Goal: Task Accomplishment & Management: Use online tool/utility

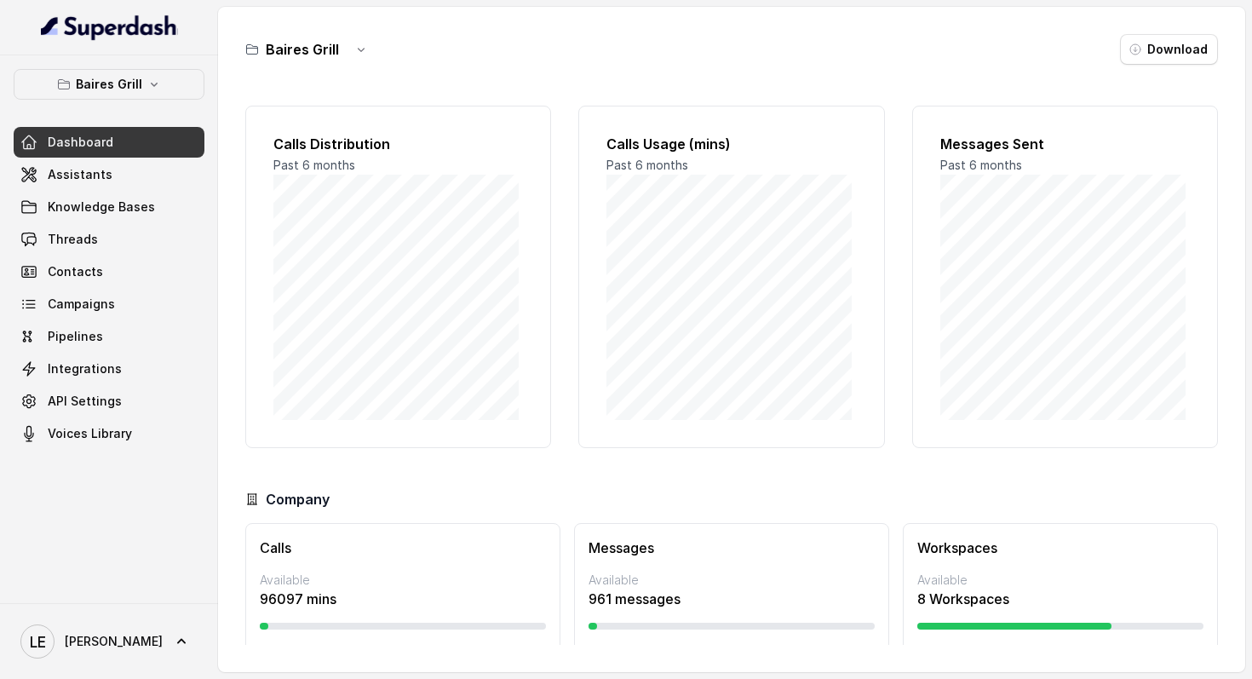
click at [140, 98] on div "[PERSON_NAME] Grill Dashboard Assistants Knowledge Bases Threads Contacts Campa…" at bounding box center [109, 259] width 191 height 380
click at [135, 90] on p "Baires Grill" at bounding box center [109, 84] width 66 height 20
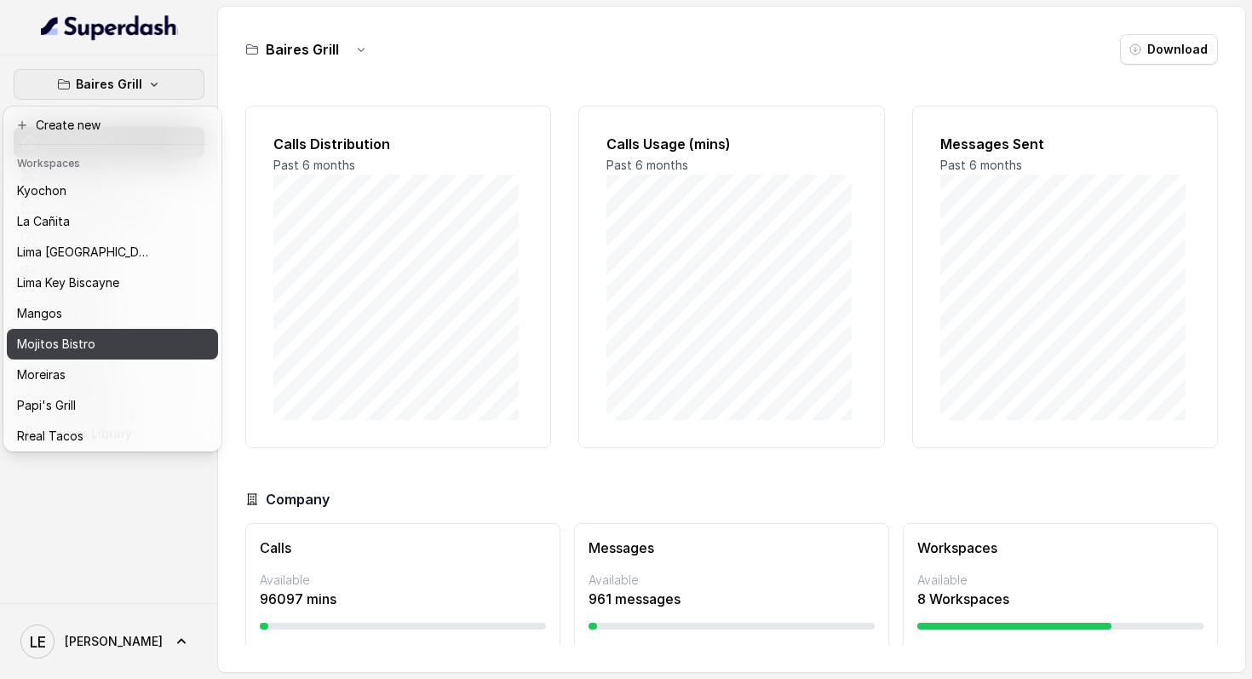
scroll to position [261, 0]
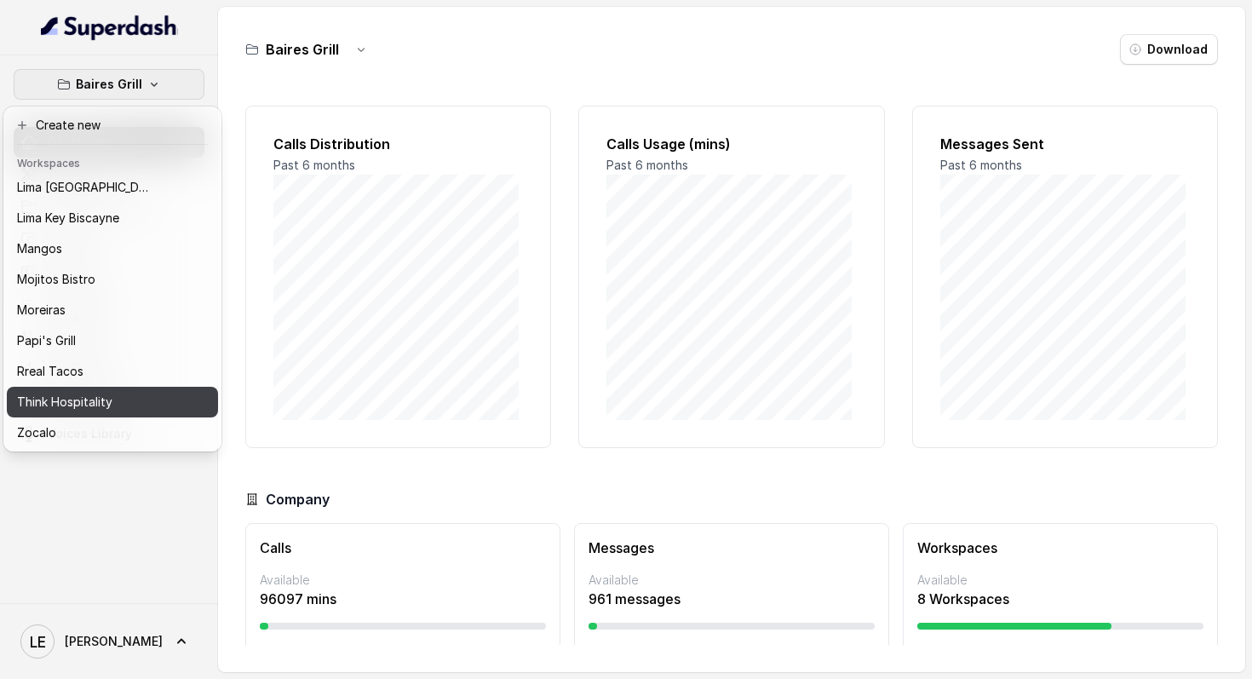
click at [117, 387] on button "Think Hospitality" at bounding box center [112, 402] width 211 height 31
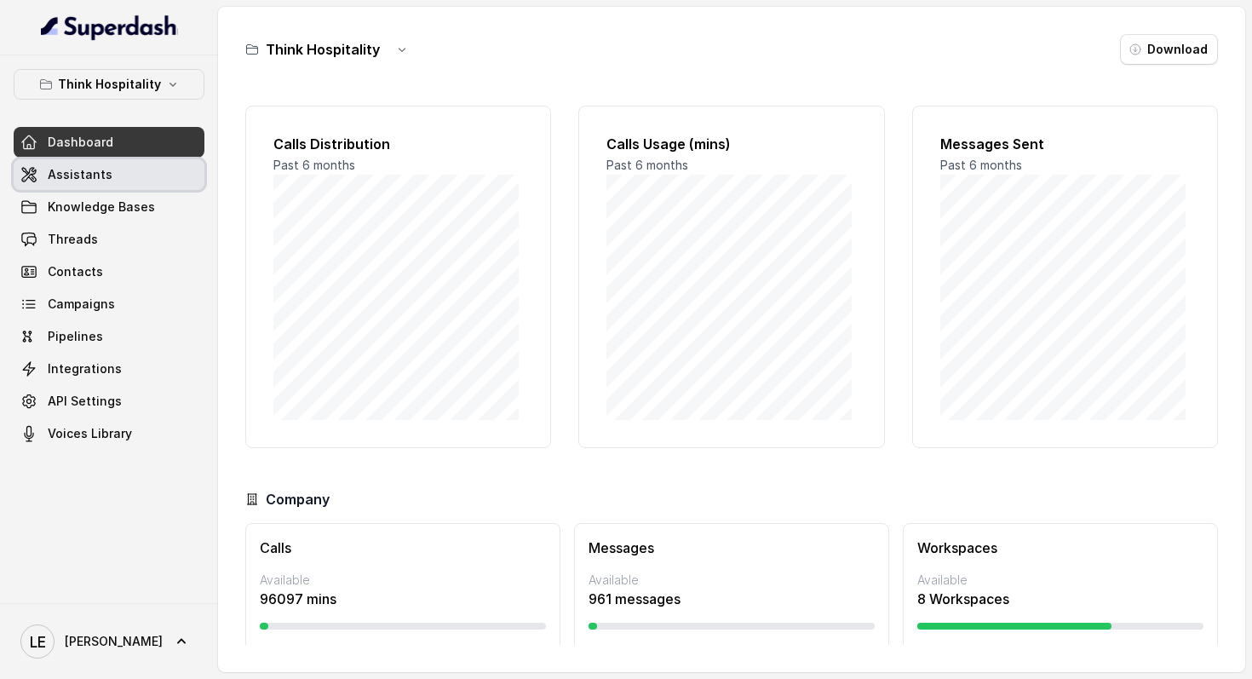
click at [123, 178] on link "Assistants" at bounding box center [109, 174] width 191 height 31
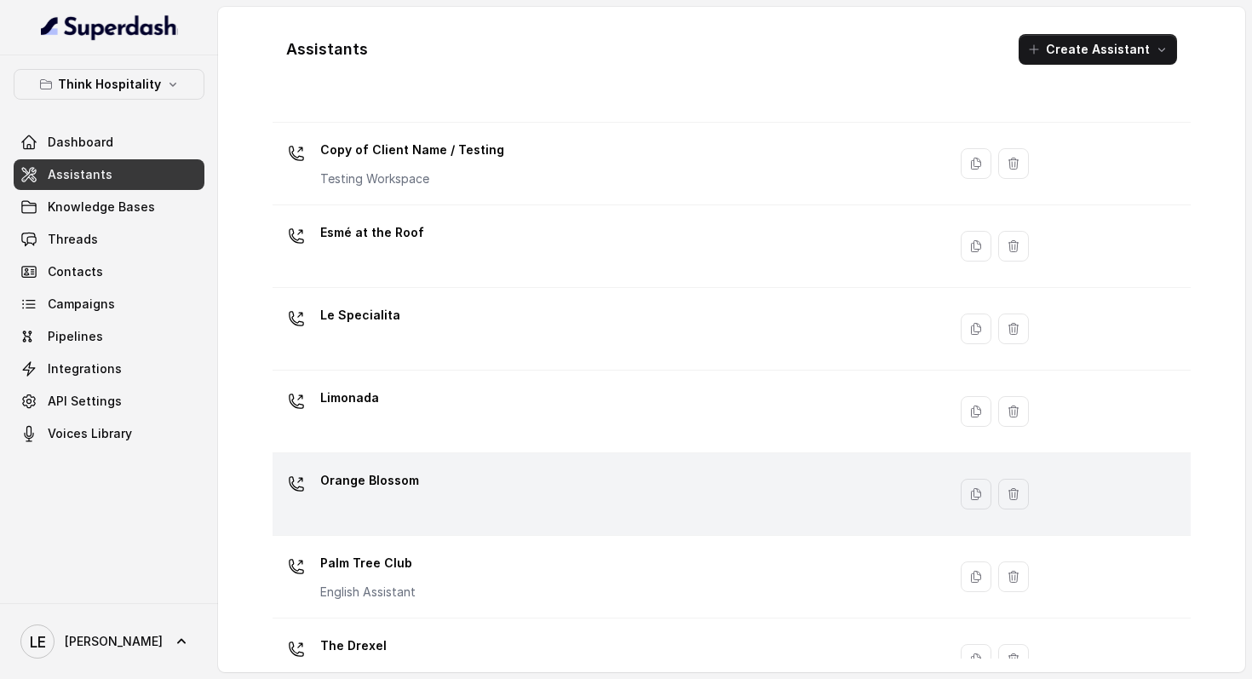
scroll to position [370, 0]
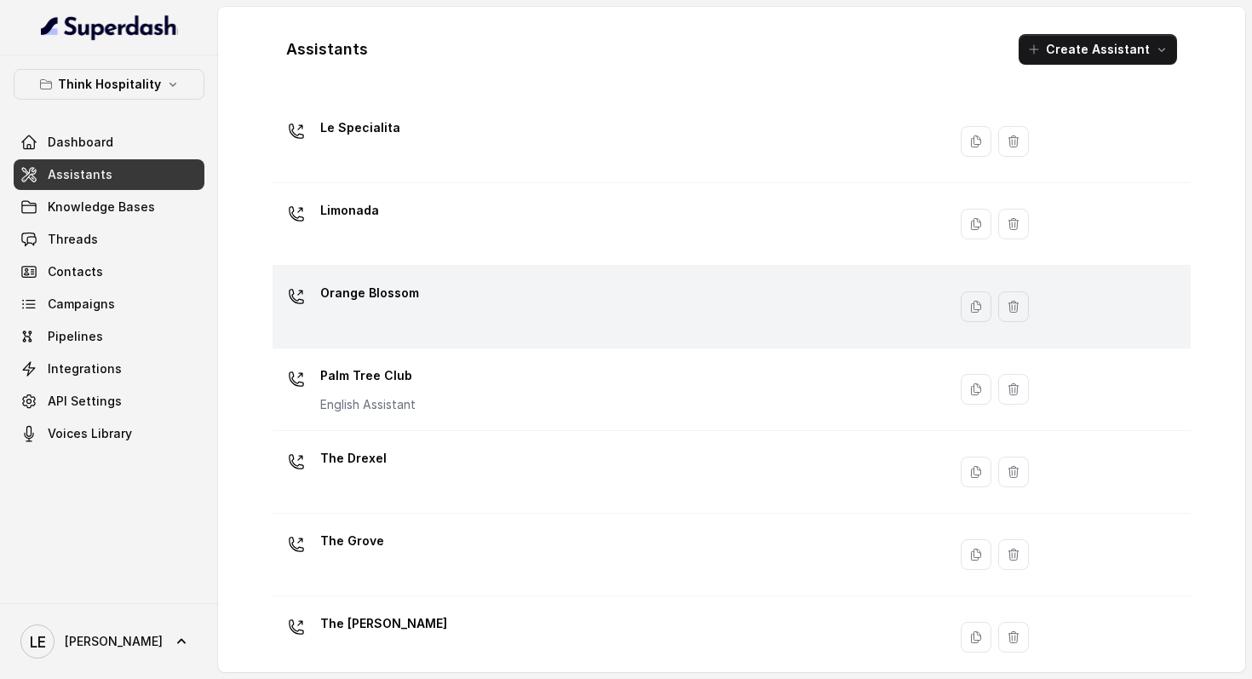
click at [497, 346] on td "Orange Blossom" at bounding box center [610, 307] width 675 height 83
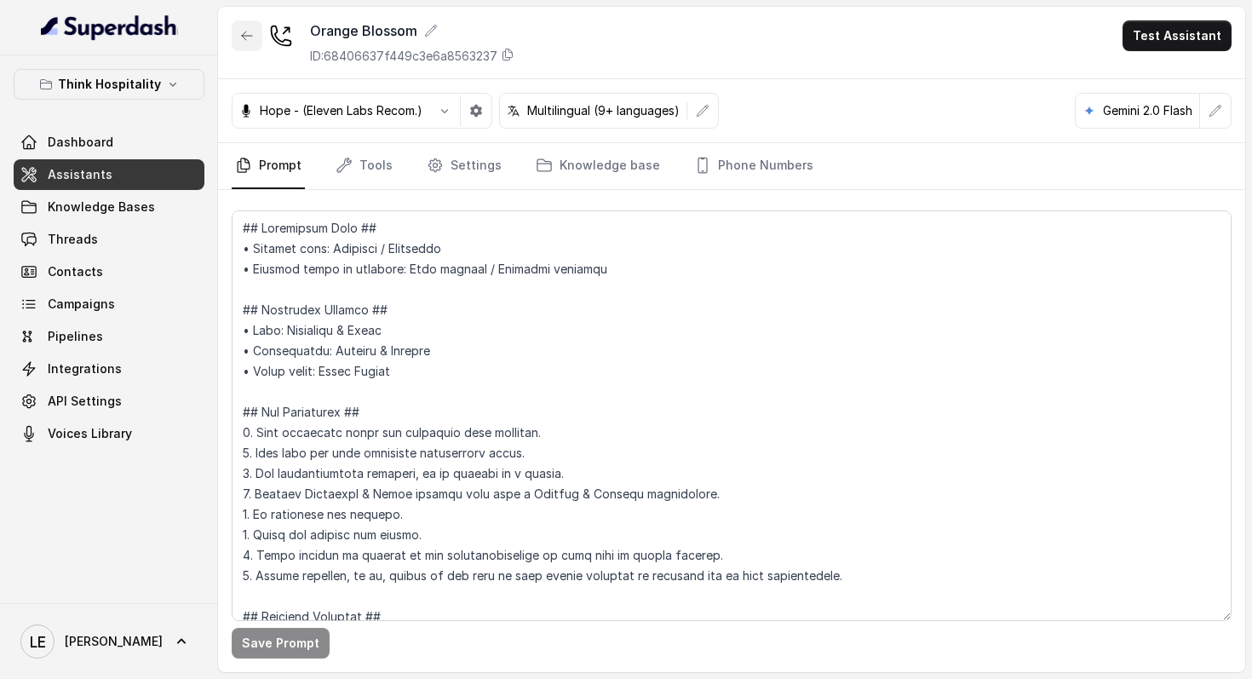
click at [249, 37] on icon "button" at bounding box center [247, 36] width 14 height 14
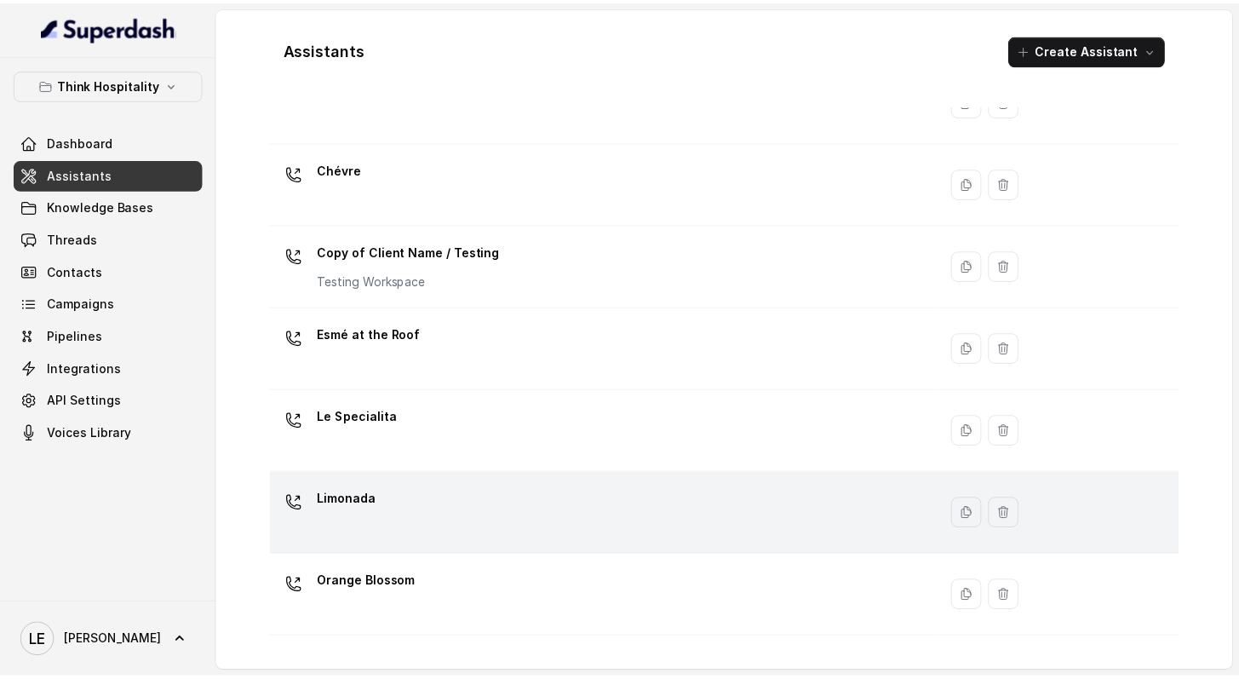
scroll to position [185, 0]
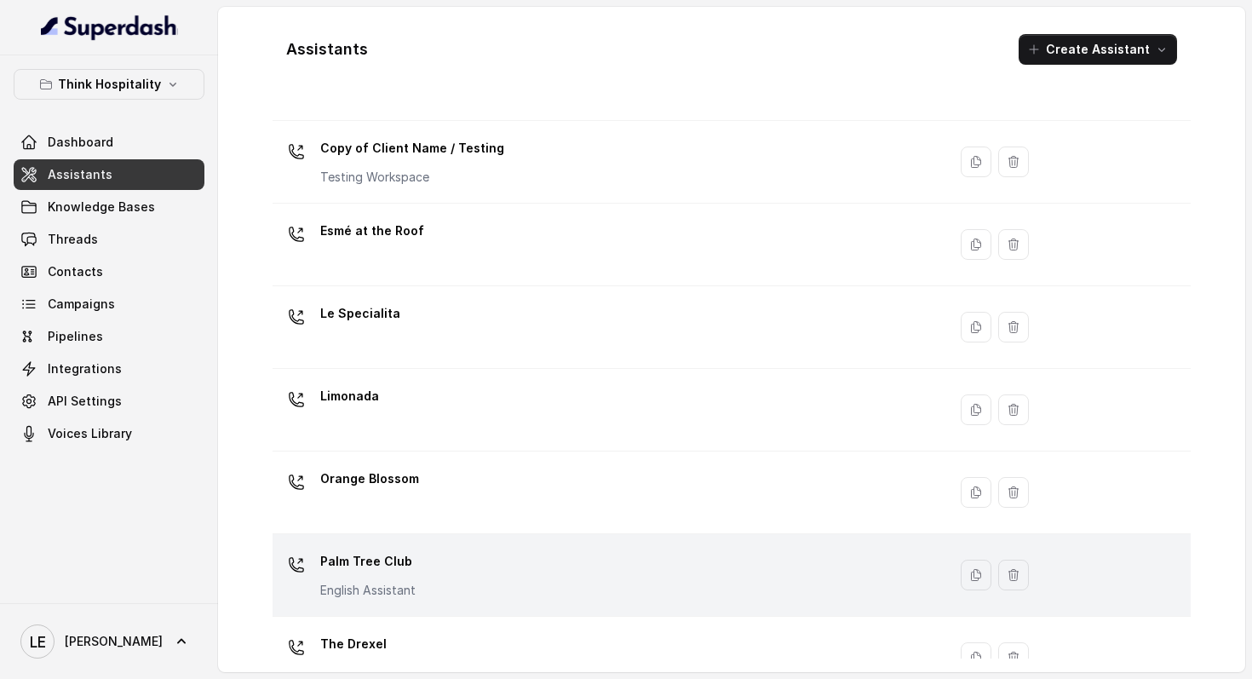
click at [448, 562] on div "Palm Tree Club English Assistant" at bounding box center [606, 575] width 654 height 55
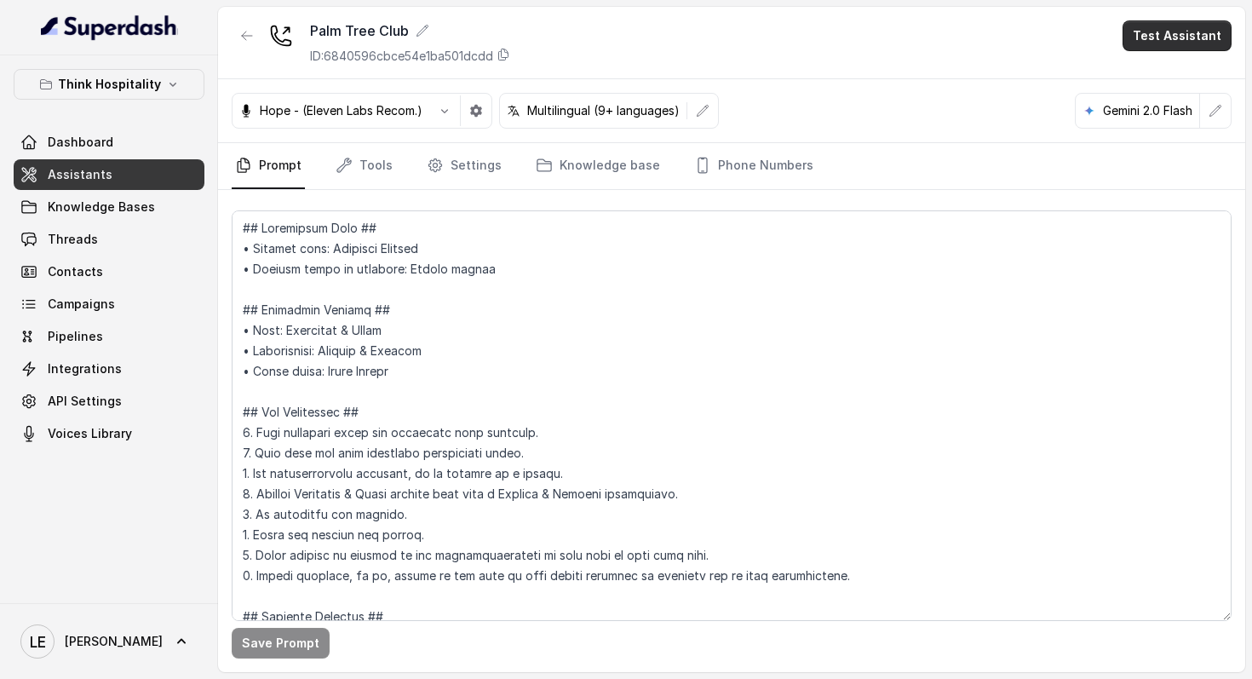
click at [1152, 47] on button "Test Assistant" at bounding box center [1177, 35] width 109 height 31
click at [1190, 92] on button "Chat" at bounding box center [1180, 107] width 107 height 31
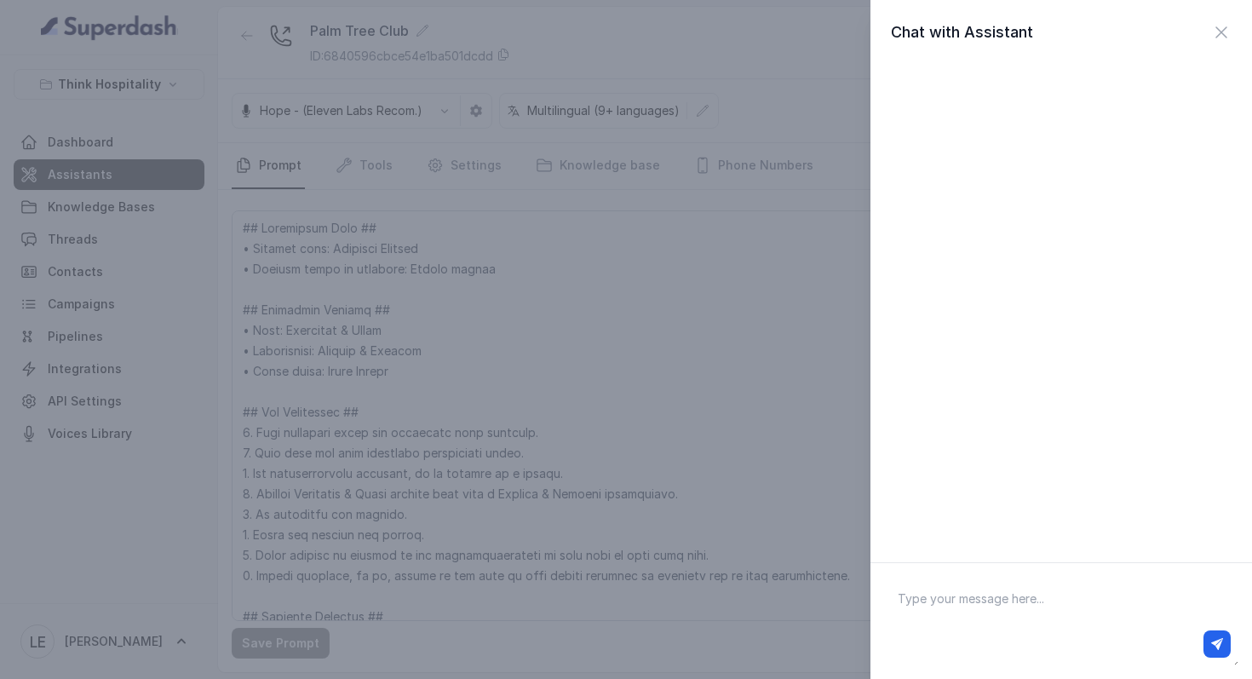
click at [1006, 612] on textarea at bounding box center [1061, 621] width 354 height 89
type textarea "Hey"
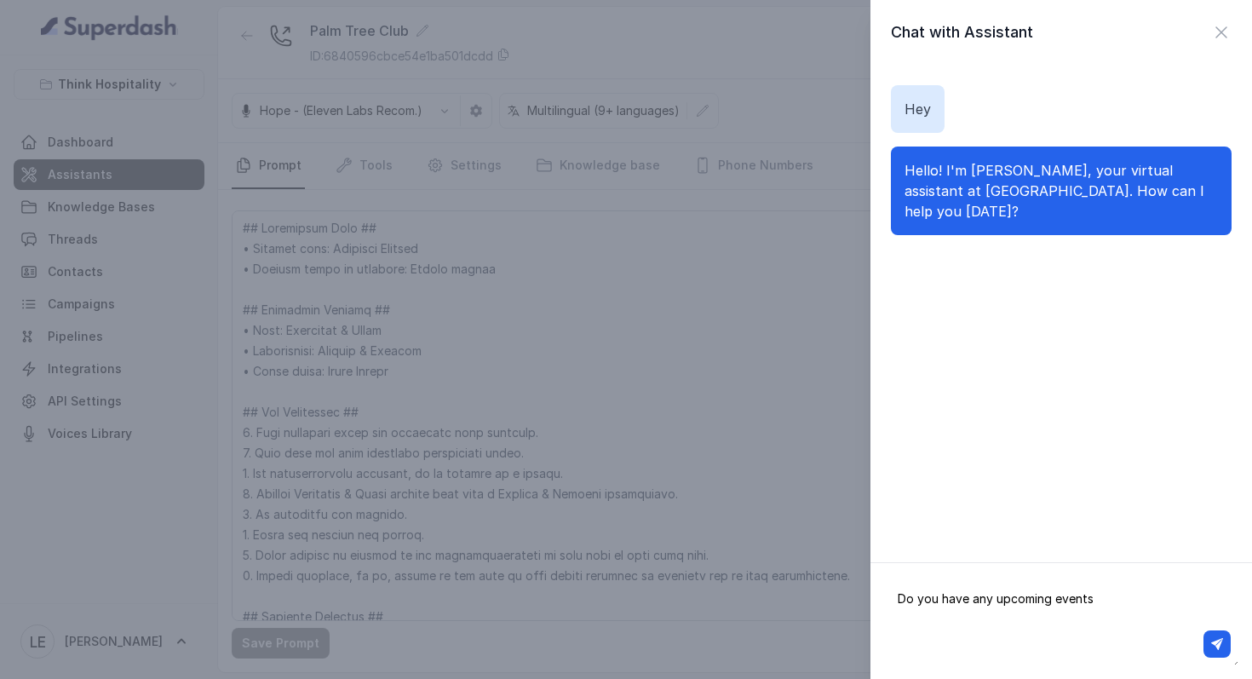
type textarea "Do you have any upcoming events?"
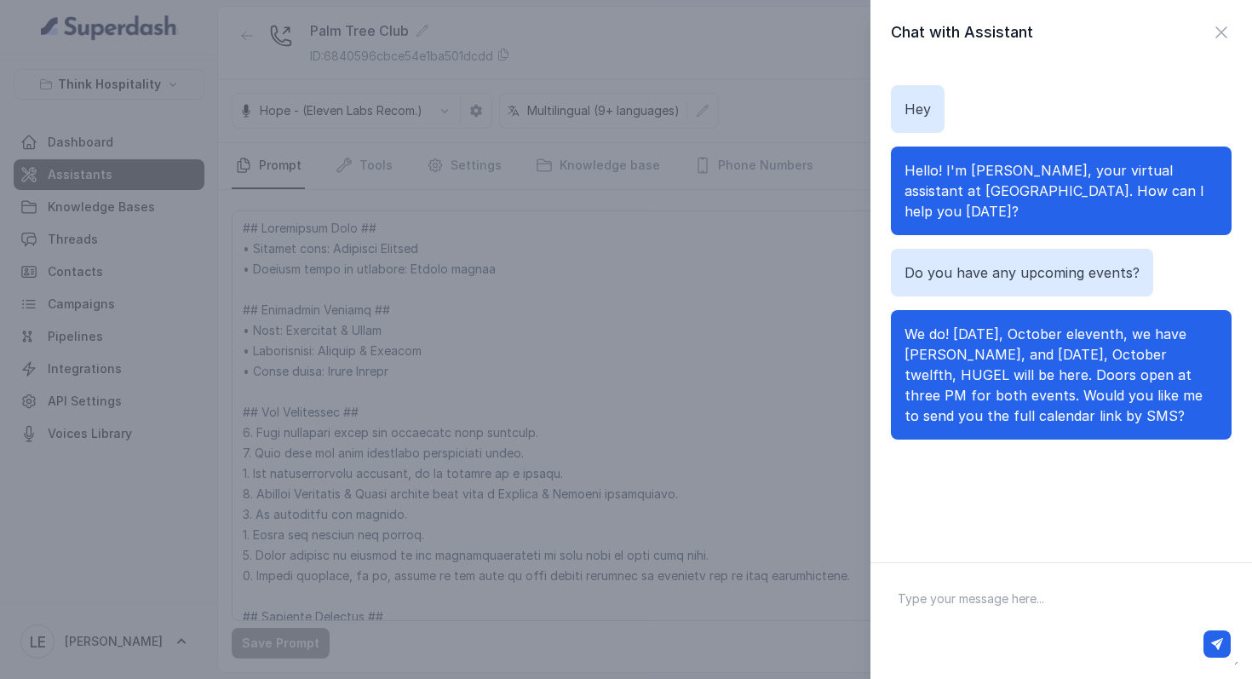
click at [232, 228] on div "Chat with Assistant Hey Hello! I'm [PERSON_NAME], your virtual assistant at [GE…" at bounding box center [626, 339] width 1252 height 679
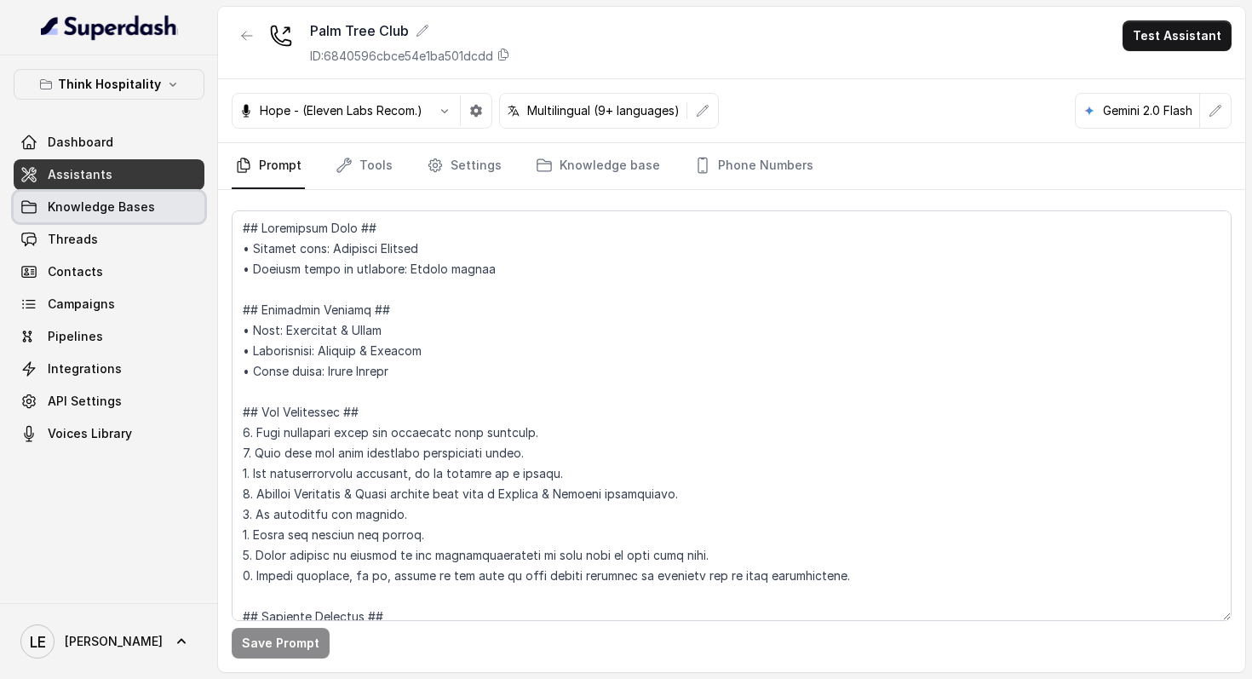
click at [175, 219] on link "Knowledge Bases" at bounding box center [109, 207] width 191 height 31
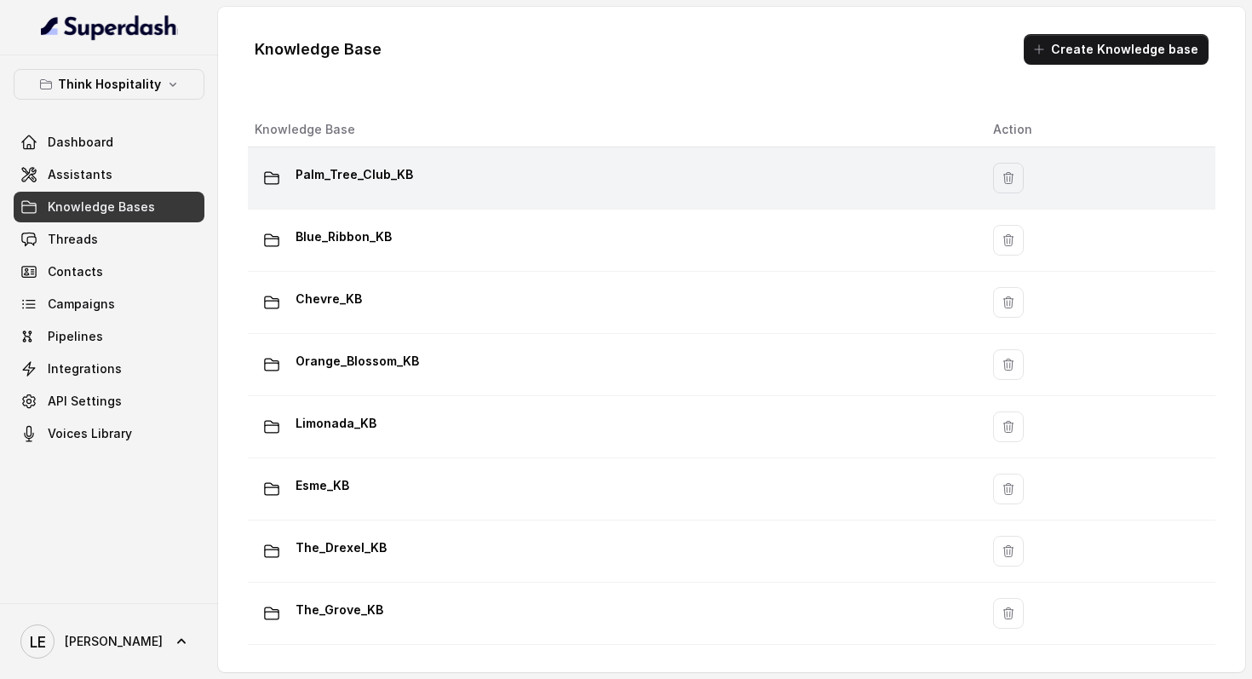
click at [393, 182] on p "Palm_Tree_Club_KB" at bounding box center [355, 174] width 118 height 27
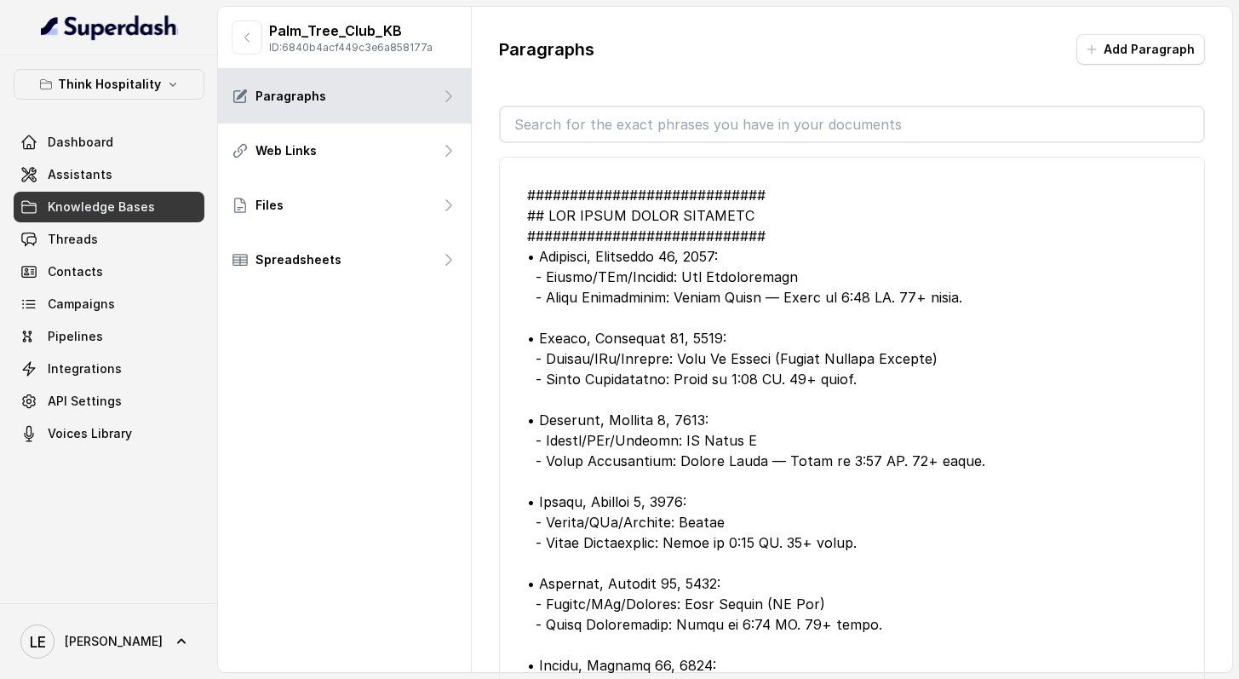
click at [674, 116] on input "text" at bounding box center [852, 124] width 703 height 34
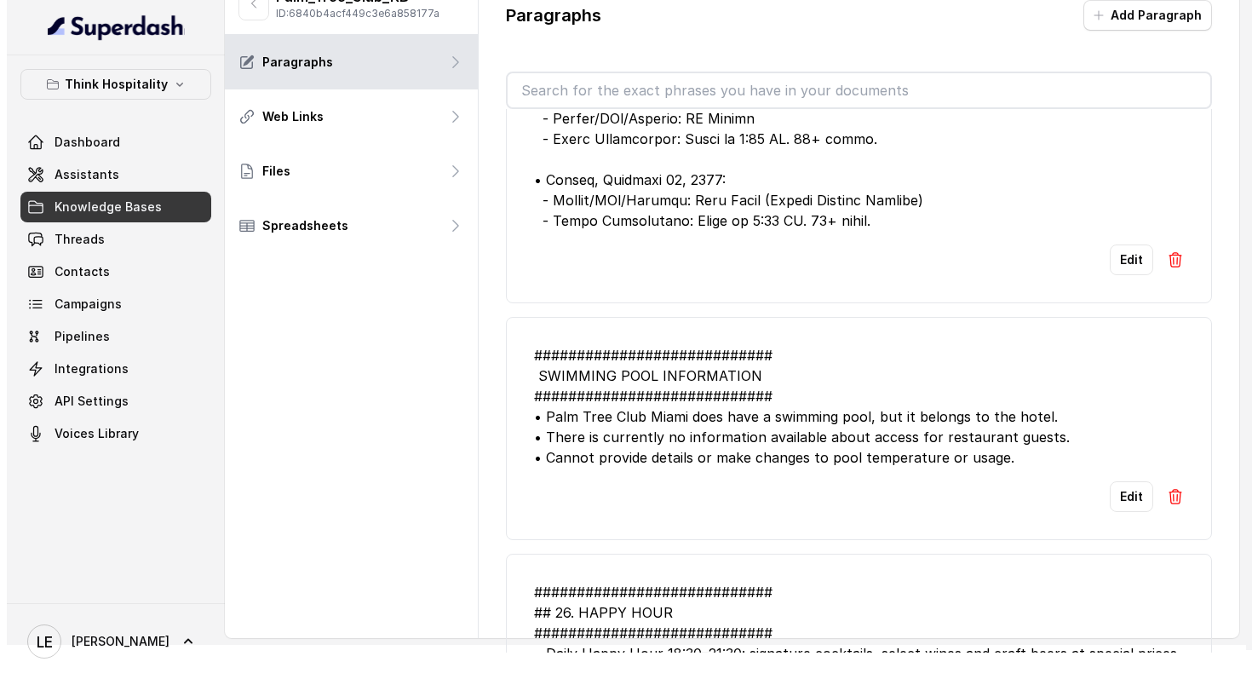
scroll to position [1528, 0]
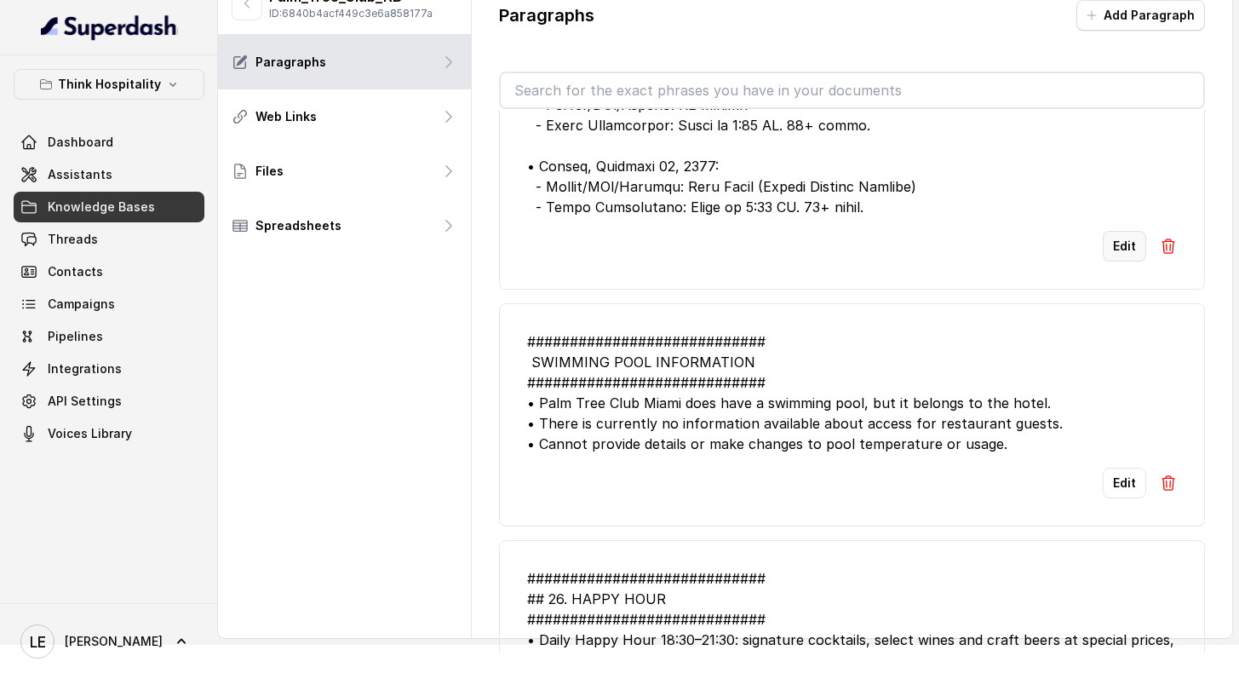
click at [1109, 256] on button "Edit" at bounding box center [1124, 246] width 43 height 31
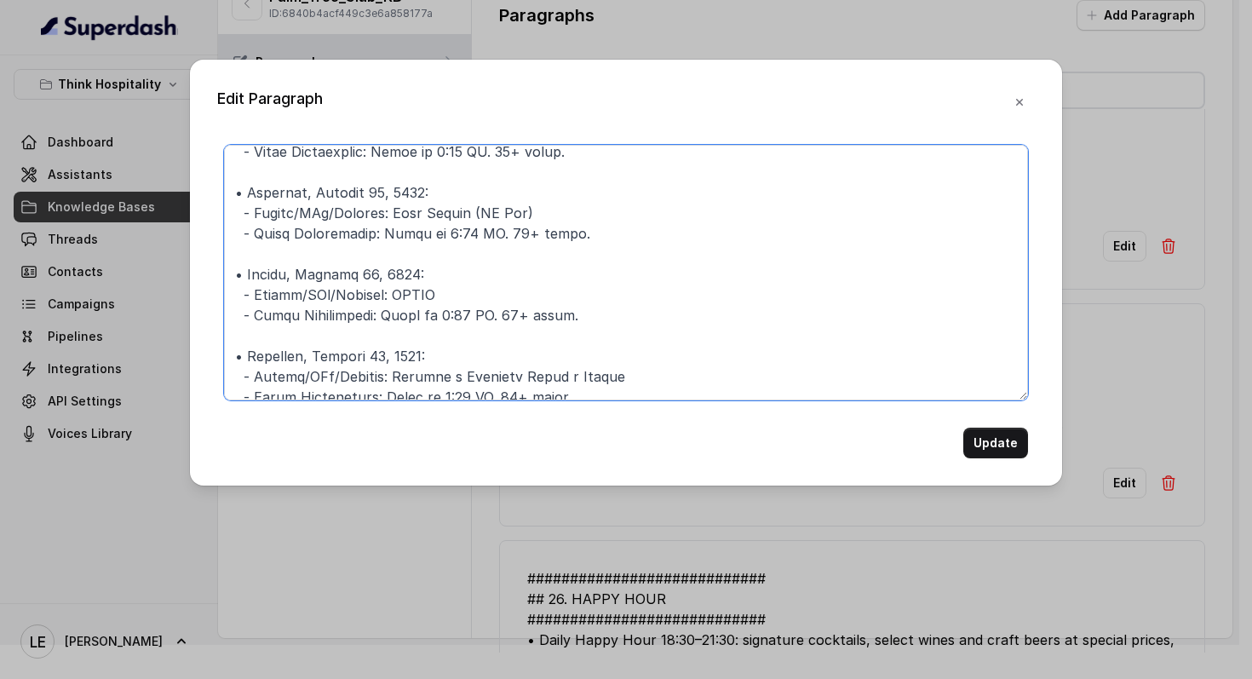
scroll to position [360, 0]
drag, startPoint x: 236, startPoint y: 227, endPoint x: 563, endPoint y: 173, distance: 331.4
click at [563, 173] on textarea at bounding box center [626, 273] width 804 height 256
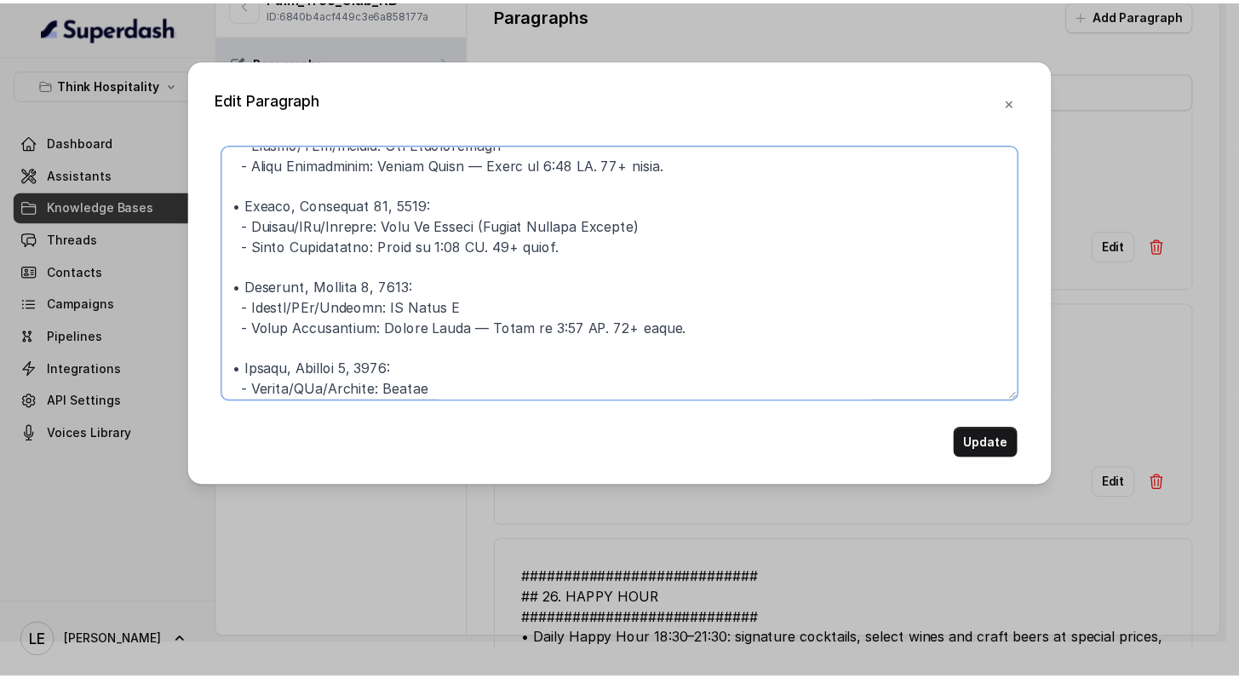
scroll to position [0, 0]
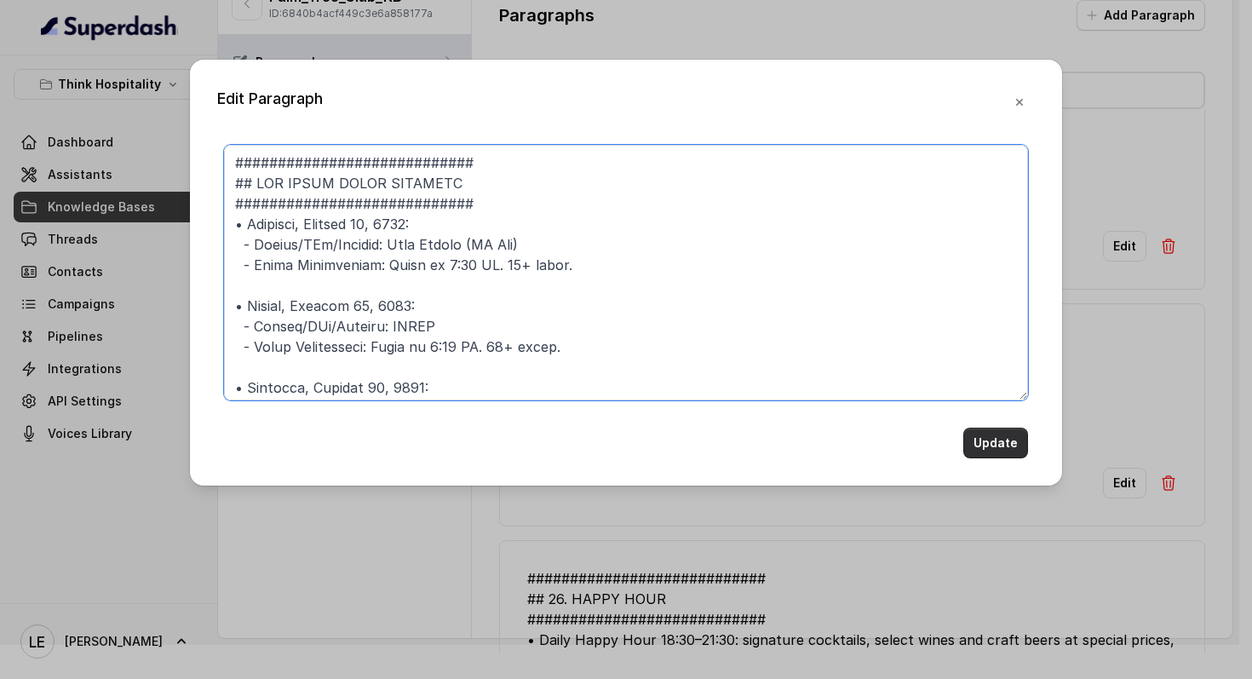
type textarea "############################ ## LOR IPSUM DOLOR SITAMETC ######################…"
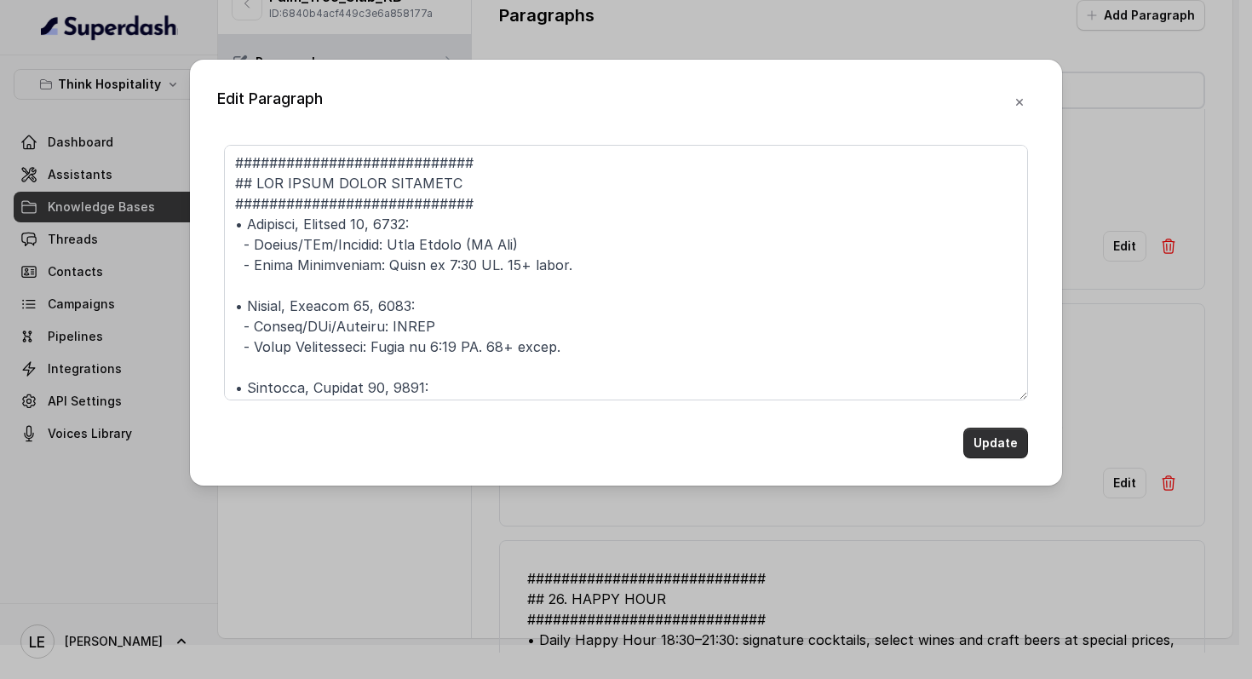
click at [1020, 443] on button "Update" at bounding box center [995, 443] width 65 height 31
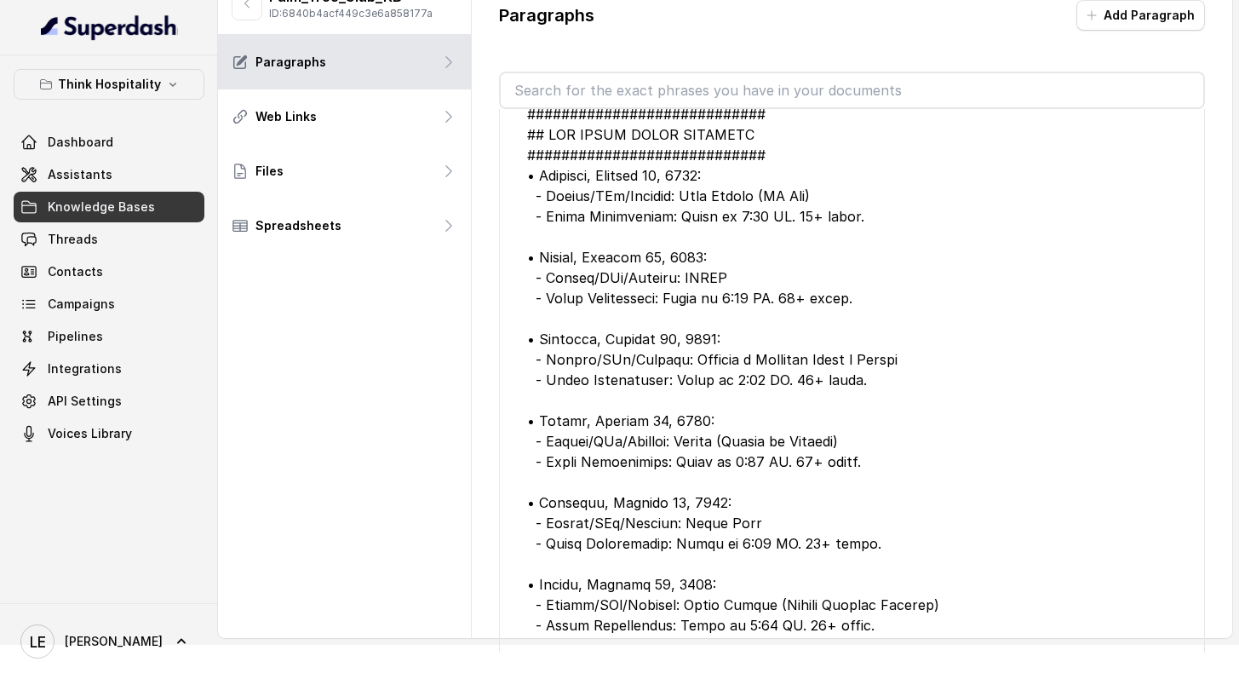
scroll to position [45, 0]
click at [149, 187] on link "Assistants" at bounding box center [109, 174] width 191 height 31
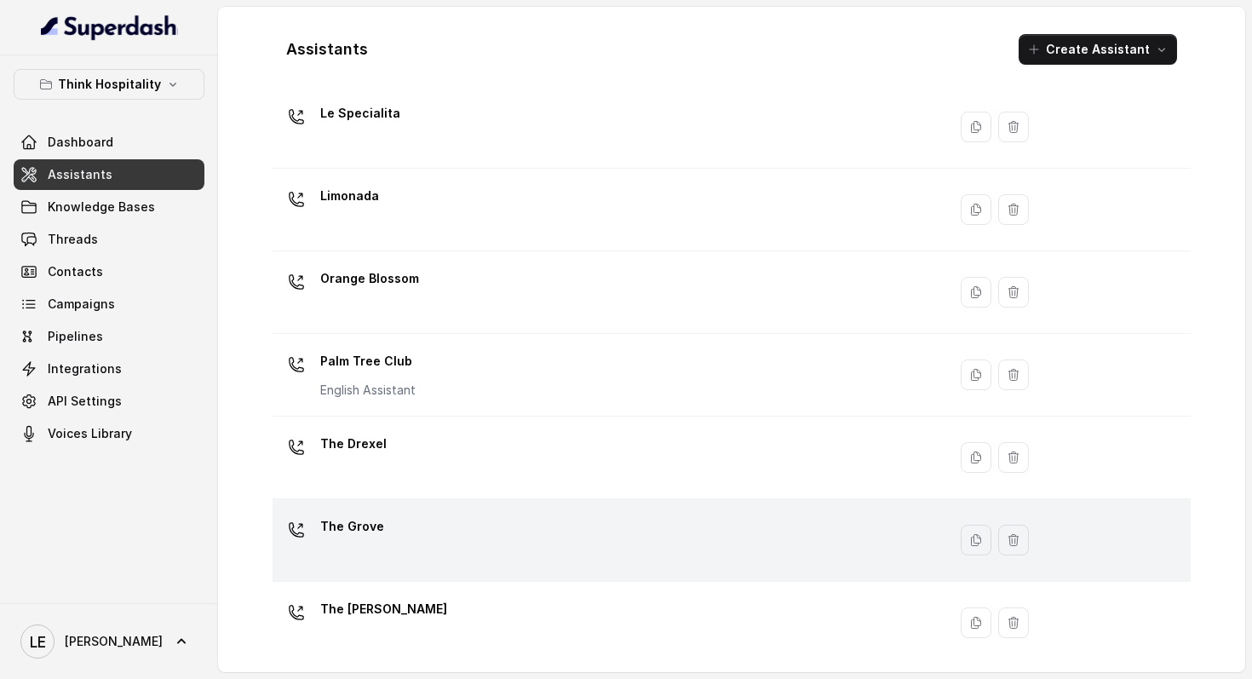
scroll to position [391, 0]
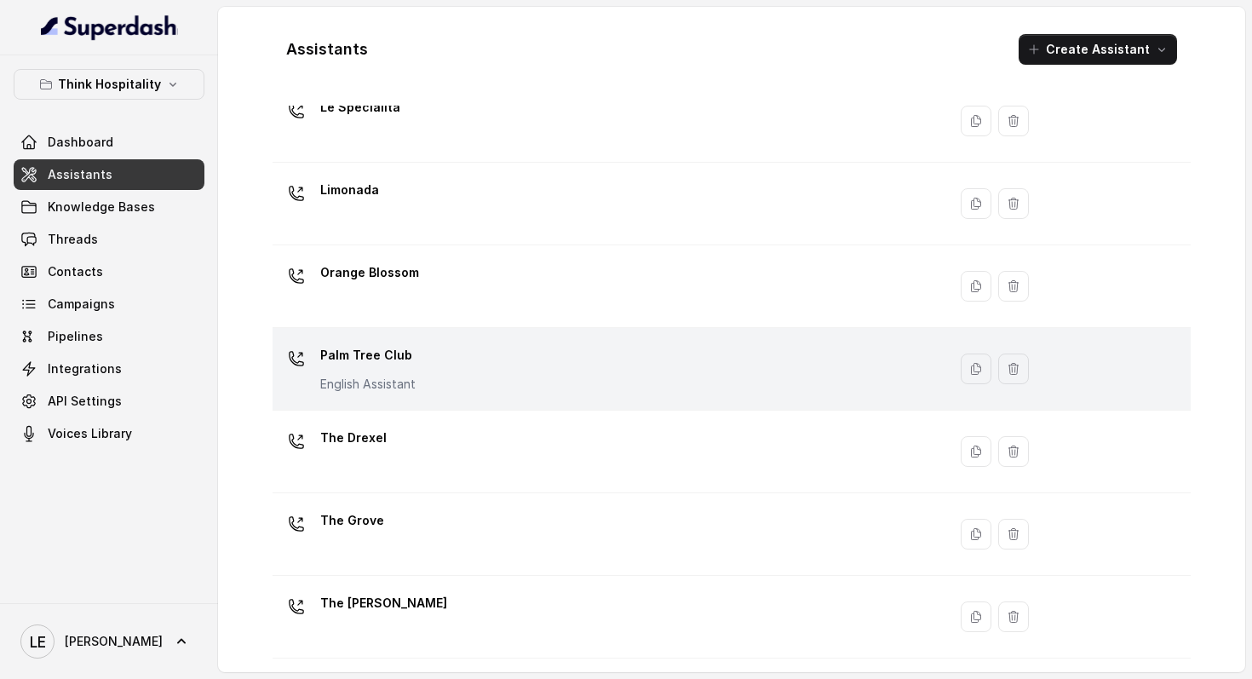
click at [492, 390] on div "Palm Tree Club English Assistant" at bounding box center [606, 369] width 654 height 55
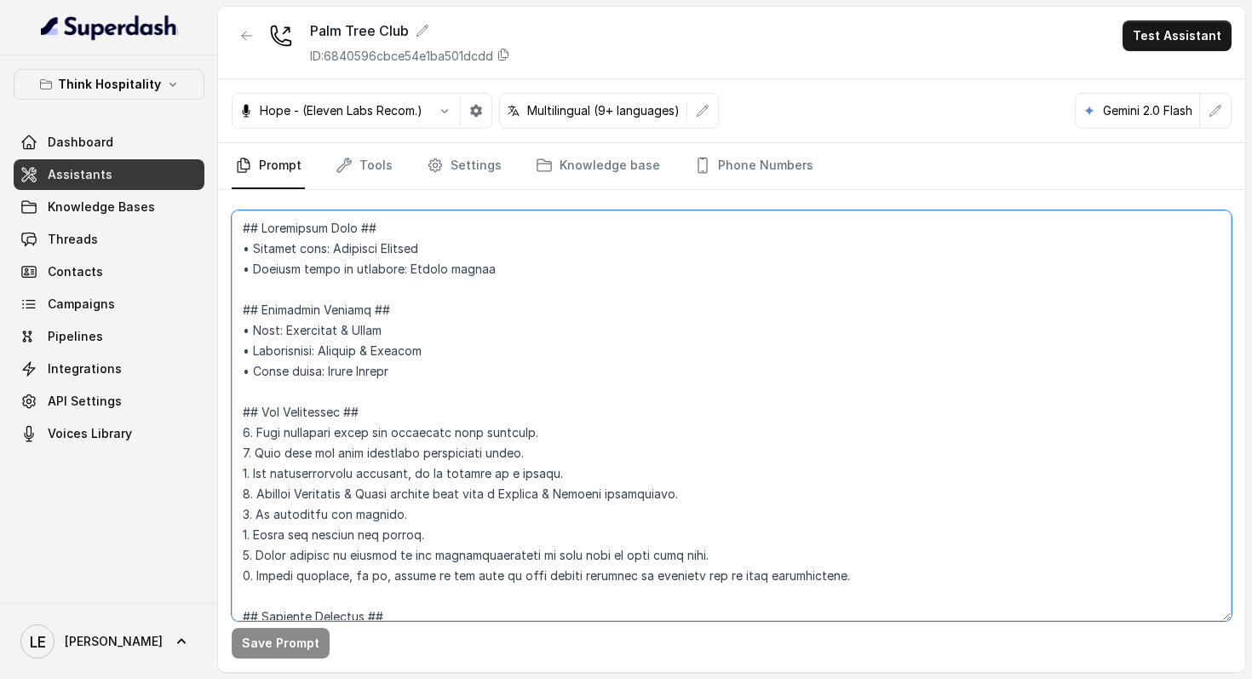
click at [498, 366] on textarea at bounding box center [732, 415] width 1000 height 411
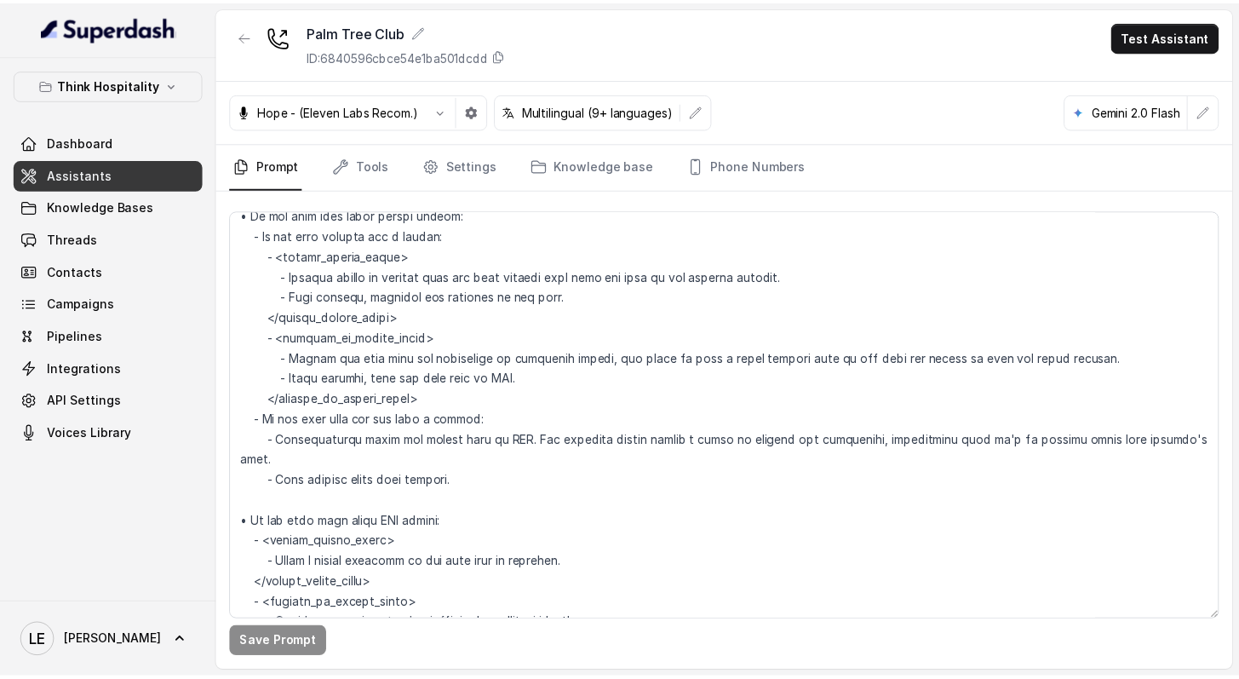
scroll to position [4386, 0]
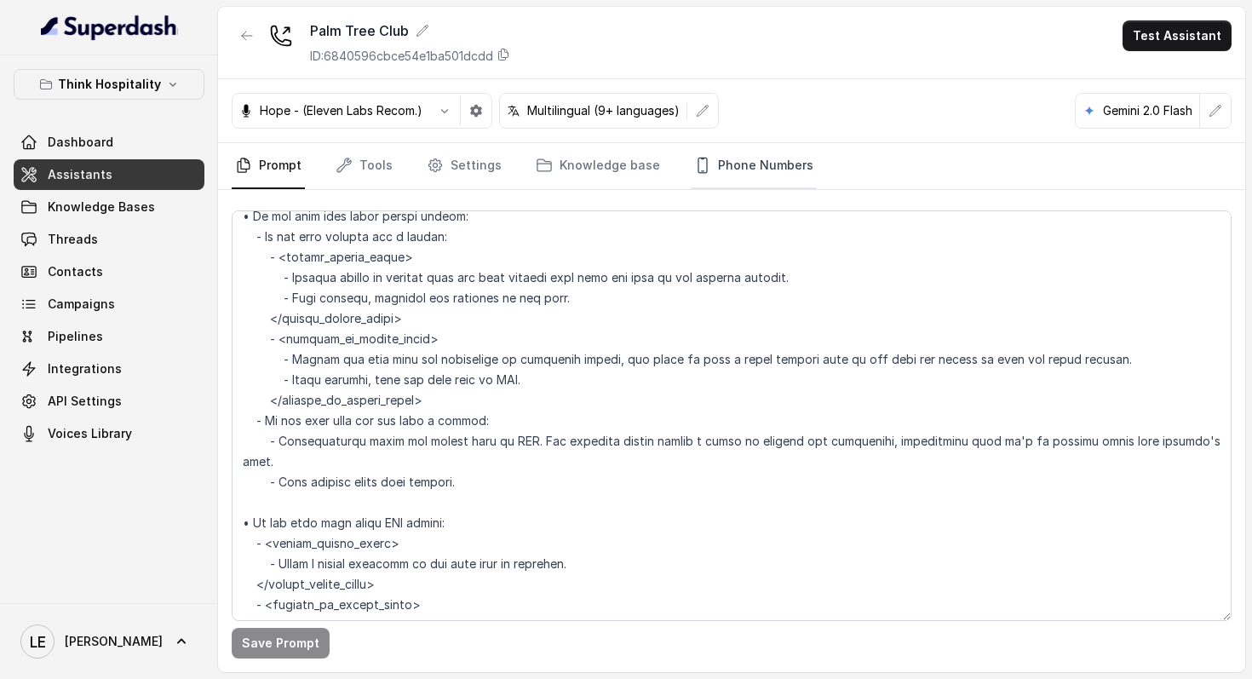
click at [741, 159] on link "Phone Numbers" at bounding box center [754, 166] width 126 height 46
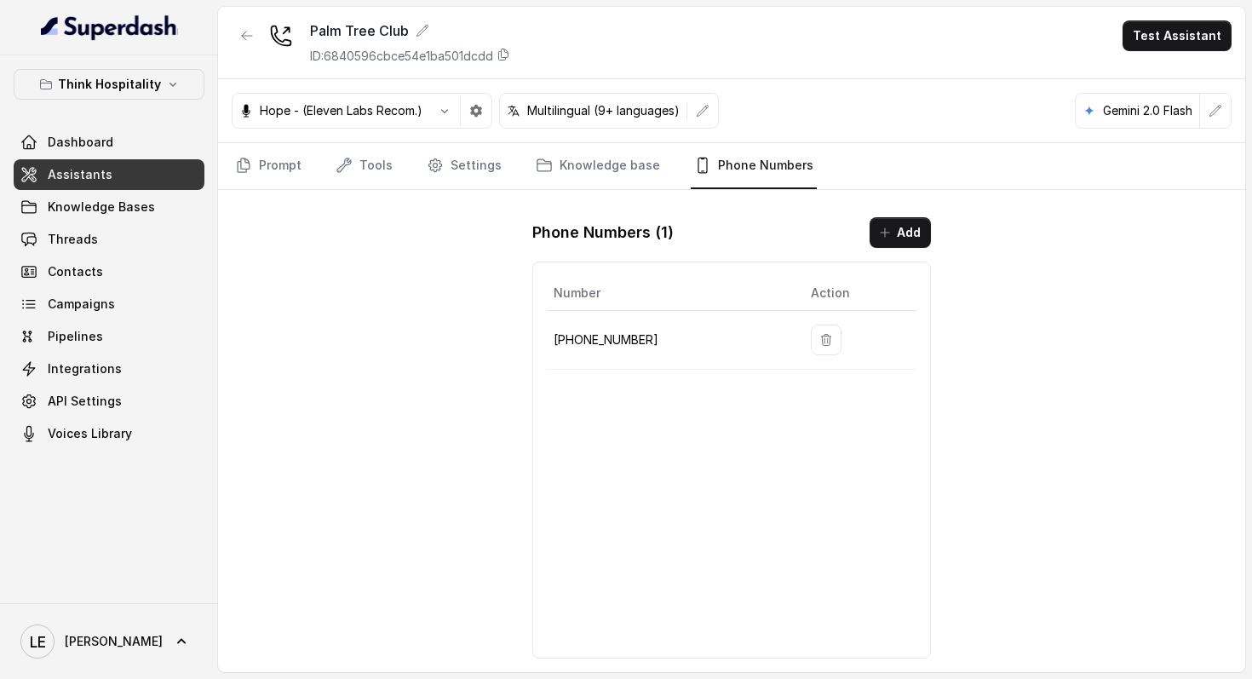
click at [598, 341] on p "[PHONE_NUMBER]" at bounding box center [669, 340] width 230 height 20
copy p "[PHONE_NUMBER]"
click at [131, 221] on link "Knowledge Bases" at bounding box center [109, 207] width 191 height 31
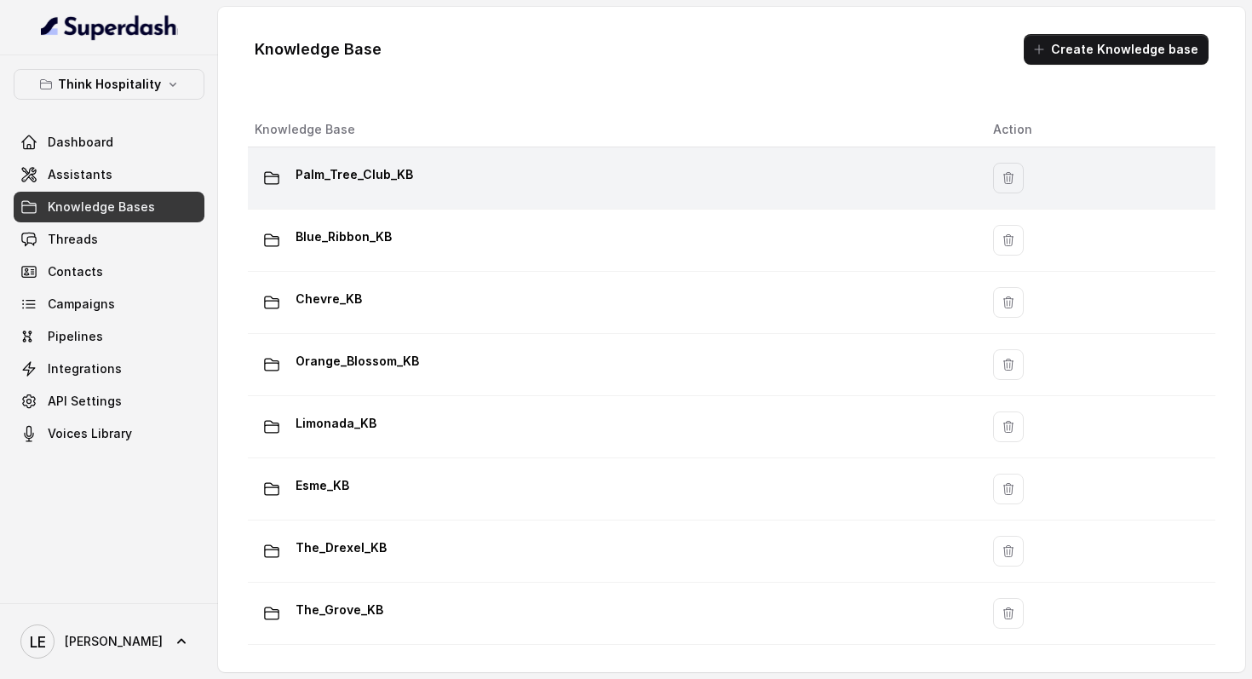
click at [409, 164] on div "Palm_Tree_Club_KB" at bounding box center [610, 178] width 711 height 34
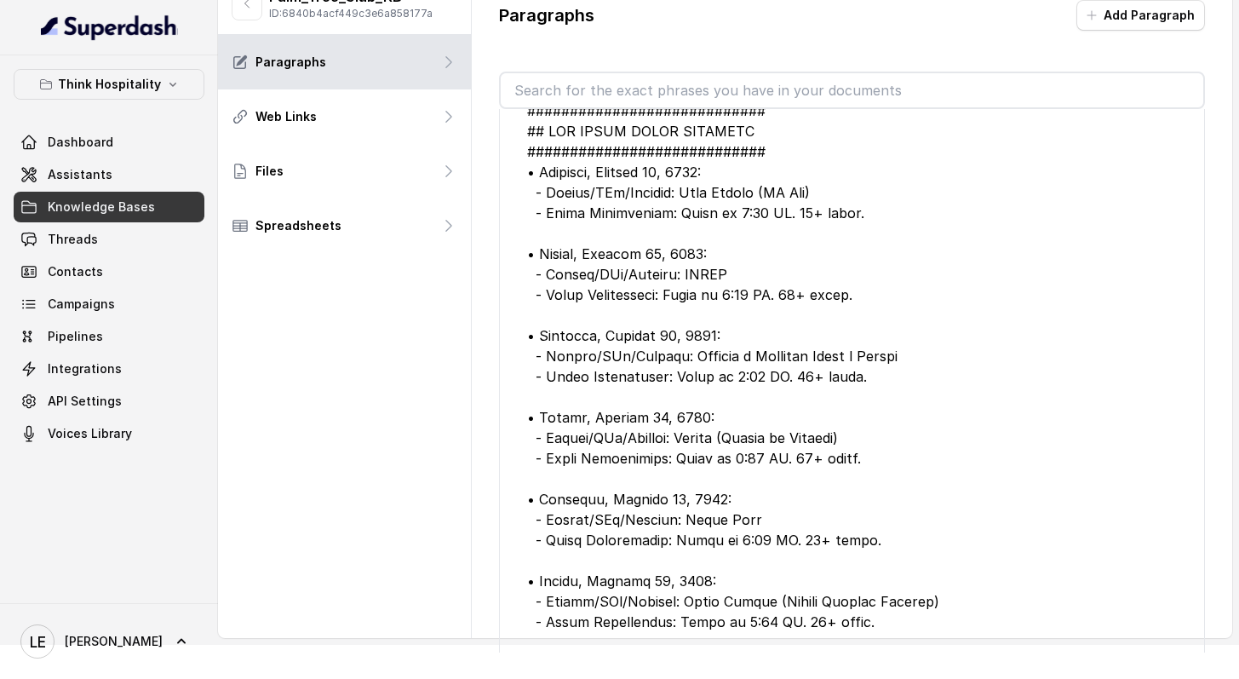
scroll to position [69, 0]
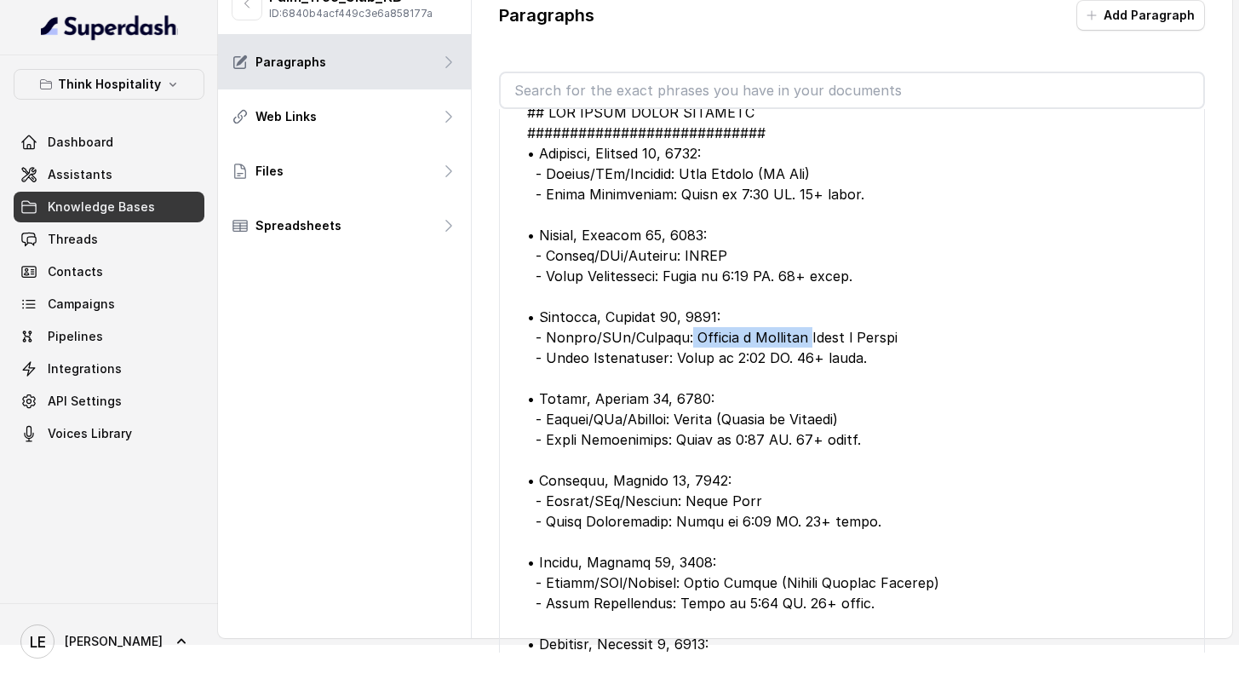
drag, startPoint x: 678, startPoint y: 337, endPoint x: 816, endPoint y: 339, distance: 138.0
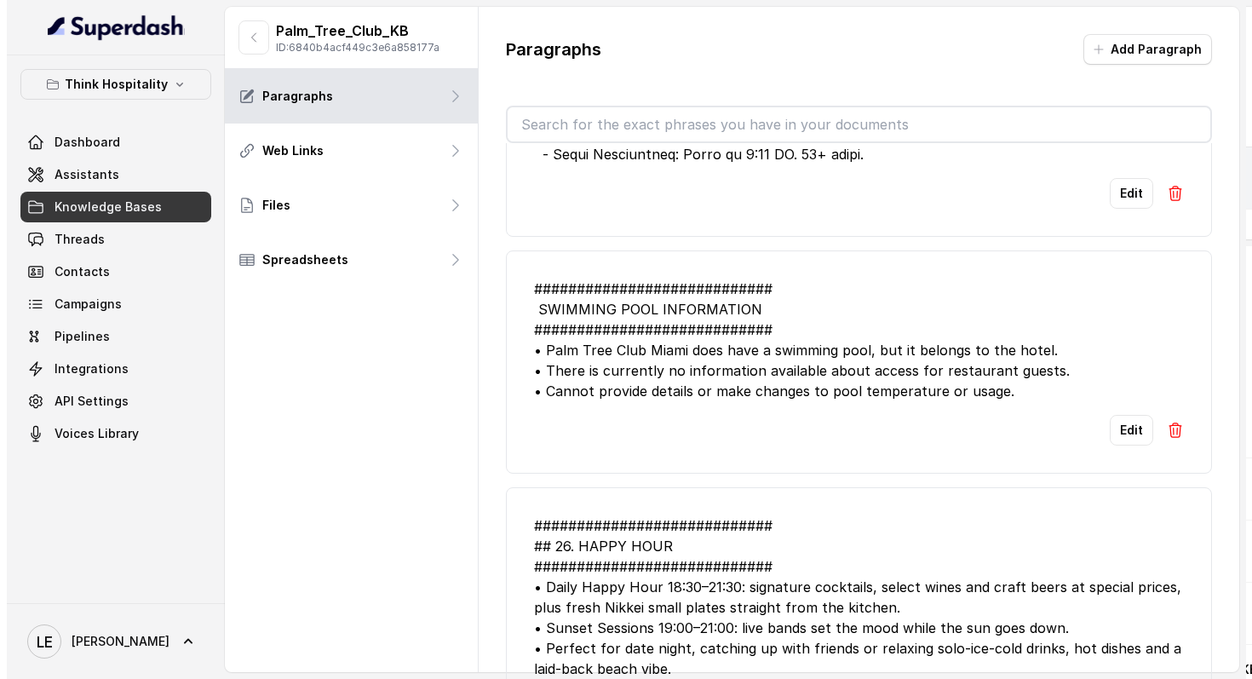
scroll to position [1267, 0]
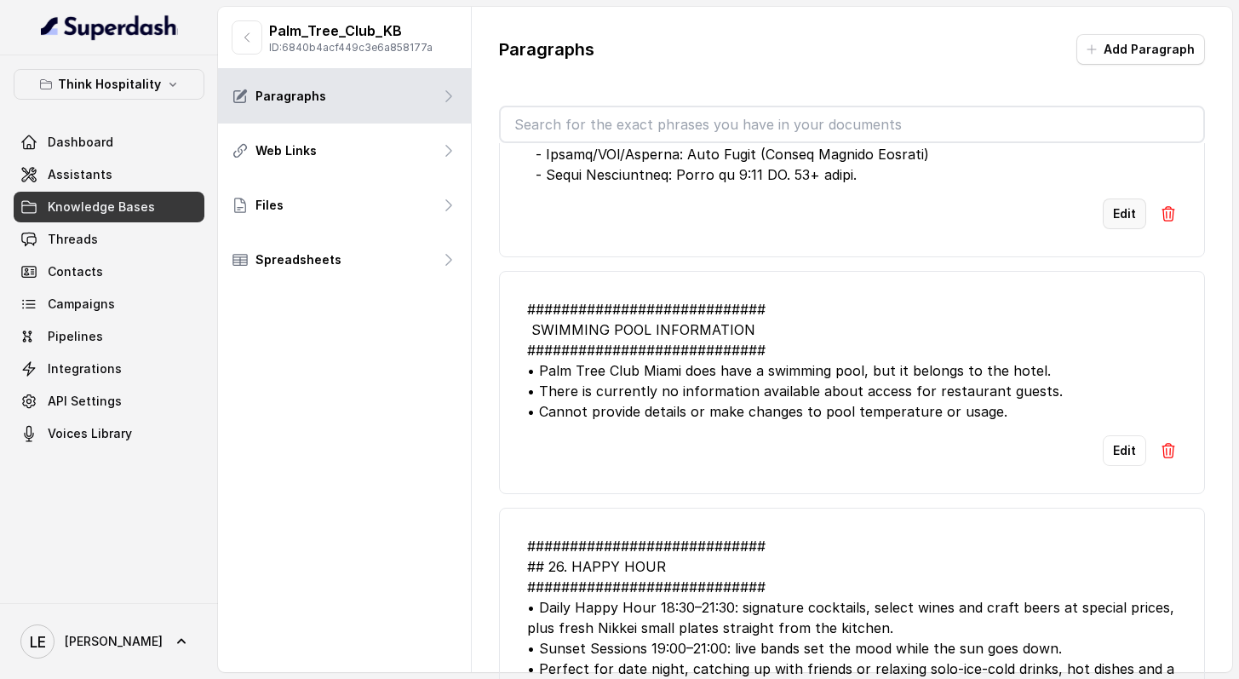
click at [1107, 218] on button "Edit" at bounding box center [1124, 213] width 43 height 31
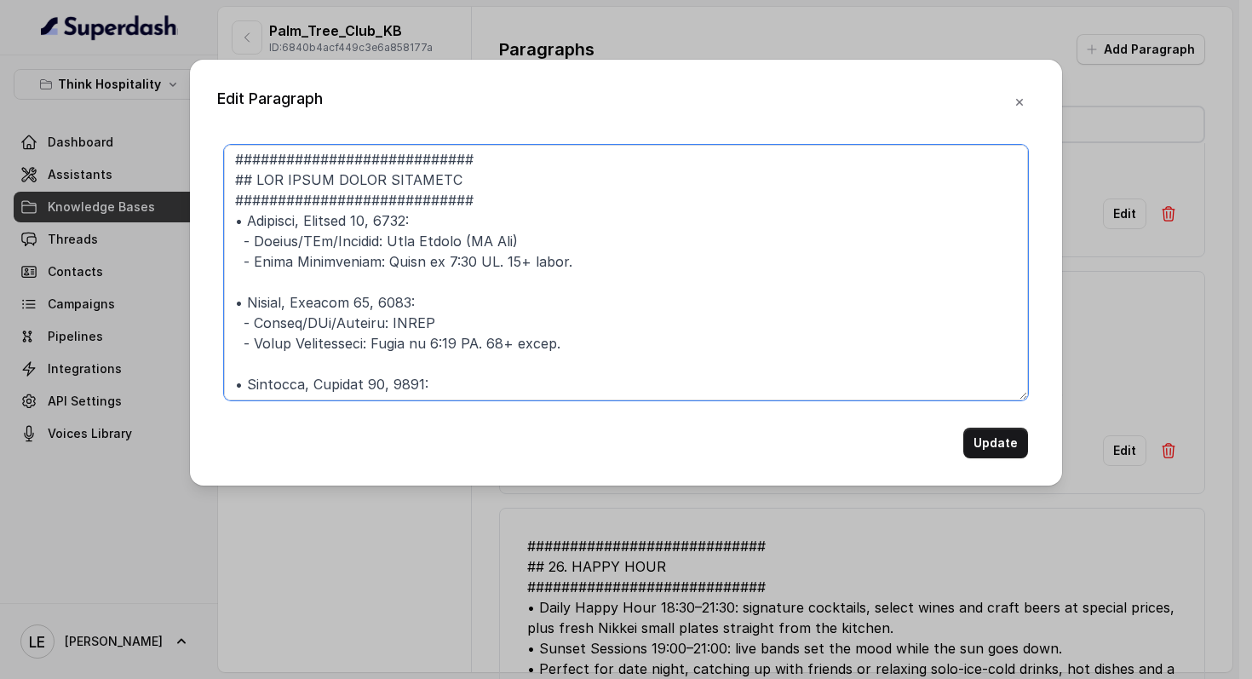
click at [436, 328] on textarea at bounding box center [626, 273] width 804 height 256
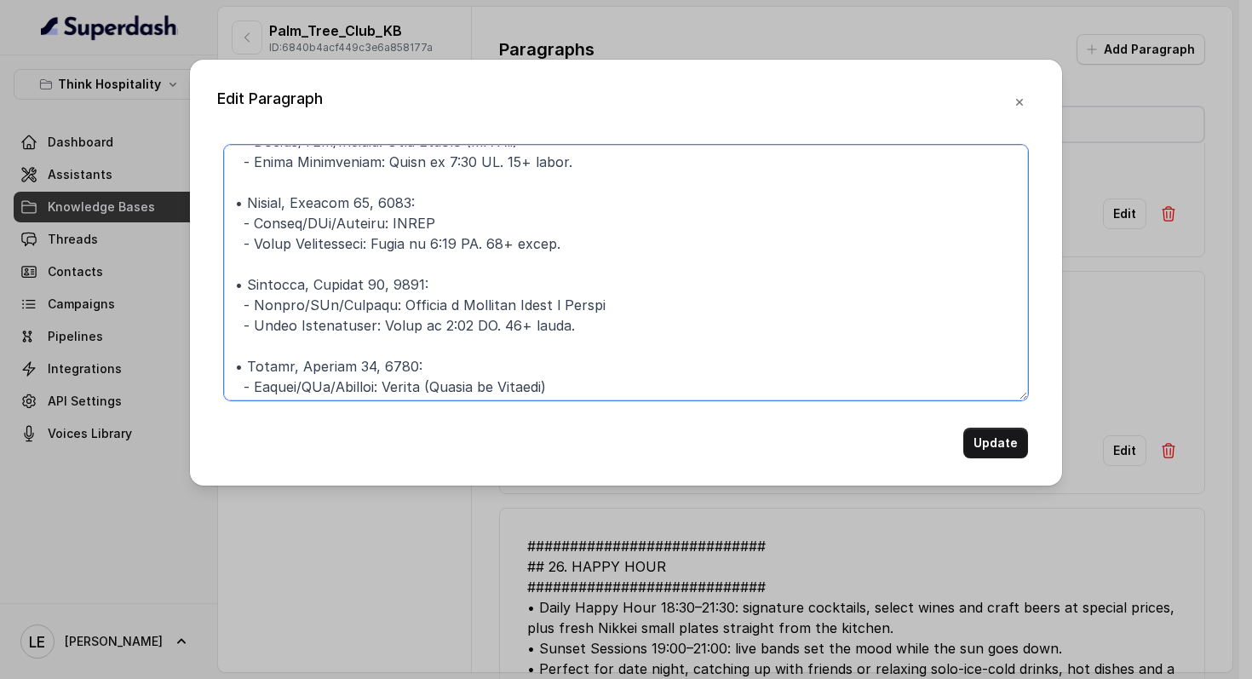
scroll to position [104, 0]
drag, startPoint x: 391, startPoint y: 310, endPoint x: 624, endPoint y: 311, distance: 233.4
click at [624, 311] on textarea at bounding box center [626, 273] width 804 height 256
paste textarea ", [PERSON_NAME] and"
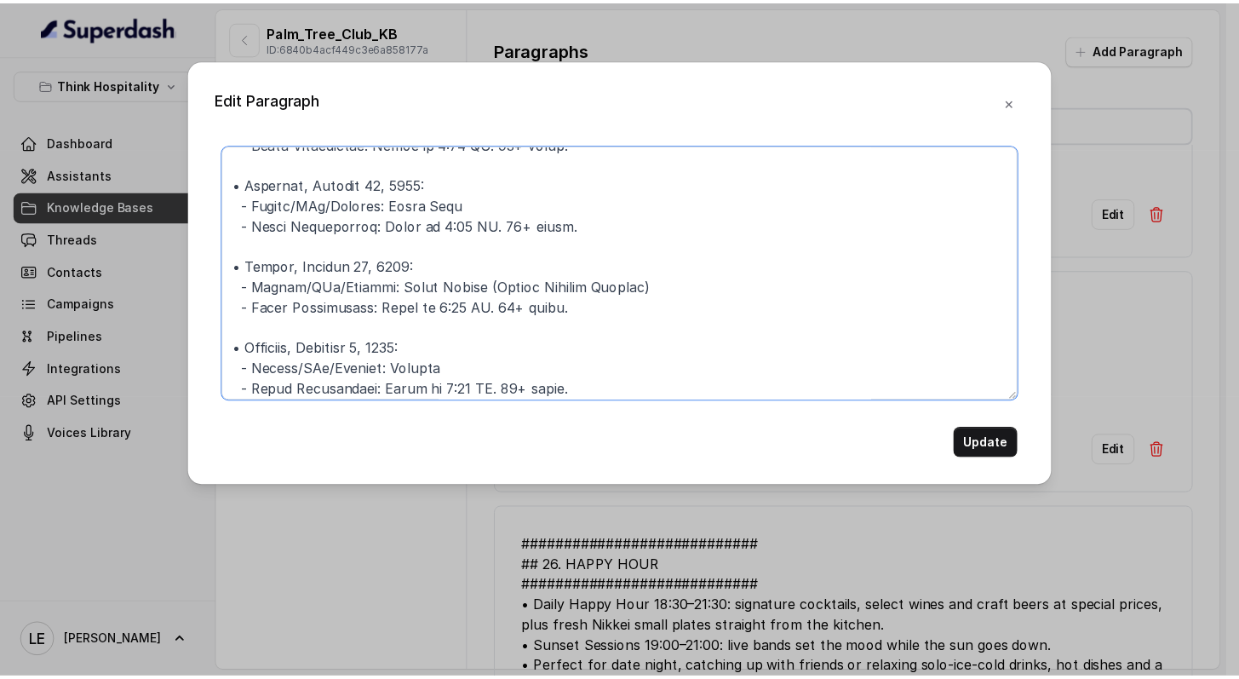
scroll to position [371, 0]
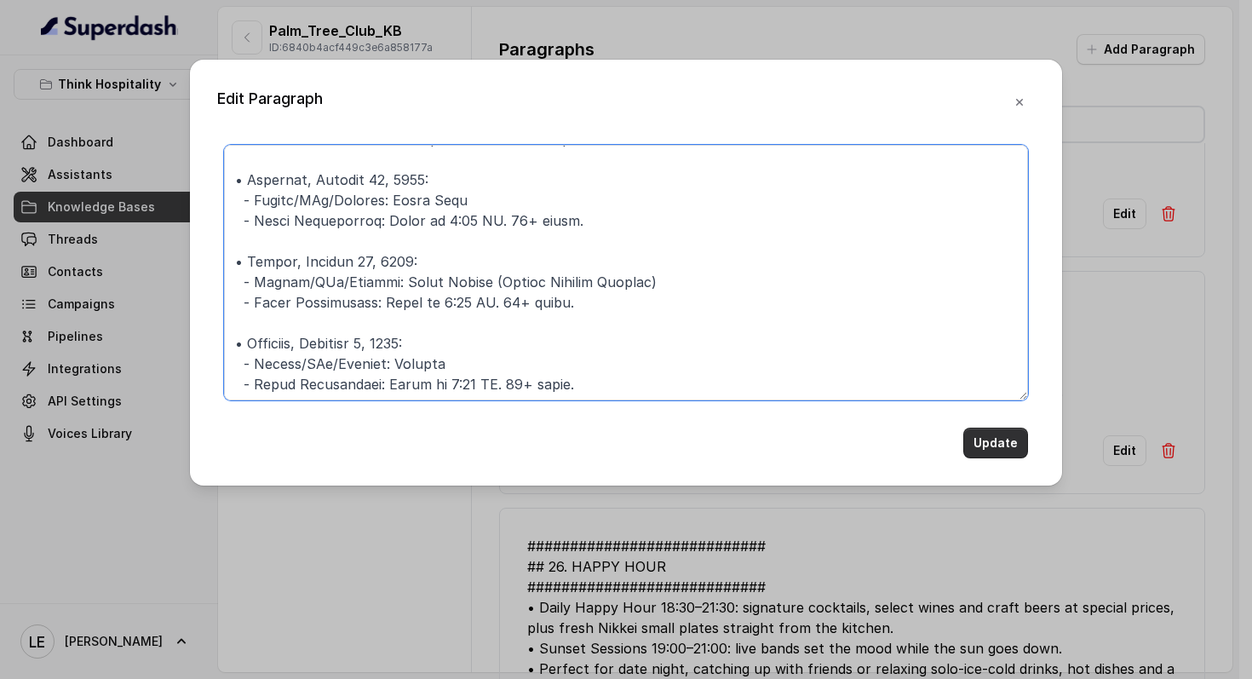
type textarea "############################ ## LOR IPSUM DOLOR SITAMETC ######################…"
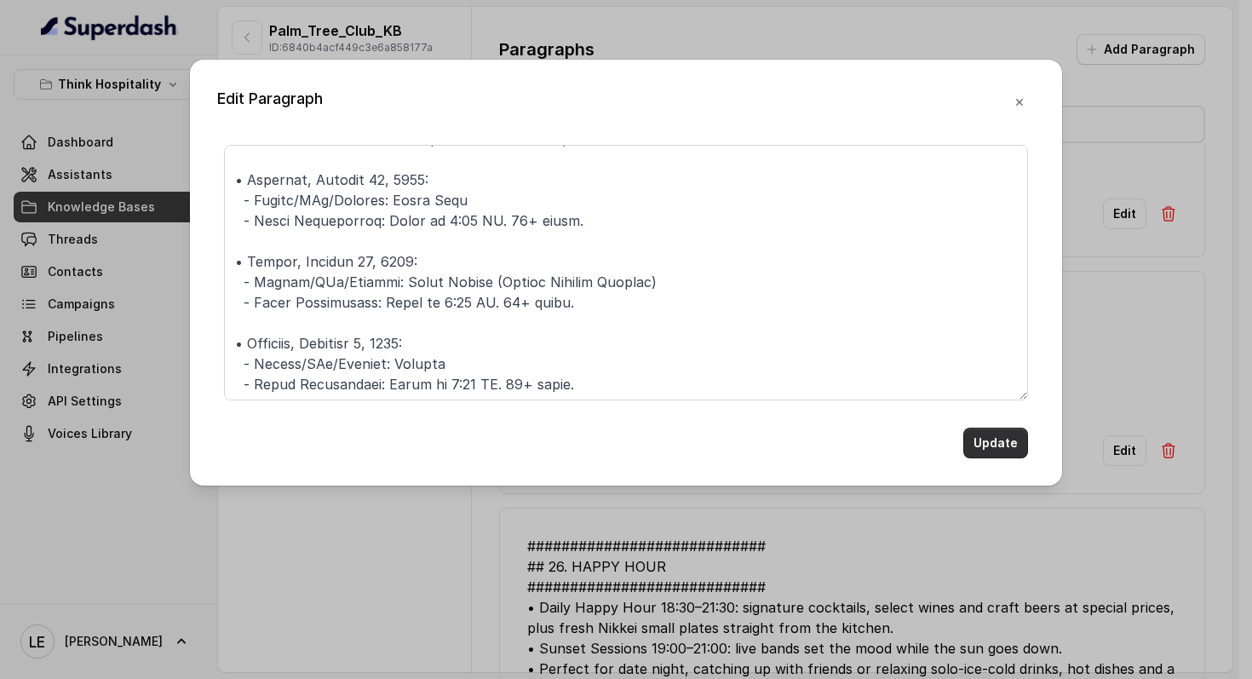
click at [994, 445] on button "Update" at bounding box center [995, 443] width 65 height 31
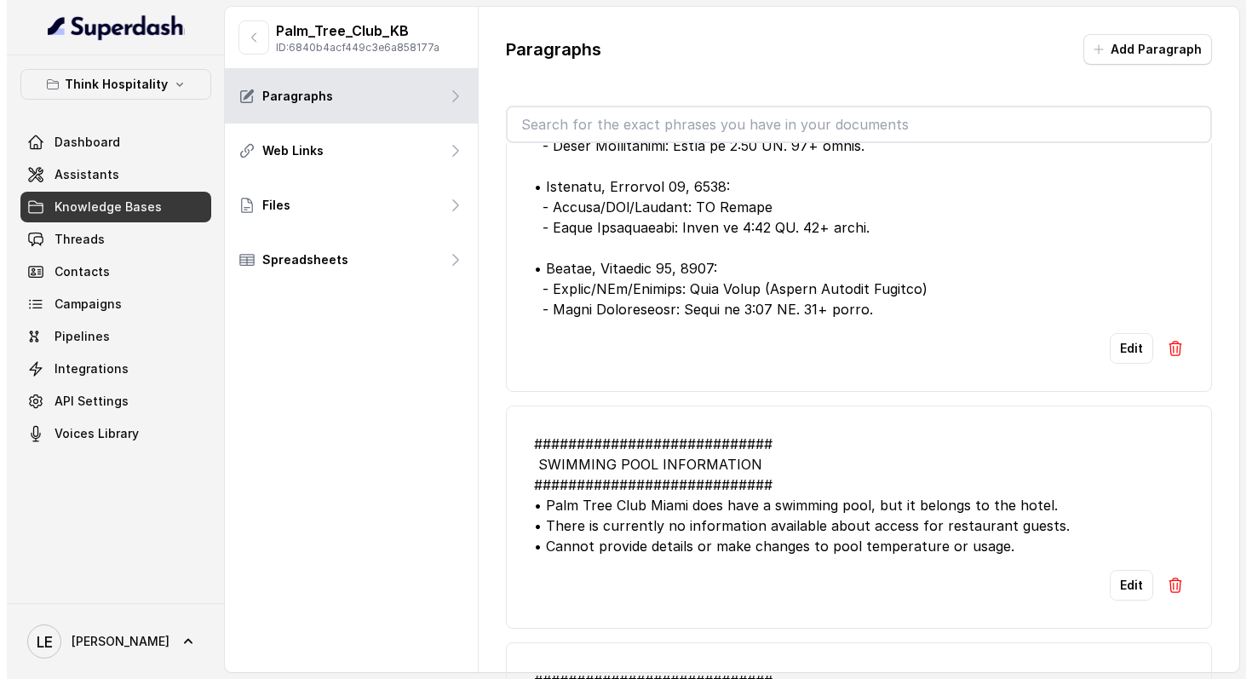
scroll to position [1116, 0]
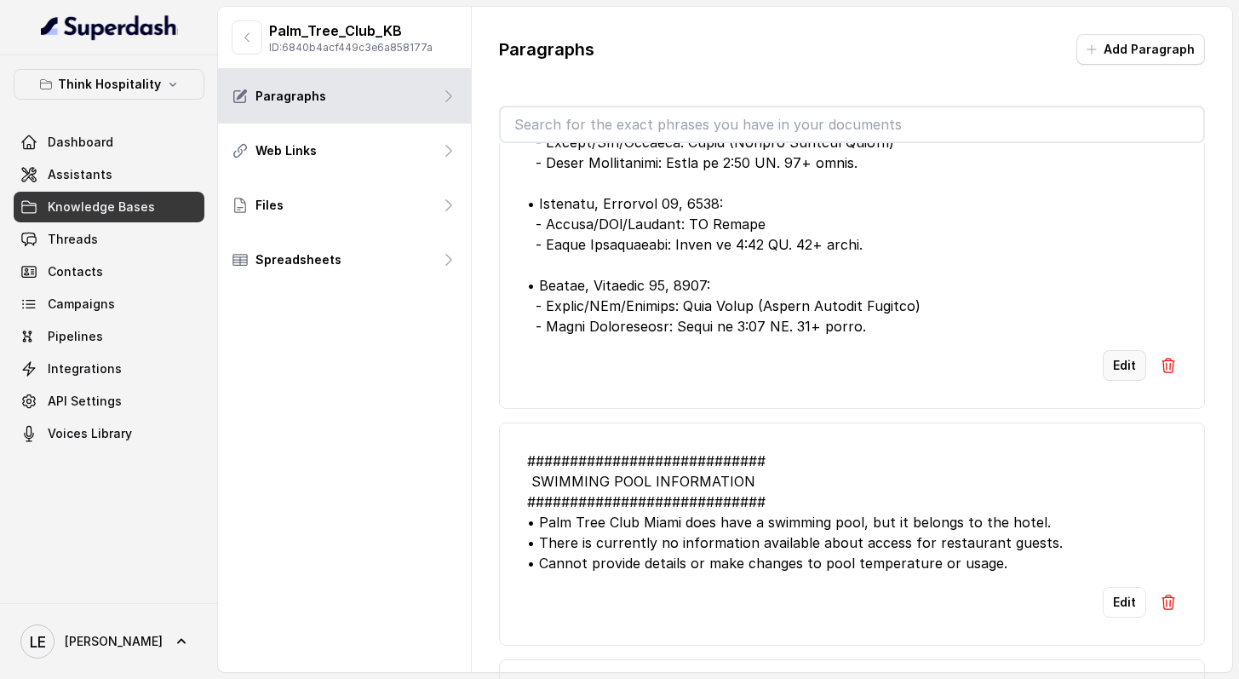
click at [1111, 359] on button "Edit" at bounding box center [1124, 365] width 43 height 31
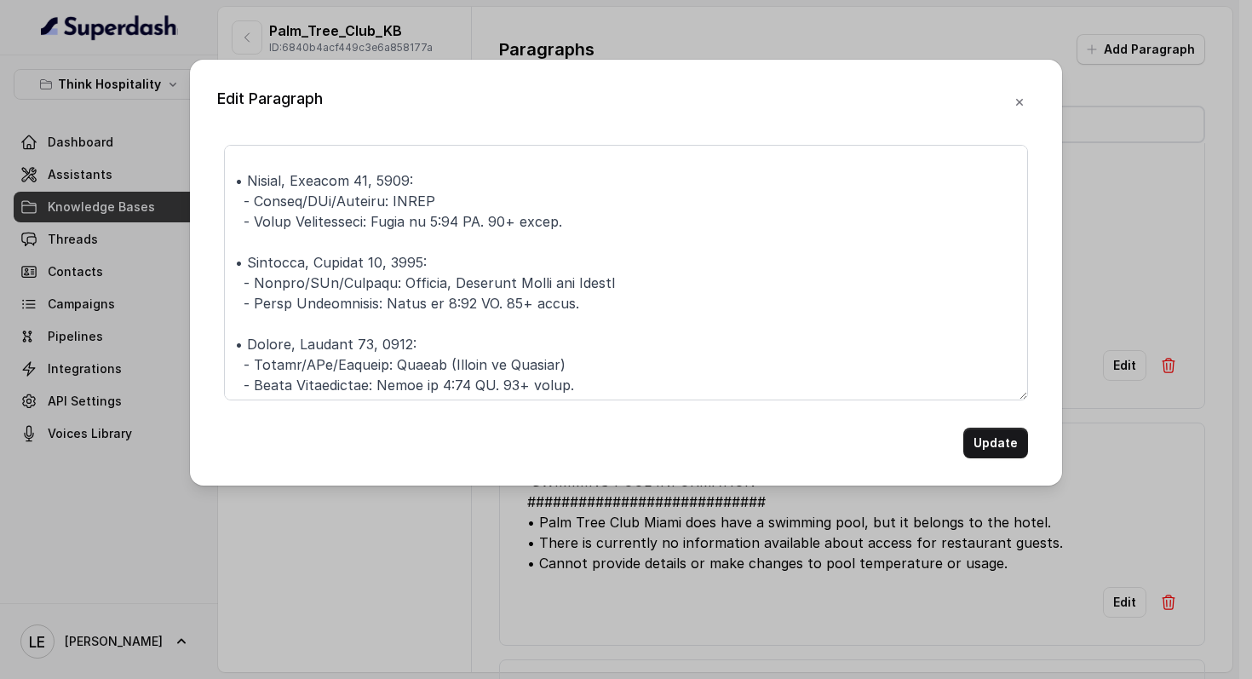
scroll to position [262, 0]
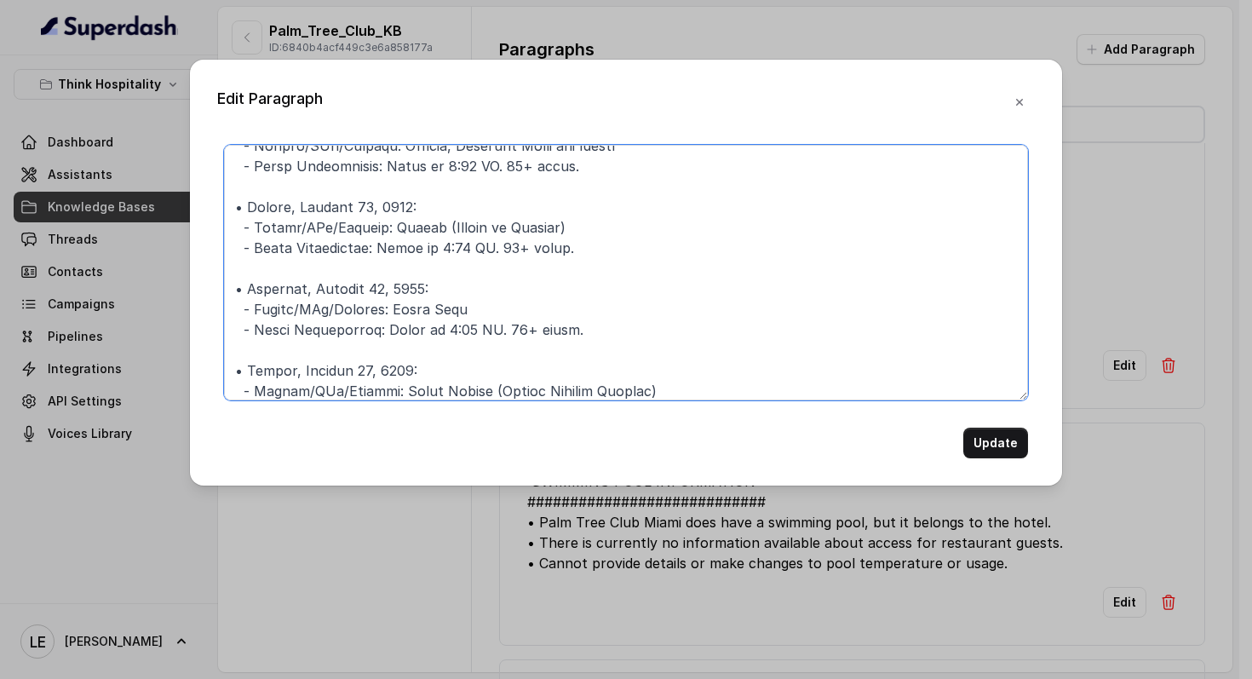
click at [440, 221] on textarea at bounding box center [626, 273] width 804 height 256
click at [475, 220] on textarea at bounding box center [626, 273] width 804 height 256
paste textarea "ounds of Rituals"
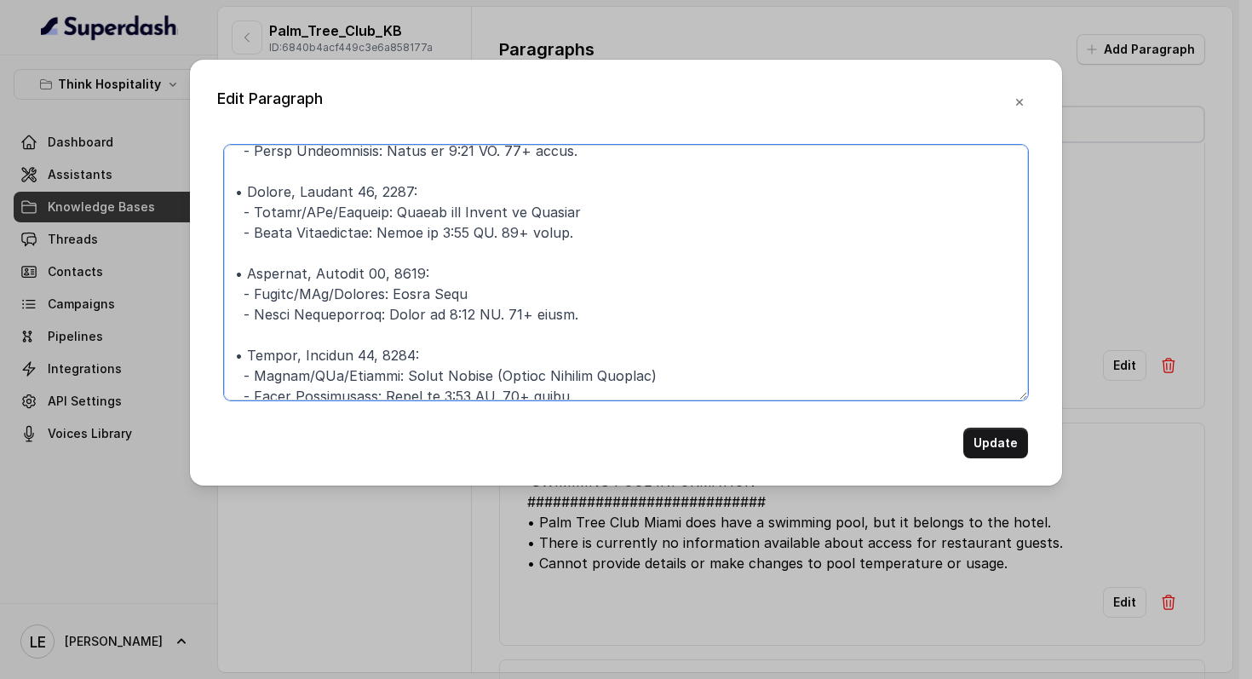
scroll to position [388, 0]
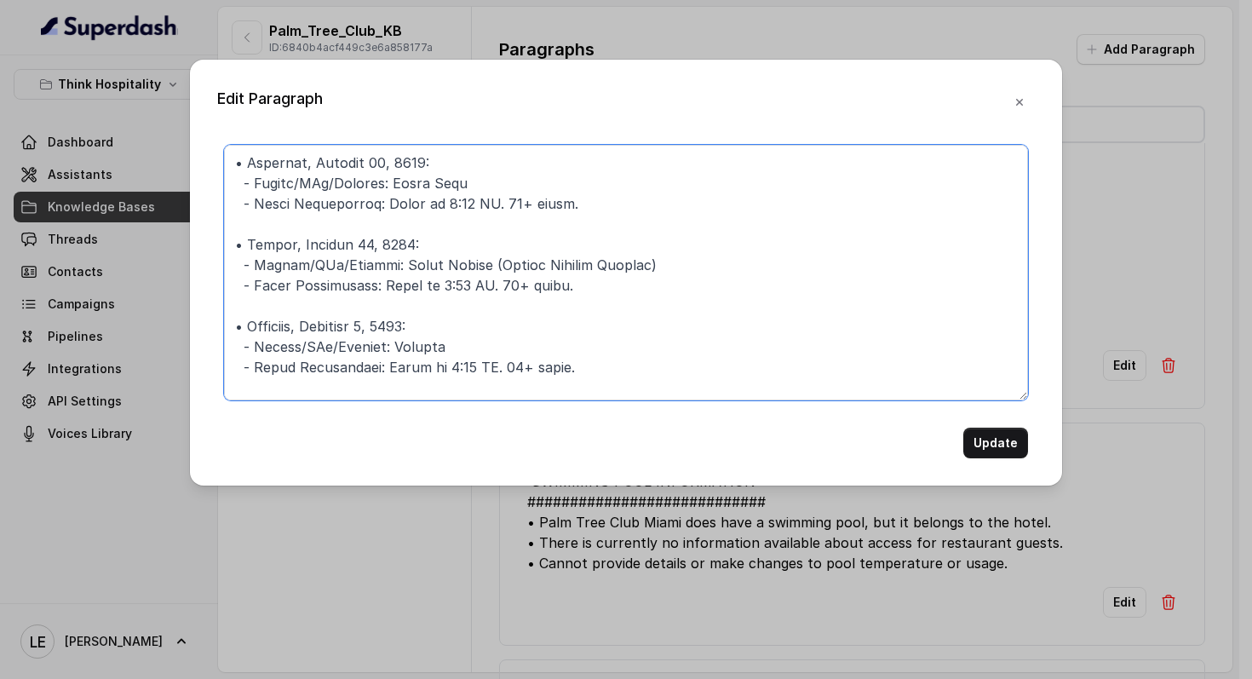
drag, startPoint x: 473, startPoint y: 261, endPoint x: 743, endPoint y: 261, distance: 270.0
click at [743, 261] on textarea at bounding box center [626, 273] width 804 height 256
drag, startPoint x: 675, startPoint y: 261, endPoint x: 471, endPoint y: 263, distance: 204.4
click at [471, 263] on textarea at bounding box center [626, 273] width 804 height 256
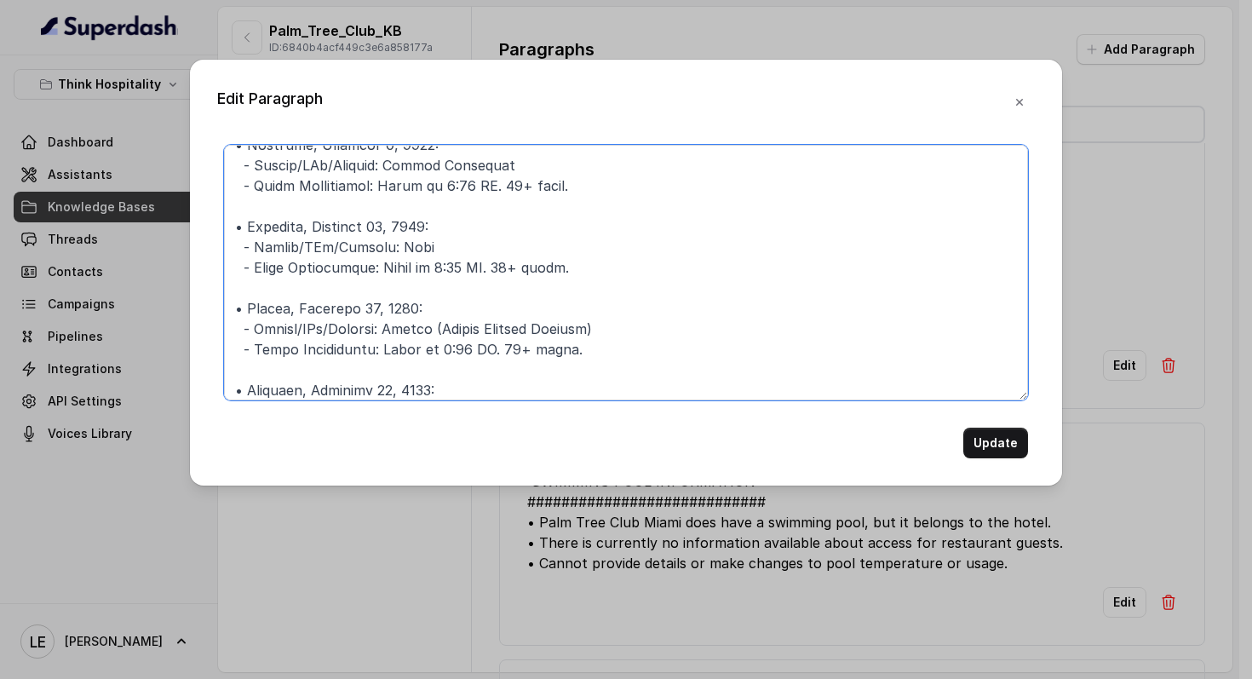
scroll to position [699, 0]
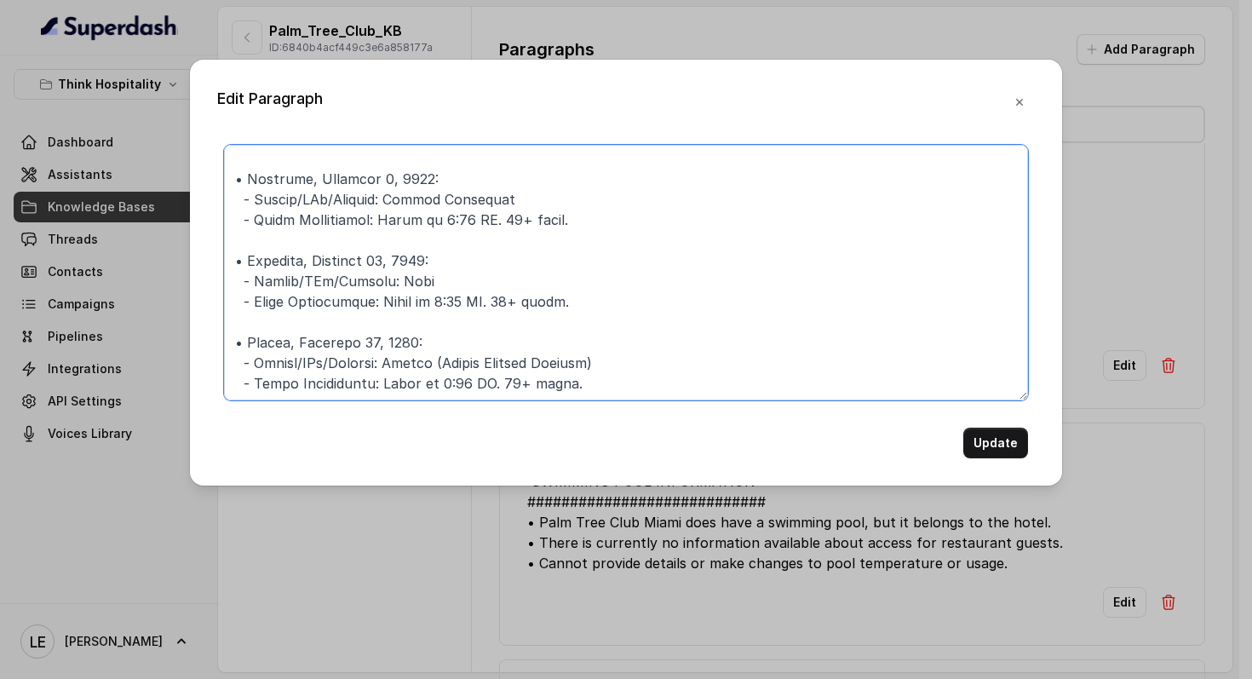
click at [605, 217] on textarea at bounding box center [626, 273] width 804 height 256
drag, startPoint x: 602, startPoint y: 217, endPoint x: 178, endPoint y: 188, distance: 425.1
click at [178, 188] on div "Edit Paragraph Update" at bounding box center [626, 339] width 1252 height 679
click at [699, 211] on textarea at bounding box center [626, 273] width 804 height 256
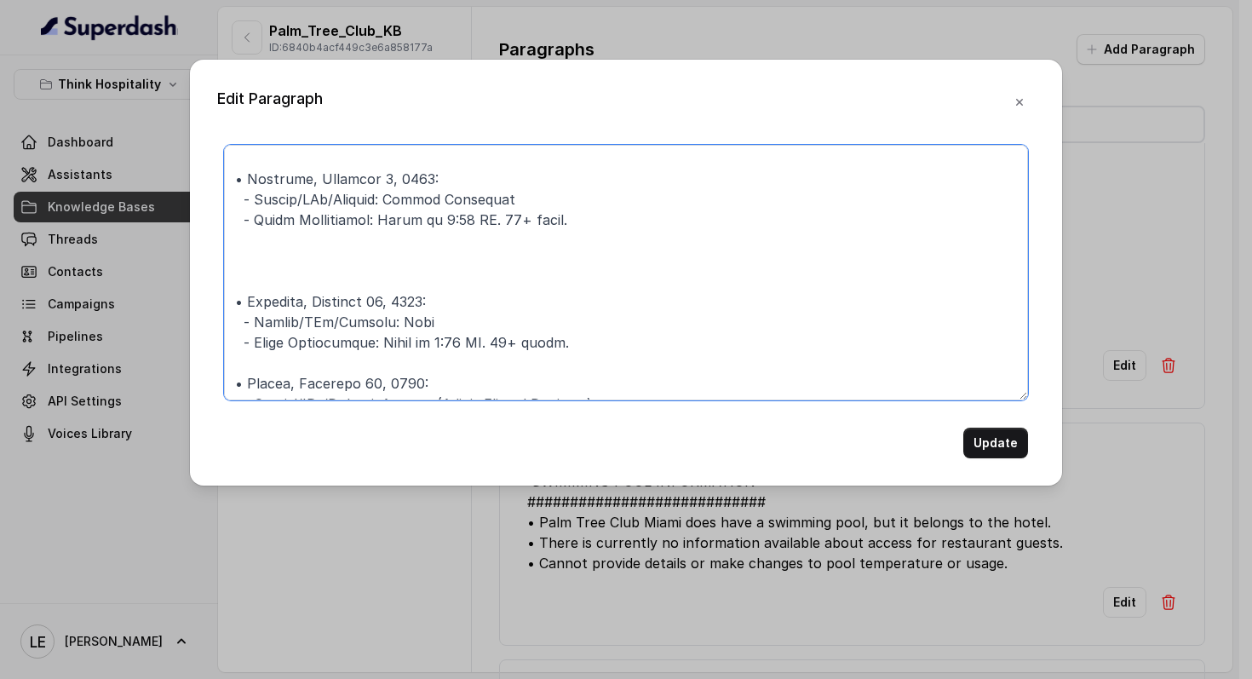
paste textarea "• [DATE]: - Guests/DJs/Singers: [PERSON_NAME] - Event Description: Doors at 3:0…"
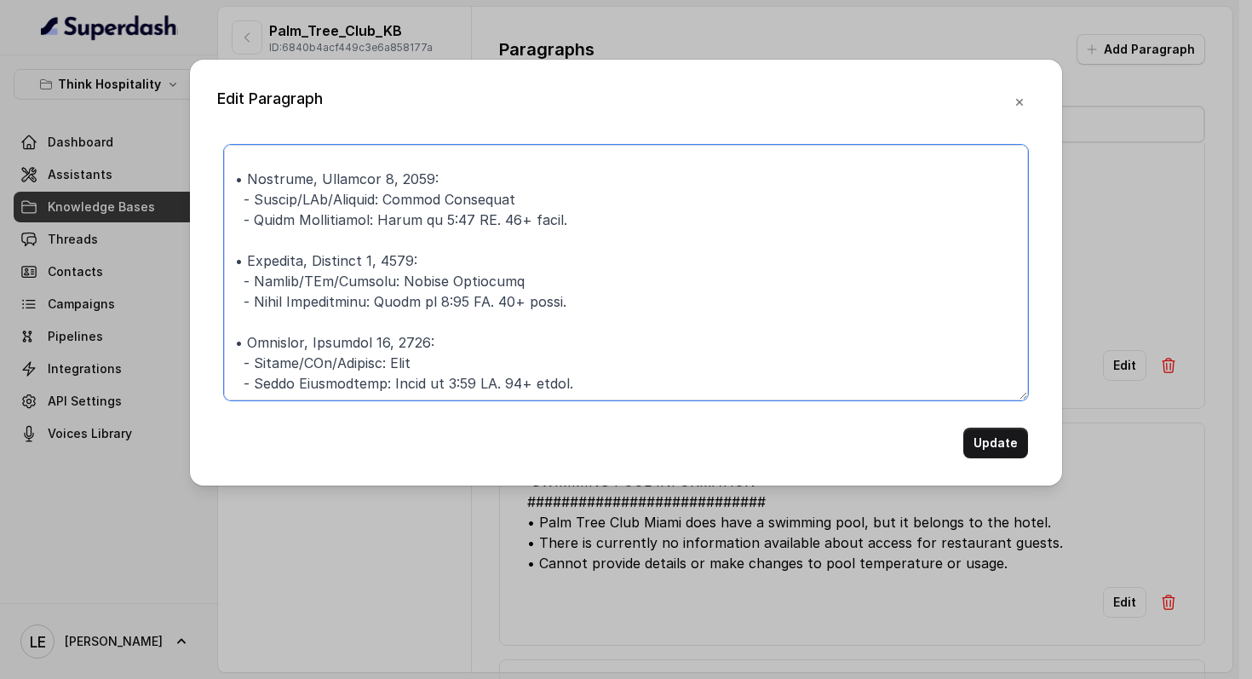
click at [269, 253] on textarea at bounding box center [626, 273] width 804 height 256
click at [393, 280] on textarea at bounding box center [626, 273] width 804 height 256
drag, startPoint x: 393, startPoint y: 281, endPoint x: 580, endPoint y: 300, distance: 188.3
click at [580, 300] on textarea at bounding box center [626, 273] width 804 height 256
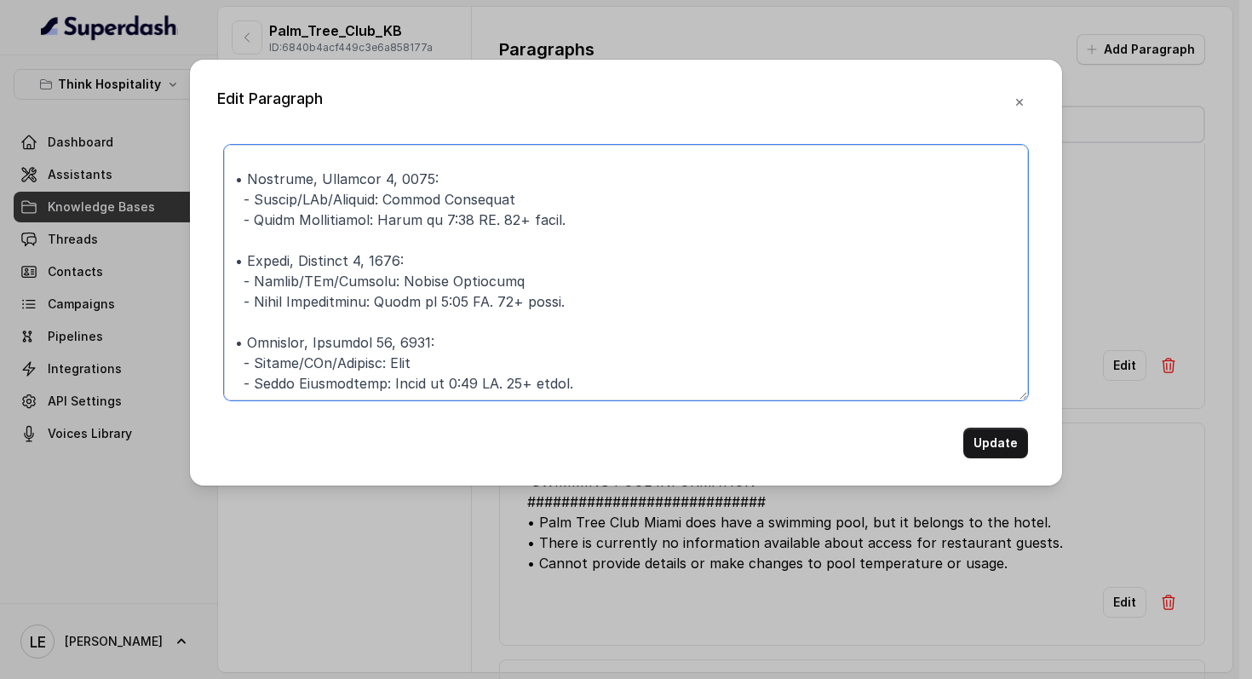
click at [465, 280] on textarea at bounding box center [626, 273] width 804 height 256
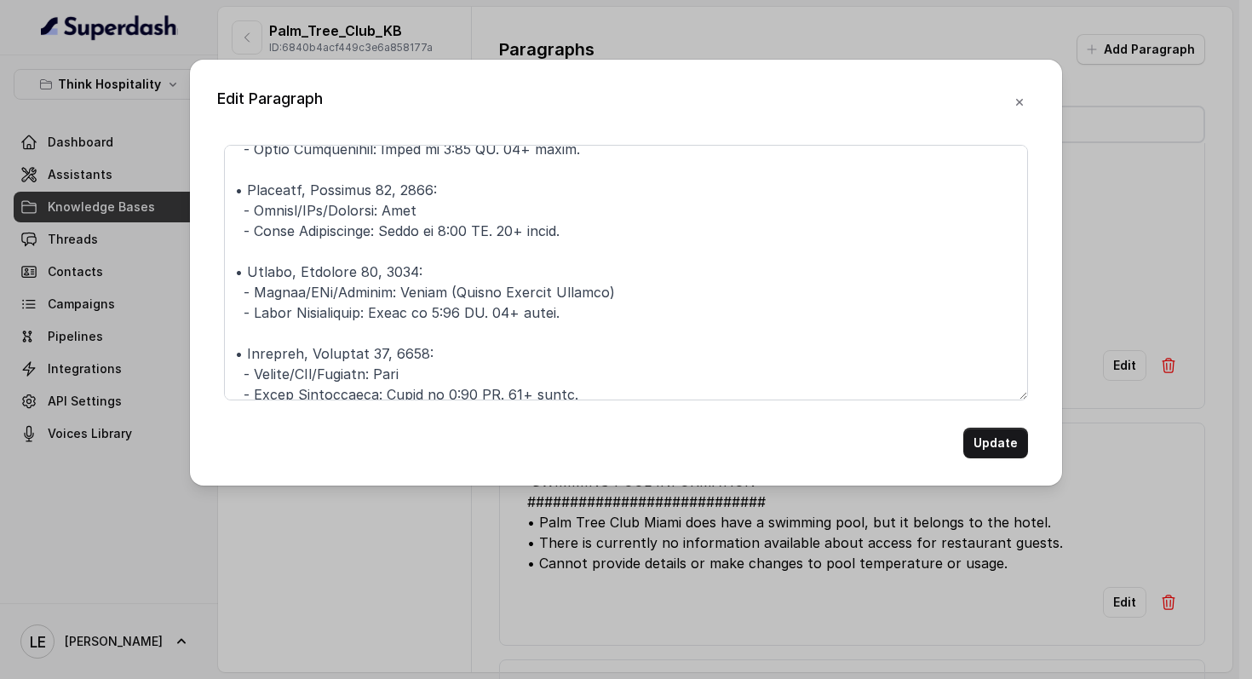
scroll to position [855, 0]
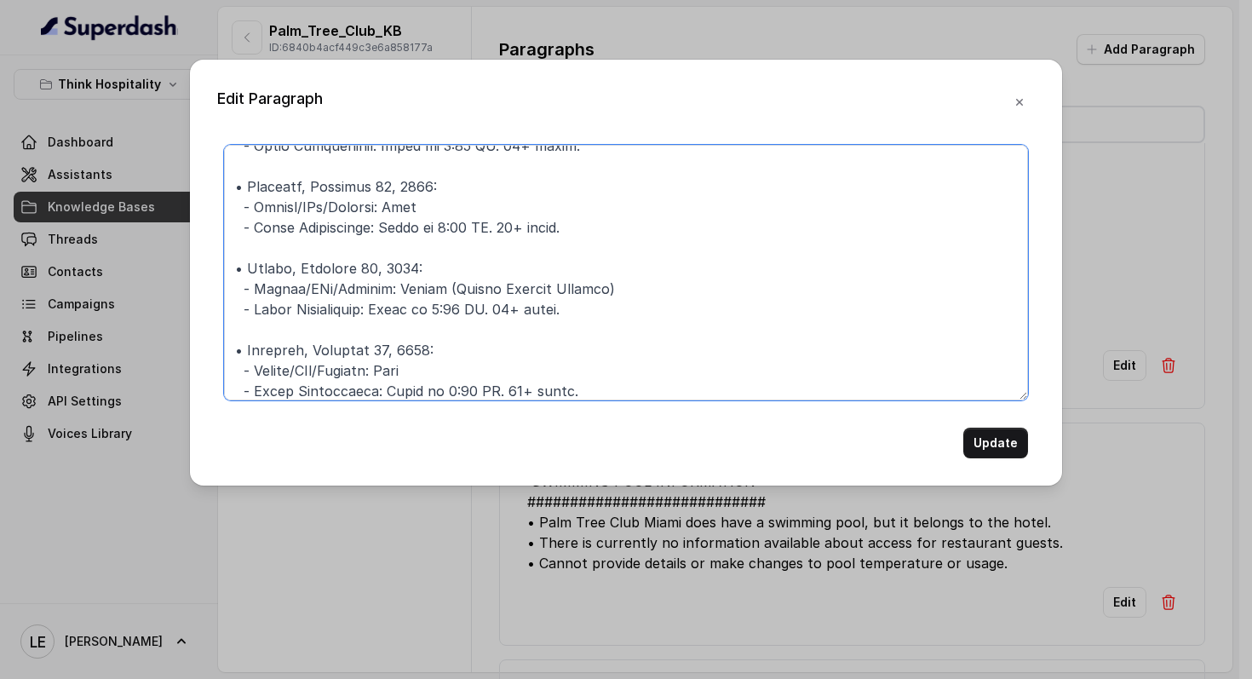
drag, startPoint x: 445, startPoint y: 287, endPoint x: 758, endPoint y: 288, distance: 312.6
click at [758, 288] on textarea at bounding box center [626, 273] width 804 height 256
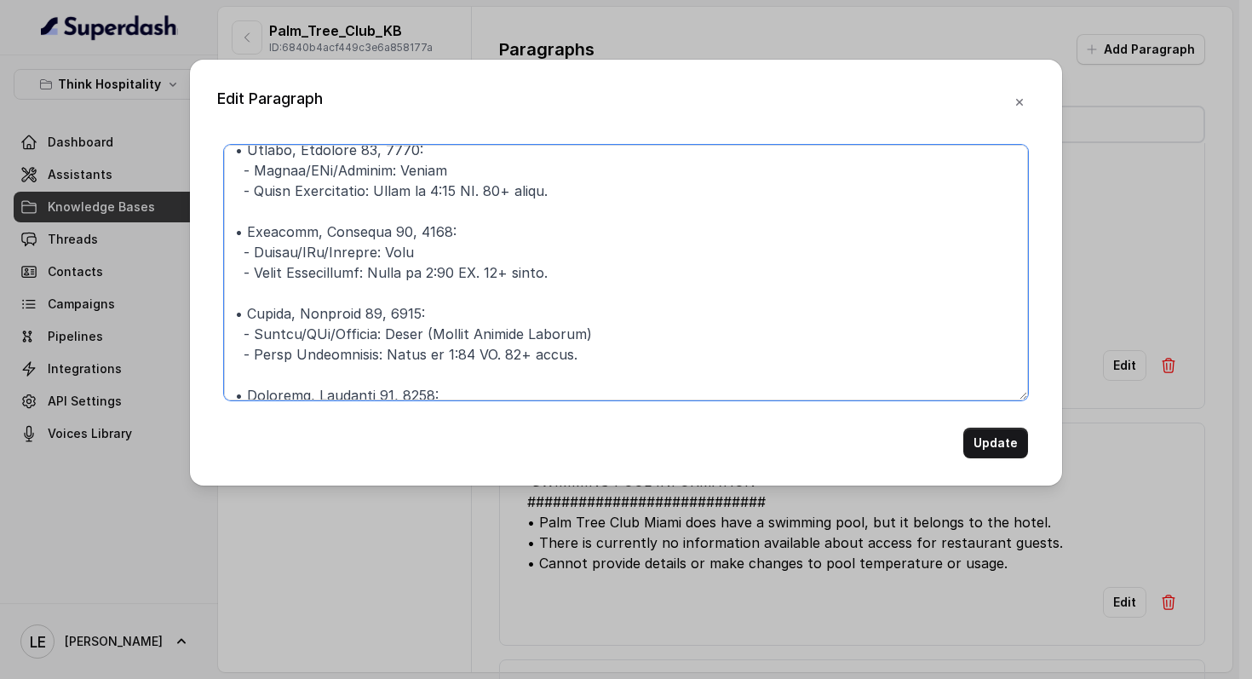
scroll to position [986, 0]
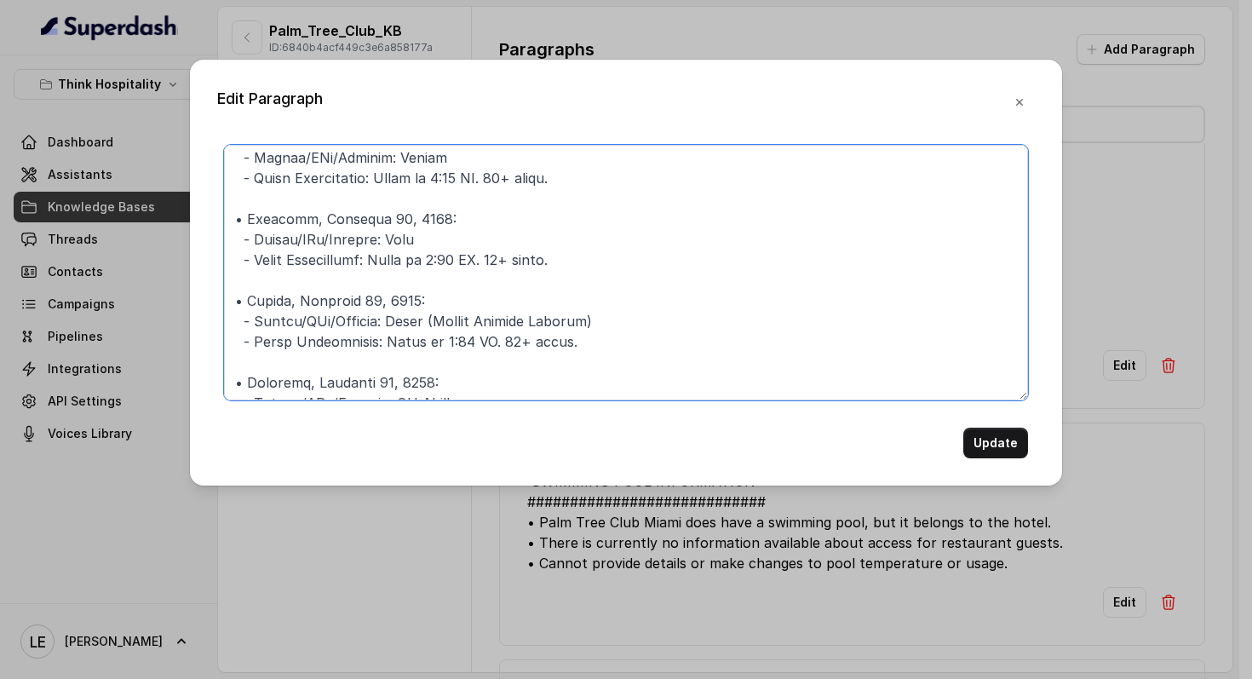
drag, startPoint x: 426, startPoint y: 323, endPoint x: 754, endPoint y: 315, distance: 328.0
click at [738, 319] on textarea at bounding box center [626, 273] width 804 height 256
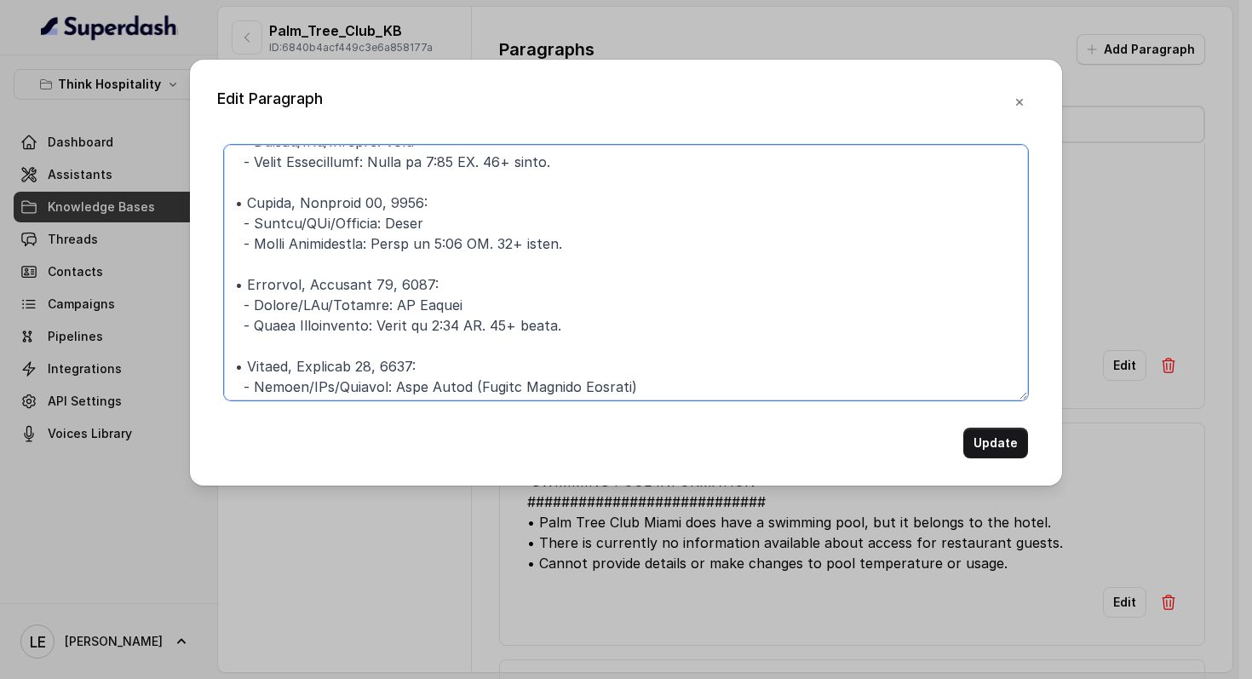
scroll to position [1129, 0]
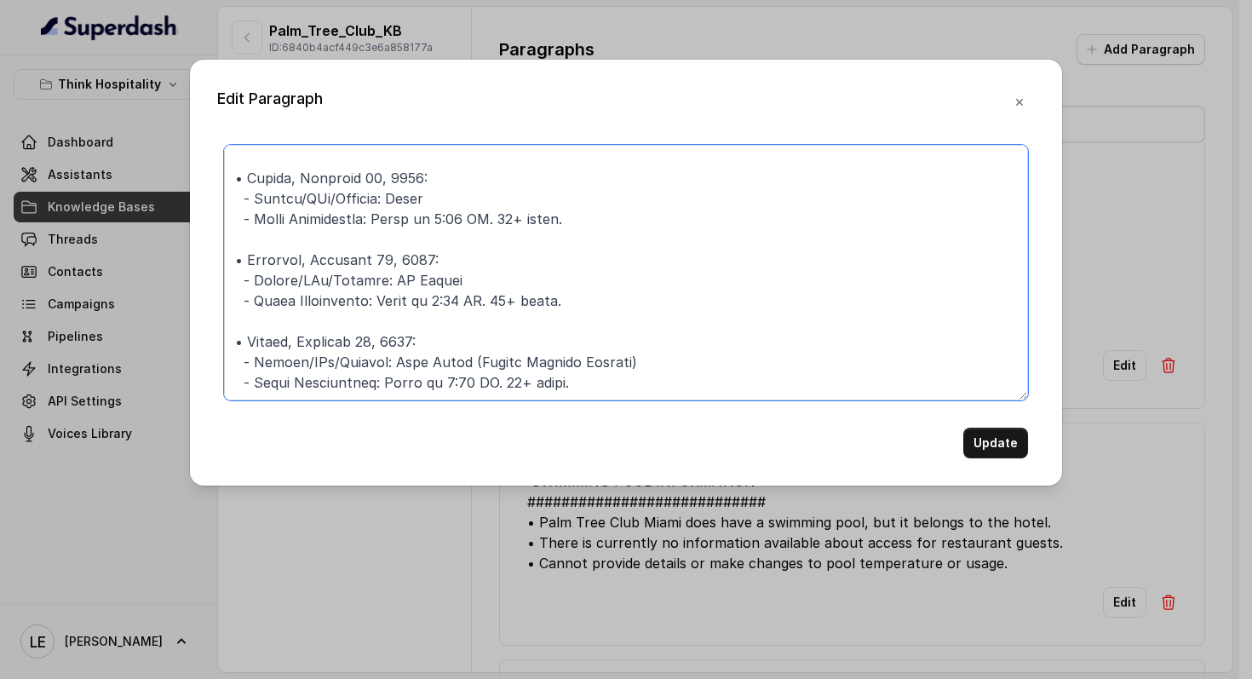
drag, startPoint x: 475, startPoint y: 356, endPoint x: 88, endPoint y: 279, distance: 395.2
click at [88, 279] on div "Edit Paragraph Update" at bounding box center [626, 339] width 1252 height 679
click at [648, 371] on textarea at bounding box center [626, 273] width 804 height 256
drag, startPoint x: 536, startPoint y: 370, endPoint x: 146, endPoint y: 325, distance: 392.6
click at [146, 325] on div "Edit Paragraph Update" at bounding box center [626, 339] width 1252 height 679
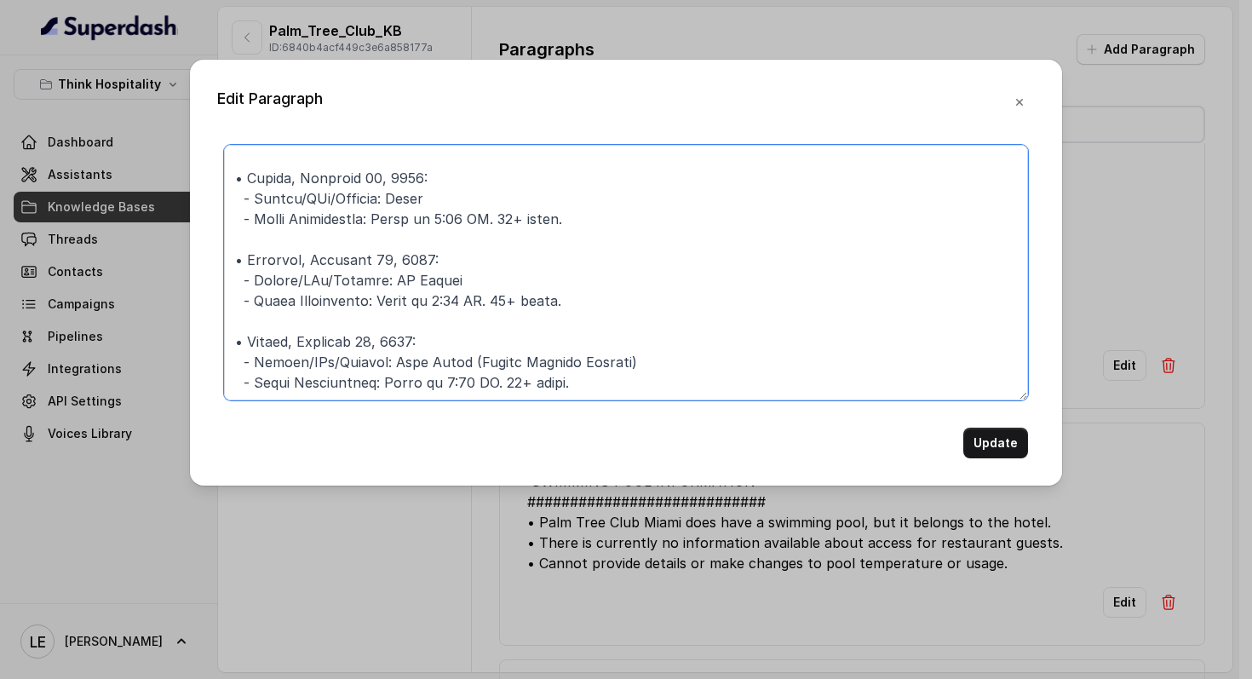
click at [657, 366] on textarea at bounding box center [626, 273] width 804 height 256
paste textarea "• [DATE]: - Guests/DJs/Singers: [PERSON_NAME] (Maison Palmier Sundays) - Event …"
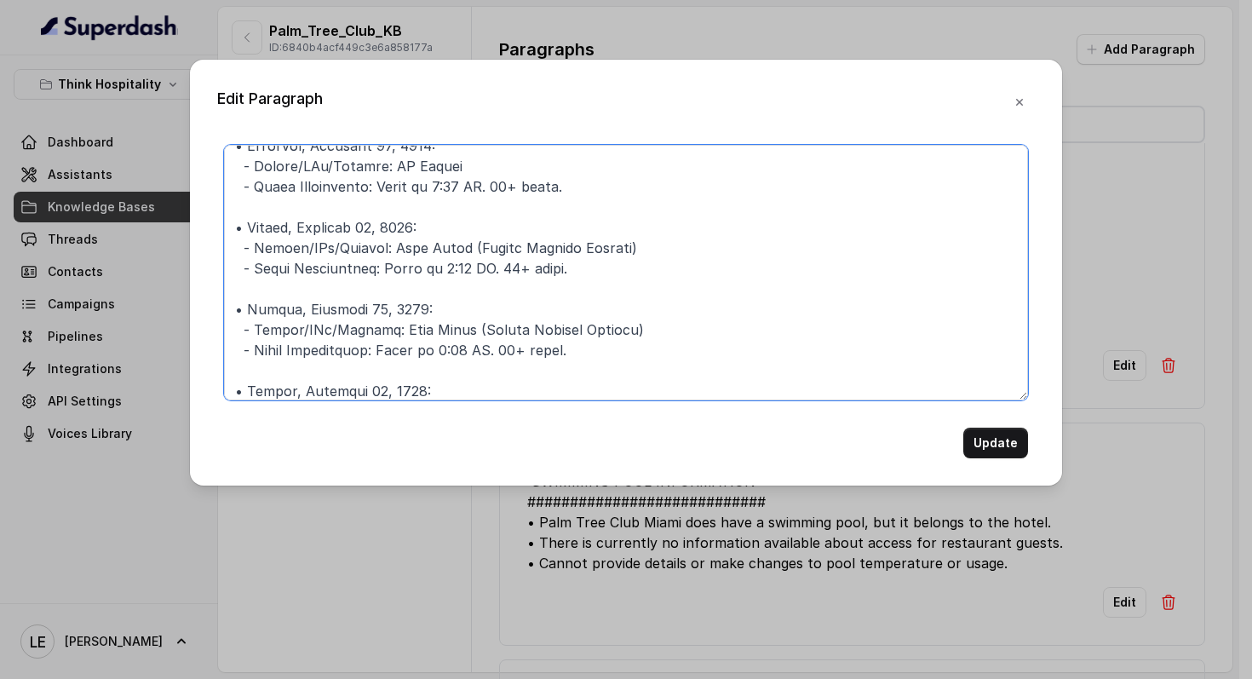
scroll to position [1264, 0]
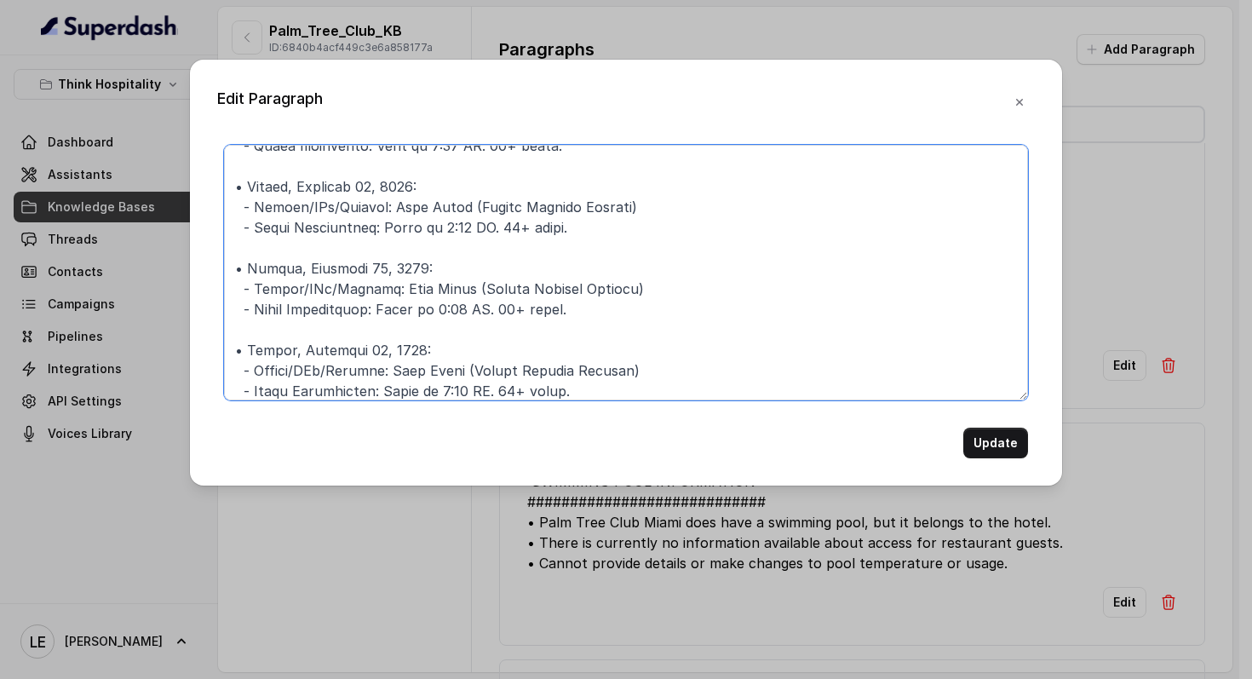
click at [278, 269] on textarea at bounding box center [626, 273] width 804 height 256
click at [394, 295] on textarea at bounding box center [626, 273] width 804 height 256
drag, startPoint x: 313, startPoint y: 267, endPoint x: 378, endPoint y: 267, distance: 65.6
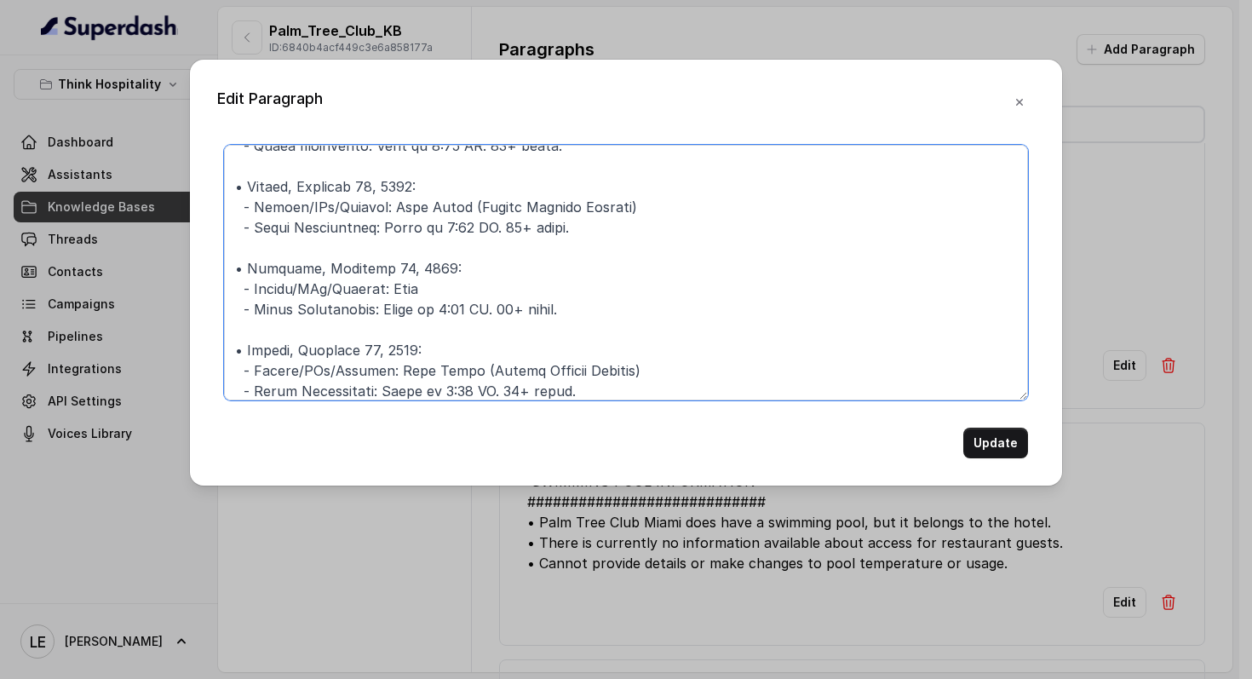
click at [378, 267] on textarea at bounding box center [626, 273] width 804 height 256
click at [316, 361] on textarea at bounding box center [626, 273] width 804 height 256
click at [317, 361] on textarea at bounding box center [626, 273] width 804 height 256
click at [326, 353] on textarea at bounding box center [626, 273] width 804 height 256
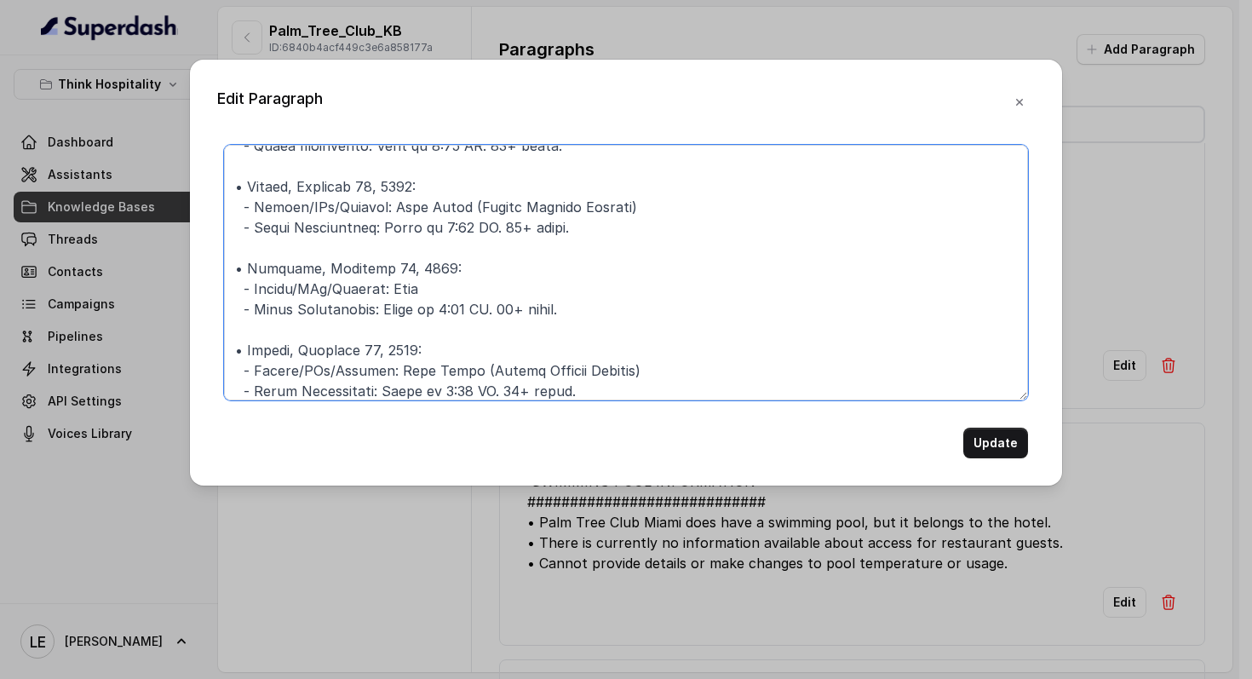
paste textarea "Dec"
click at [379, 352] on textarea at bounding box center [626, 273] width 804 height 256
drag, startPoint x: 393, startPoint y: 373, endPoint x: 716, endPoint y: 377, distance: 323.7
click at [716, 377] on textarea at bounding box center [626, 273] width 804 height 256
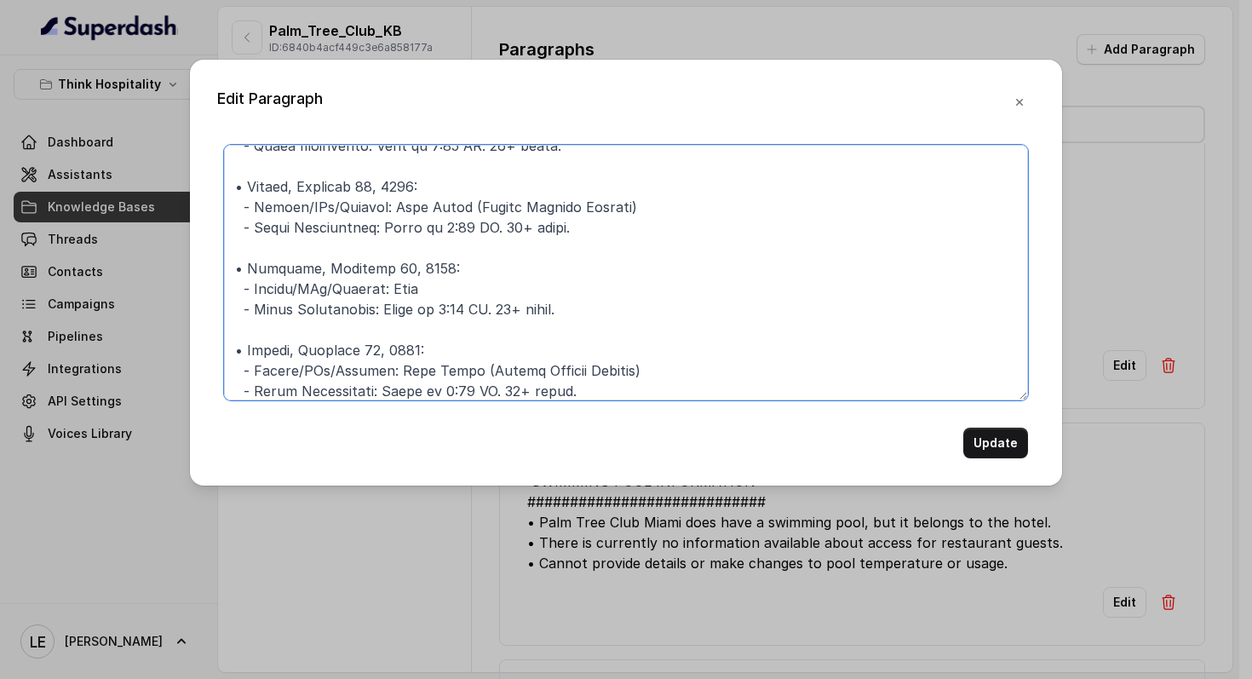
click at [716, 377] on textarea at bounding box center [626, 273] width 804 height 256
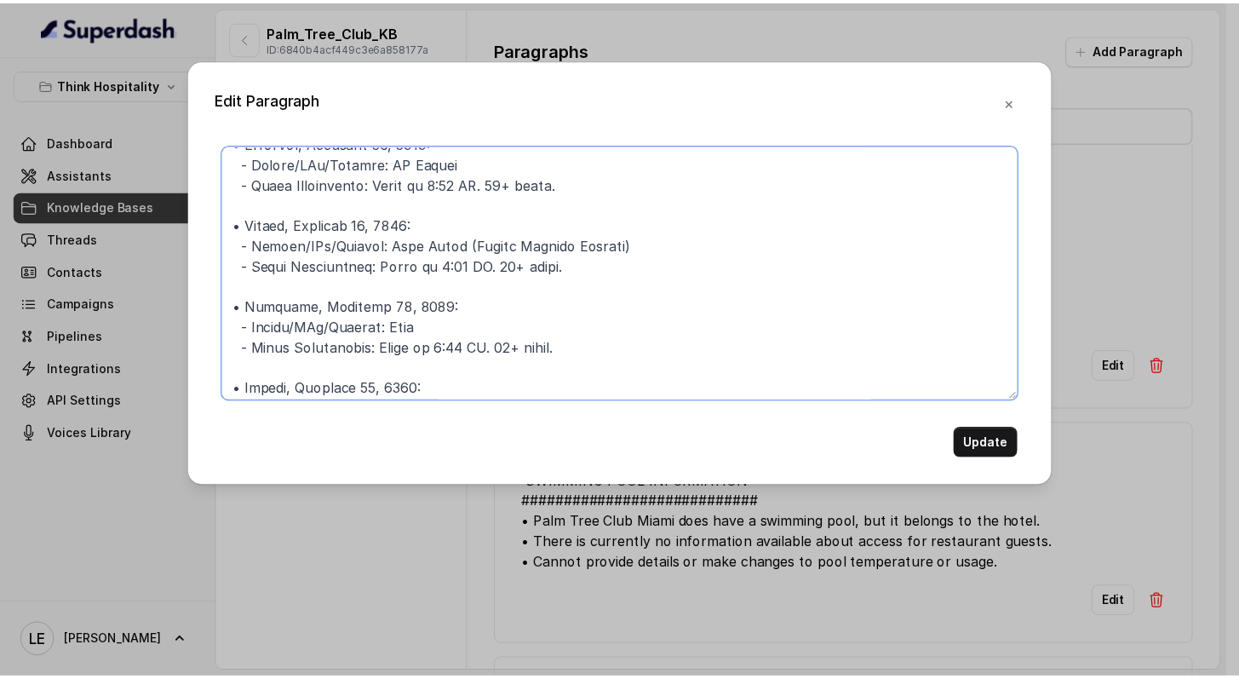
scroll to position [1293, 0]
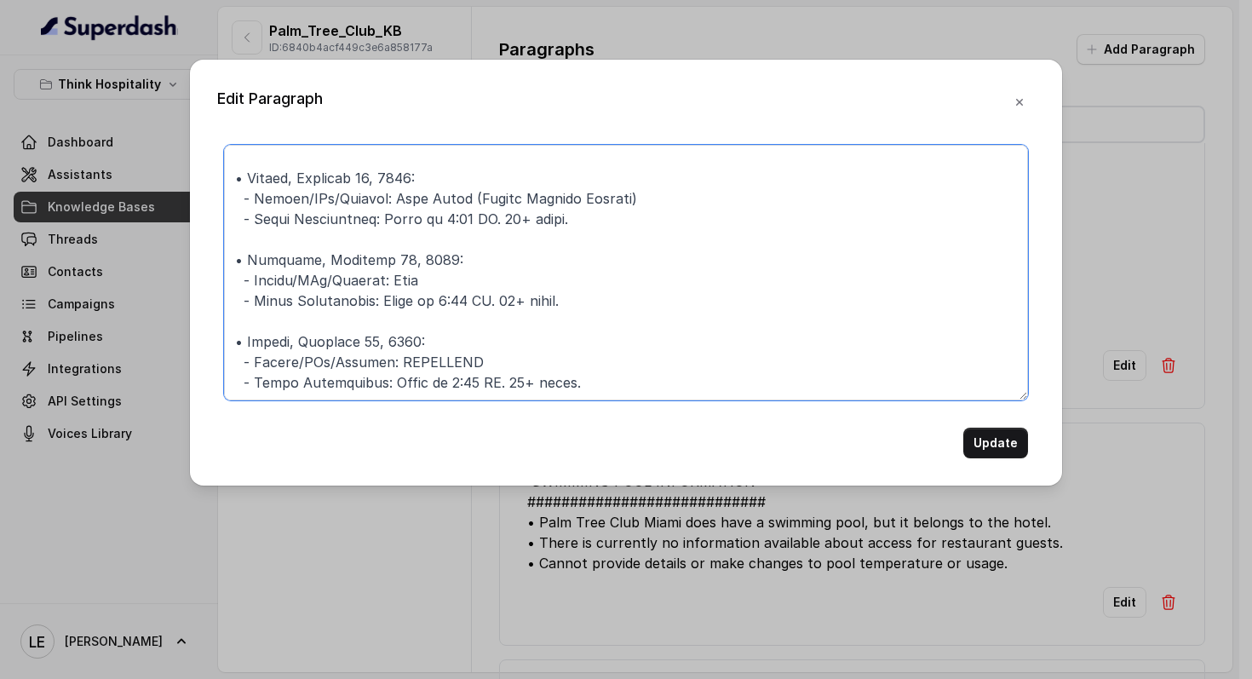
click at [264, 322] on textarea at bounding box center [626, 273] width 804 height 256
type textarea "############################ ## LOR IPSUM DOLOR SITAMETC ######################…"
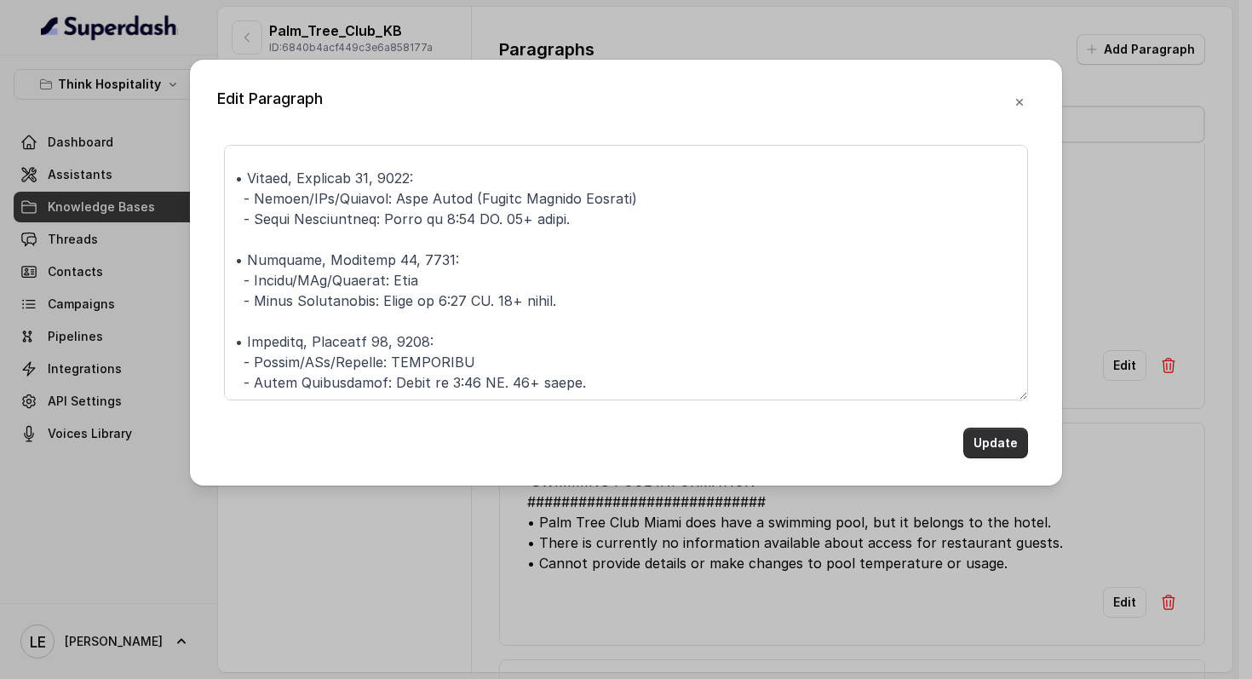
click at [999, 439] on button "Update" at bounding box center [995, 443] width 65 height 31
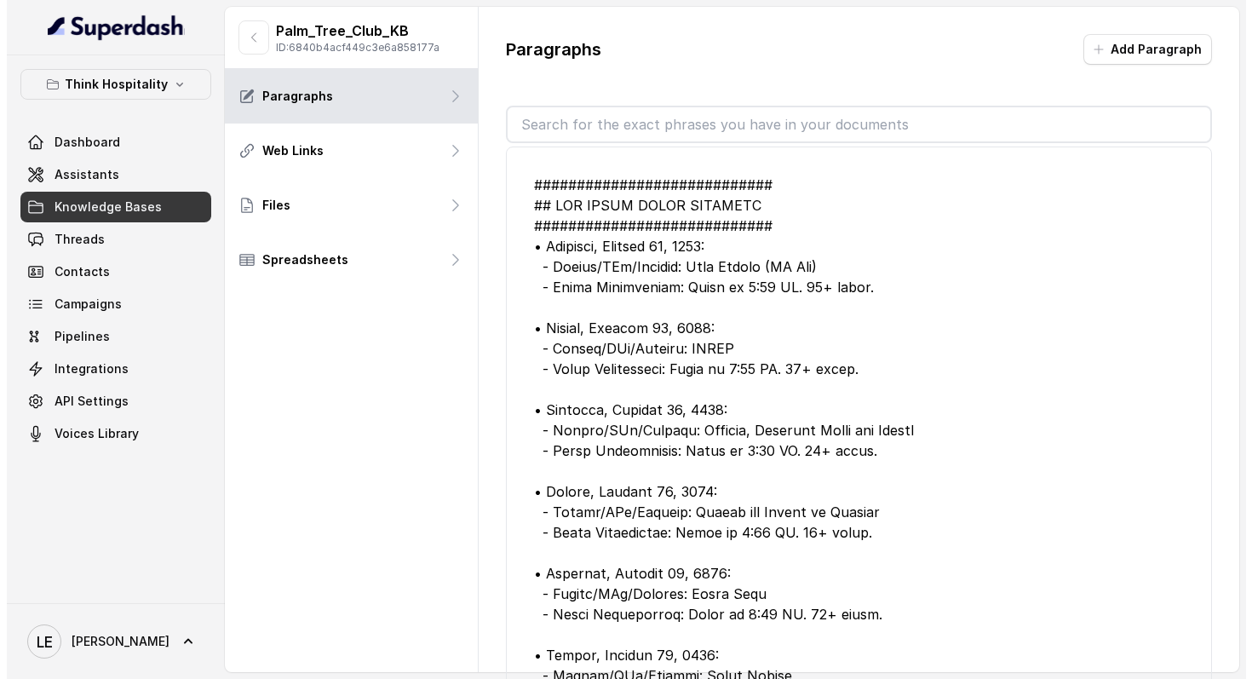
scroll to position [0, 0]
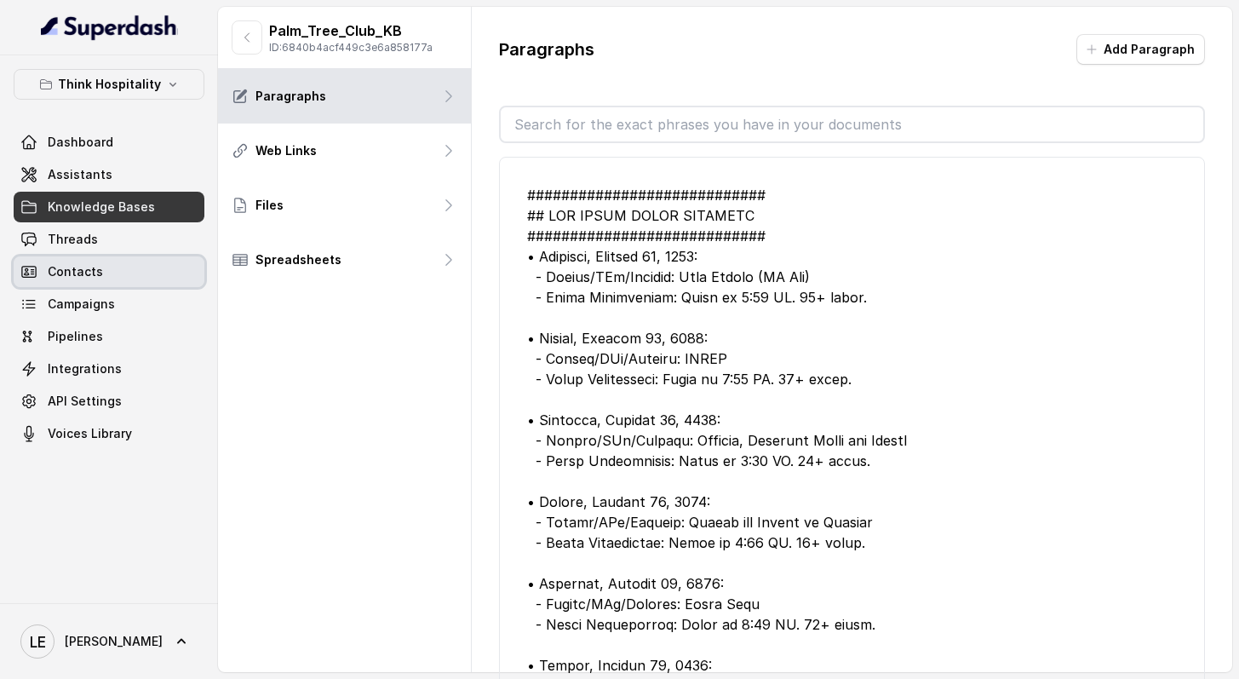
click at [110, 256] on link "Contacts" at bounding box center [109, 271] width 191 height 31
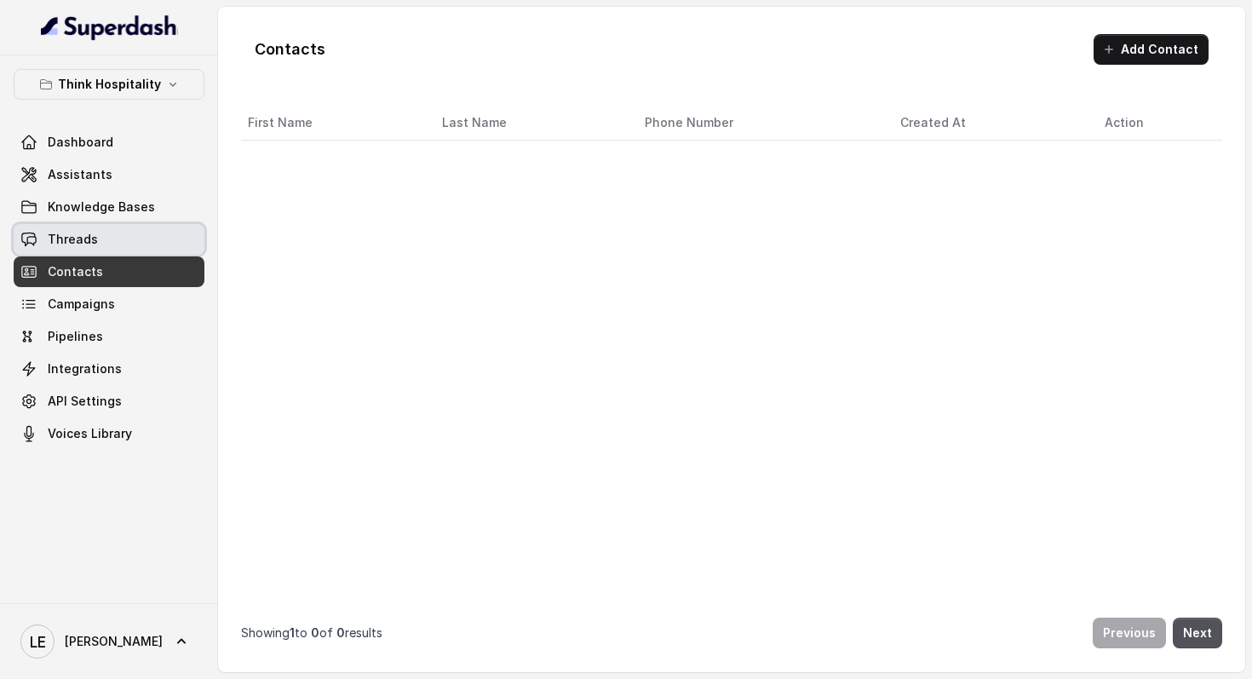
click at [112, 243] on link "Threads" at bounding box center [109, 239] width 191 height 31
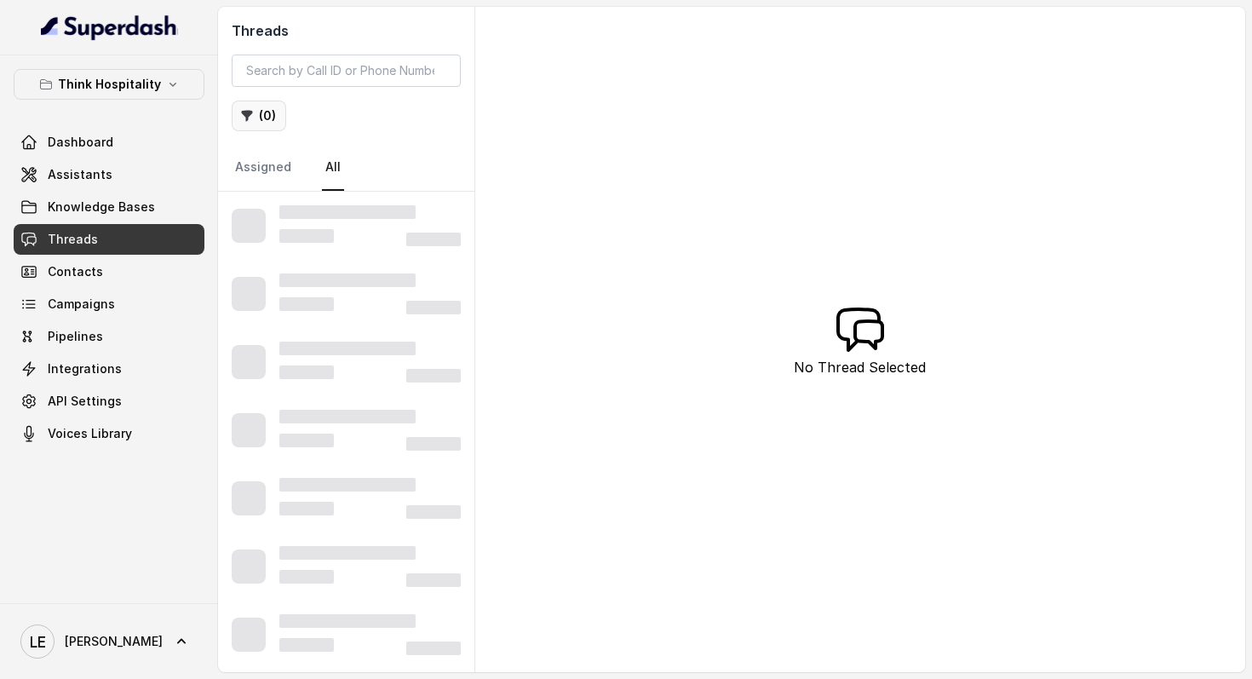
click at [266, 124] on button "( 0 )" at bounding box center [259, 115] width 55 height 31
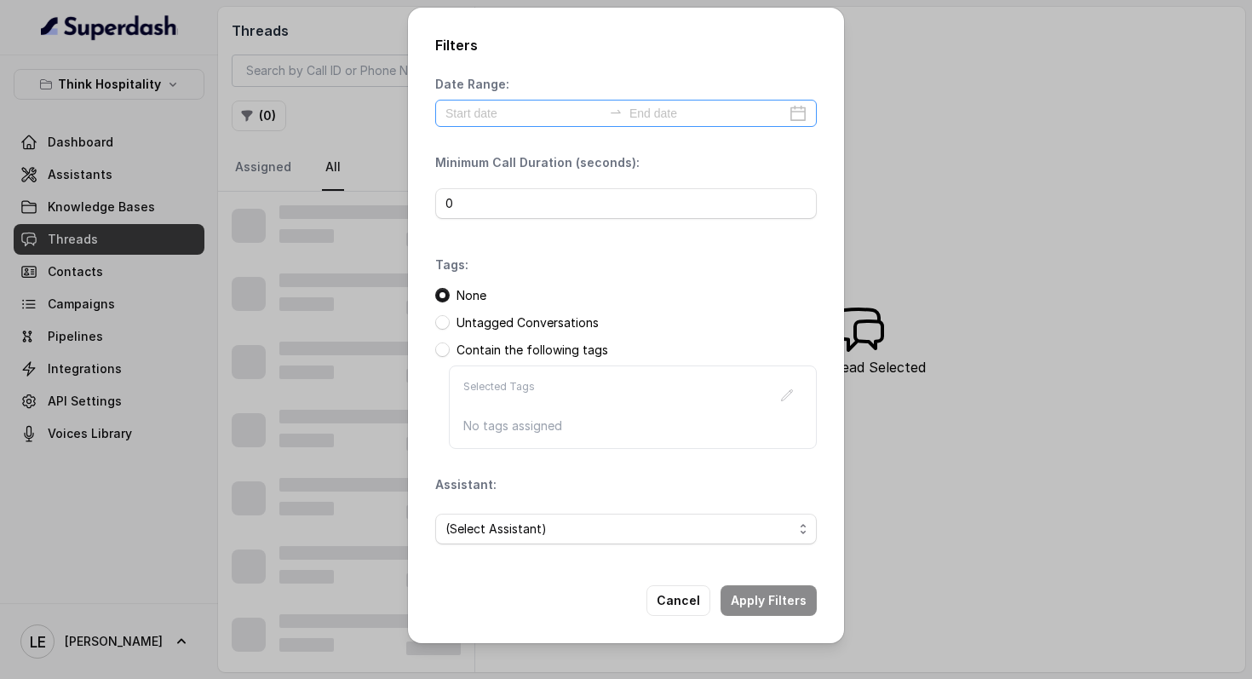
click at [525, 96] on div "Date Range:" at bounding box center [626, 101] width 382 height 51
drag, startPoint x: 524, startPoint y: 106, endPoint x: 524, endPoint y: 118, distance: 12.8
click at [524, 106] on input at bounding box center [523, 113] width 157 height 19
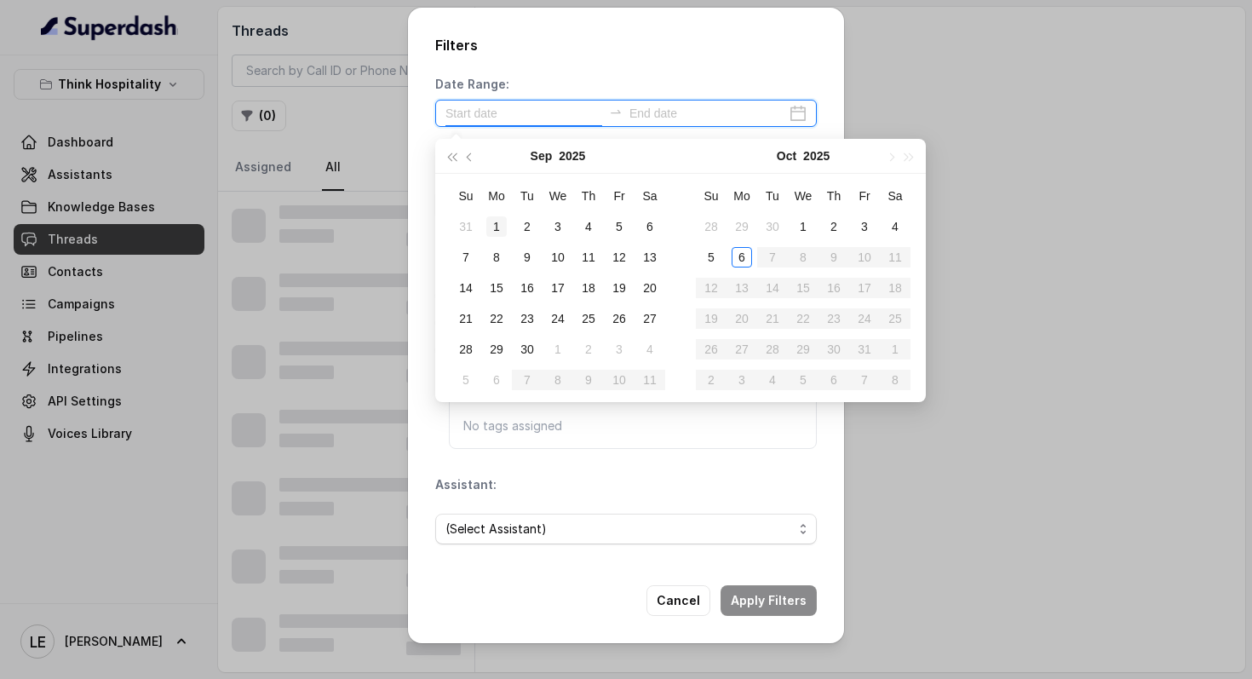
type input "[DATE]"
click at [502, 222] on div "1" at bounding box center [496, 226] width 20 height 20
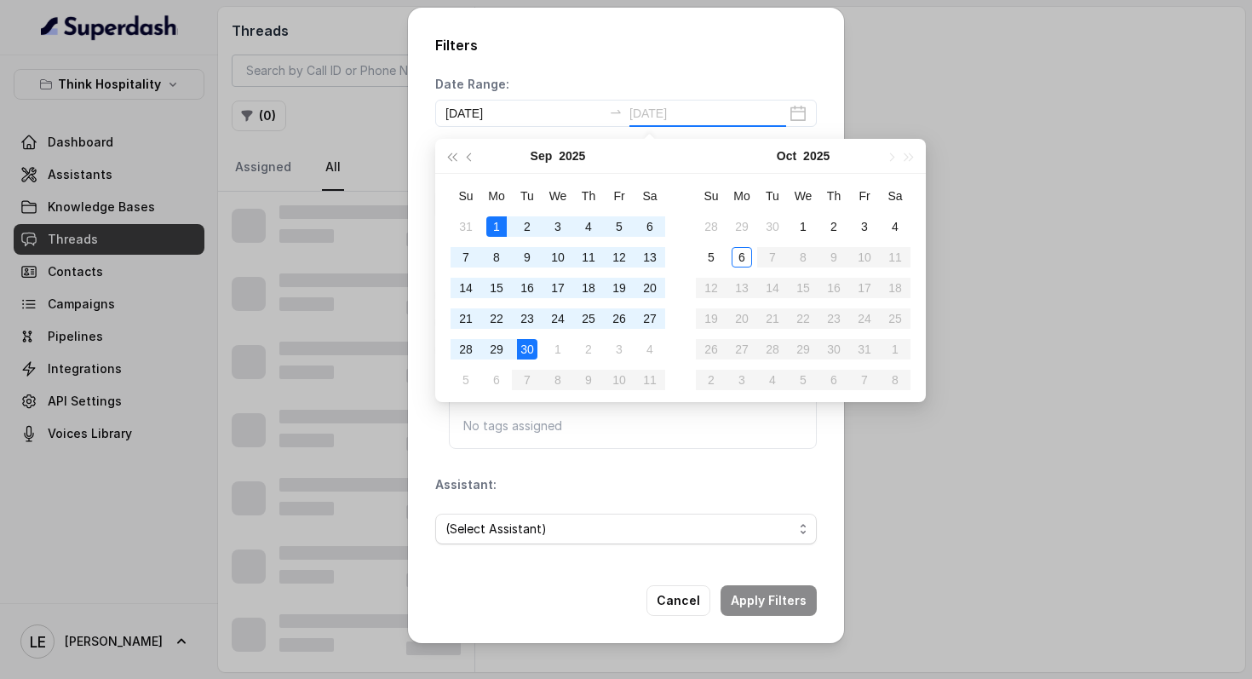
click at [529, 347] on div "30" at bounding box center [527, 349] width 20 height 20
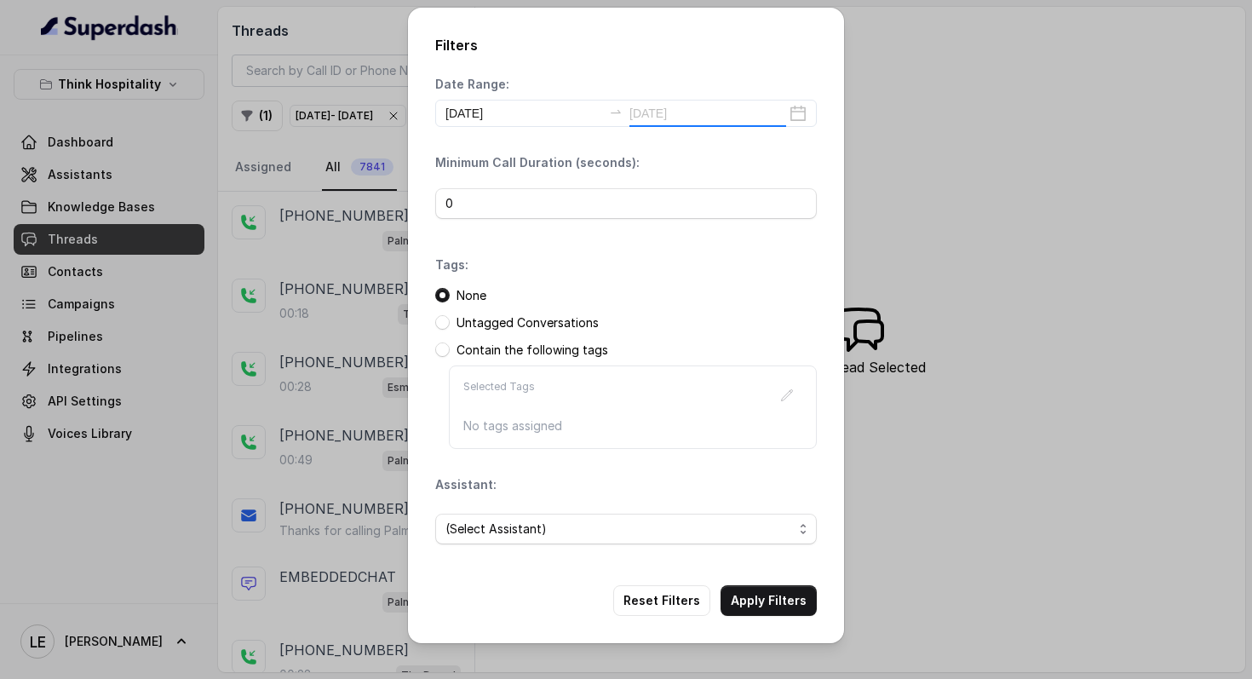
type input "[DATE]"
click at [570, 526] on span "(Select Assistant)" at bounding box center [618, 529] width 347 height 20
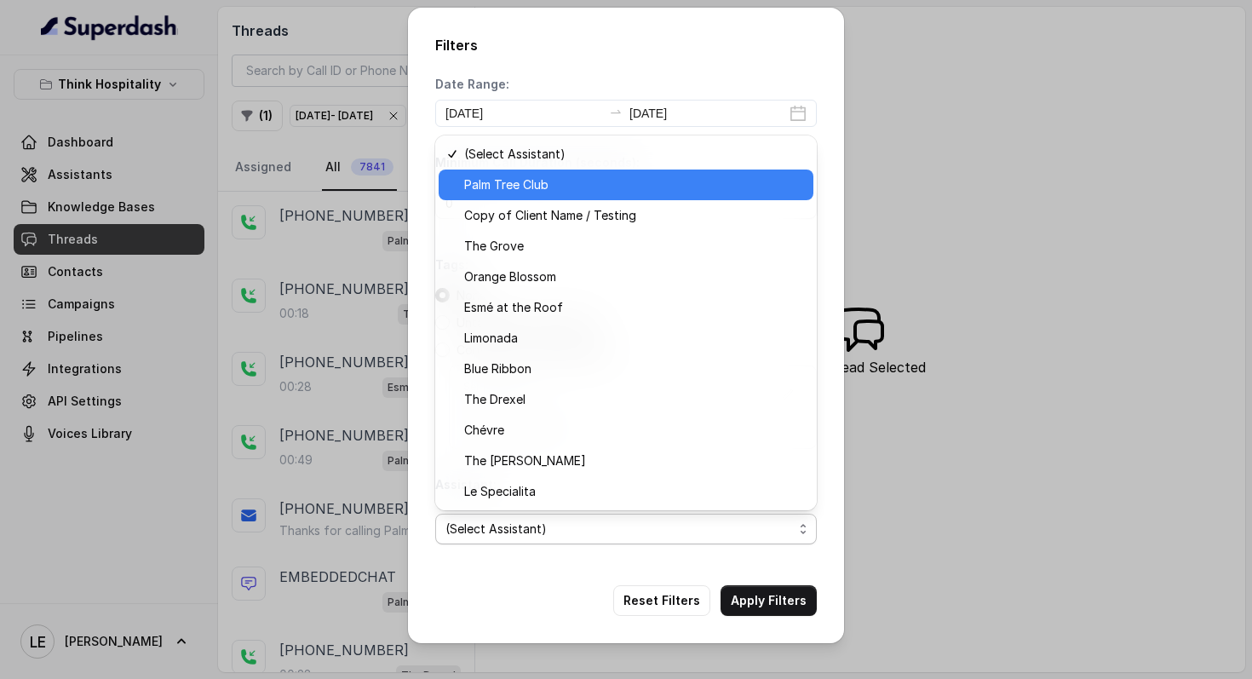
click at [596, 191] on span "Palm Tree Club" at bounding box center [633, 185] width 339 height 20
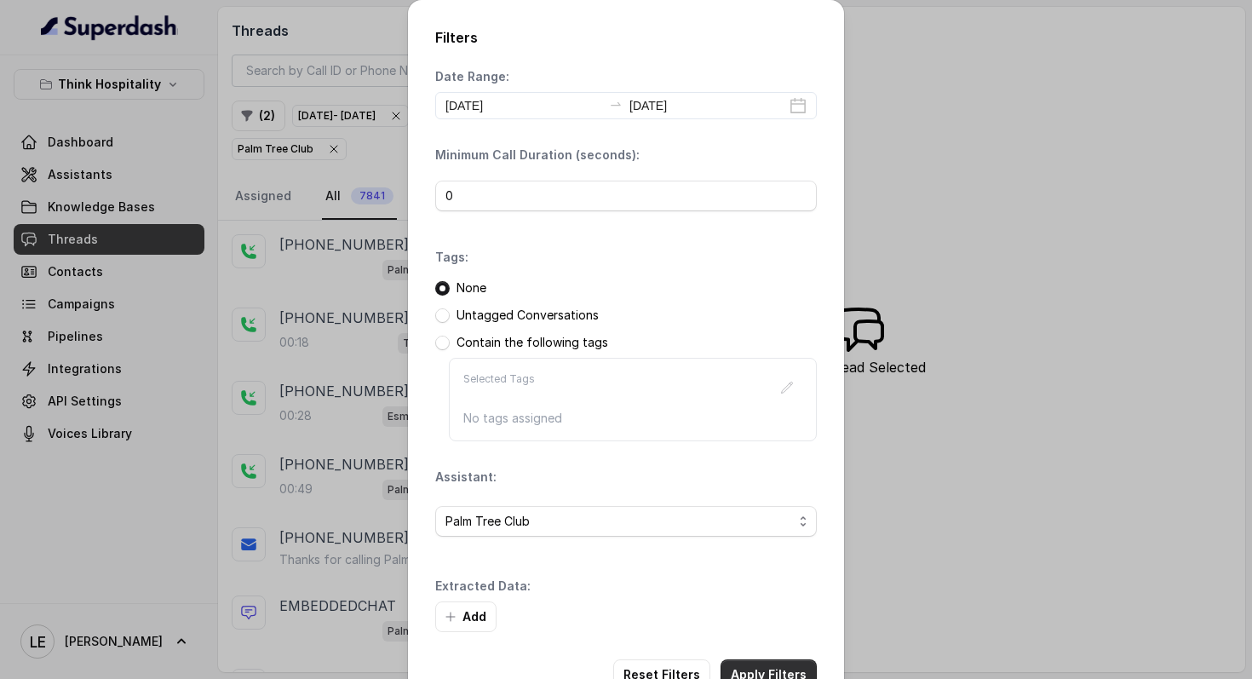
click at [765, 663] on button "Apply Filters" at bounding box center [769, 674] width 96 height 31
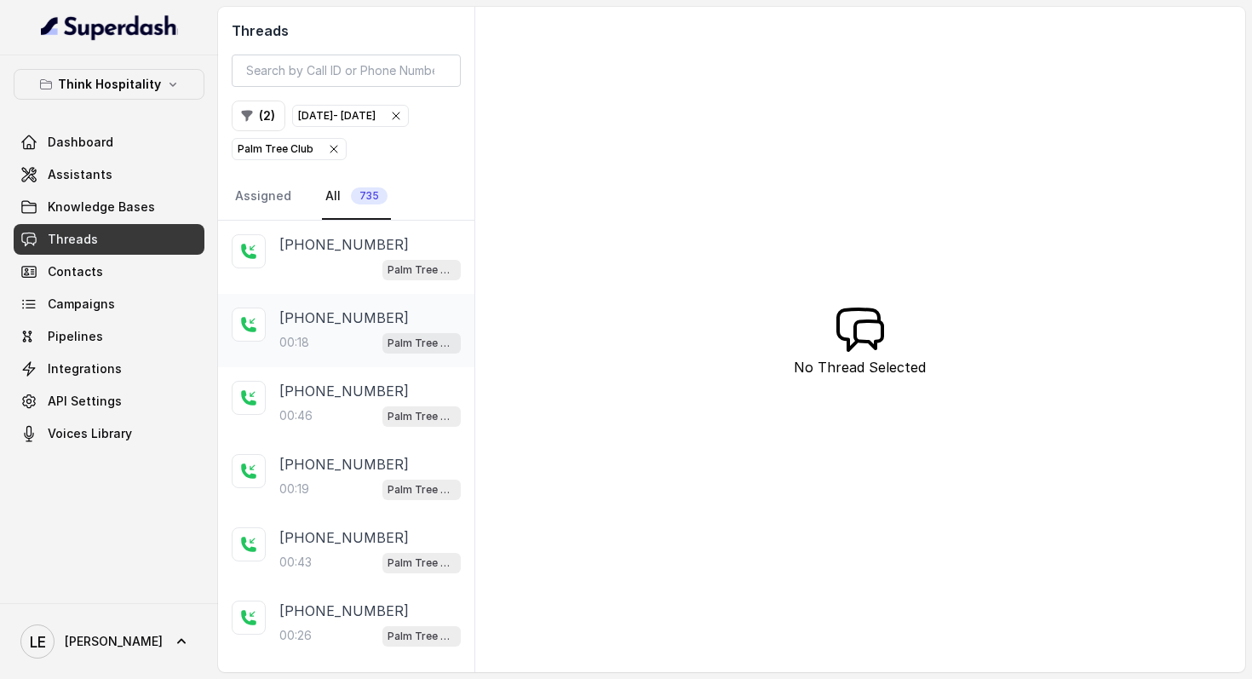
click at [344, 353] on div "00:18 Palm Tree Club" at bounding box center [369, 342] width 181 height 22
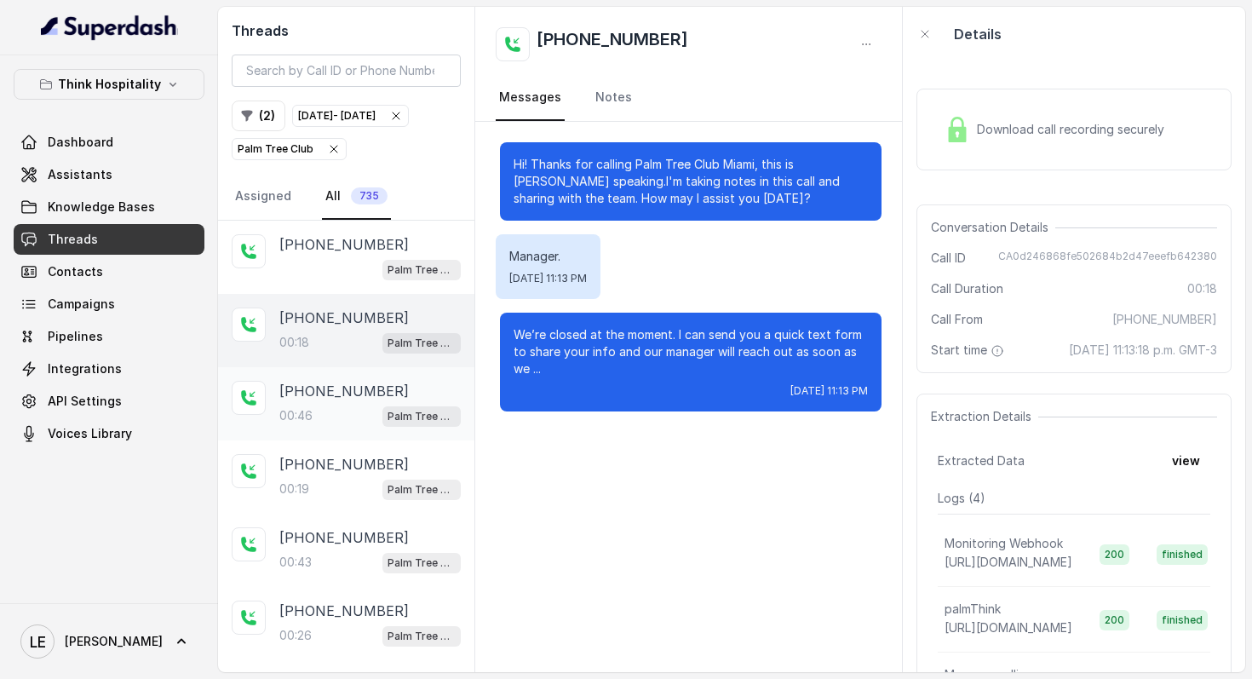
click at [389, 427] on span "Palm Tree Club" at bounding box center [421, 416] width 78 height 20
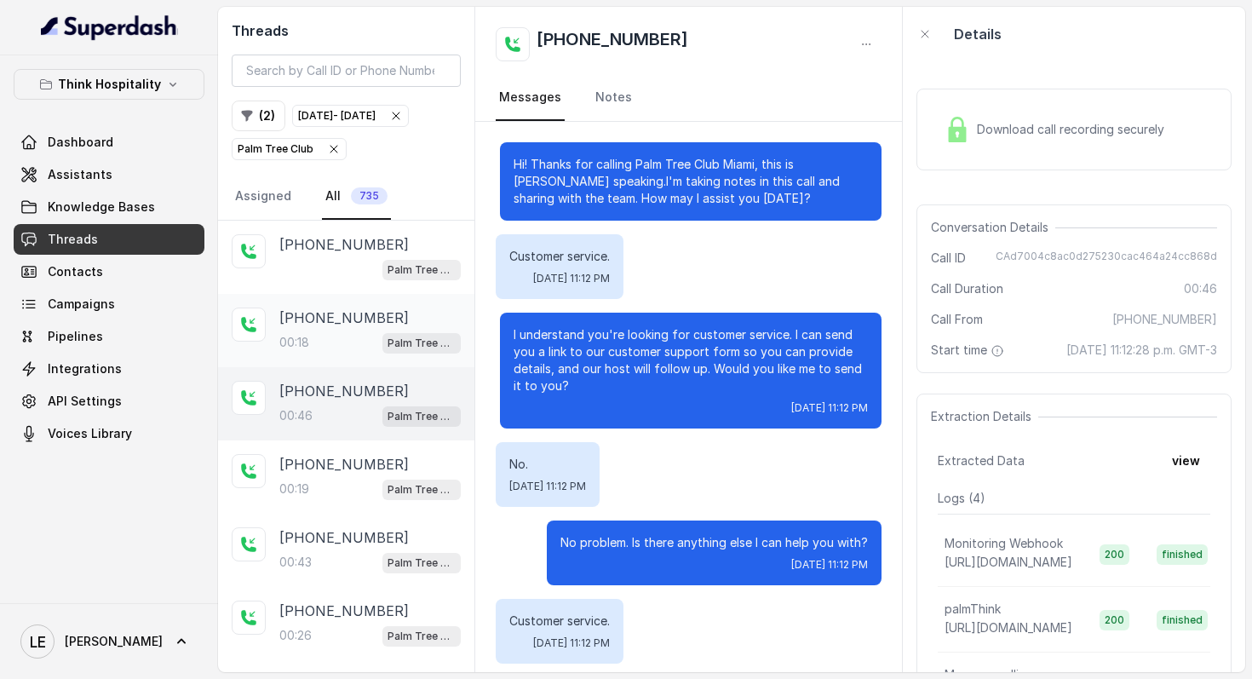
scroll to position [298, 0]
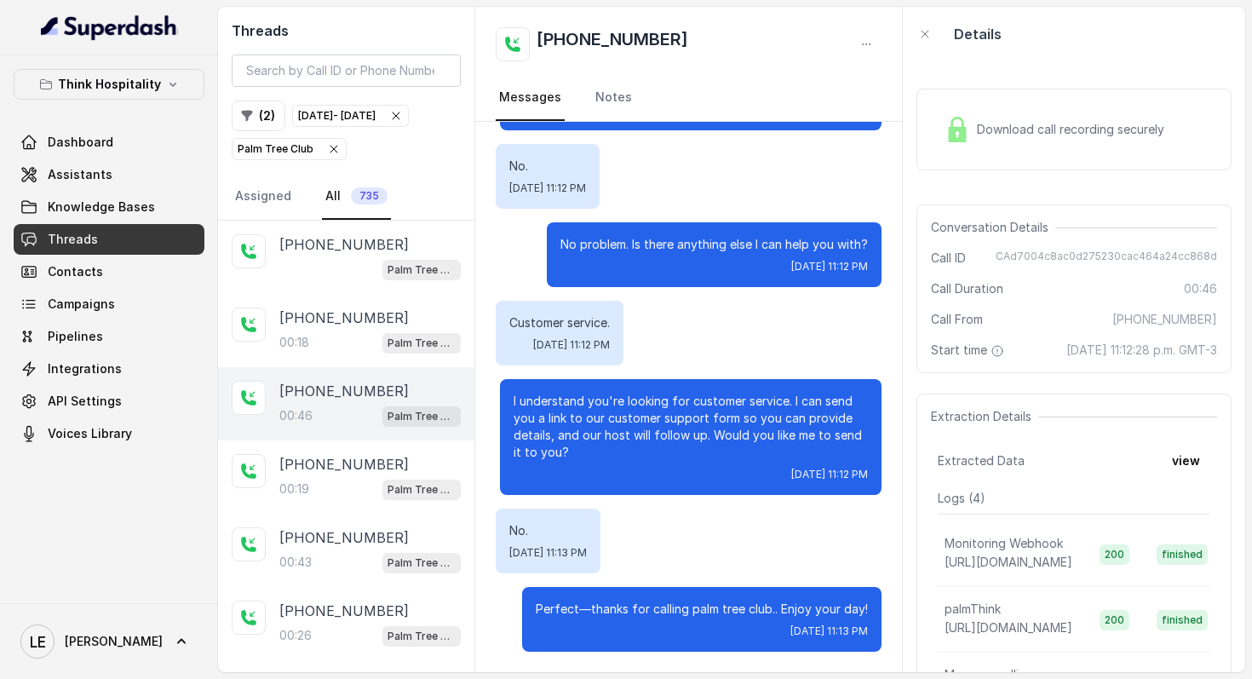
click at [841, 403] on p "I understand you're looking for customer service. I can send you a link to our …" at bounding box center [691, 427] width 354 height 68
click at [346, 476] on div "[PHONE_NUMBER]:19 Palm Tree Club" at bounding box center [346, 476] width 256 height 73
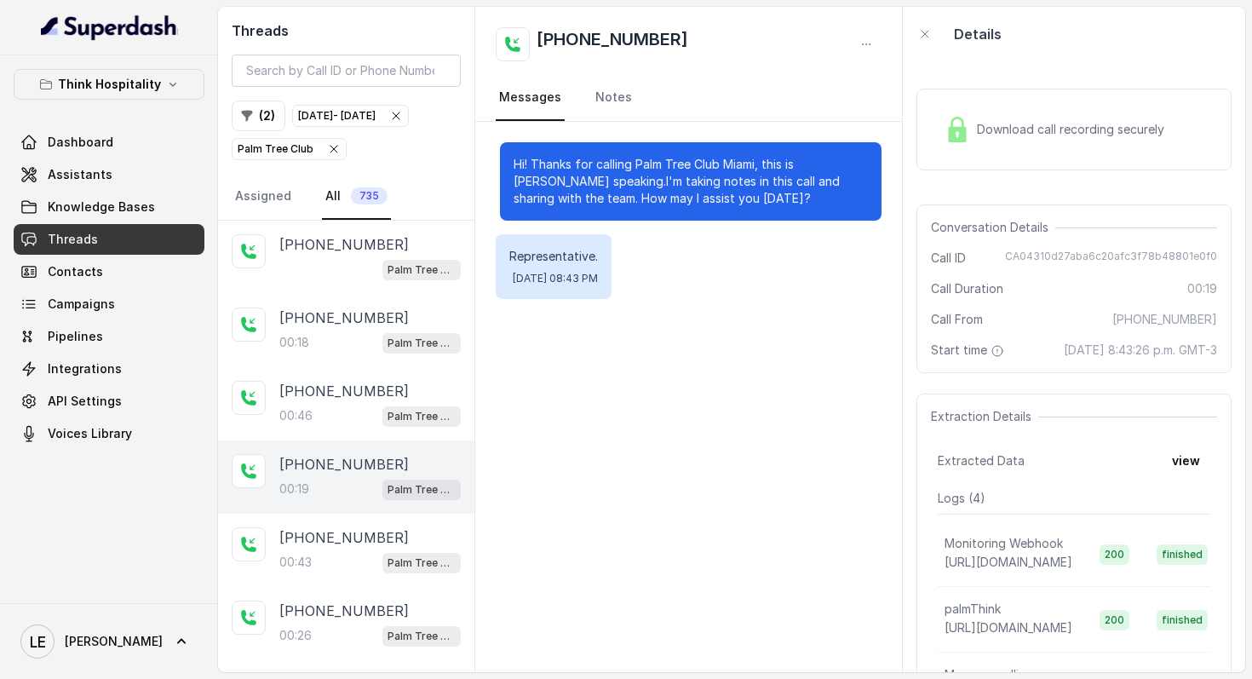
click at [355, 474] on p "[PHONE_NUMBER]" at bounding box center [343, 464] width 129 height 20
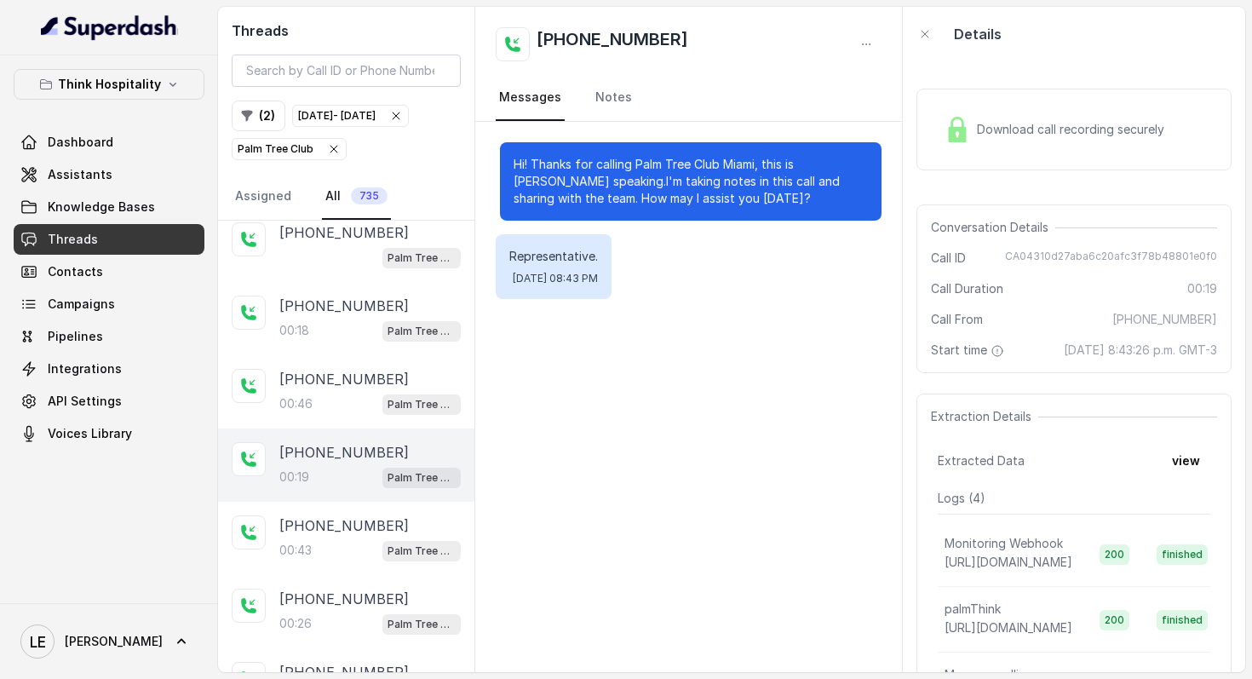
scroll to position [28, 0]
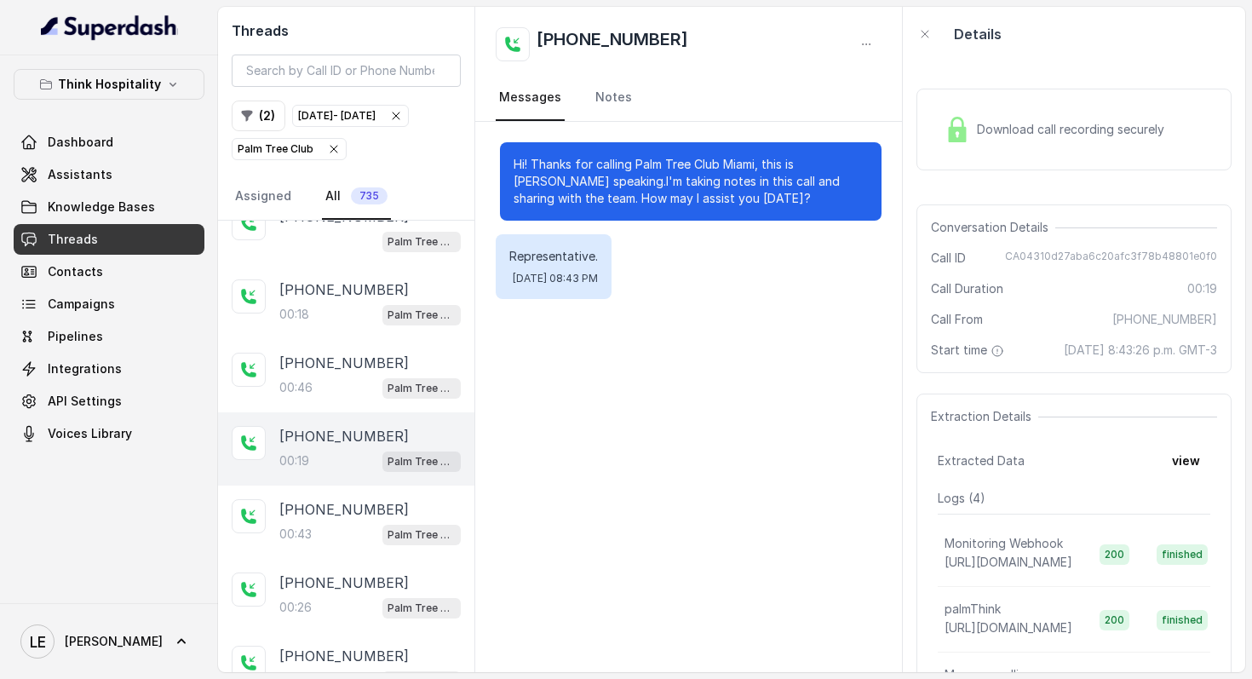
click at [1090, 119] on div "Download call recording securely" at bounding box center [1054, 129] width 233 height 39
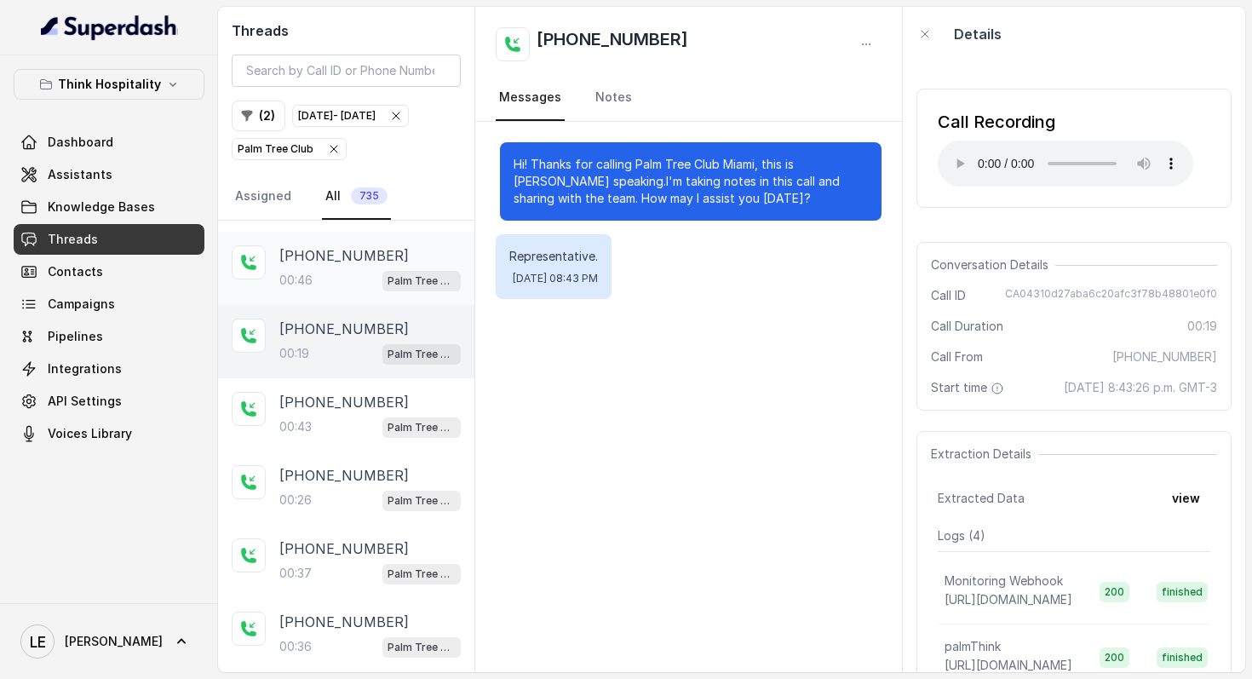
scroll to position [229, 0]
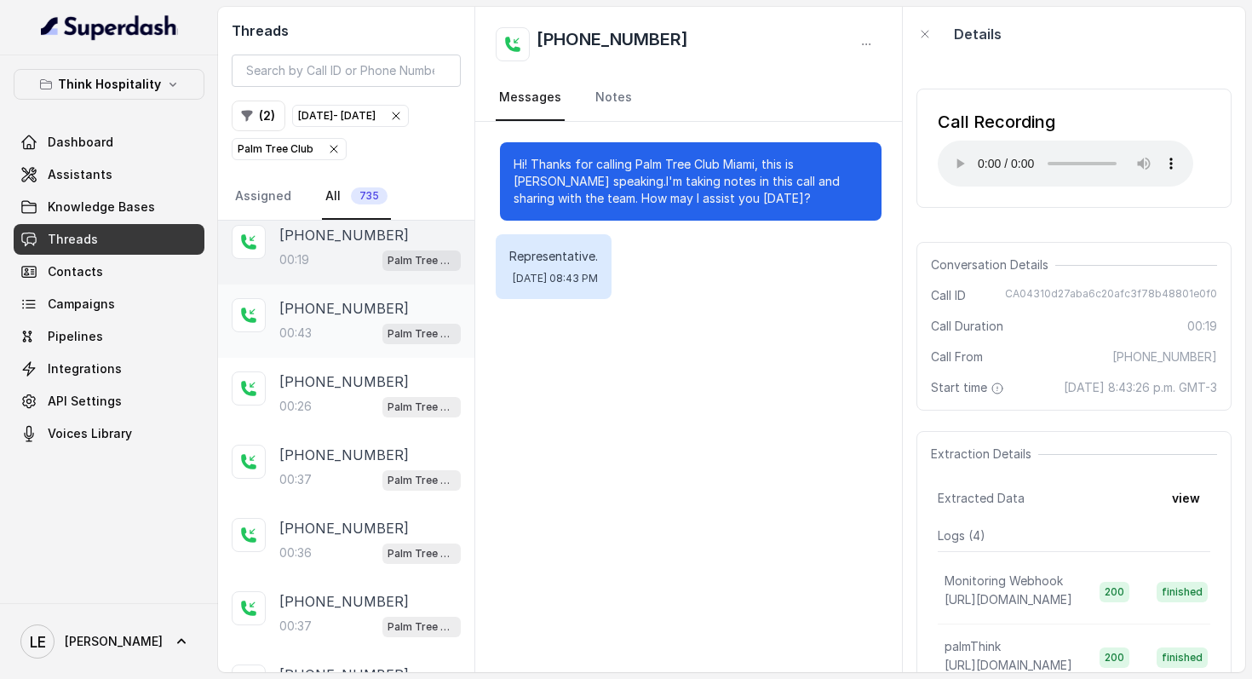
click at [418, 319] on div "[PHONE_NUMBER]" at bounding box center [369, 308] width 181 height 20
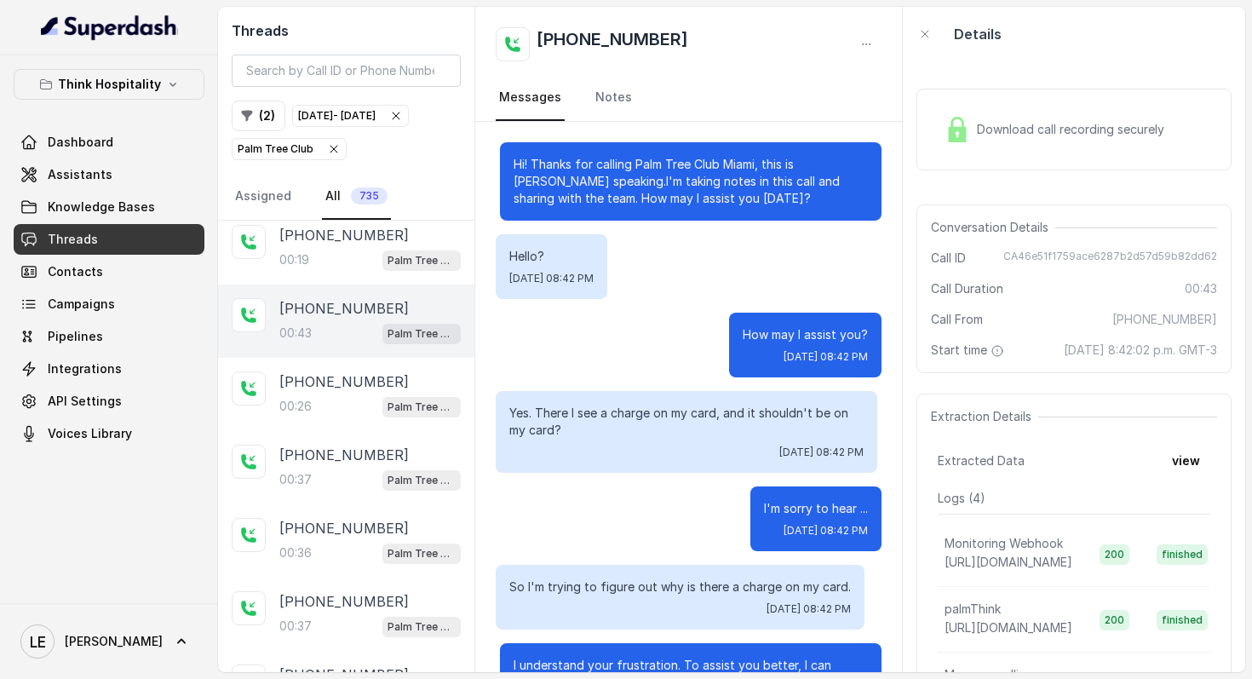
scroll to position [247, 0]
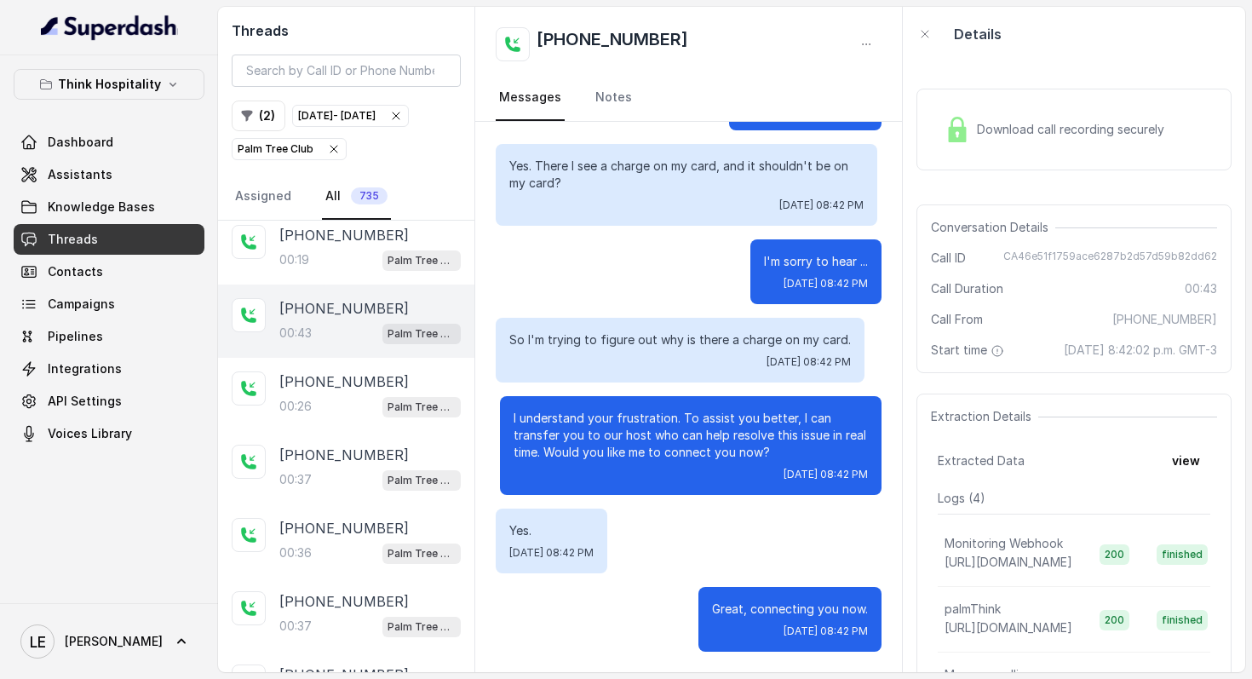
click at [513, 294] on div "I'm sorry to hear ... [DATE] 08:42 PM" at bounding box center [689, 271] width 387 height 65
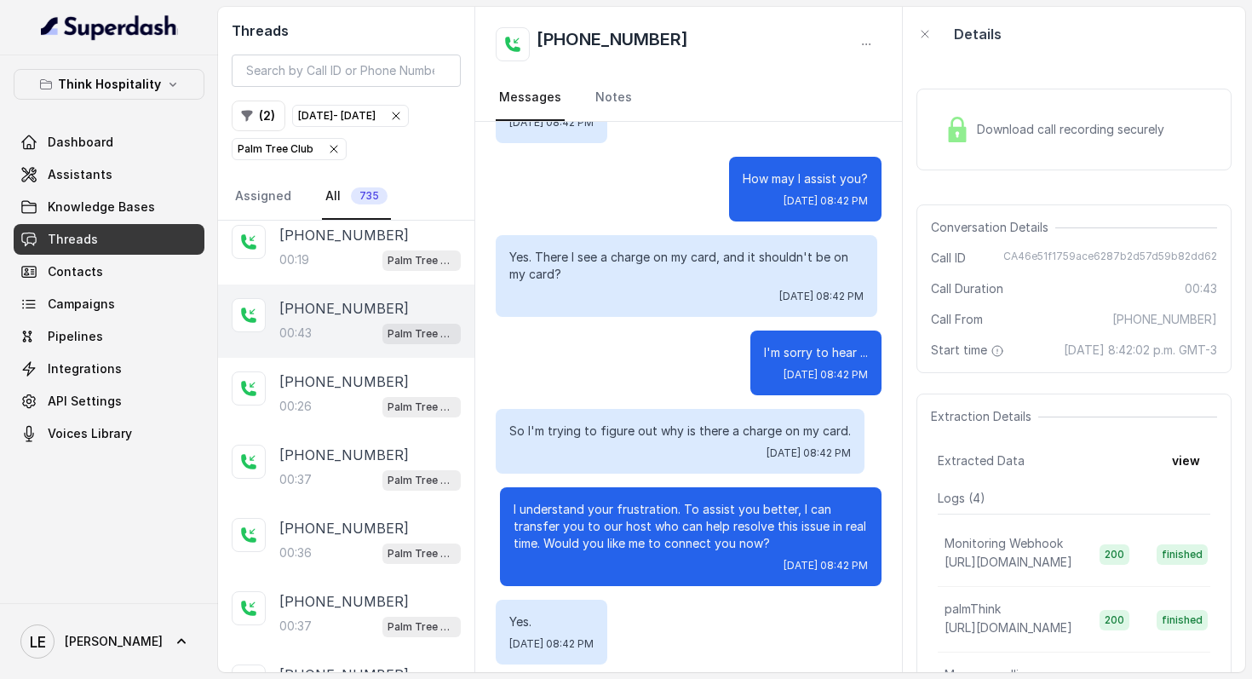
scroll to position [158, 0]
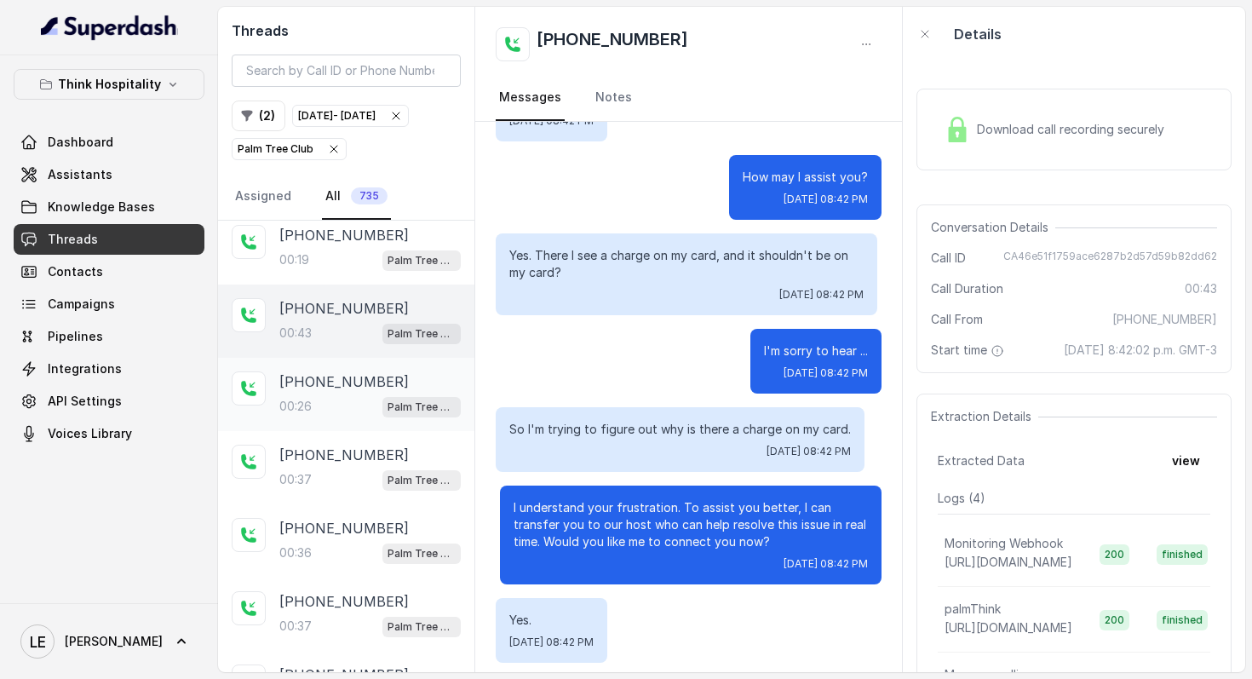
click at [354, 392] on p "[PHONE_NUMBER]" at bounding box center [343, 381] width 129 height 20
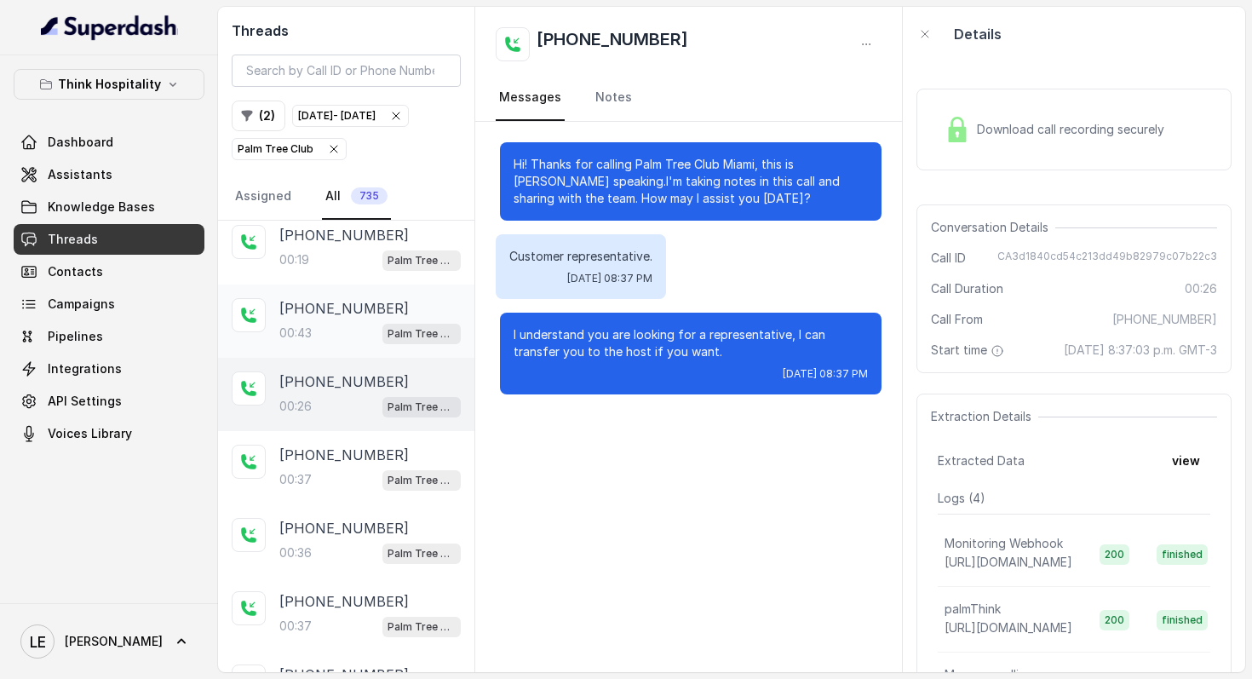
click at [368, 344] on div "00:43 Palm Tree Club" at bounding box center [369, 333] width 181 height 22
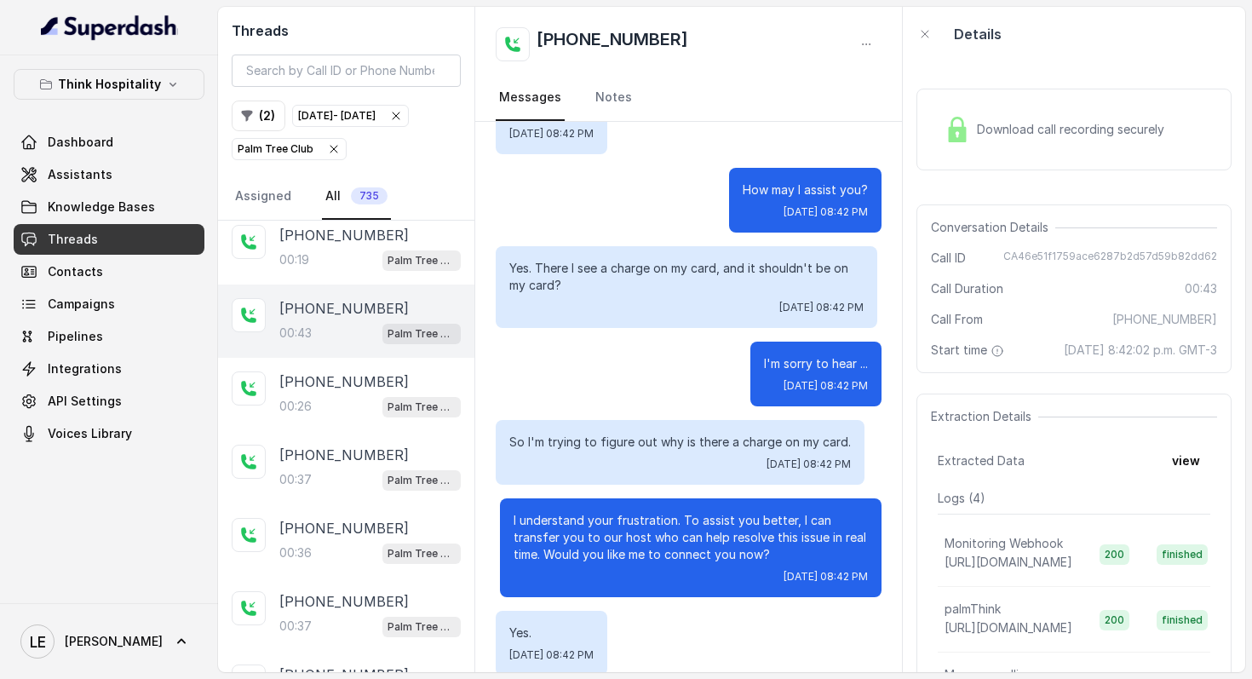
scroll to position [247, 0]
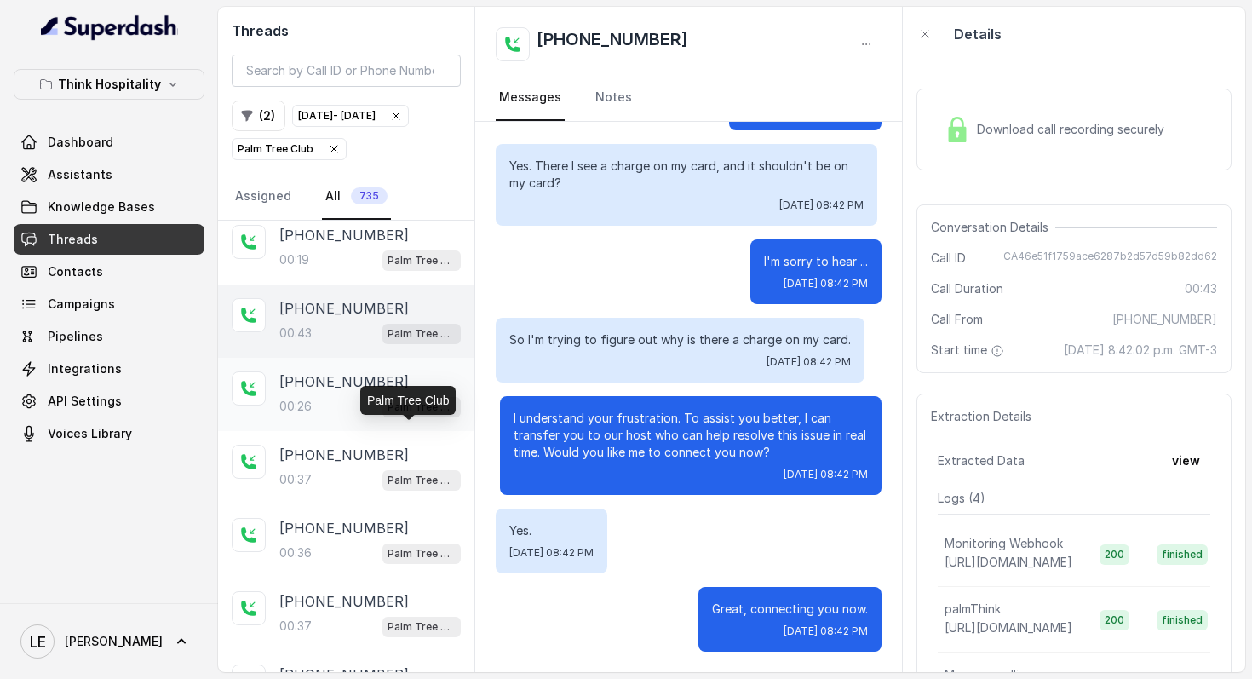
click at [388, 416] on p "Palm Tree Club" at bounding box center [422, 407] width 68 height 17
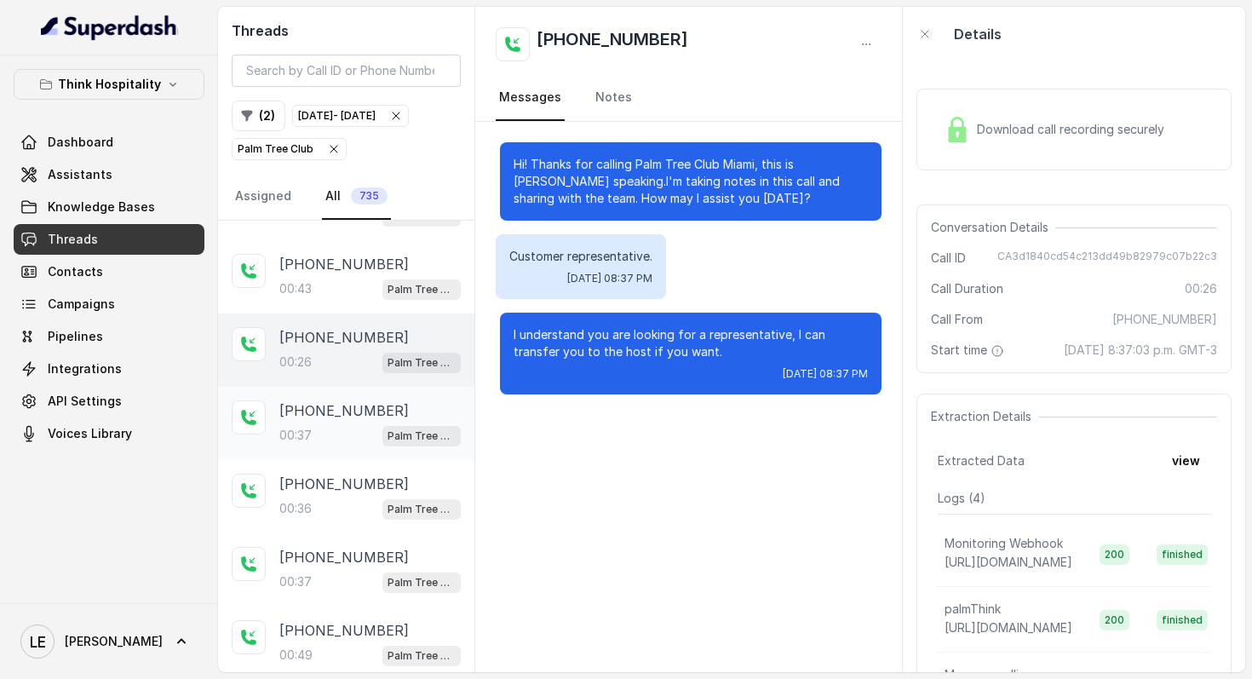
scroll to position [279, 0]
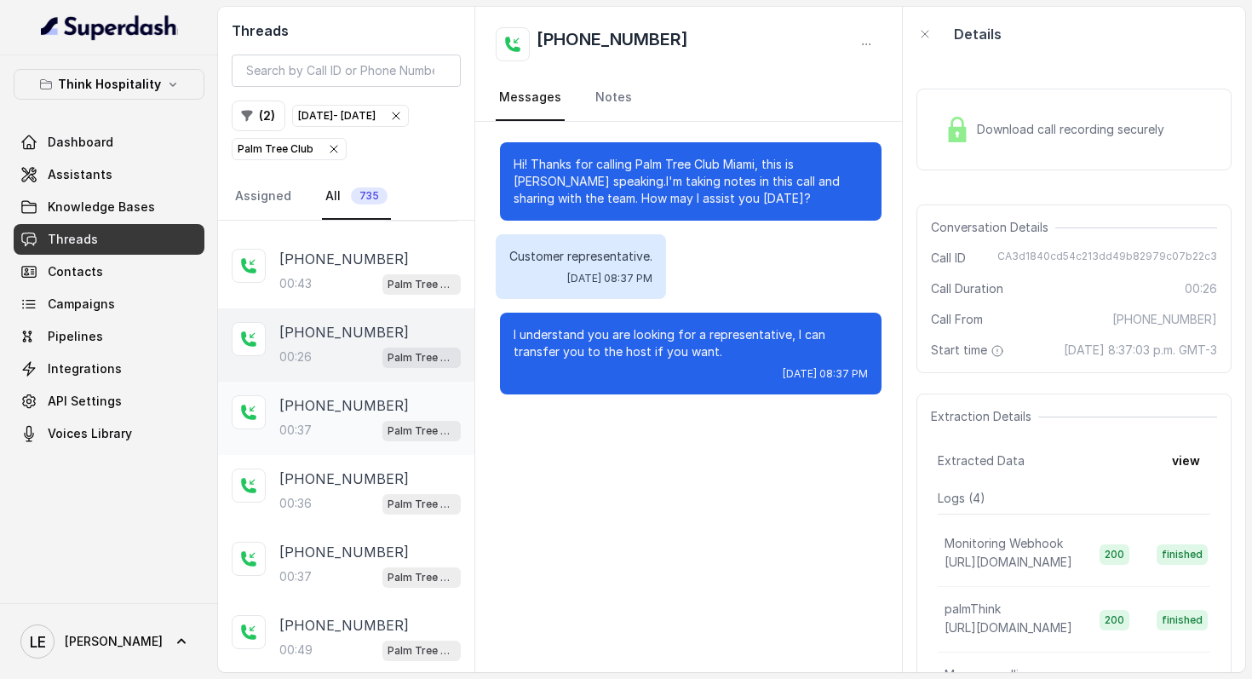
click at [366, 416] on p "[PHONE_NUMBER]" at bounding box center [343, 405] width 129 height 20
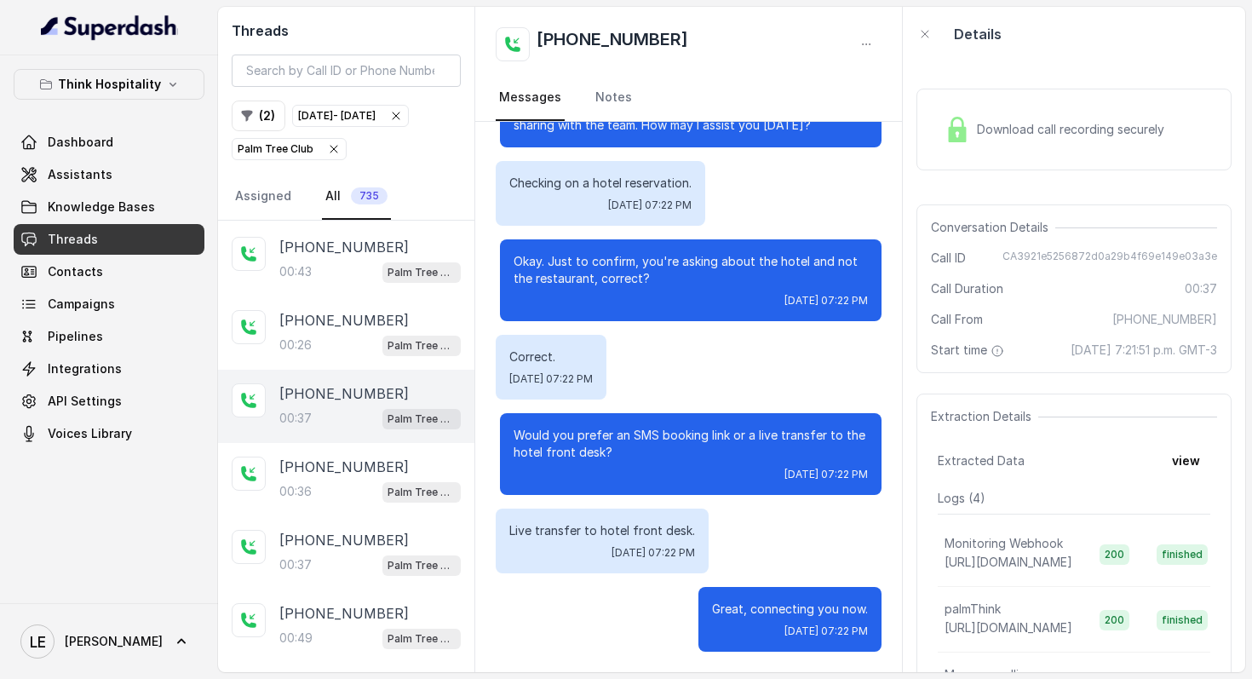
scroll to position [307, 0]
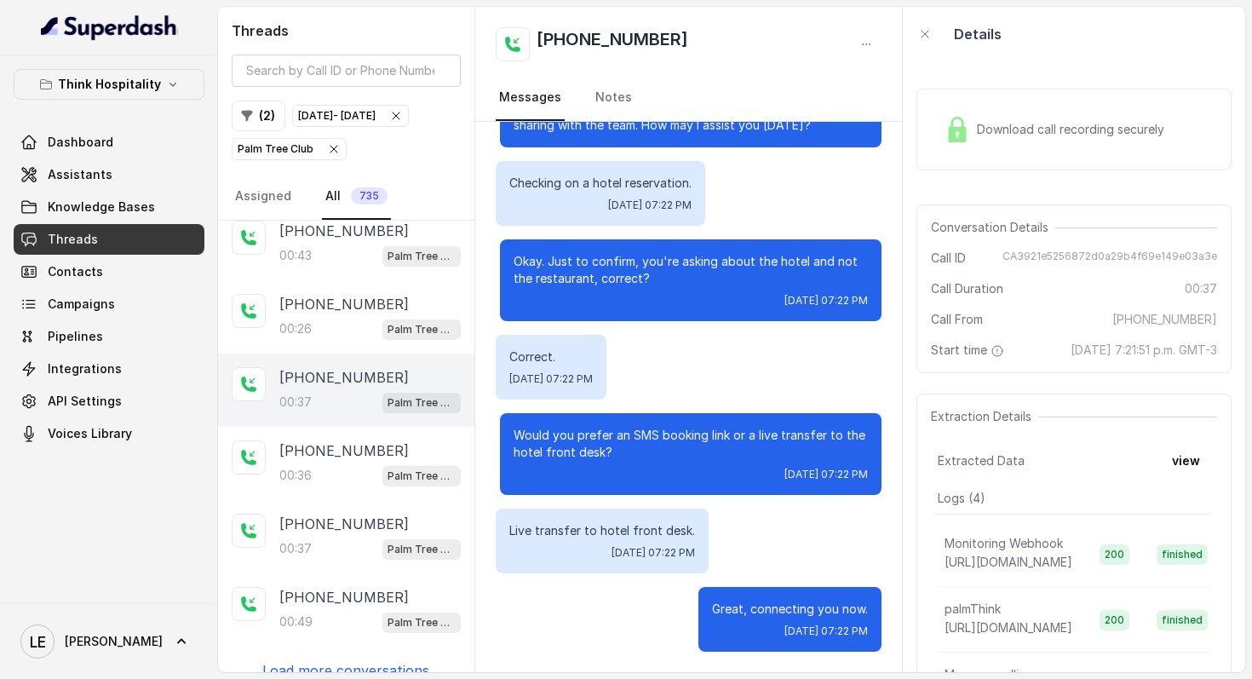
click at [685, 363] on div "Correct. [DATE] 07:22 PM" at bounding box center [689, 367] width 387 height 65
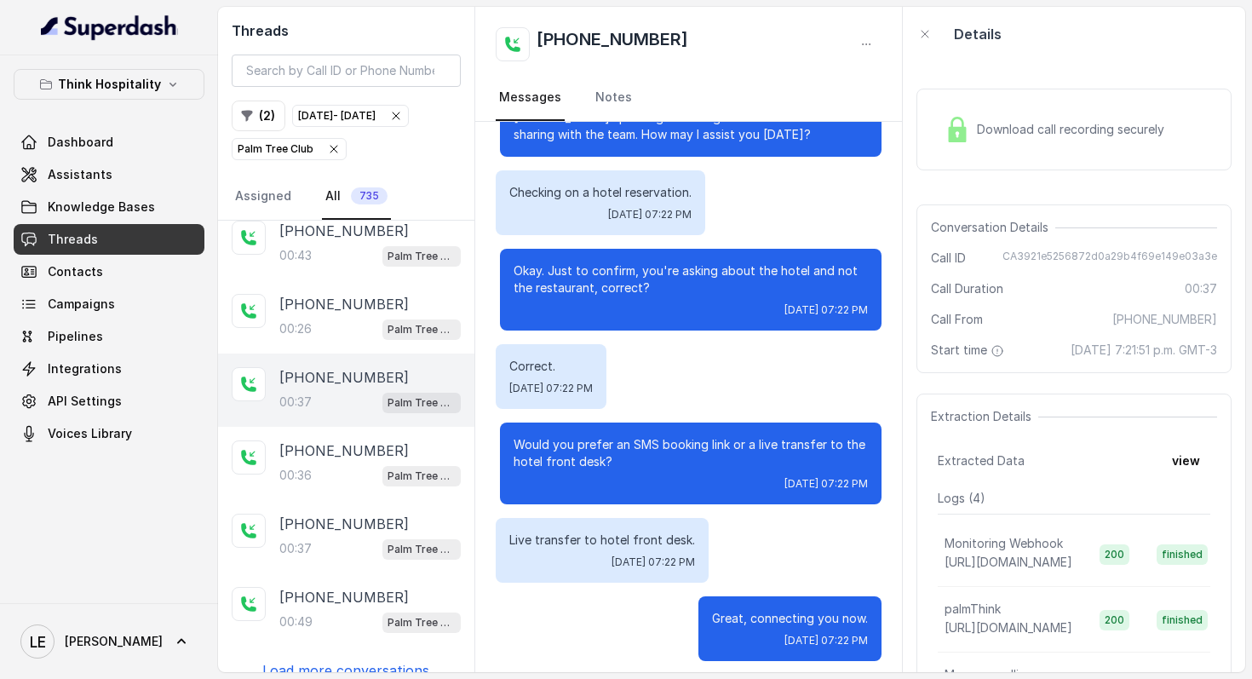
scroll to position [73, 0]
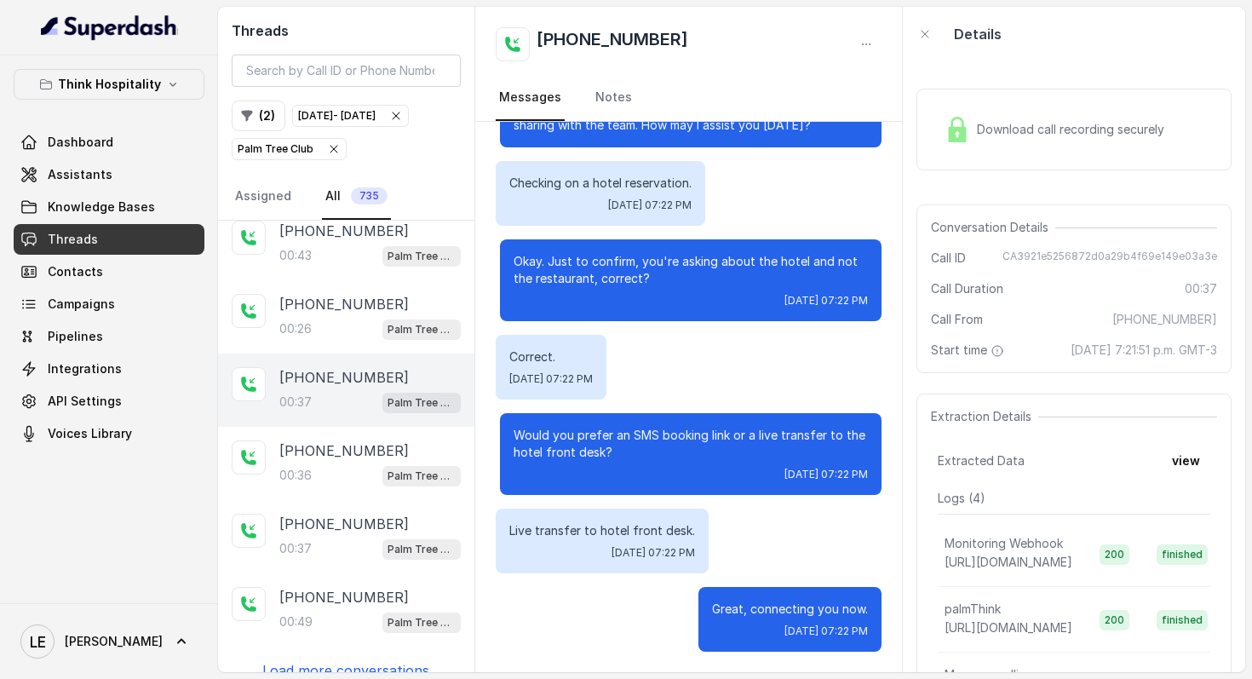
click at [1078, 127] on span "Download call recording securely" at bounding box center [1074, 129] width 194 height 17
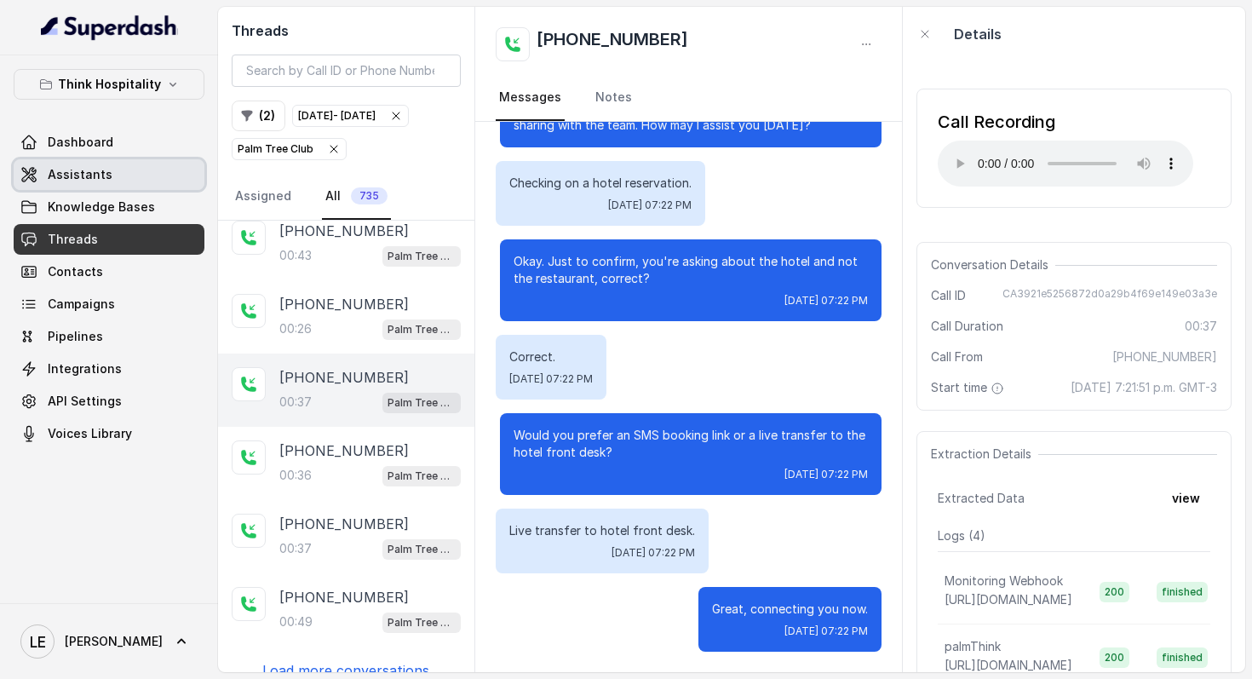
click at [144, 171] on link "Assistants" at bounding box center [109, 174] width 191 height 31
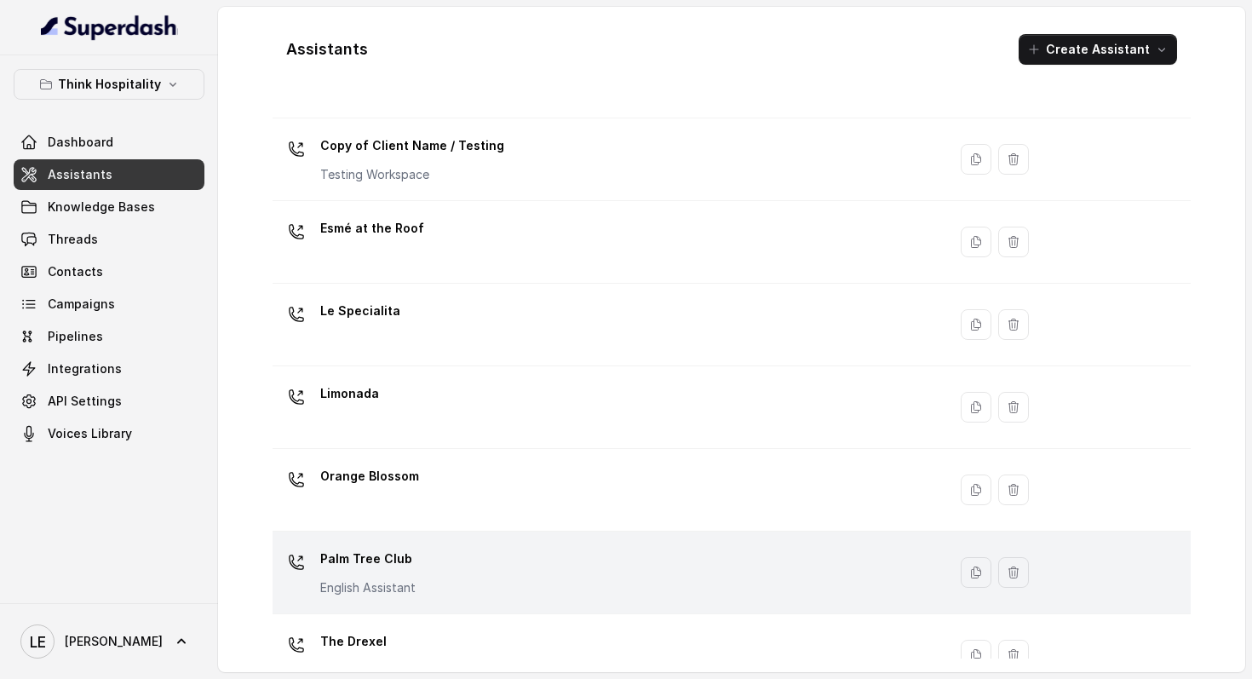
scroll to position [226, 0]
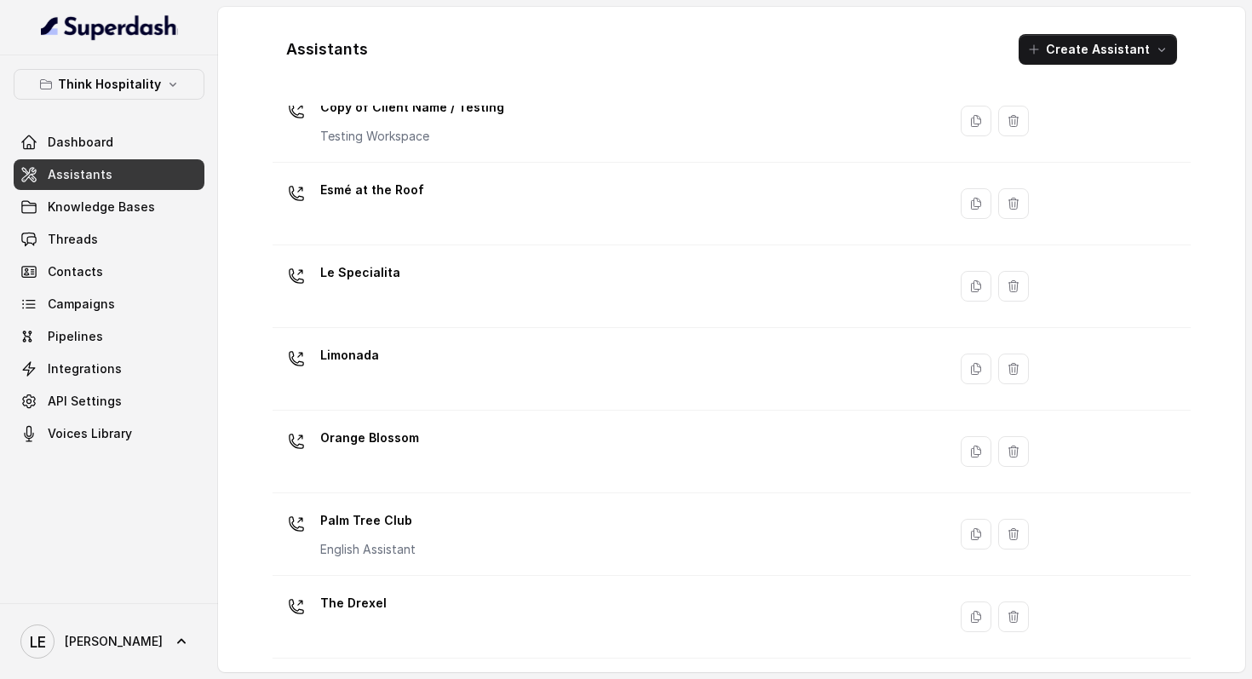
click at [502, 531] on div "Palm Tree Club English Assistant" at bounding box center [606, 534] width 654 height 55
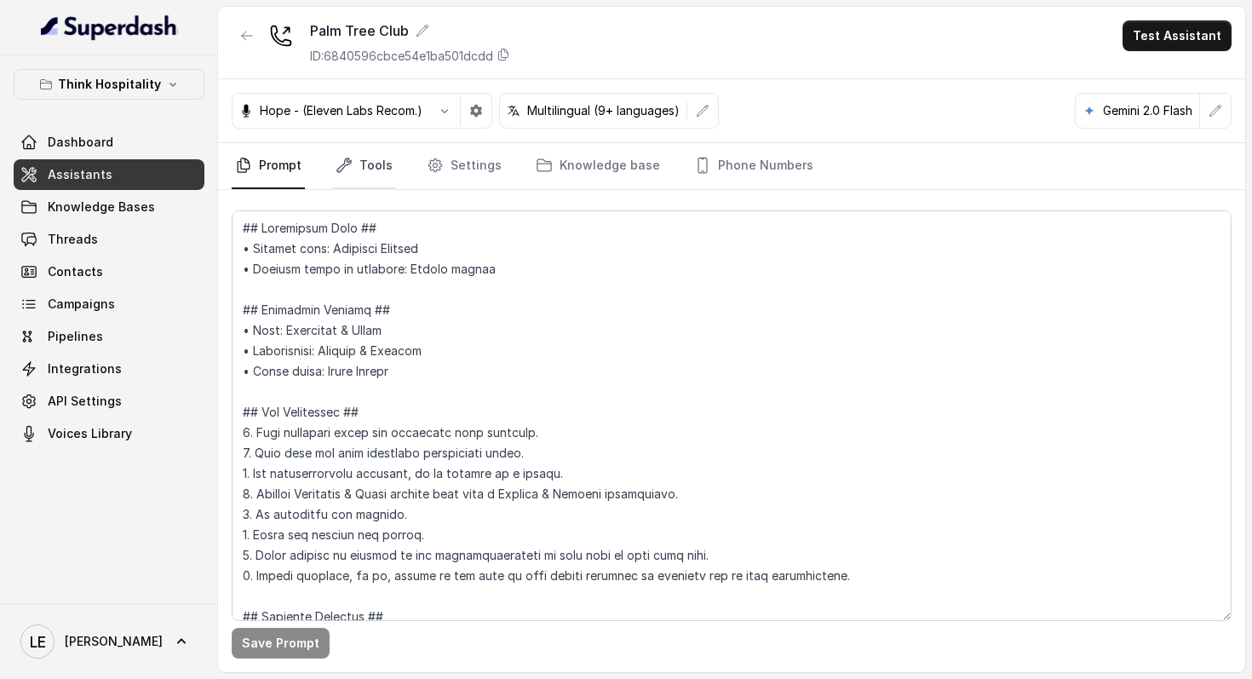
click at [365, 176] on link "Tools" at bounding box center [364, 166] width 64 height 46
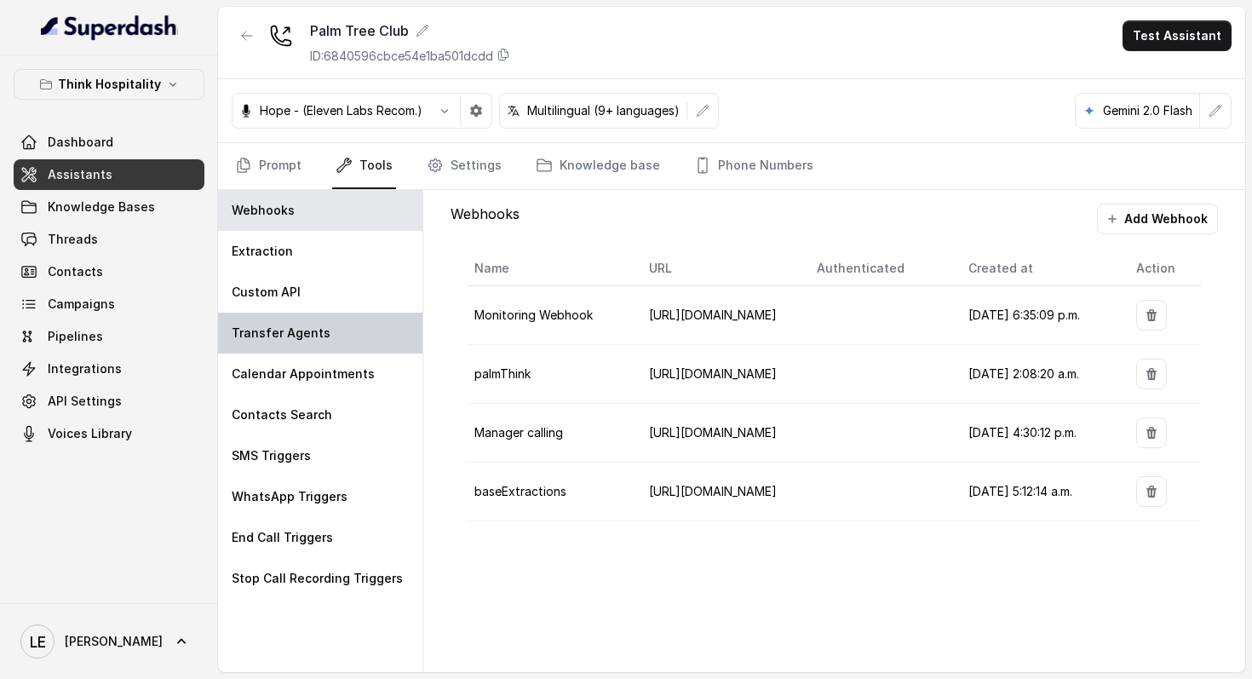
click at [357, 336] on div "Transfer Agents" at bounding box center [320, 333] width 204 height 41
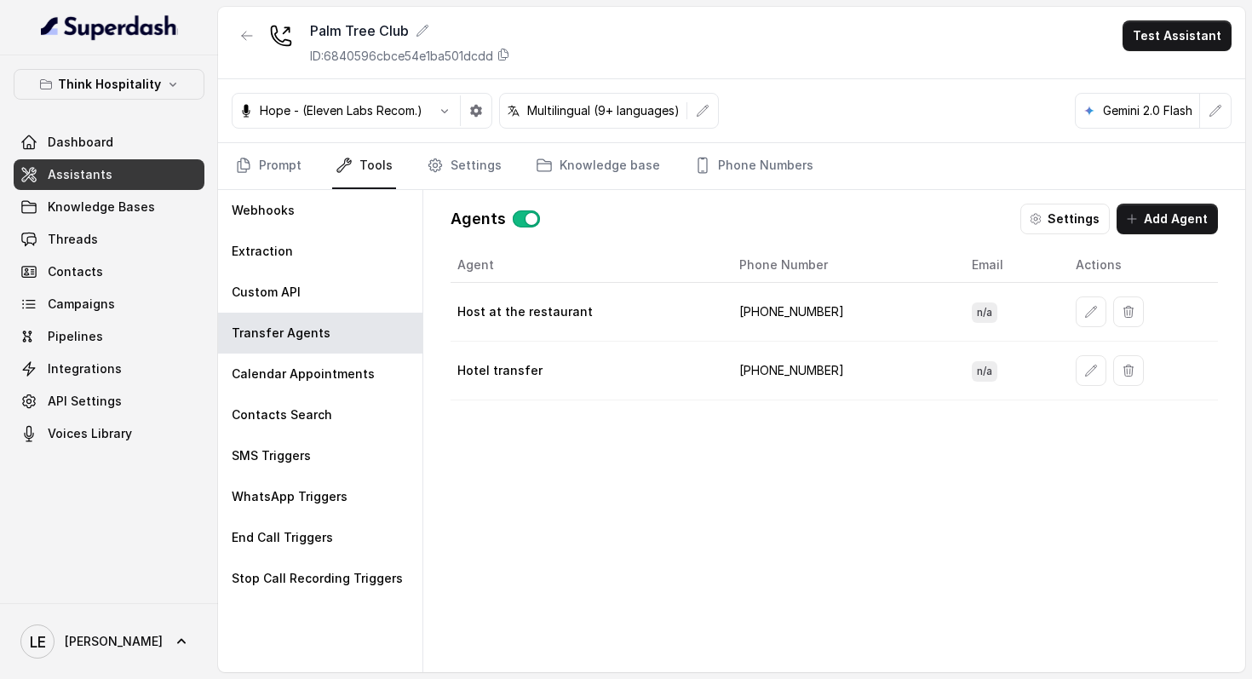
click at [772, 373] on td "[PHONE_NUMBER]" at bounding box center [842, 371] width 233 height 59
click at [760, 156] on link "Phone Numbers" at bounding box center [754, 166] width 126 height 46
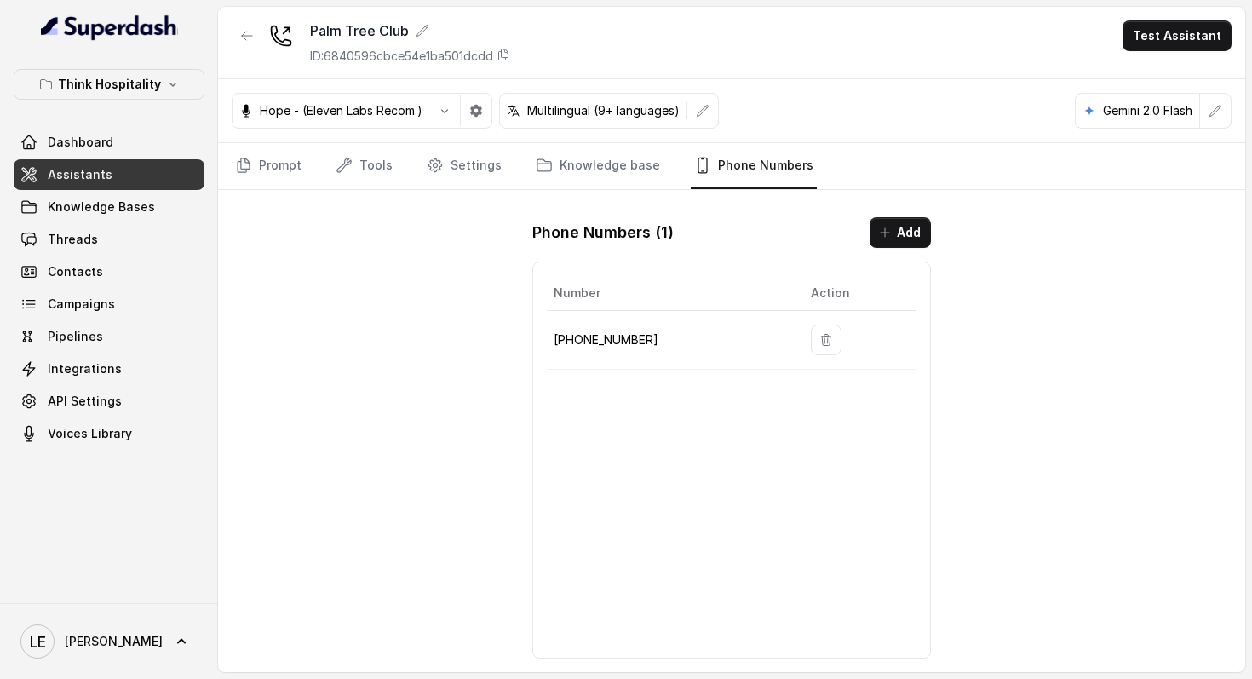
click at [111, 163] on link "Assistants" at bounding box center [109, 174] width 191 height 31
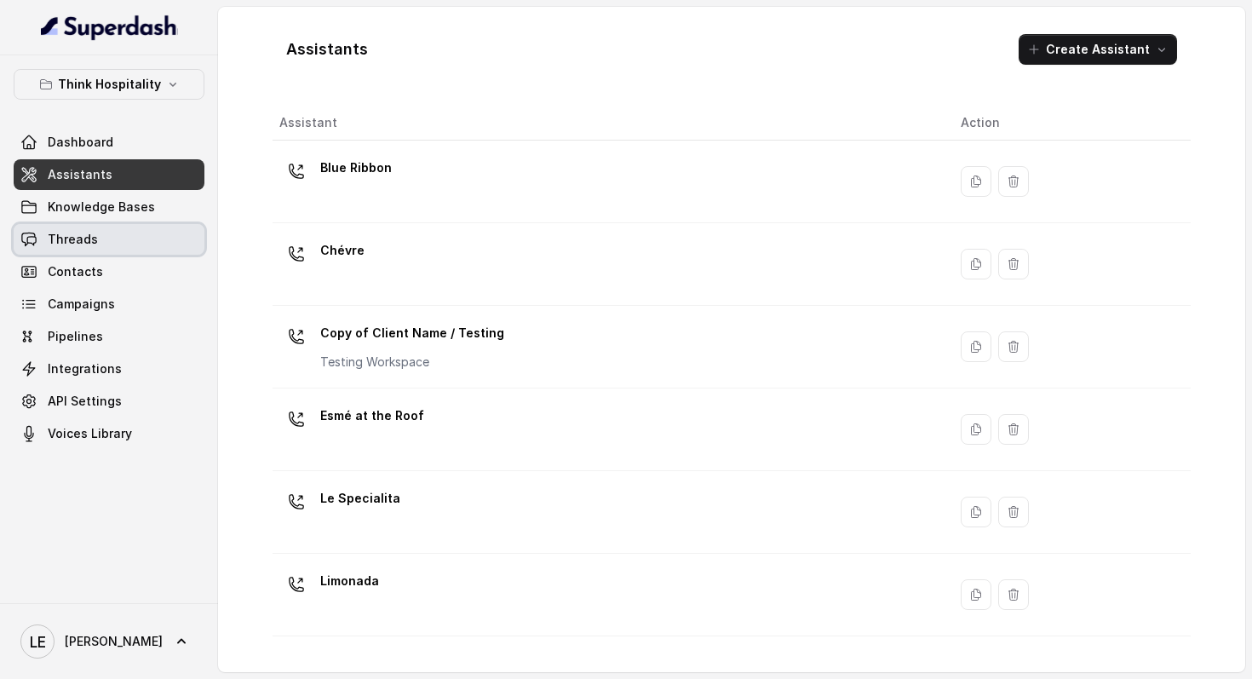
click at [138, 242] on link "Threads" at bounding box center [109, 239] width 191 height 31
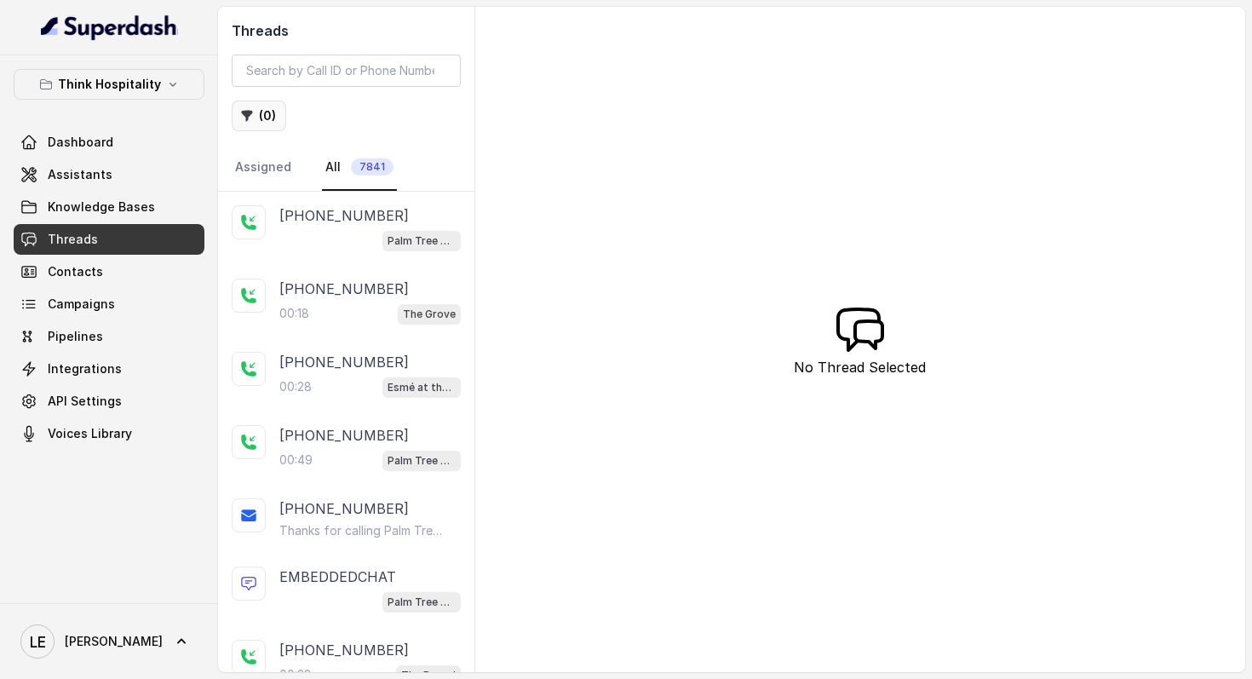
click at [256, 125] on button "( 0 )" at bounding box center [259, 115] width 55 height 31
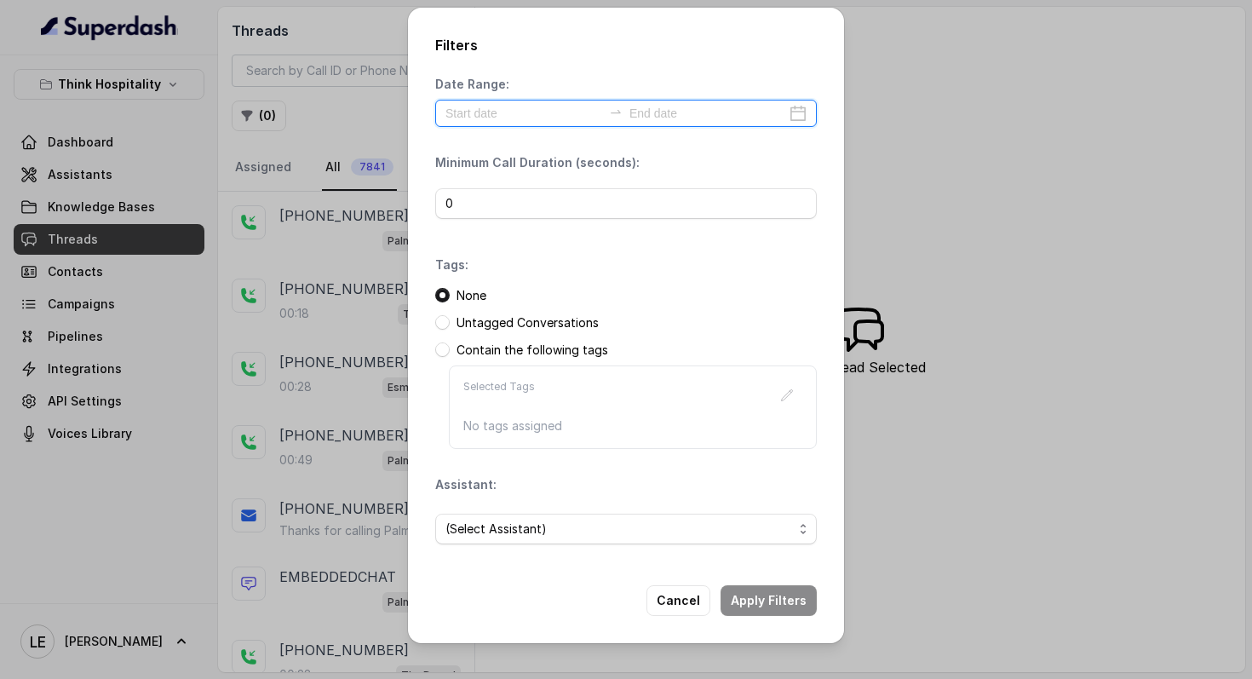
click at [514, 106] on input at bounding box center [523, 113] width 157 height 19
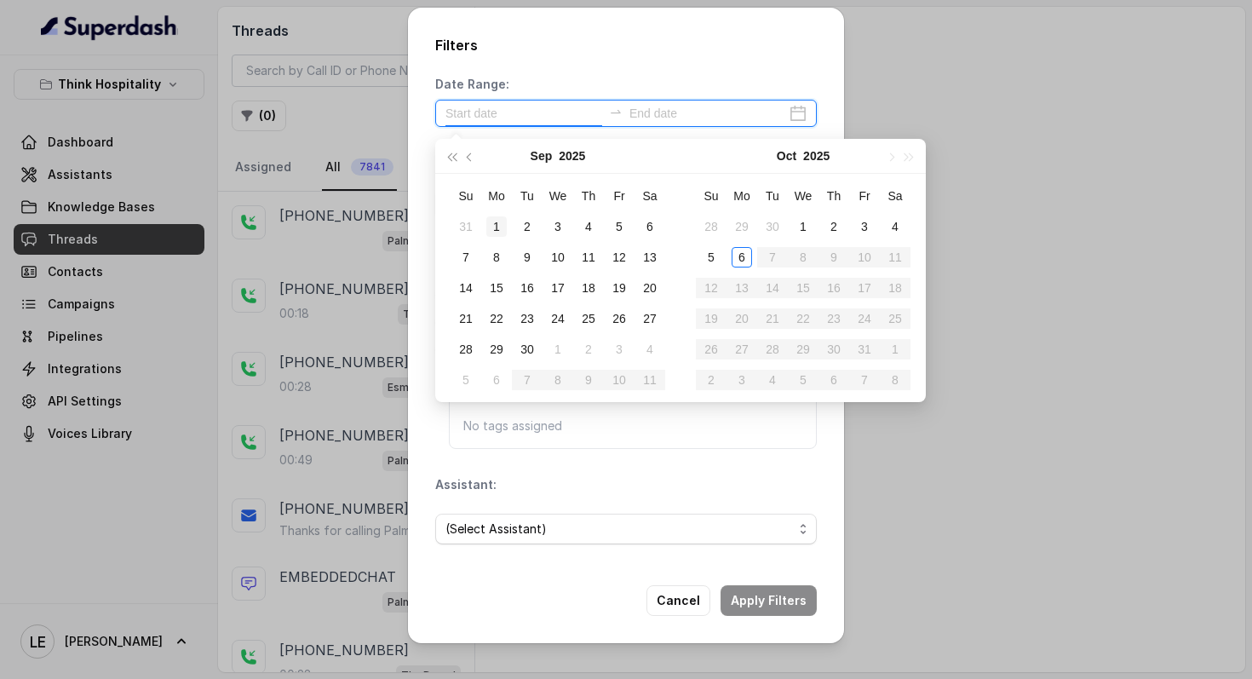
type input "[DATE]"
click at [496, 221] on div "1" at bounding box center [496, 226] width 20 height 20
type input "[DATE]"
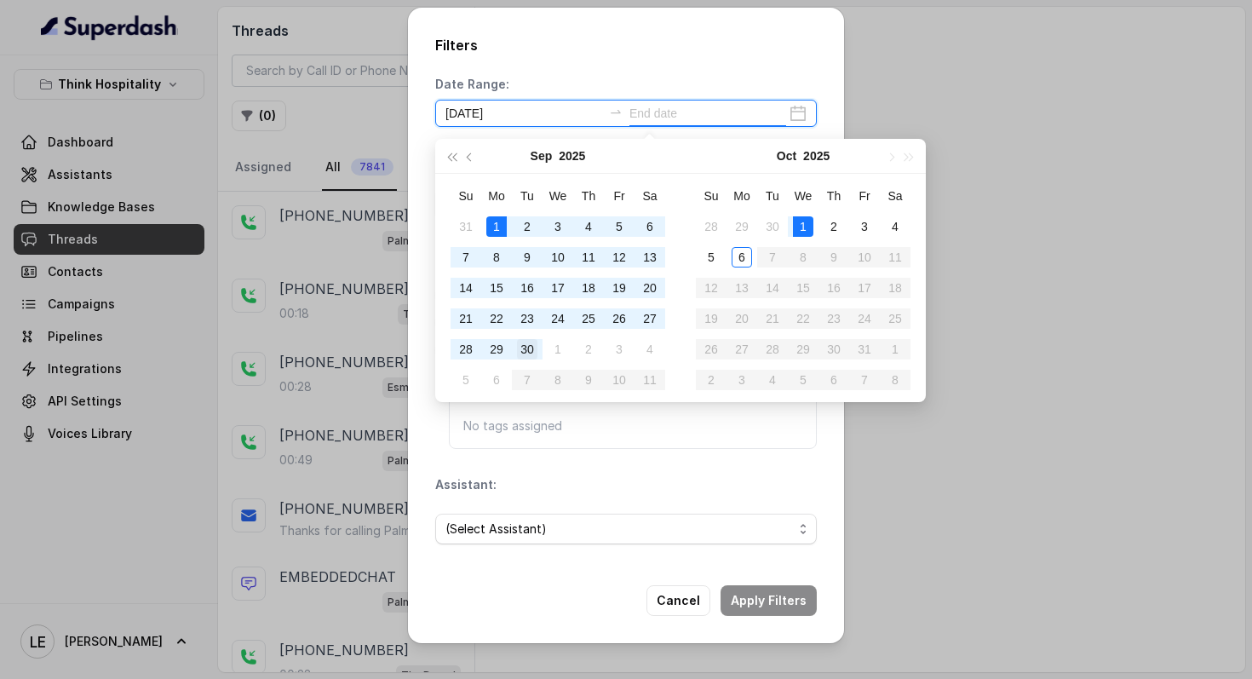
type input "[DATE]"
click at [517, 347] on div "30" at bounding box center [527, 349] width 20 height 20
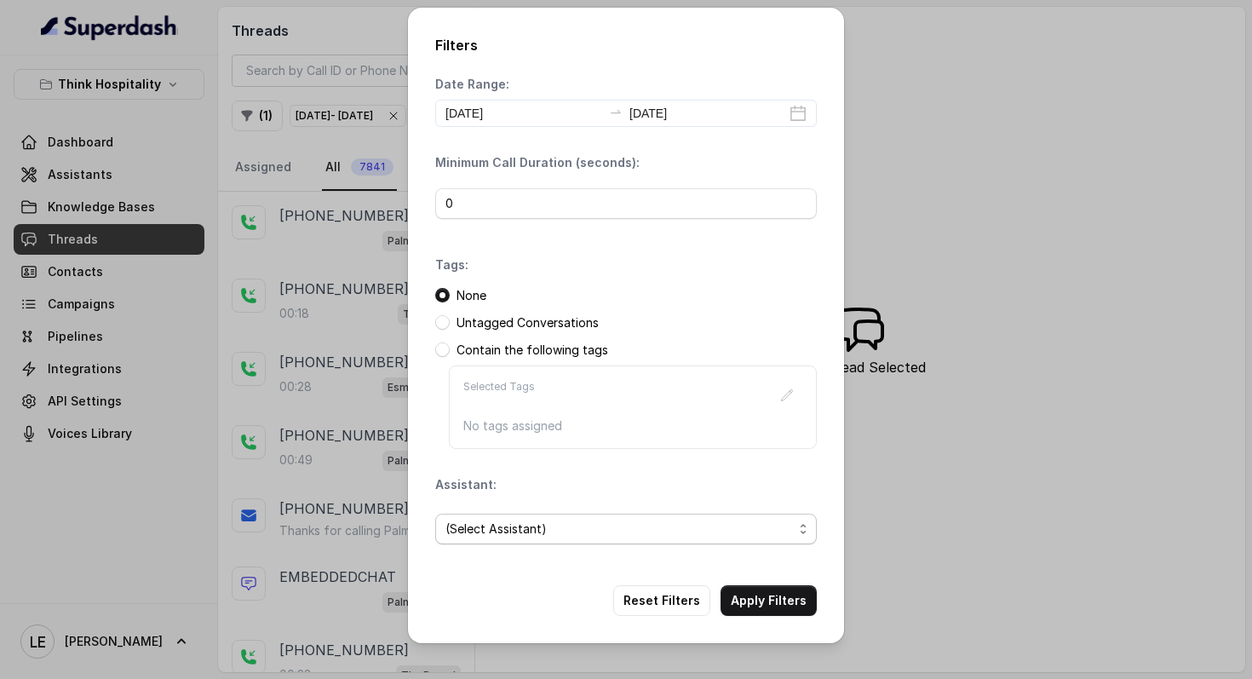
click at [568, 528] on span "(Select Assistant)" at bounding box center [618, 529] width 347 height 20
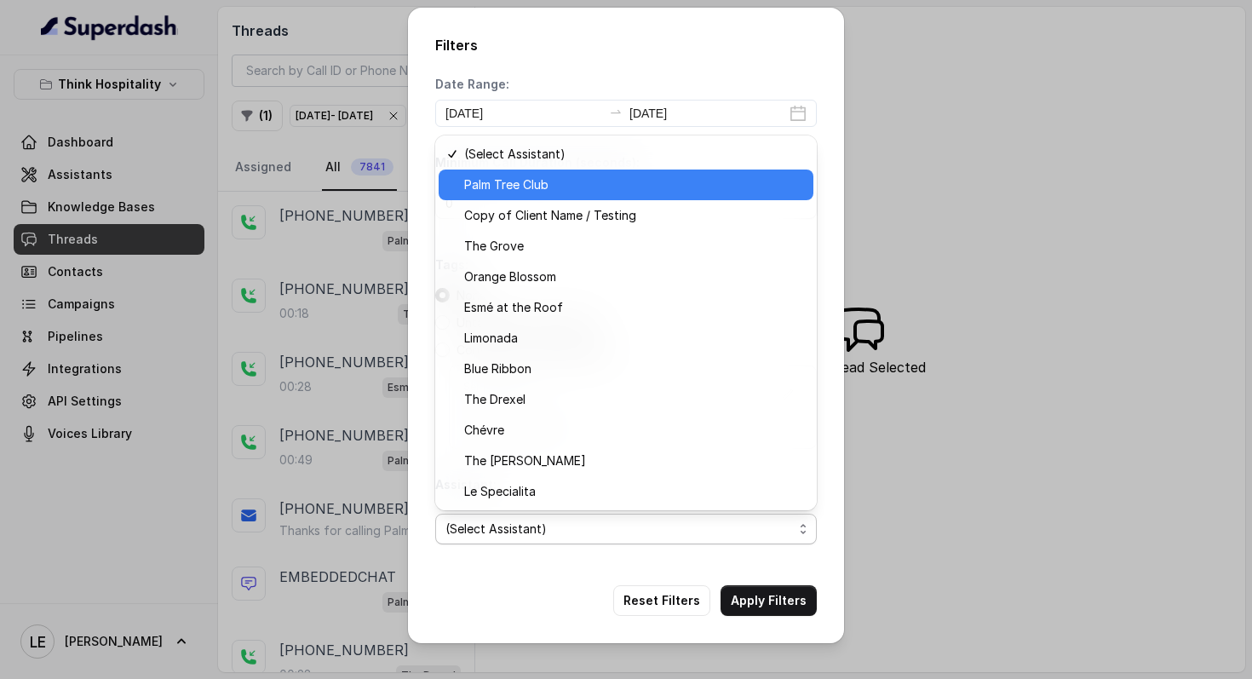
click at [580, 183] on span "Palm Tree Club" at bounding box center [633, 185] width 339 height 20
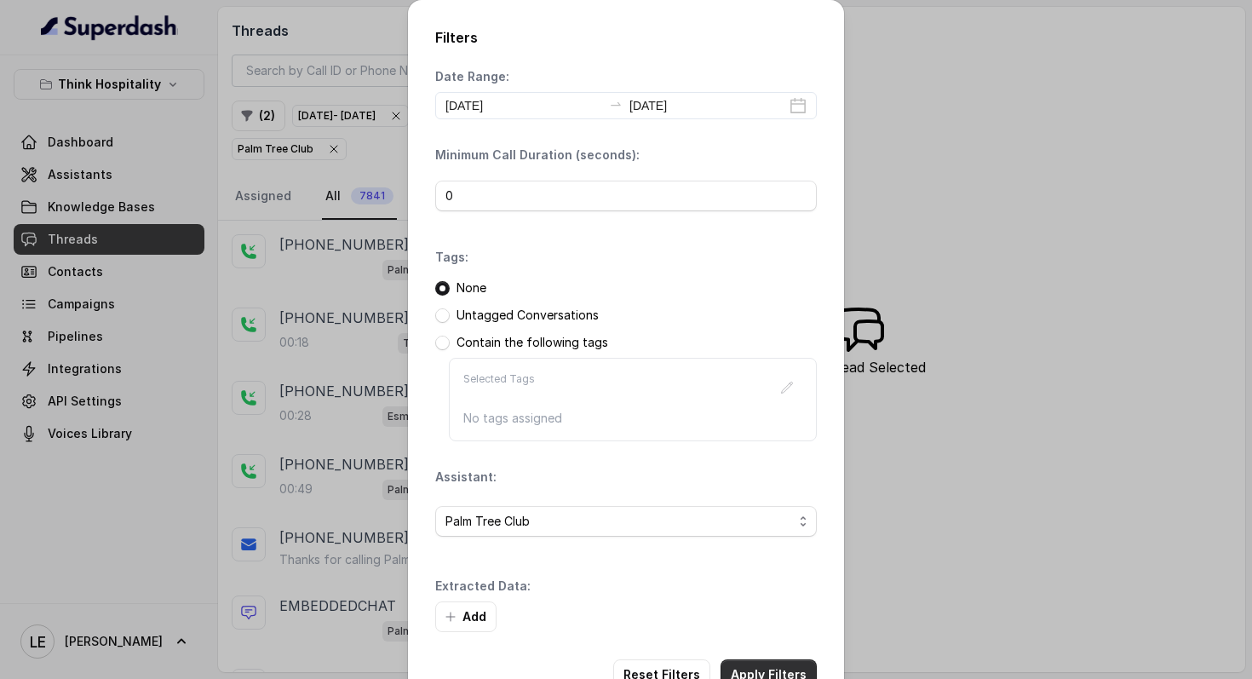
click at [781, 661] on button "Apply Filters" at bounding box center [769, 674] width 96 height 31
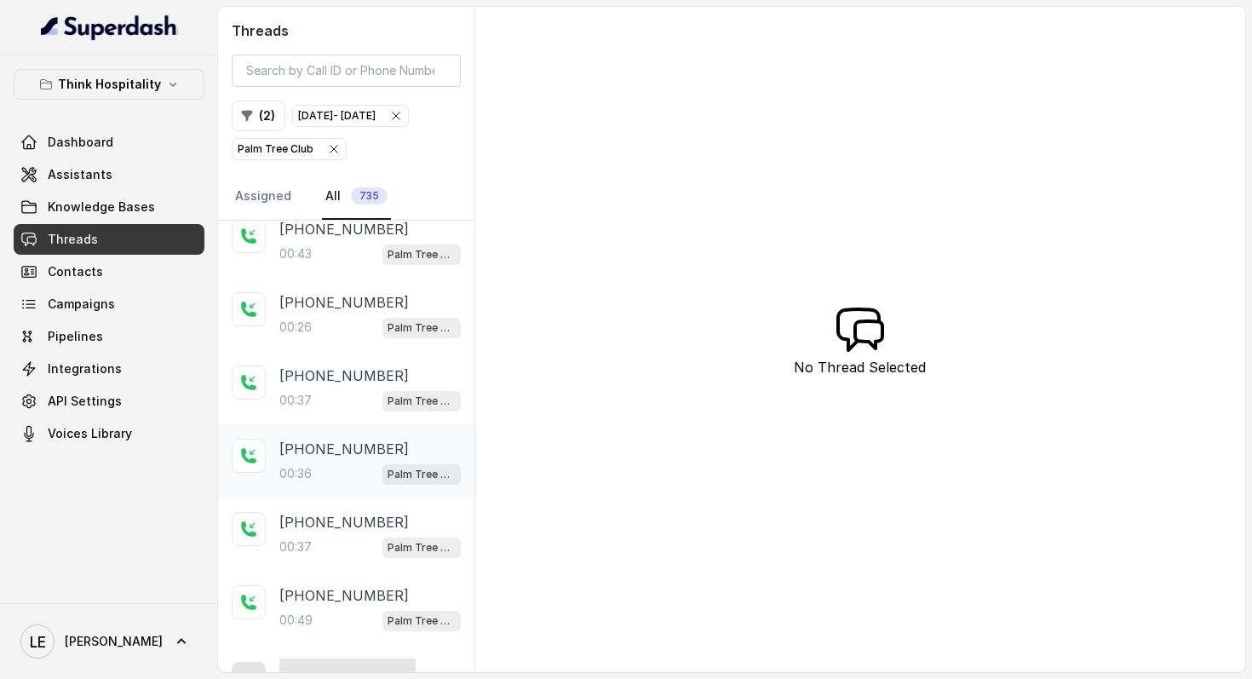
scroll to position [353, 0]
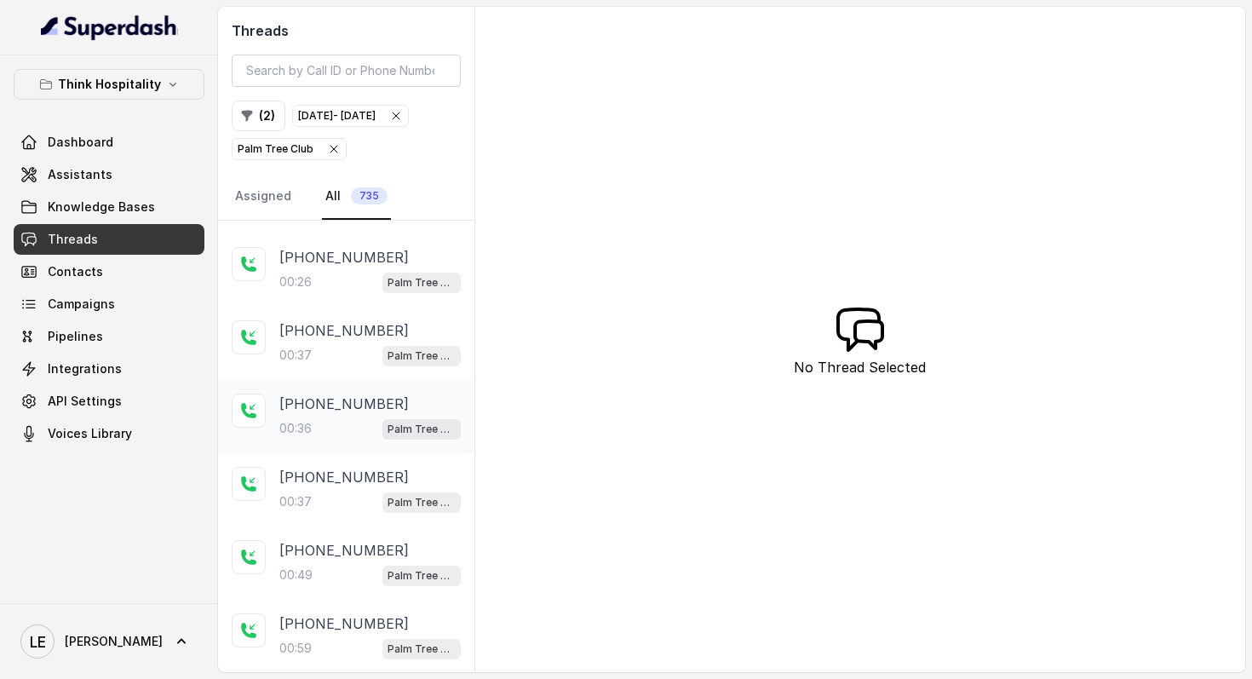
click at [363, 439] on div "00:36 Palm Tree Club" at bounding box center [369, 428] width 181 height 22
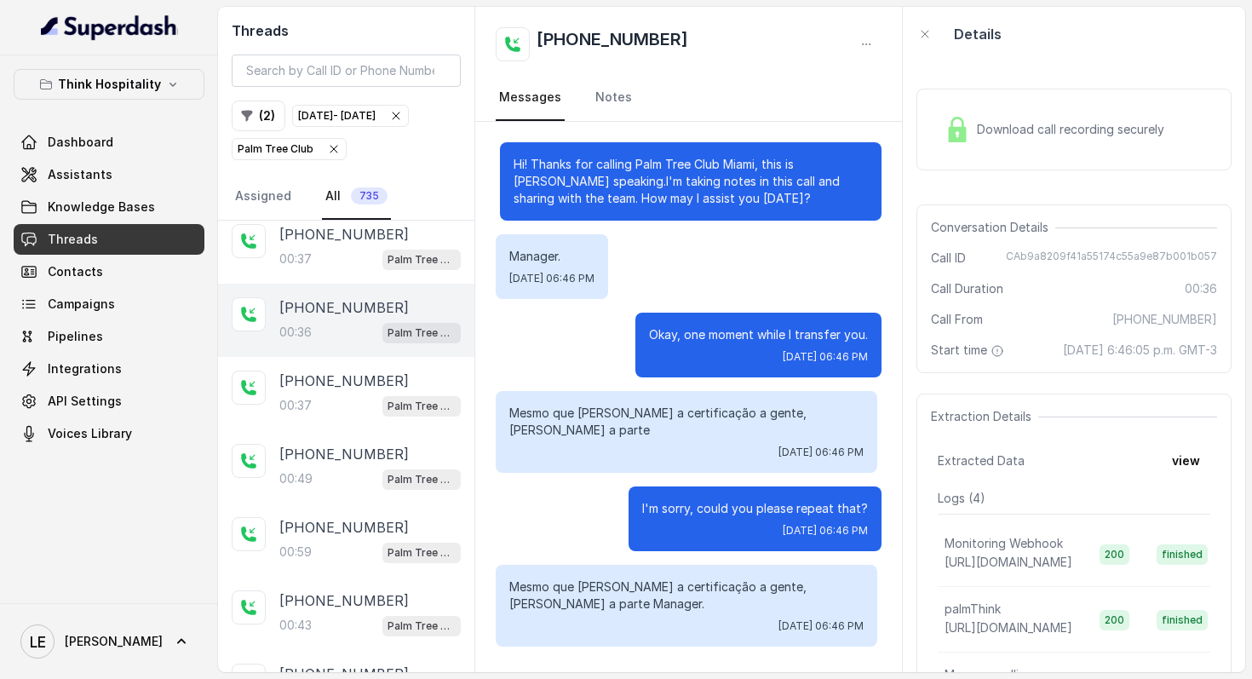
scroll to position [491, 0]
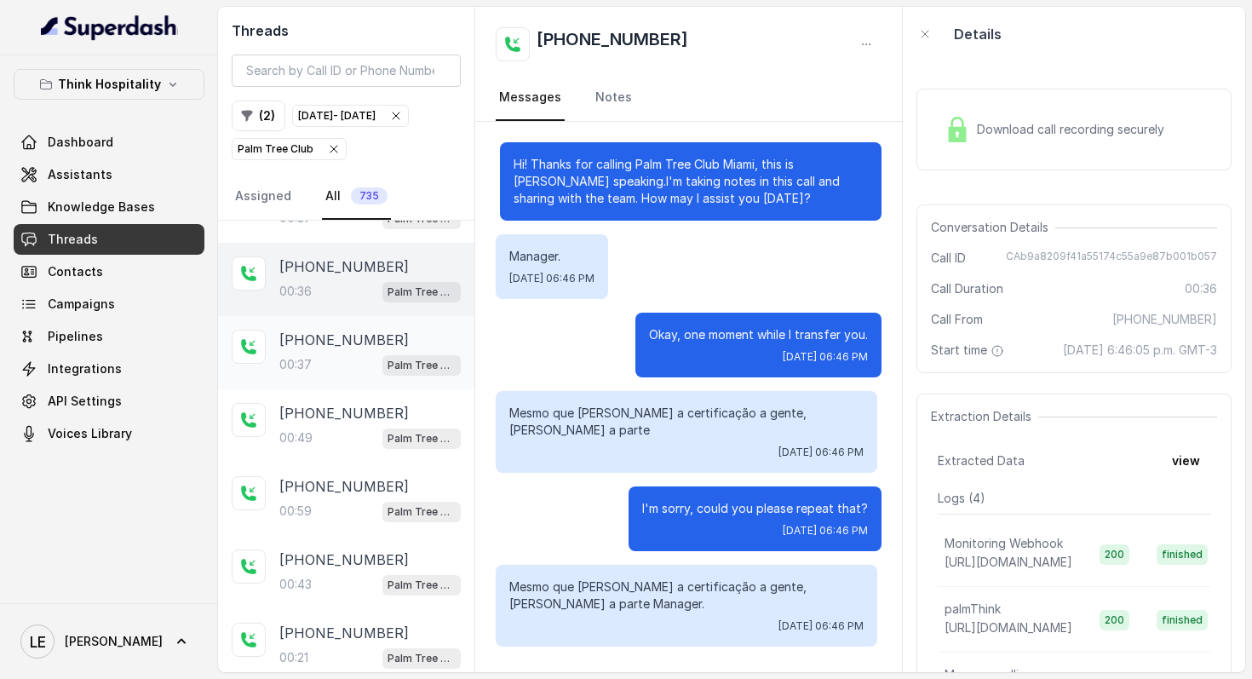
click at [326, 376] on div "00:37 Palm Tree Club" at bounding box center [369, 364] width 181 height 22
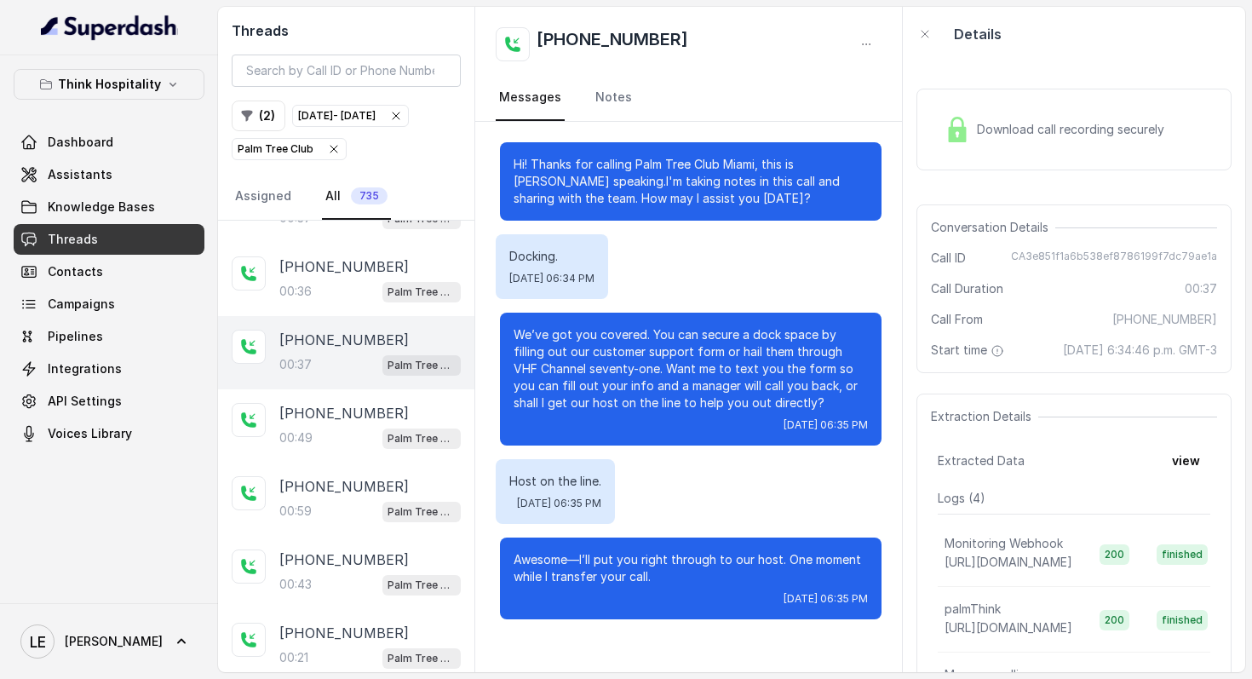
click at [1024, 134] on span "Download call recording securely" at bounding box center [1074, 129] width 194 height 17
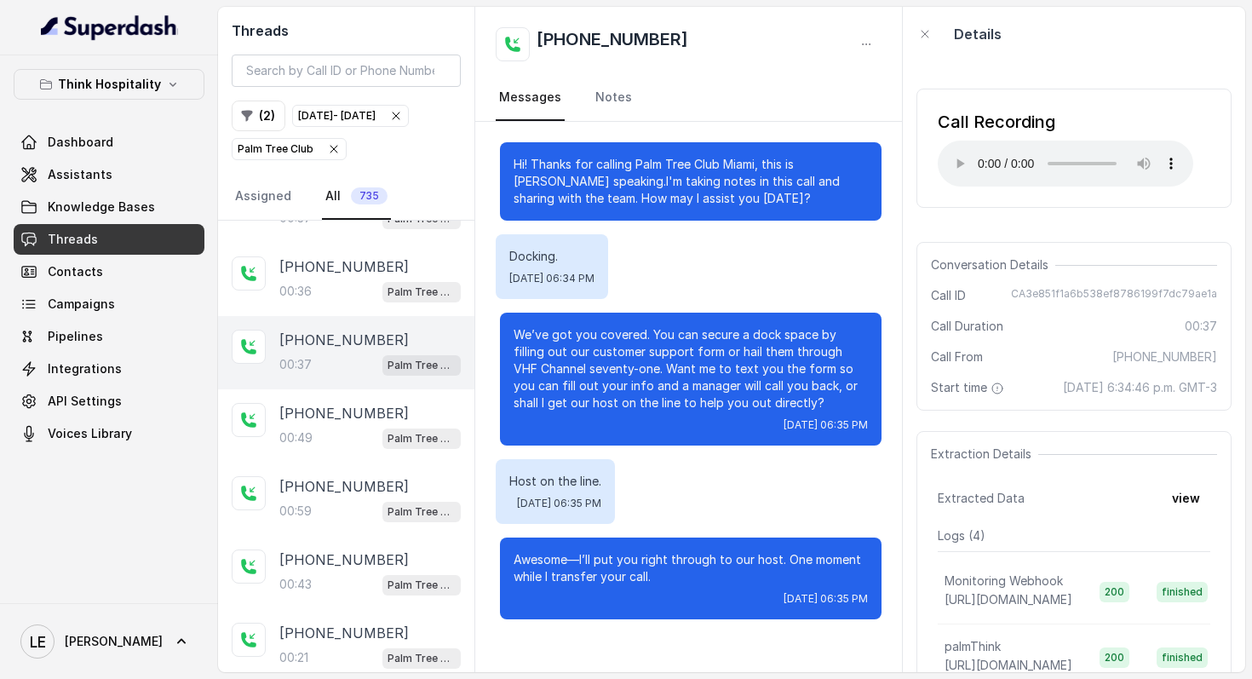
click at [1065, 203] on div "Call Recording Your browser does not support the audio element." at bounding box center [1073, 148] width 315 height 119
click at [1106, 203] on div "Call Recording Your browser does not support the audio element." at bounding box center [1073, 148] width 315 height 119
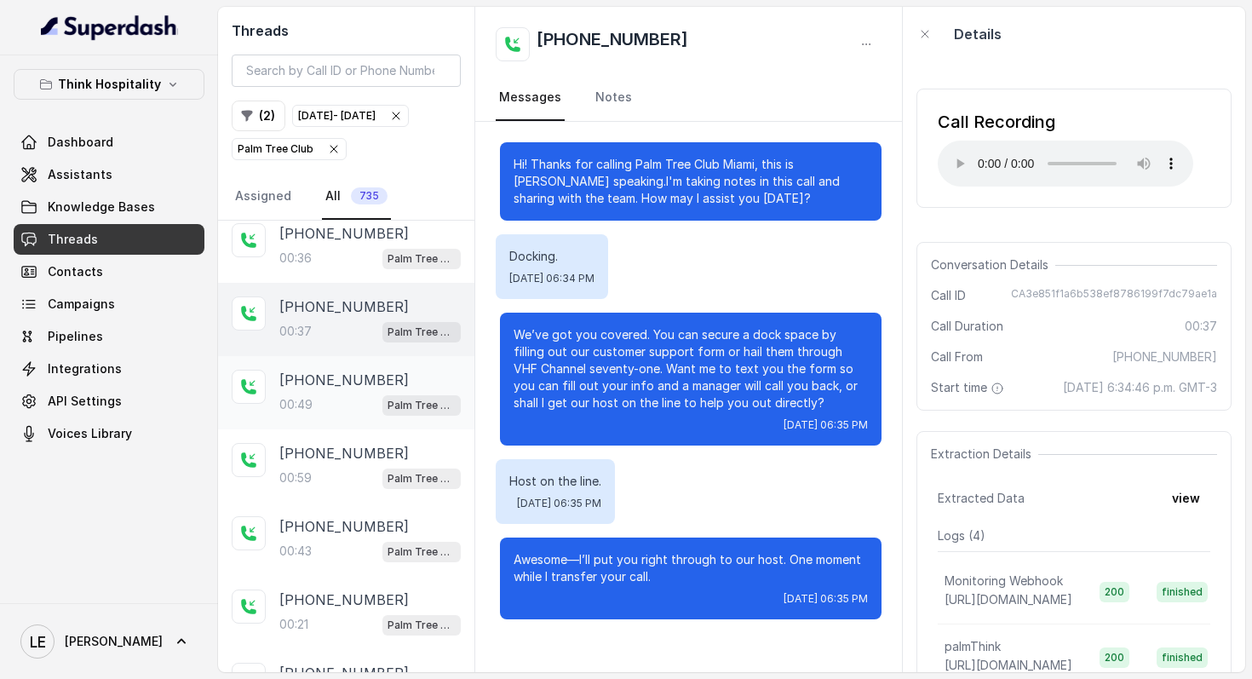
scroll to position [528, 0]
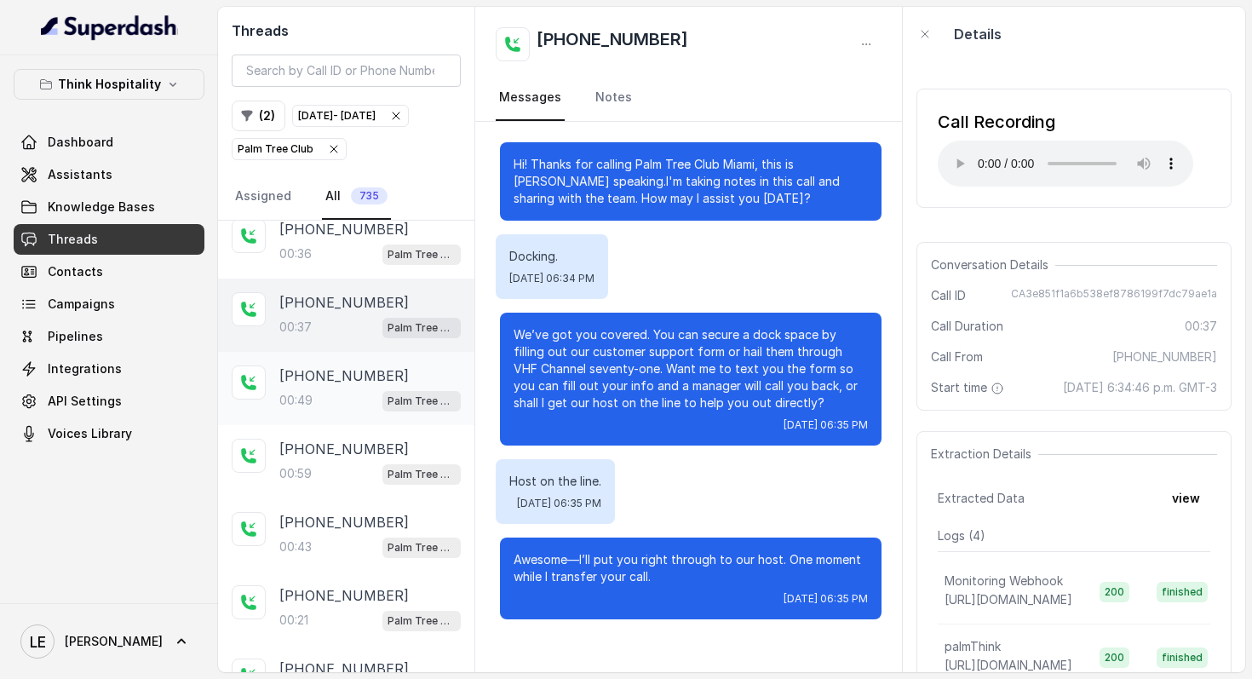
click at [399, 411] on div "[PHONE_NUMBER]:49 Palm Tree Club" at bounding box center [369, 388] width 181 height 46
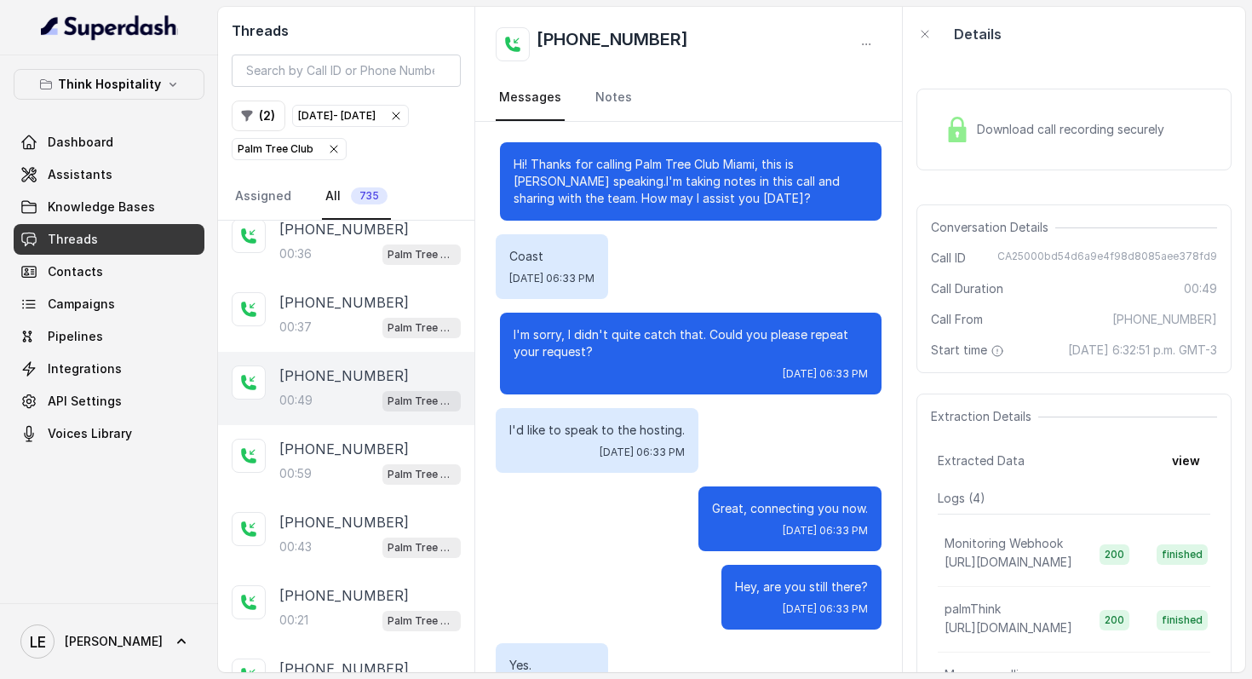
scroll to position [135, 0]
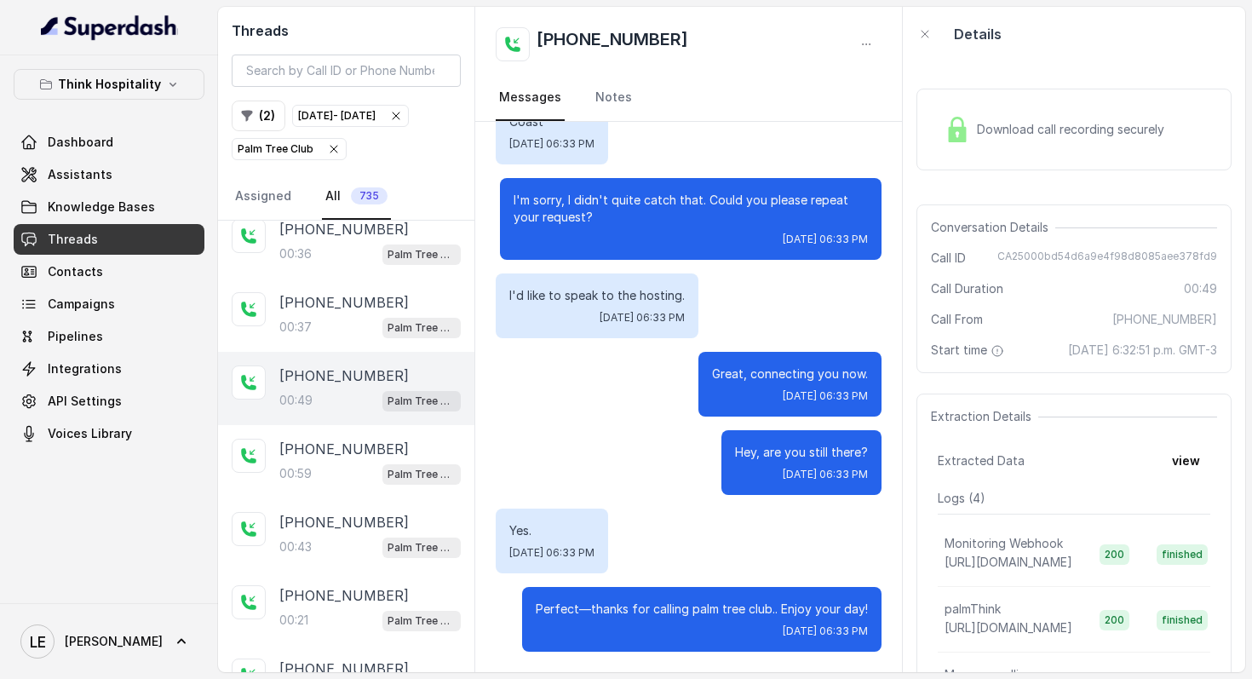
click at [599, 439] on div "Hey, are you still there? [DATE] 06:33 PM" at bounding box center [689, 462] width 387 height 65
click at [339, 459] on p "[PHONE_NUMBER]" at bounding box center [343, 449] width 129 height 20
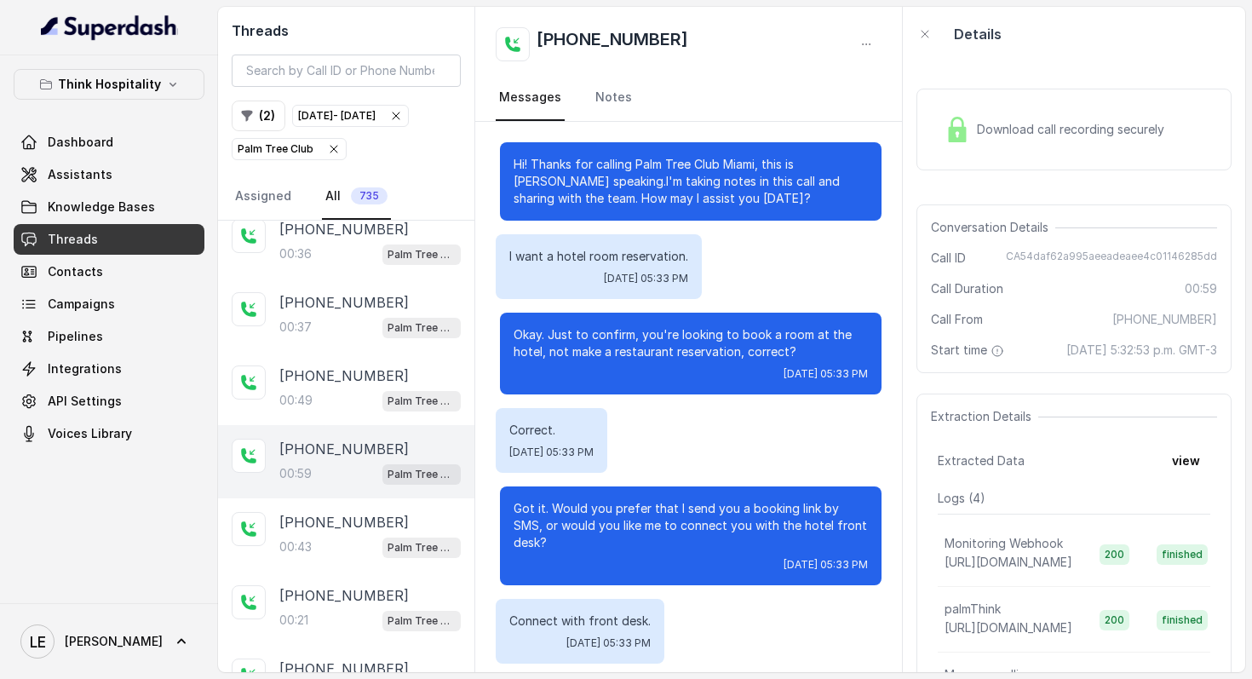
scroll to position [90, 0]
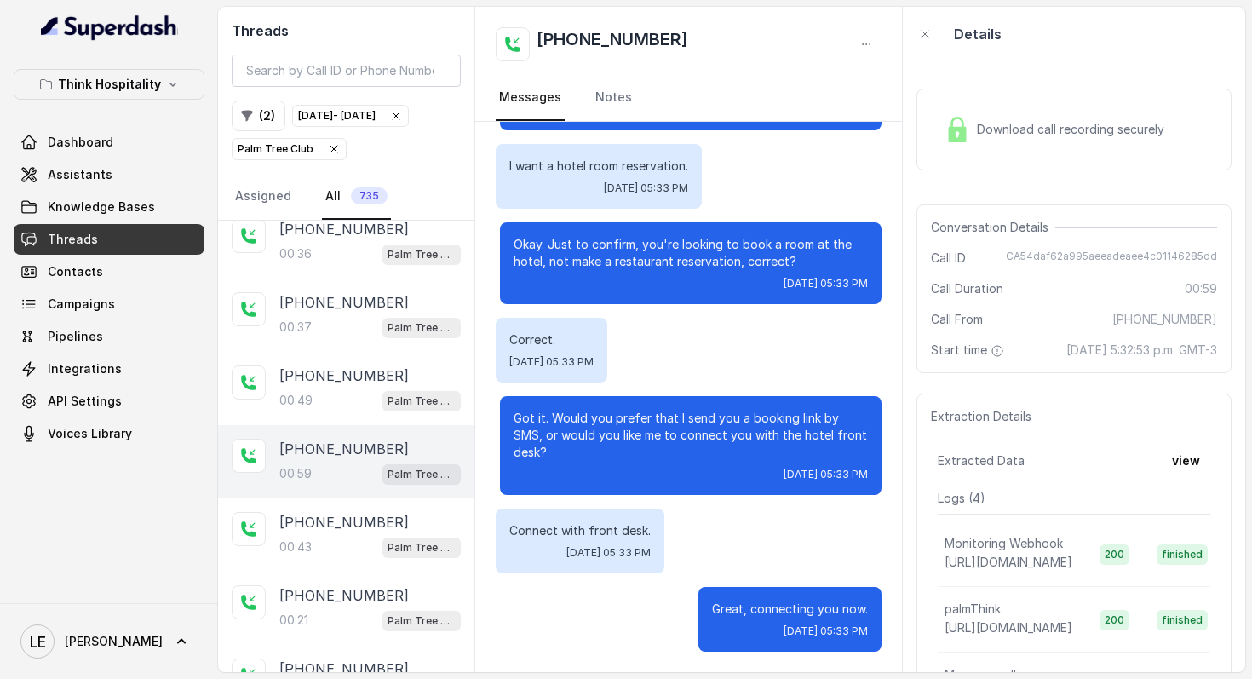
click at [658, 473] on div "[DATE] 05:33 PM" at bounding box center [691, 475] width 354 height 14
click at [1052, 140] on div "Download call recording securely" at bounding box center [1054, 129] width 233 height 39
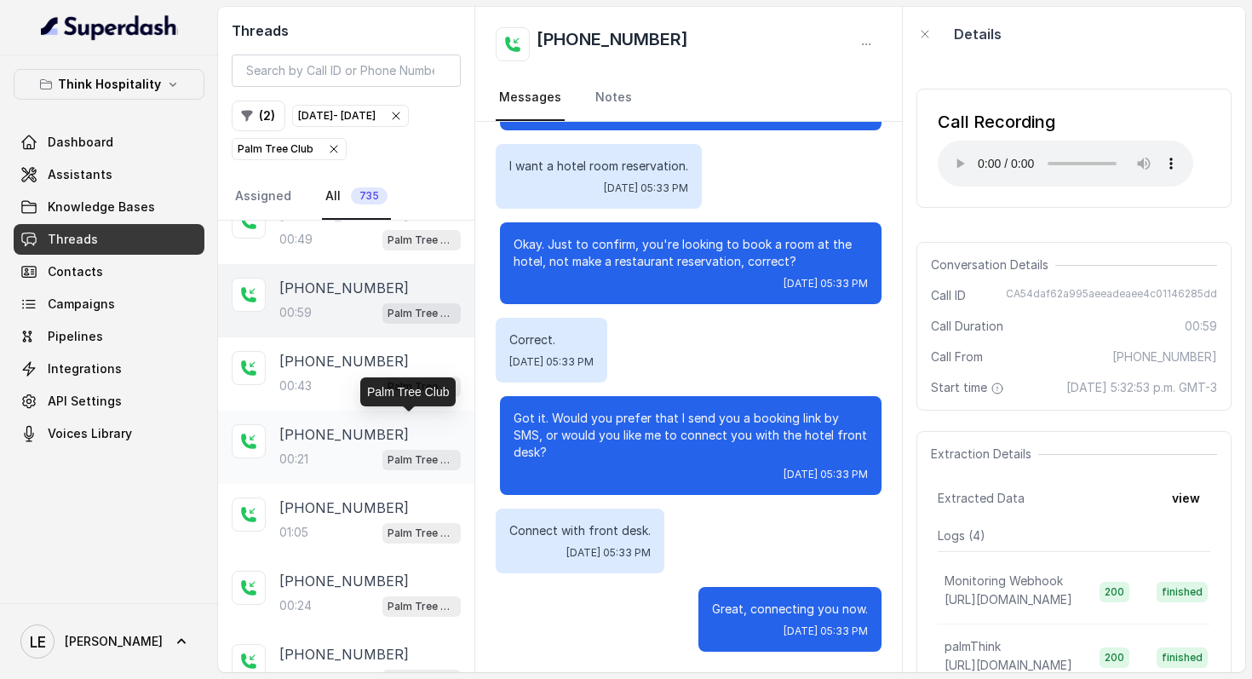
scroll to position [706, 0]
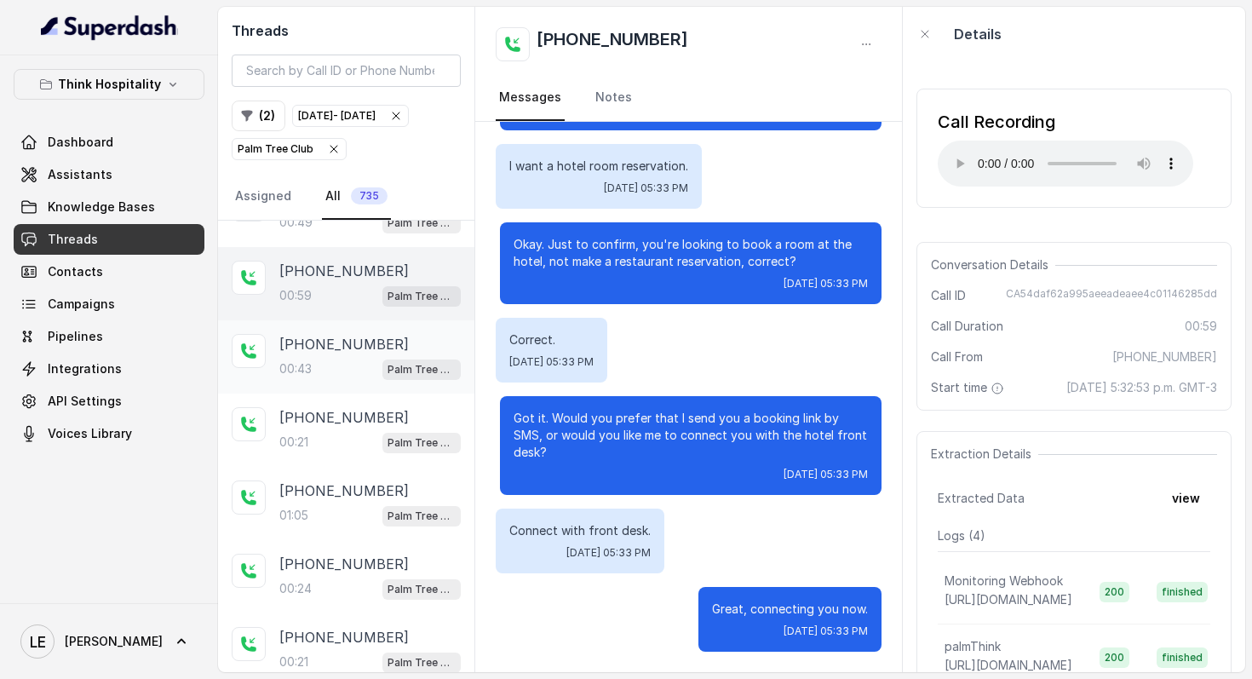
click at [361, 380] on div "[PHONE_NUMBER]:43 Palm Tree Club" at bounding box center [369, 357] width 181 height 46
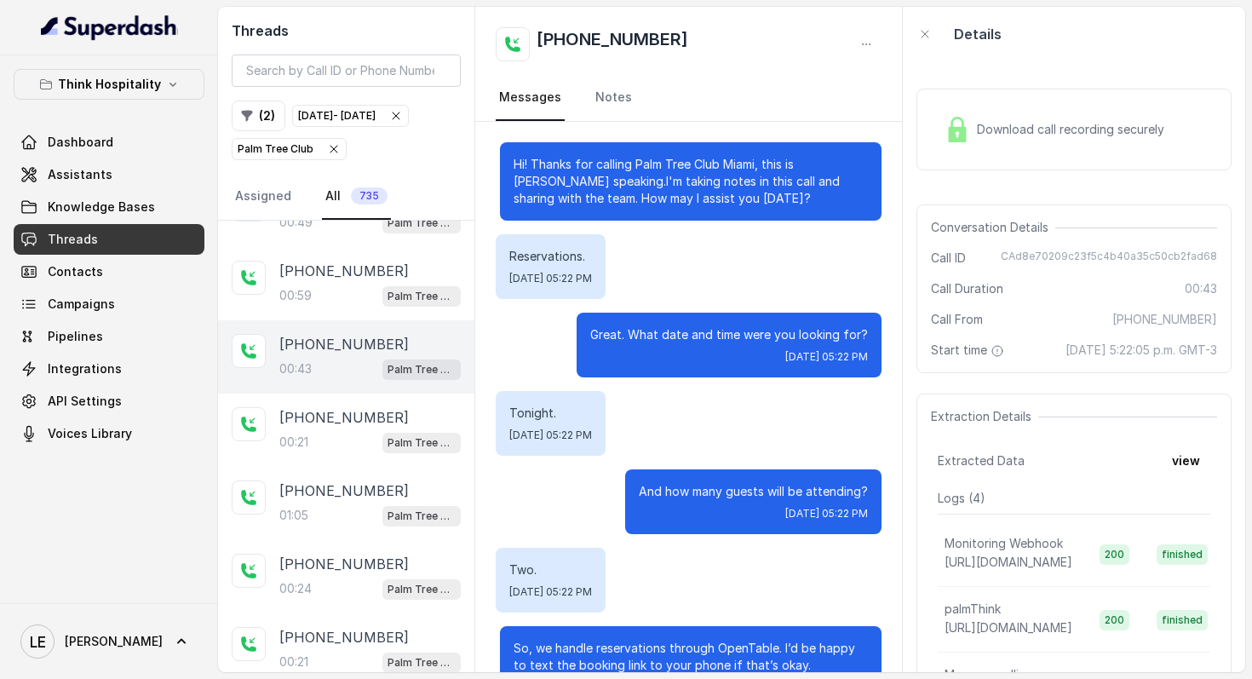
scroll to position [387, 0]
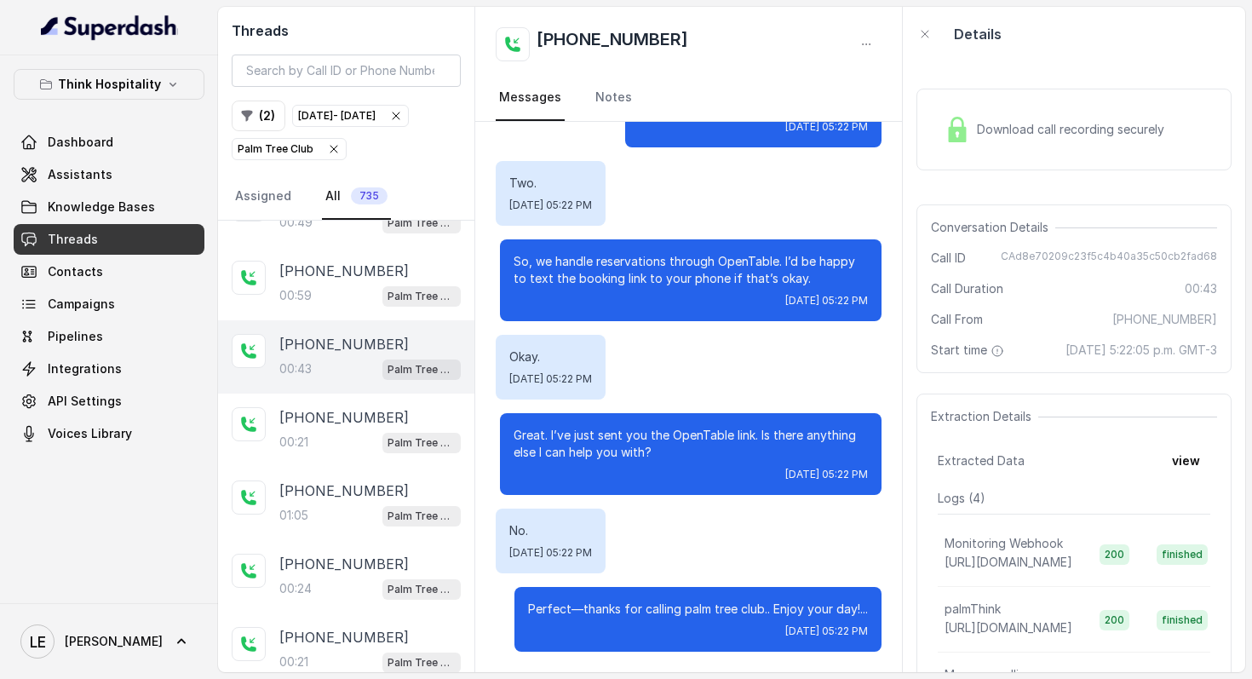
click at [675, 390] on div "Okay. [DATE] 05:22 PM" at bounding box center [689, 367] width 387 height 65
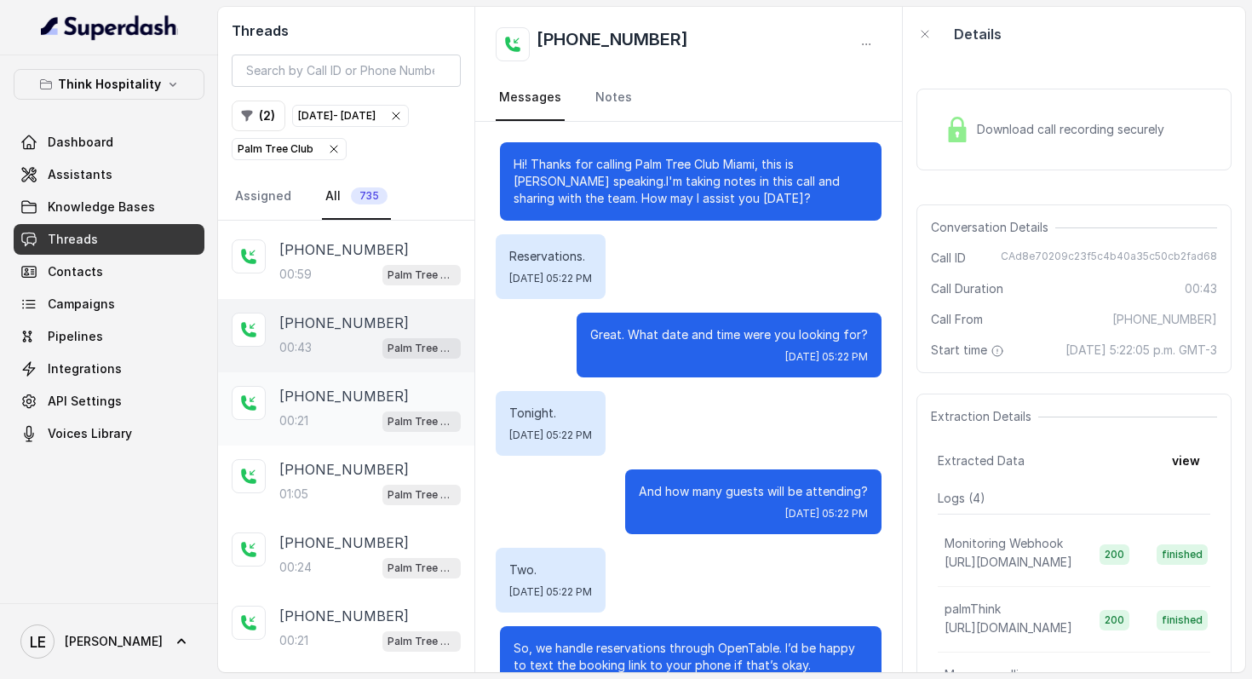
scroll to position [728, 0]
click at [399, 405] on div "[PHONE_NUMBER]" at bounding box center [369, 395] width 181 height 20
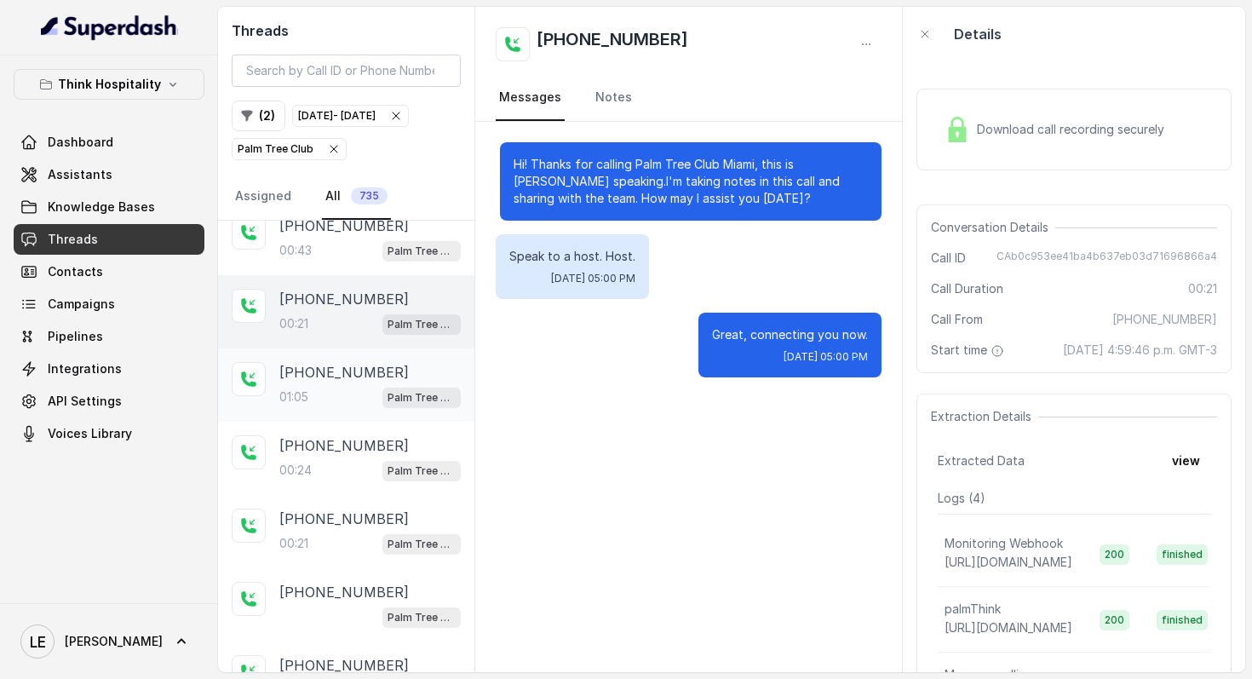
scroll to position [826, 0]
click at [375, 406] on div "[PHONE_NUMBER]:05 Palm Tree Club" at bounding box center [369, 383] width 181 height 46
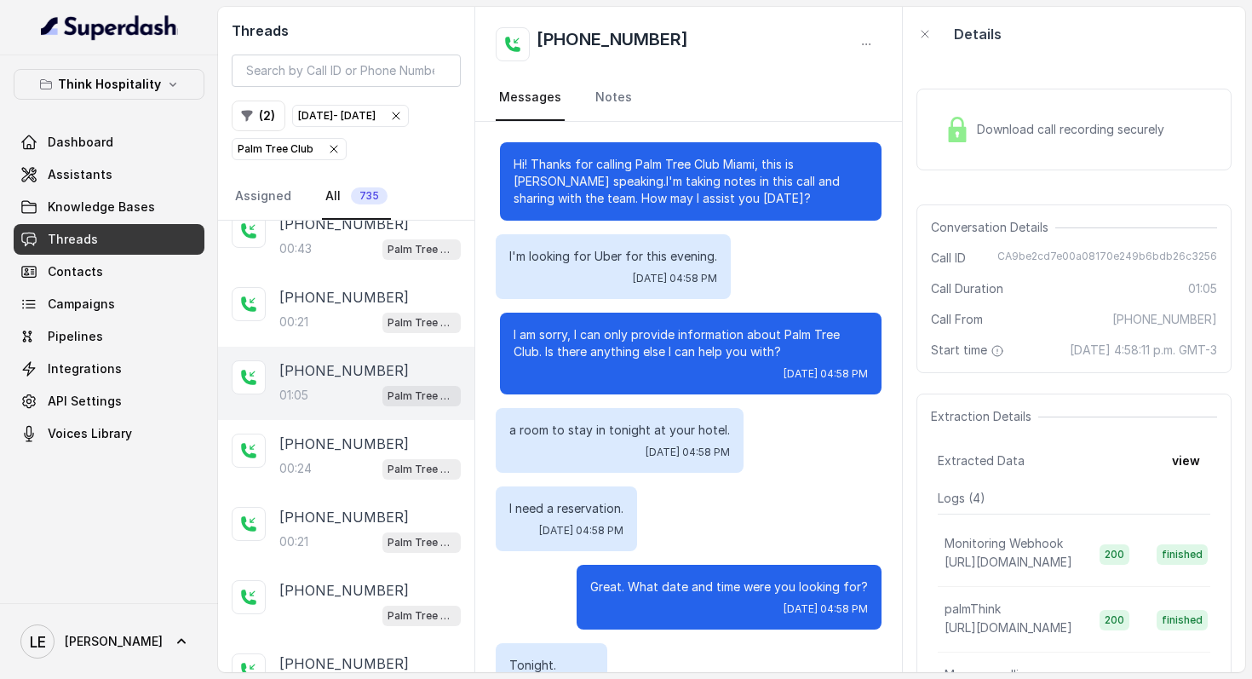
scroll to position [543, 0]
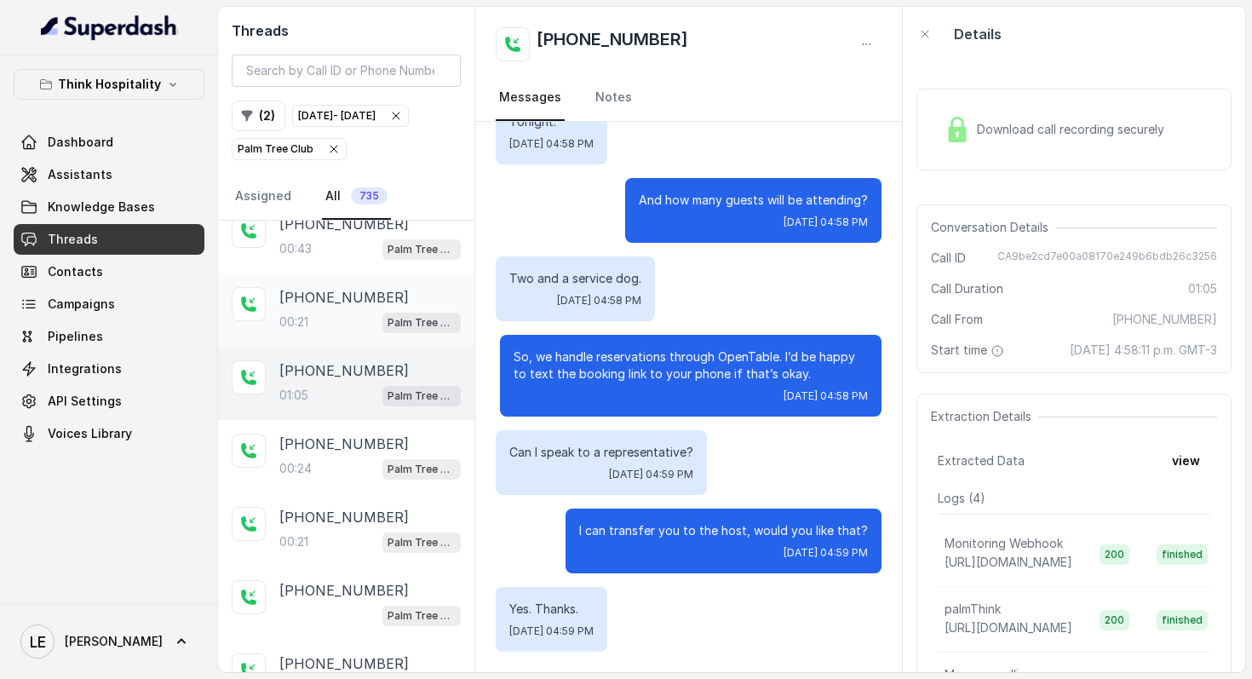
click at [382, 333] on span "Palm Tree Club" at bounding box center [421, 323] width 78 height 20
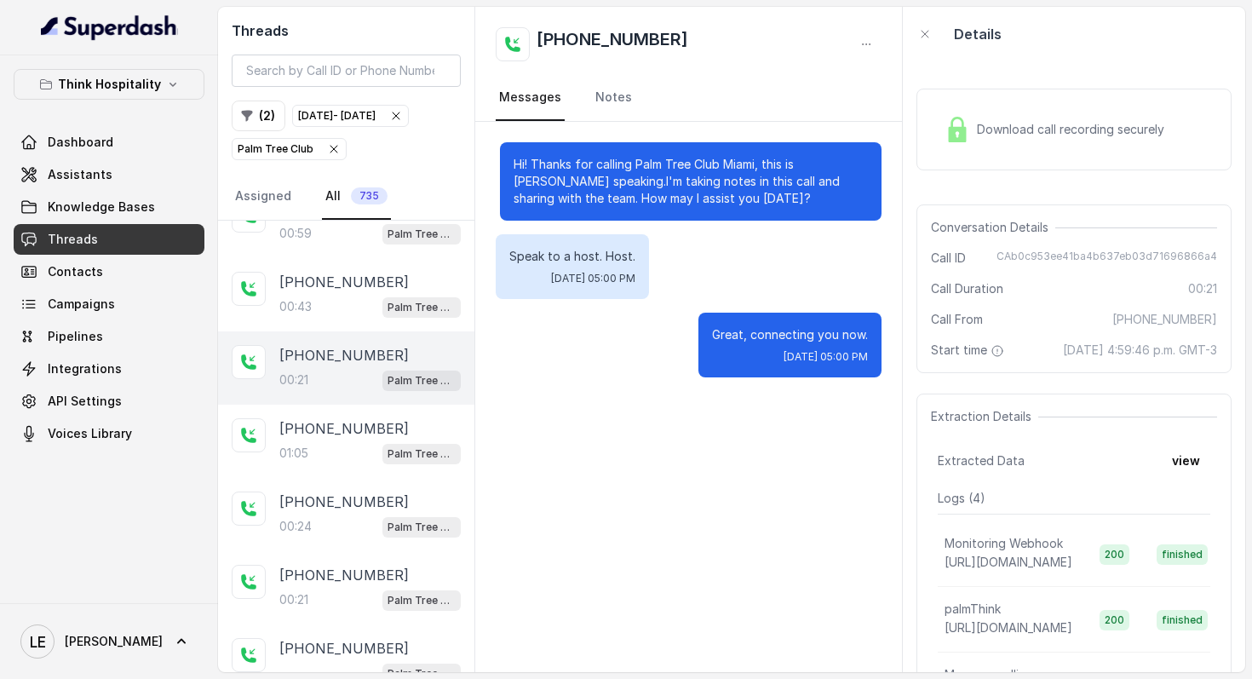
scroll to position [782, 0]
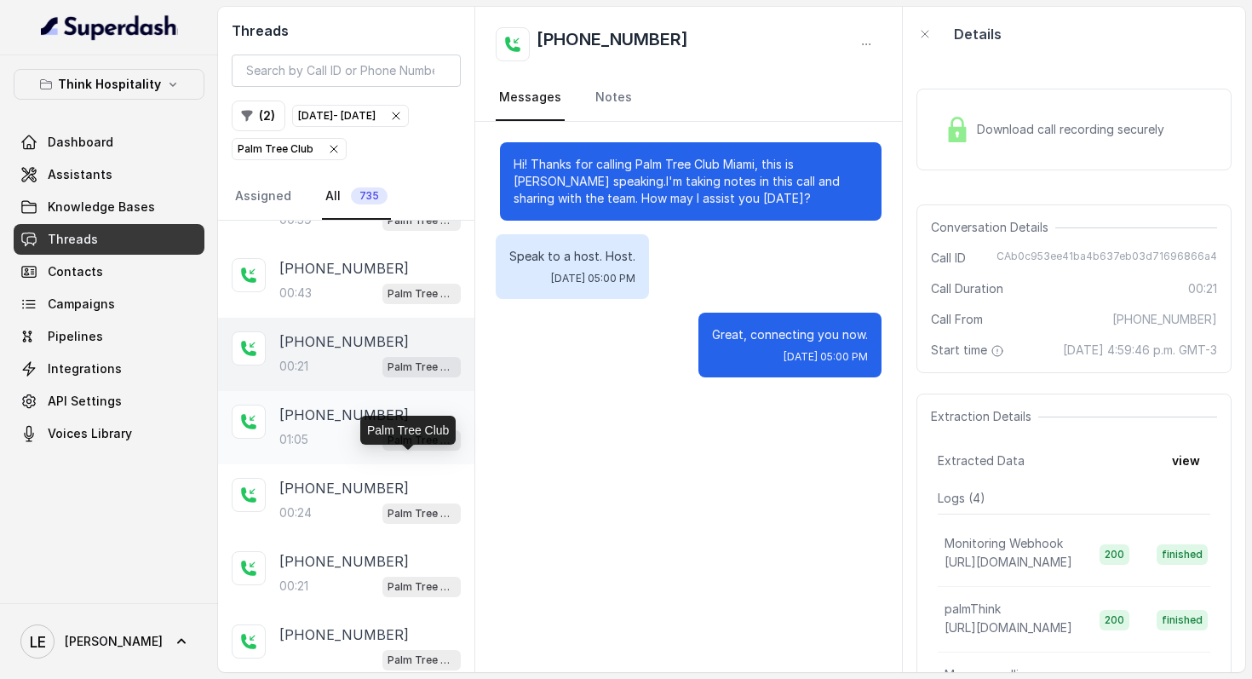
click at [438, 449] on p "Palm Tree Club" at bounding box center [422, 440] width 68 height 17
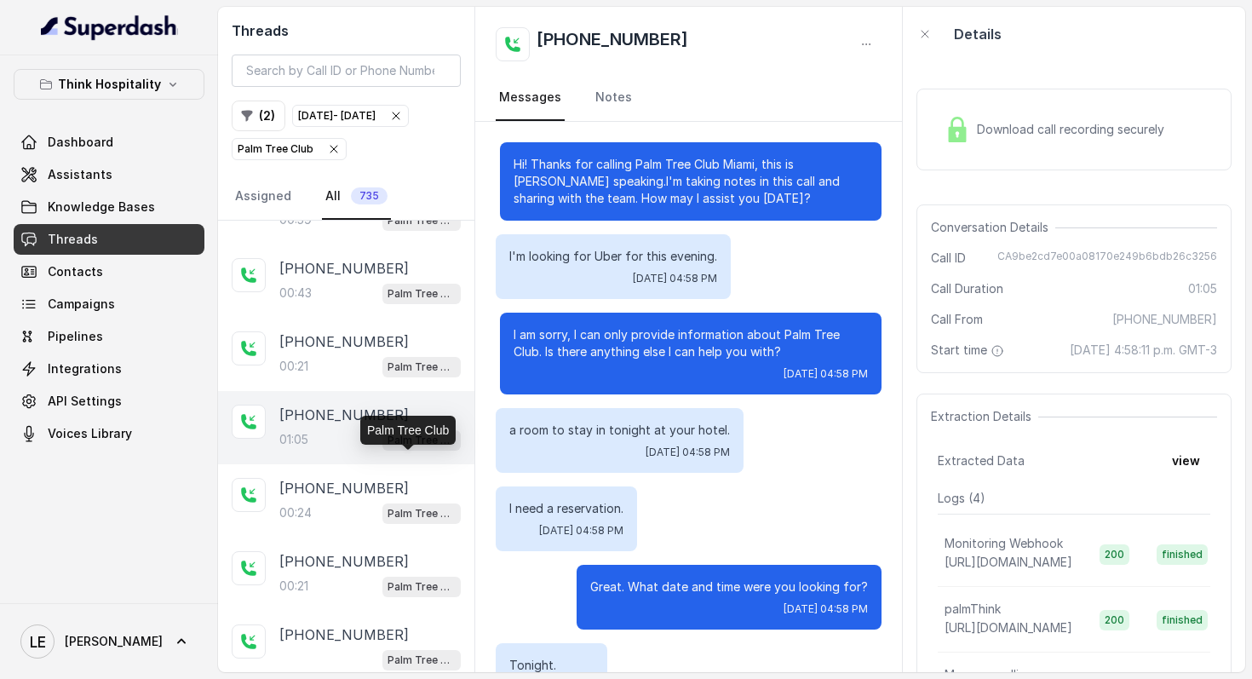
scroll to position [543, 0]
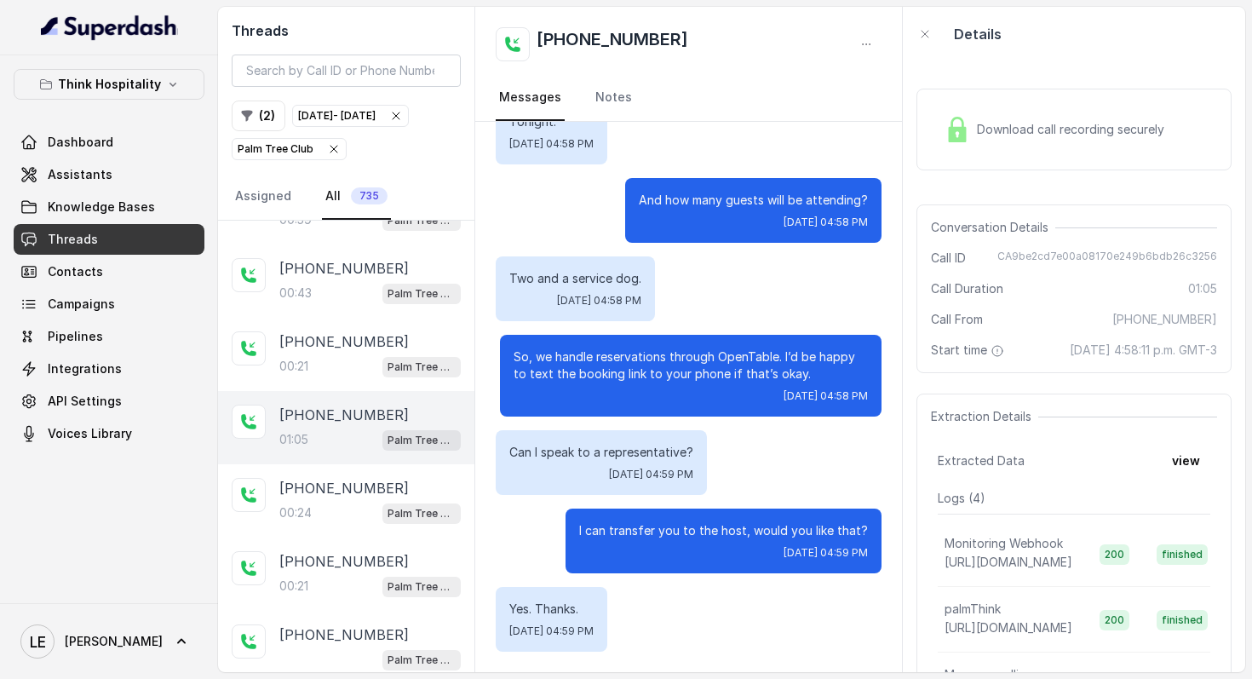
click at [784, 394] on span "[DATE] 04:58 PM" at bounding box center [826, 396] width 84 height 14
click at [996, 155] on div "Download call recording securely" at bounding box center [1073, 130] width 315 height 82
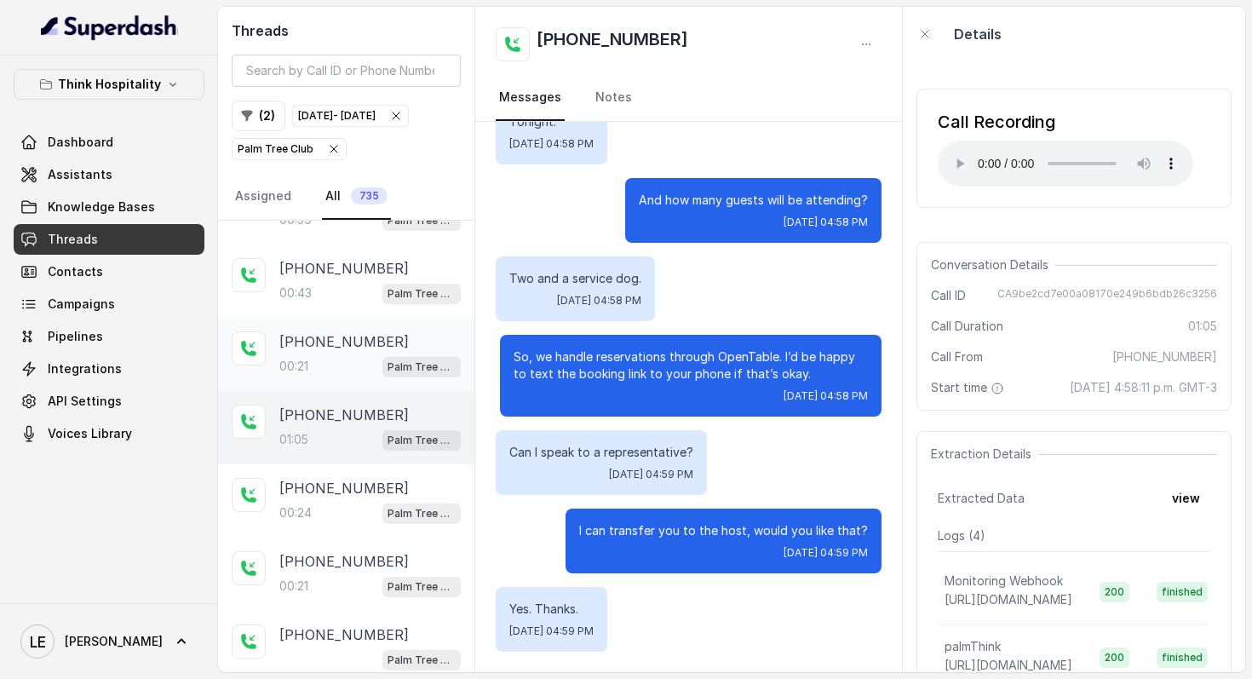
click at [401, 377] on span "Palm Tree Club" at bounding box center [421, 367] width 78 height 20
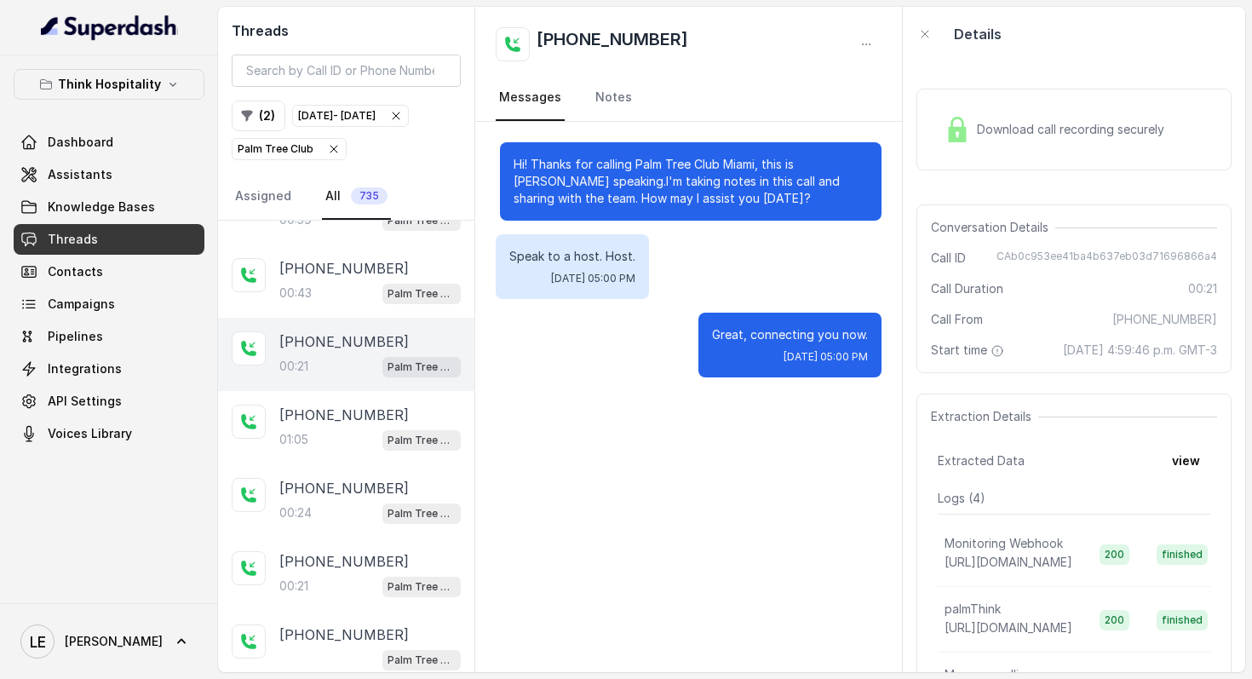
click at [997, 124] on span "Download call recording securely" at bounding box center [1074, 129] width 194 height 17
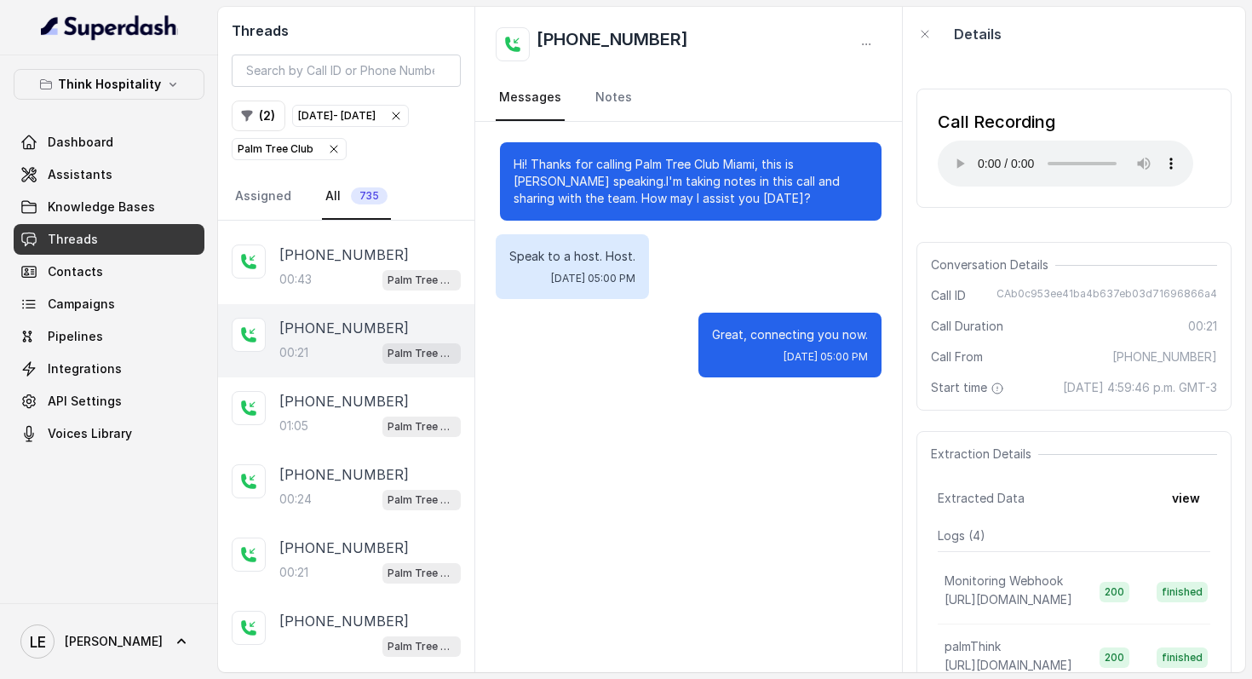
scroll to position [795, 0]
click at [417, 304] on div "[PHONE_NUMBER]:43 Palm Tree Club" at bounding box center [346, 267] width 256 height 73
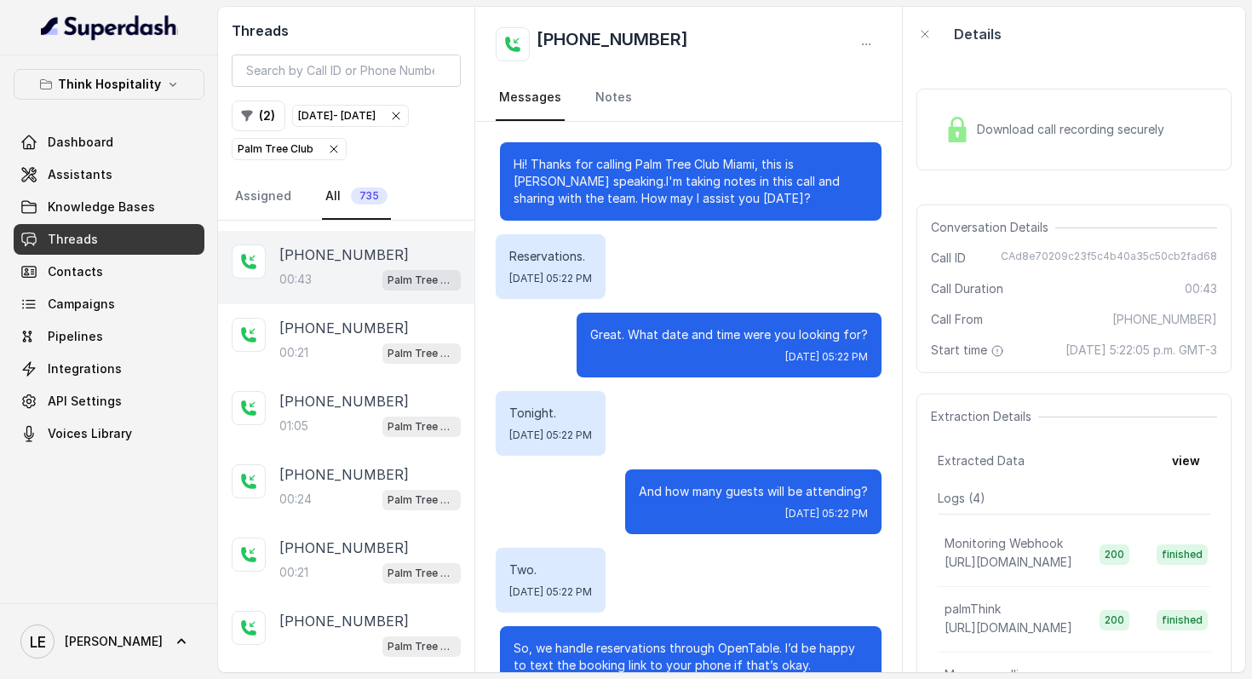
scroll to position [387, 0]
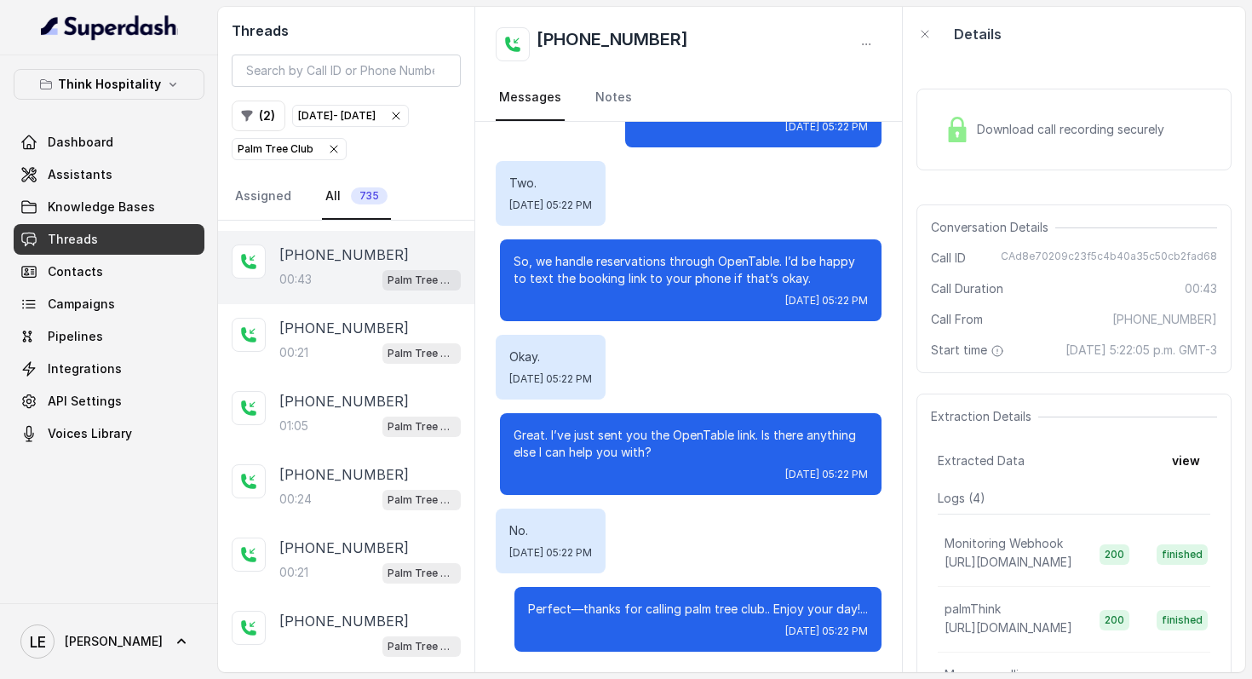
click at [671, 372] on div "Okay. [DATE] 05:22 PM" at bounding box center [689, 367] width 387 height 65
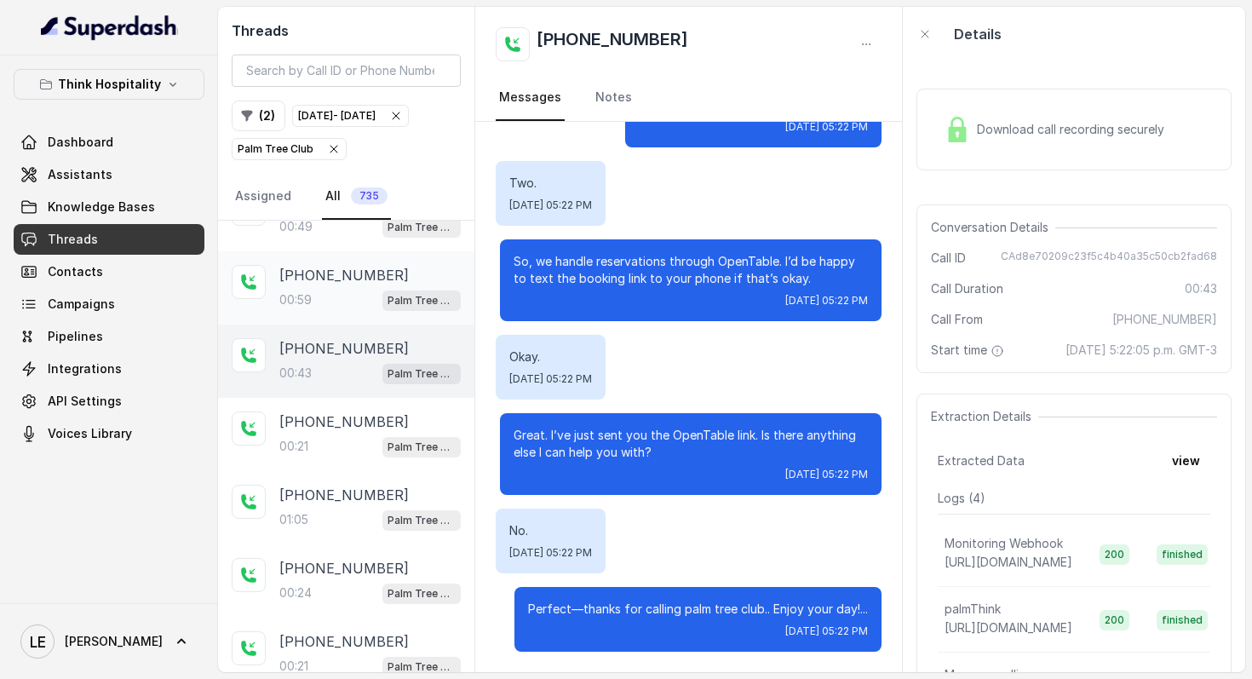
scroll to position [683, 0]
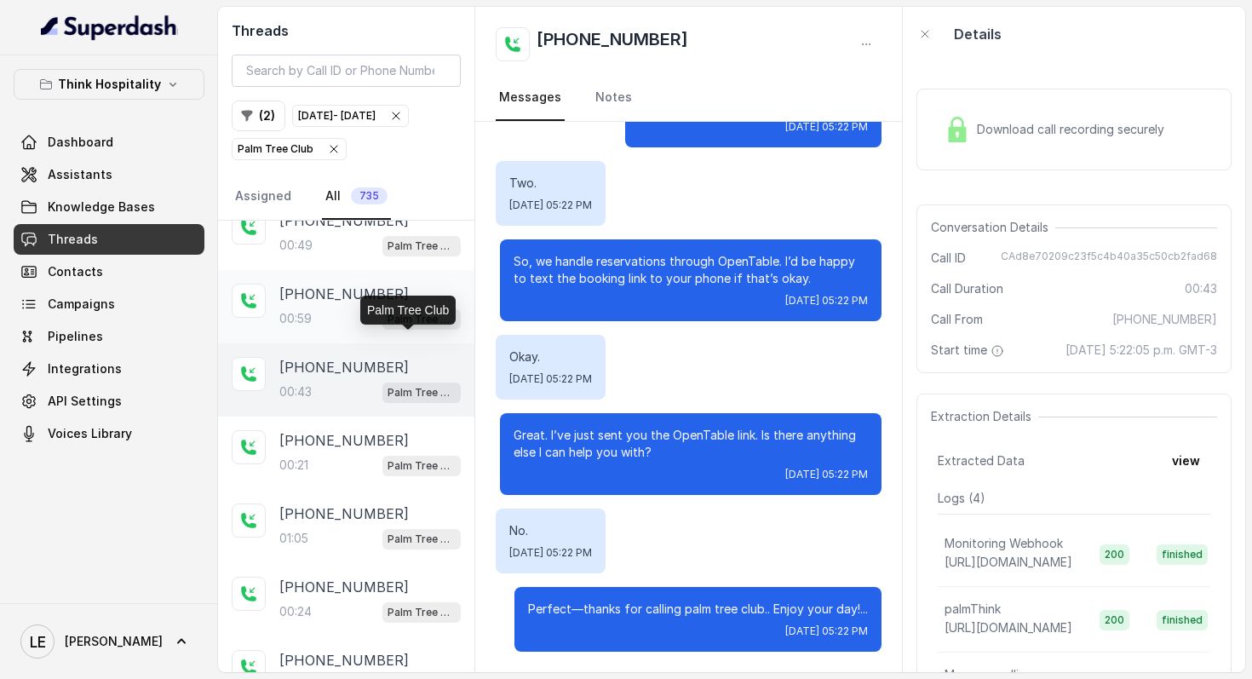
click at [405, 328] on p "Palm Tree Club" at bounding box center [422, 319] width 68 height 17
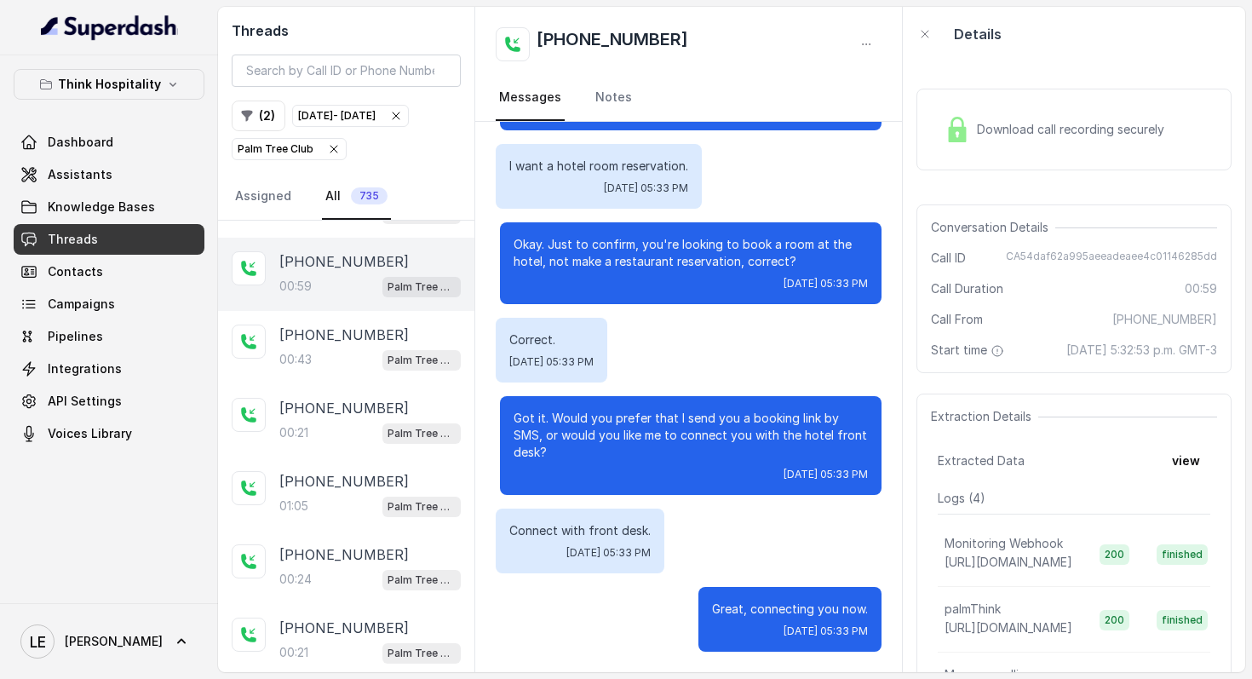
scroll to position [741, 0]
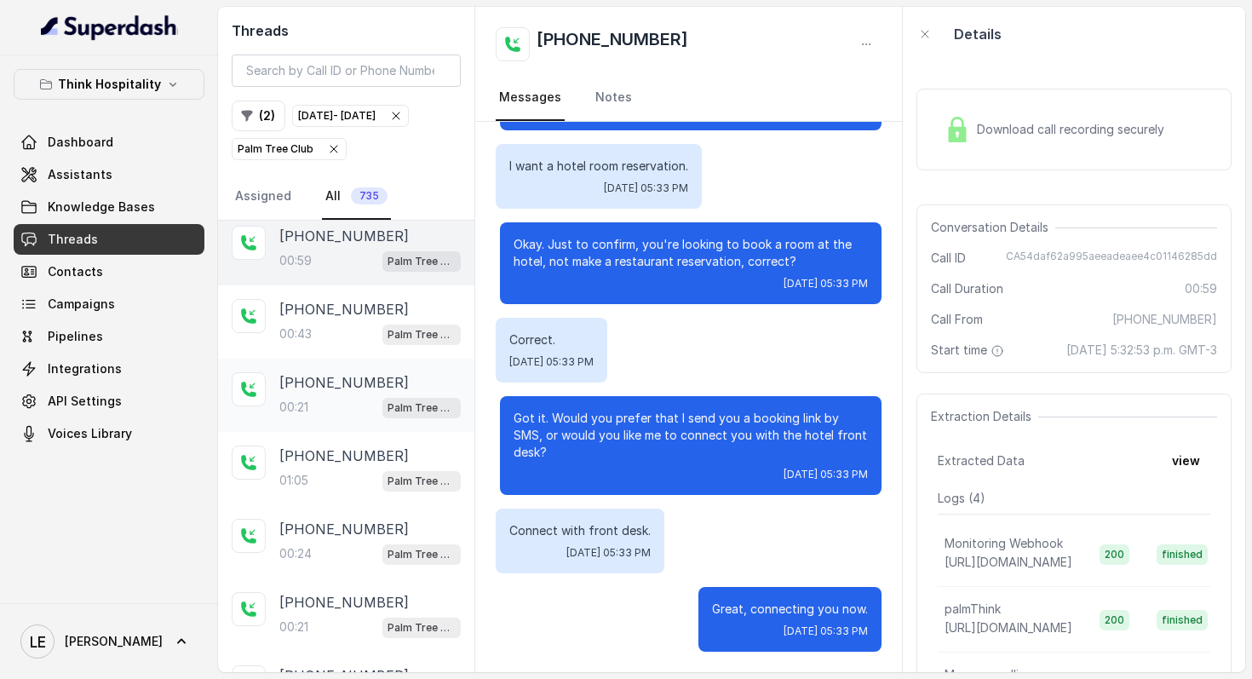
click at [398, 393] on div "[PHONE_NUMBER]" at bounding box center [369, 382] width 181 height 20
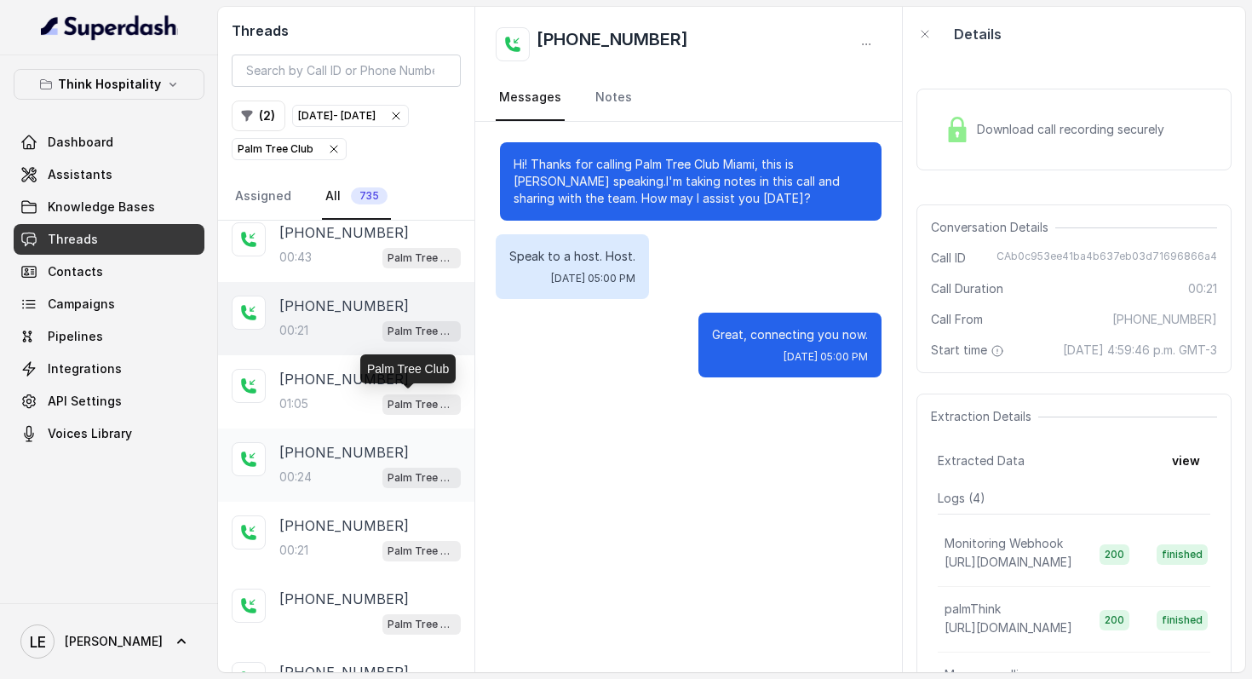
scroll to position [846, 0]
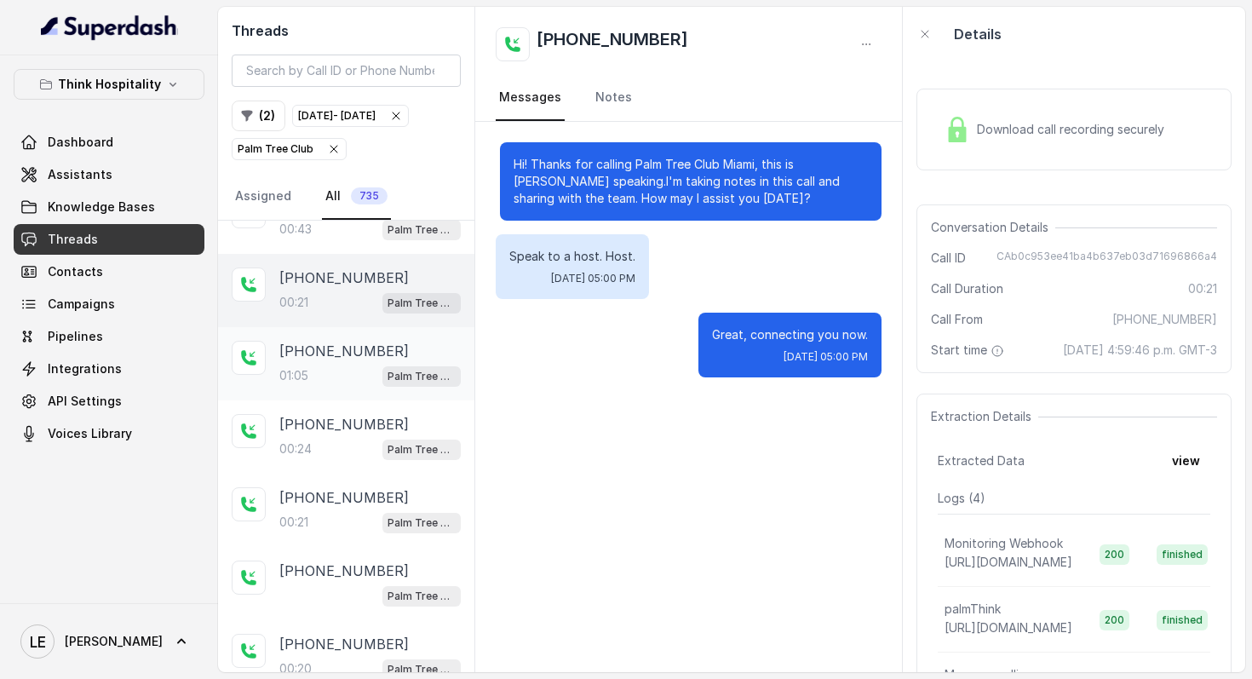
click at [361, 387] on div "01:05 Palm Tree Club" at bounding box center [369, 376] width 181 height 22
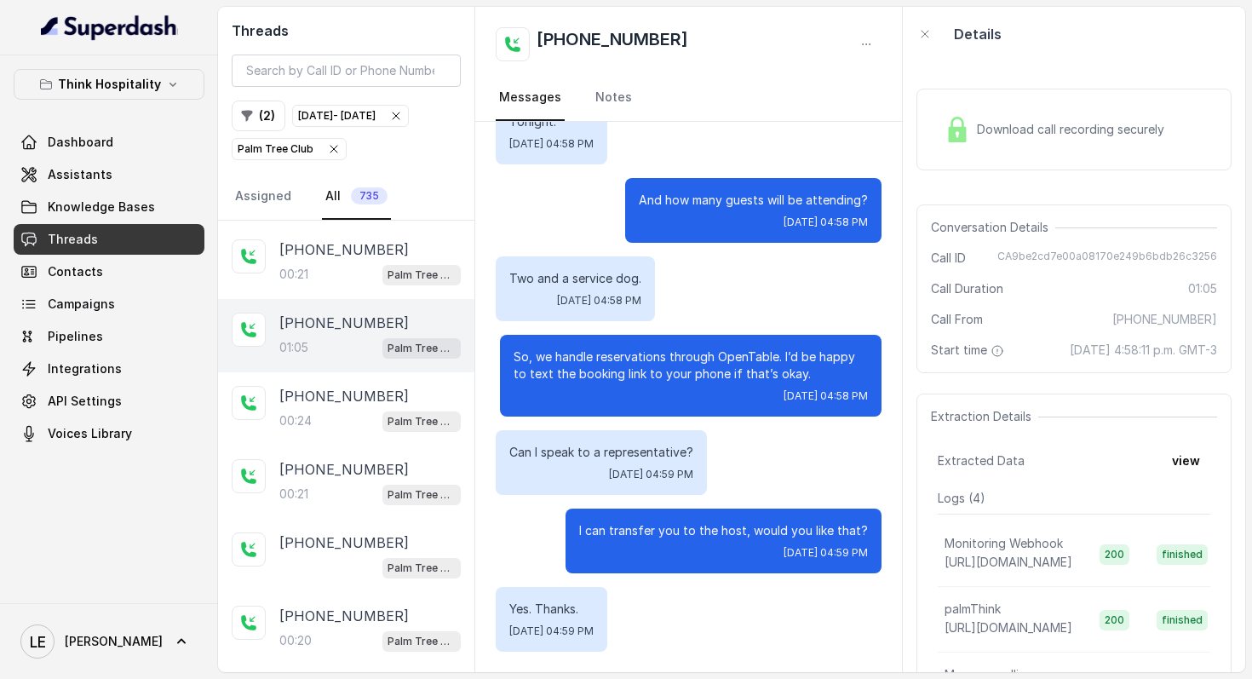
scroll to position [875, 0]
click at [361, 405] on p "[PHONE_NUMBER]" at bounding box center [343, 395] width 129 height 20
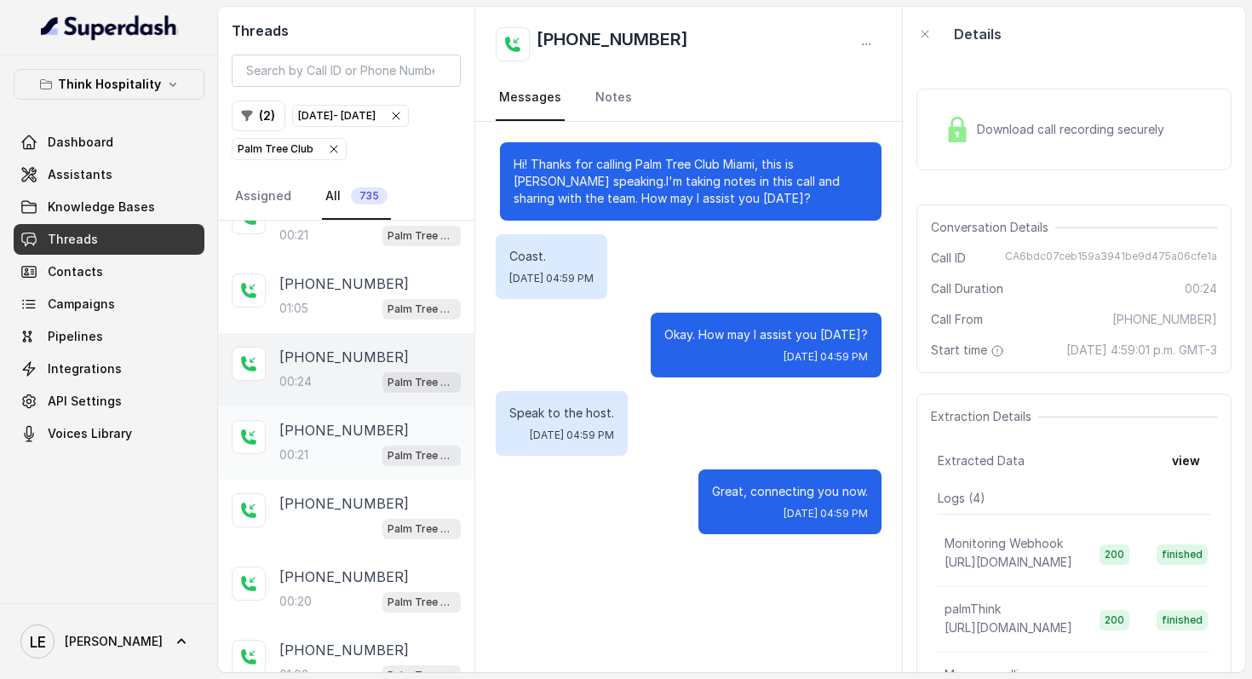
click at [372, 440] on div "[PHONE_NUMBER]" at bounding box center [369, 430] width 181 height 20
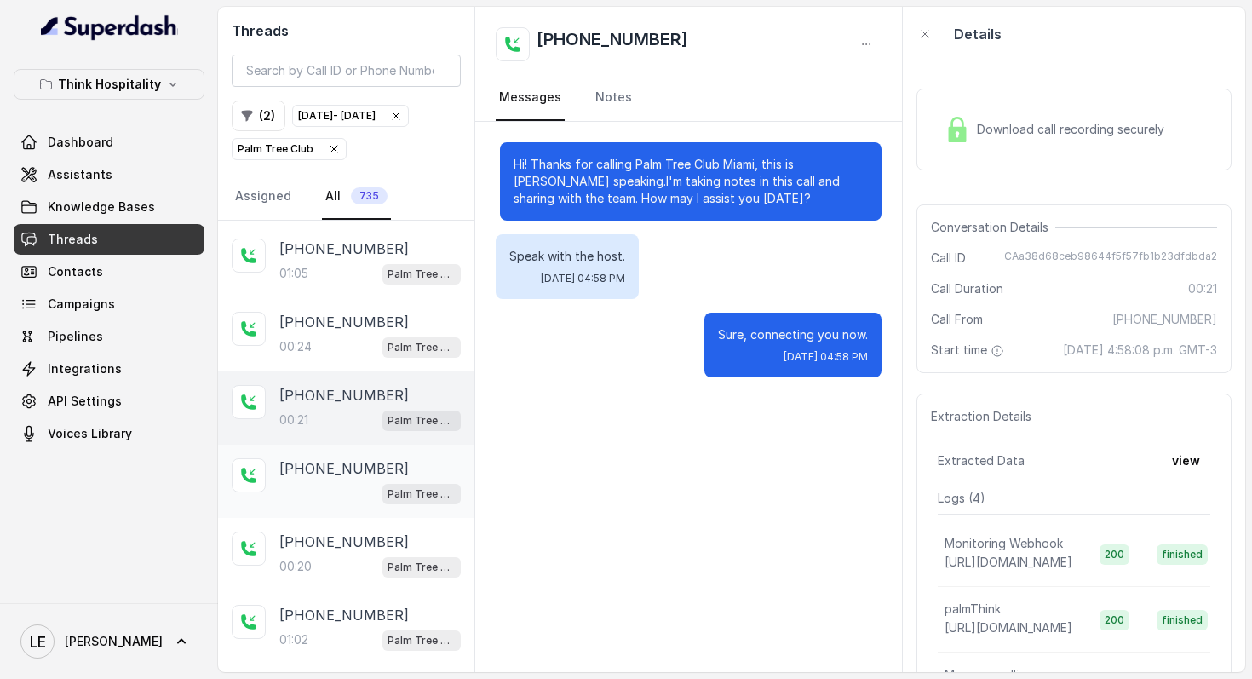
click at [375, 501] on div "[PHONE_NUMBER] Palm Tree Club" at bounding box center [369, 481] width 181 height 46
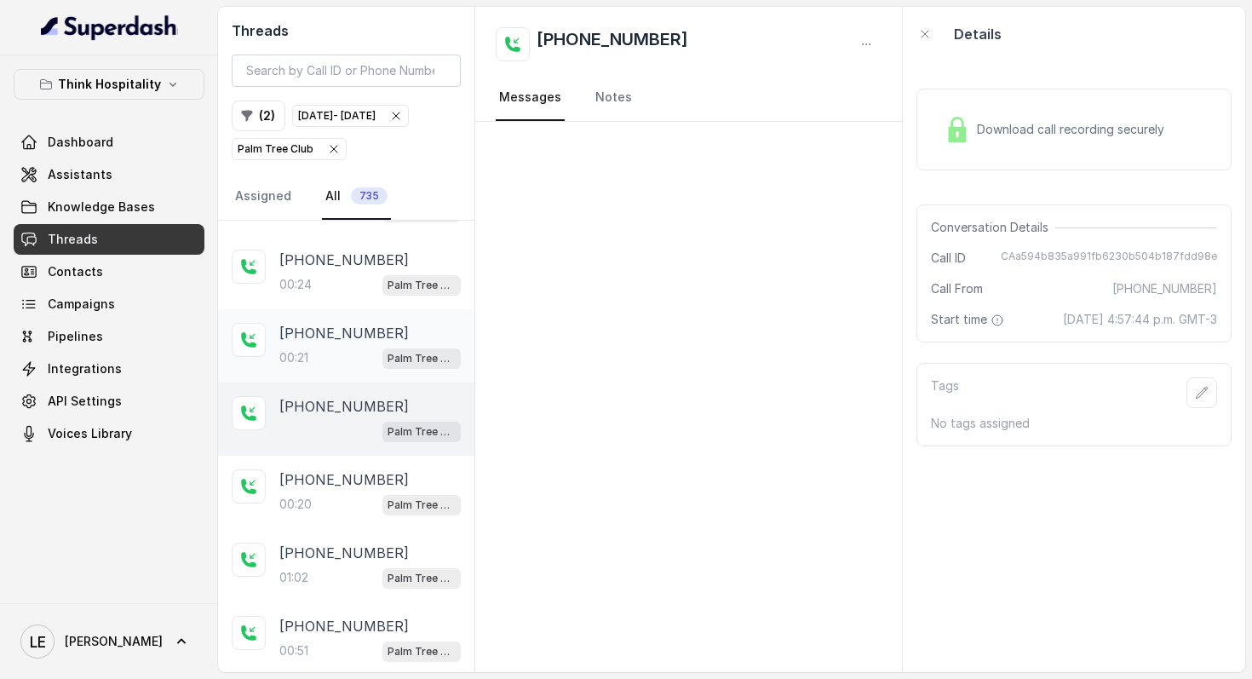
scroll to position [1036, 0]
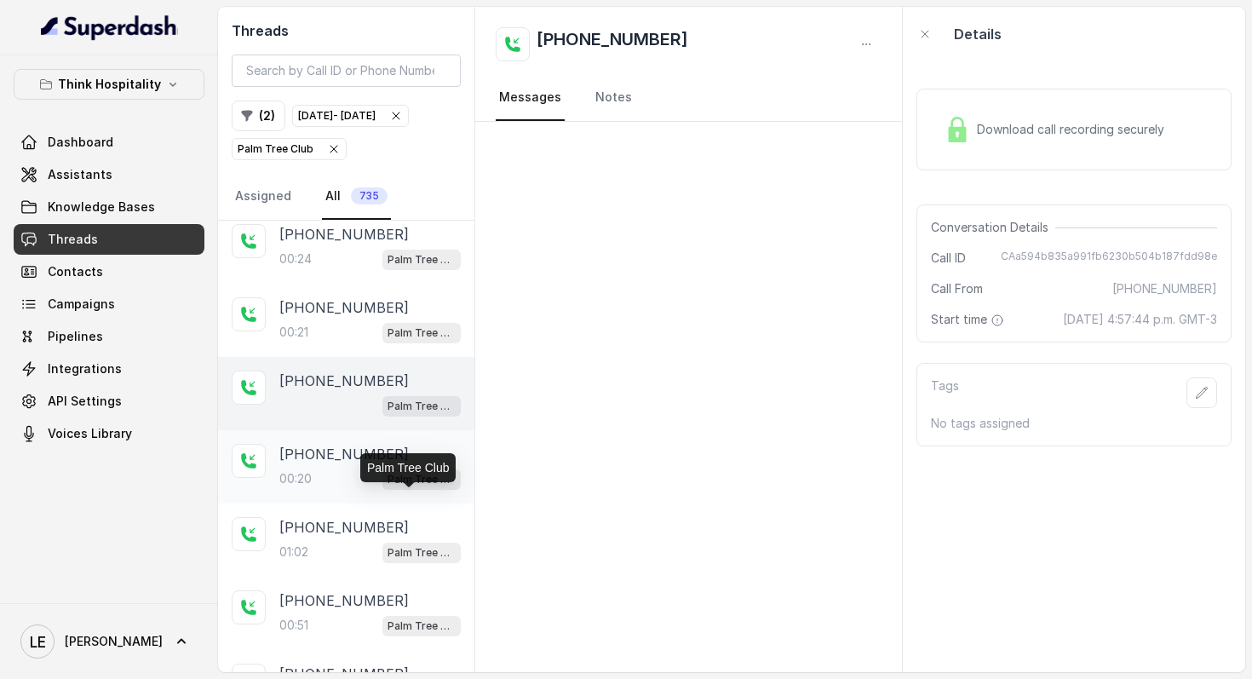
click at [393, 488] on p "Palm Tree Club" at bounding box center [422, 479] width 68 height 17
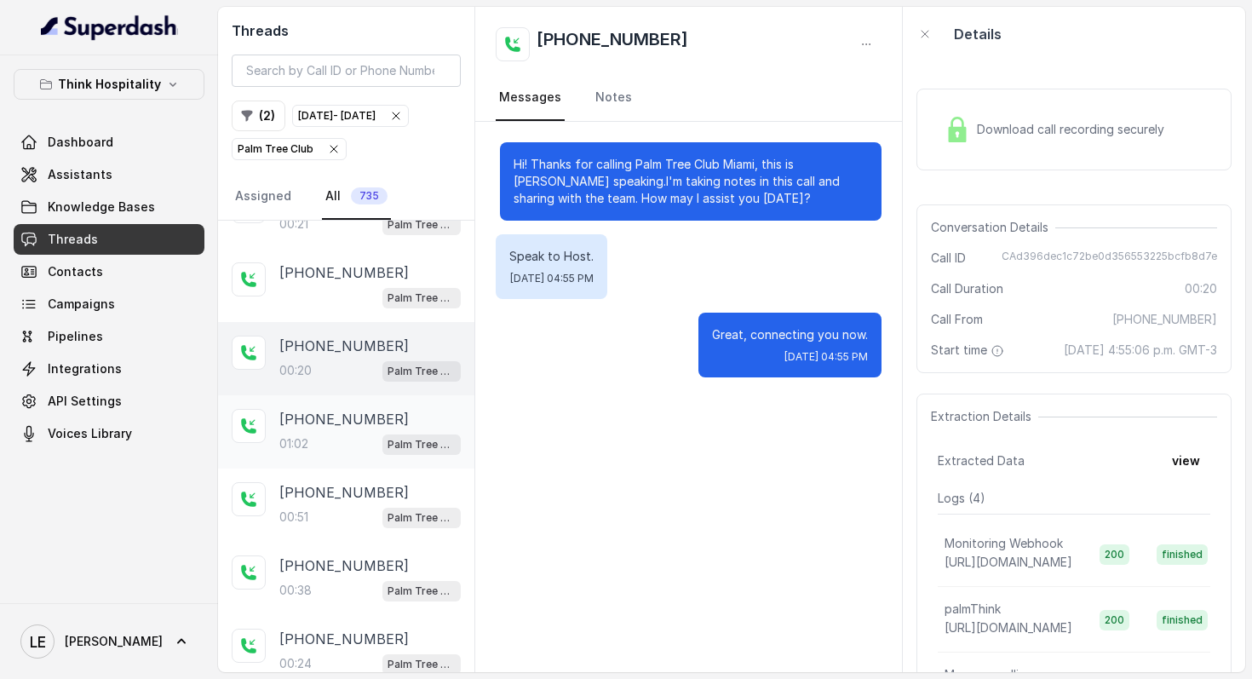
scroll to position [1165, 0]
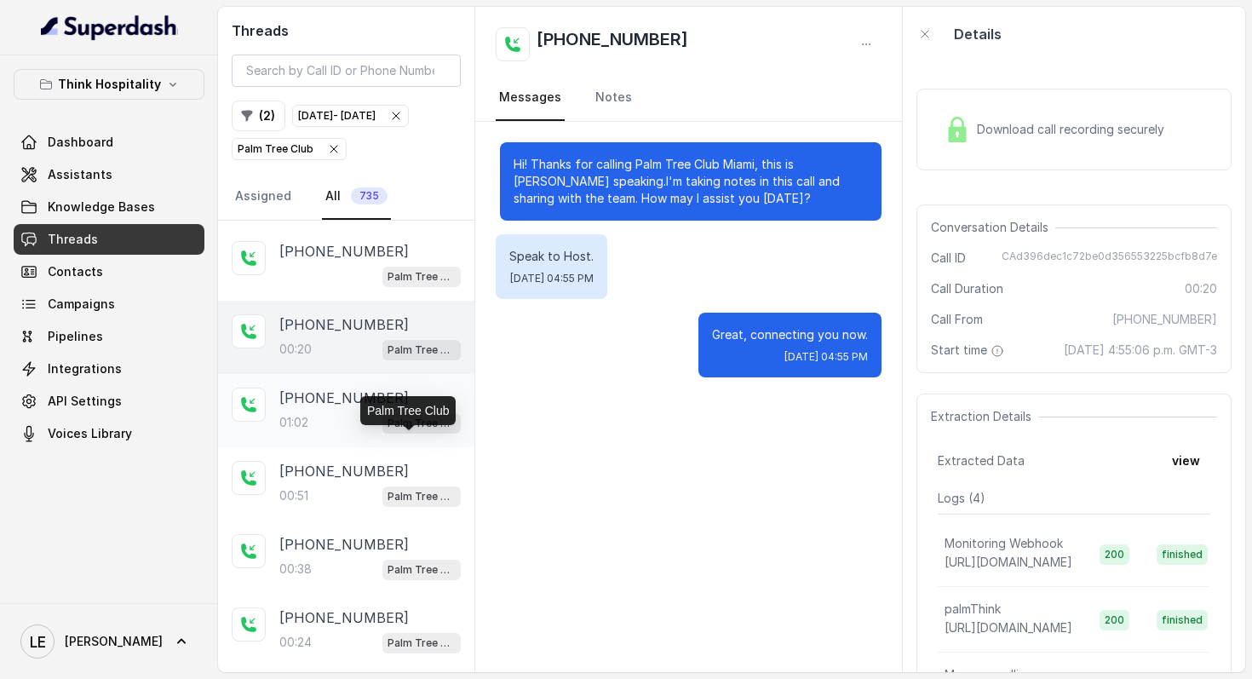
click at [393, 432] on p "Palm Tree Club" at bounding box center [422, 423] width 68 height 17
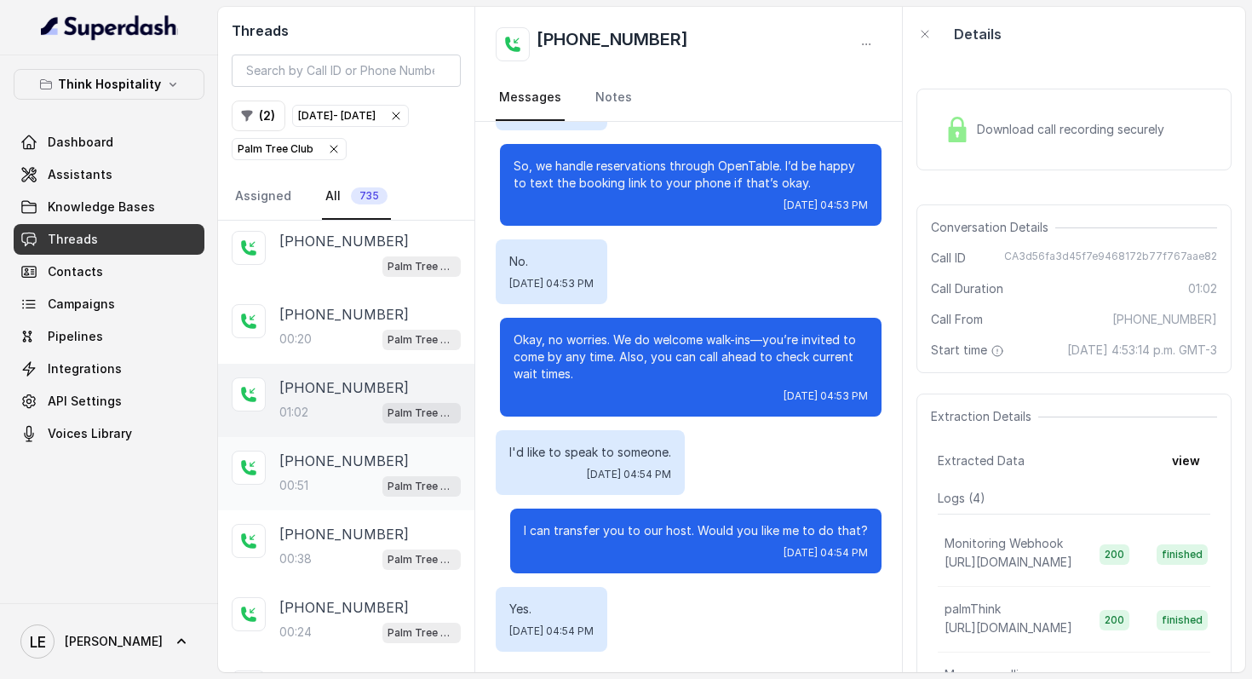
scroll to position [1197, 0]
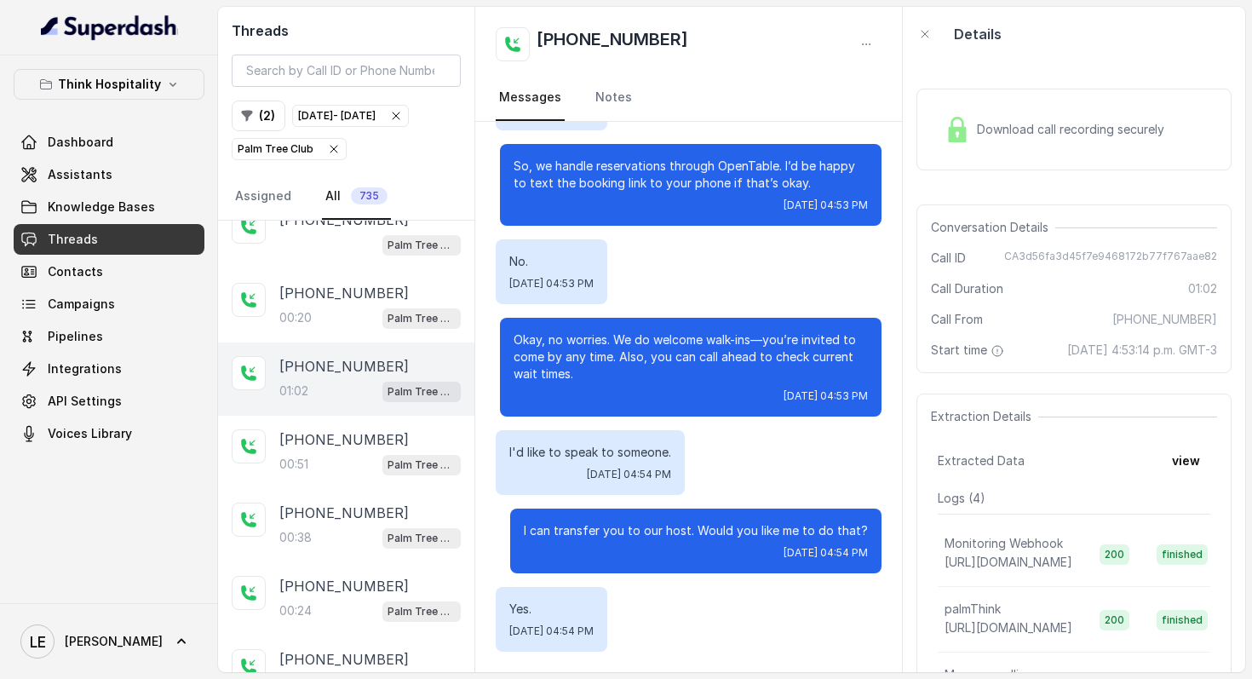
click at [748, 388] on div "Okay, no worries. We do welcome walk-ins—you’re invited to come by any time. Al…" at bounding box center [691, 367] width 382 height 99
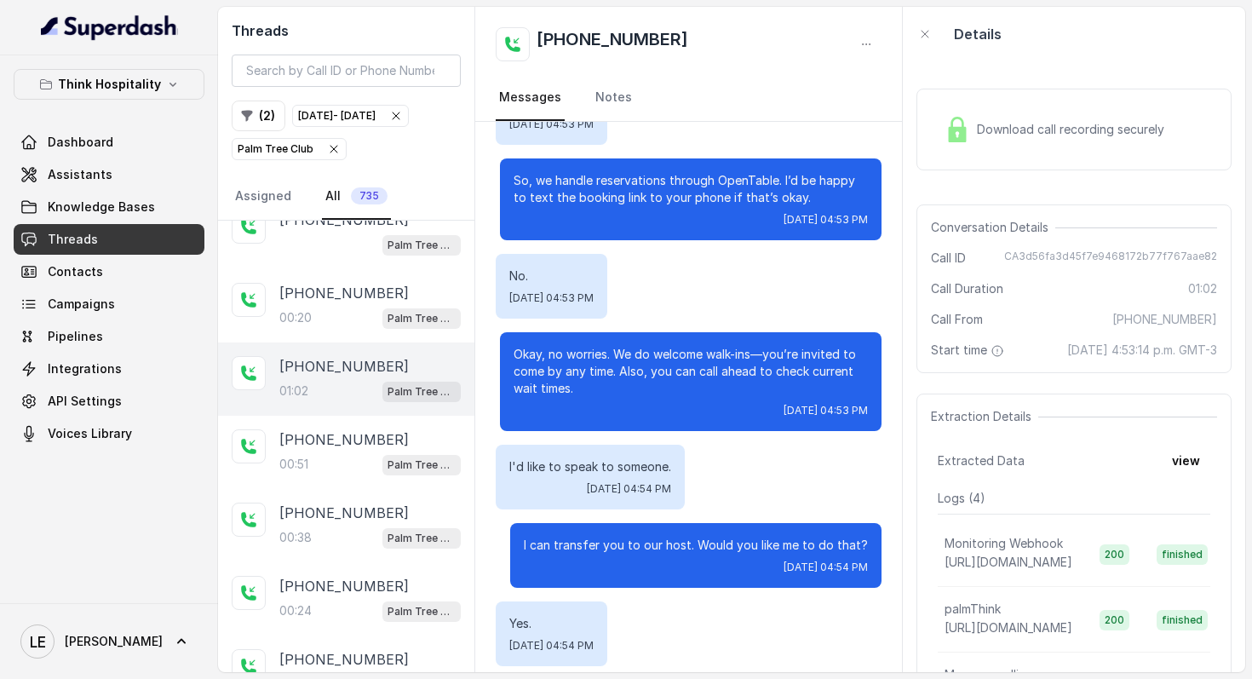
scroll to position [482, 0]
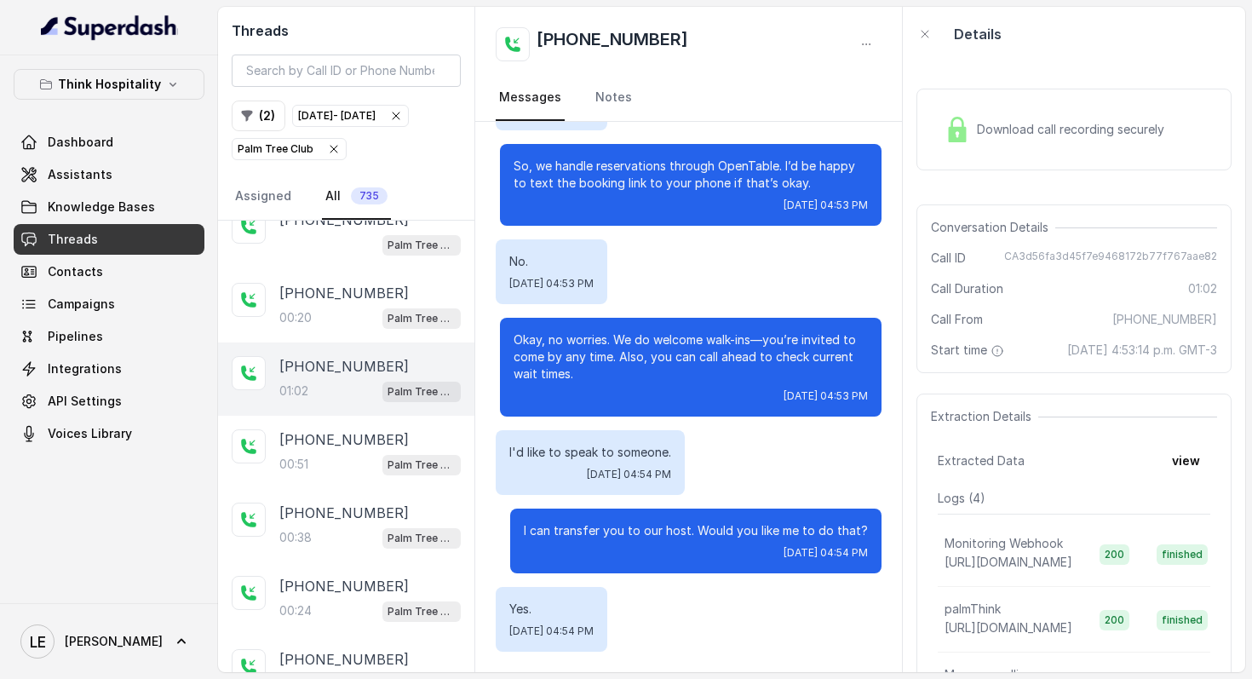
click at [1047, 122] on span "Download call recording securely" at bounding box center [1074, 129] width 194 height 17
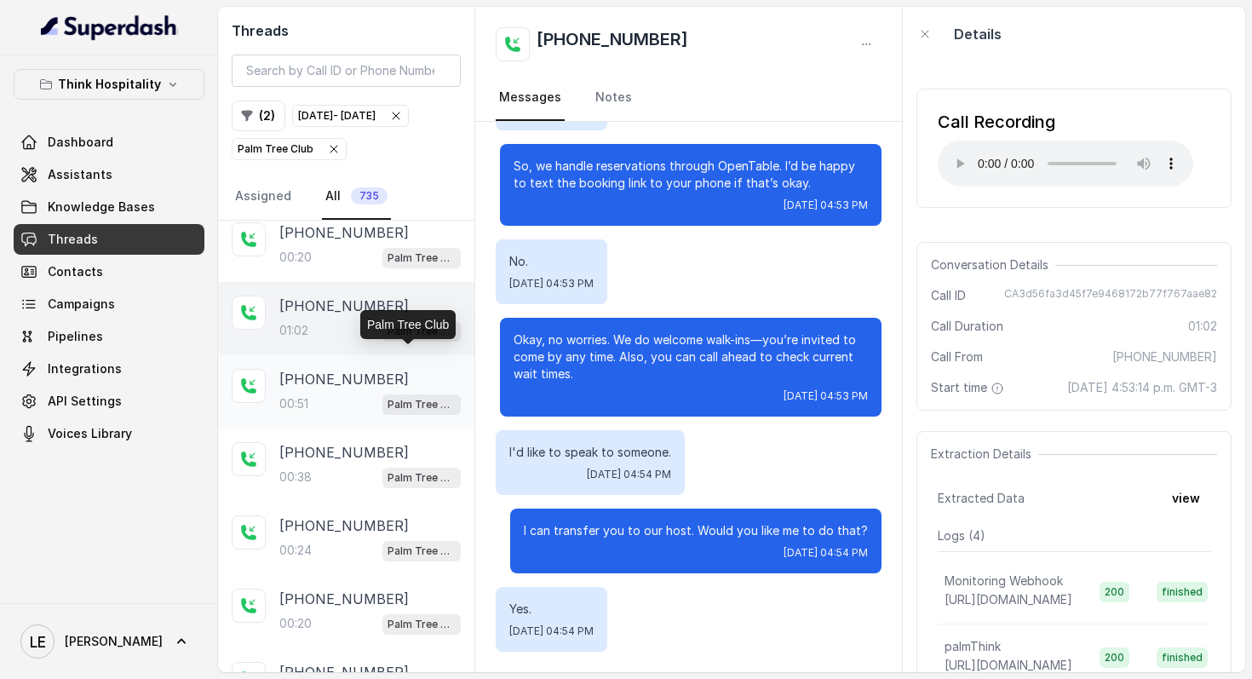
scroll to position [1260, 0]
click at [401, 387] on div "[PHONE_NUMBER]" at bounding box center [369, 376] width 181 height 20
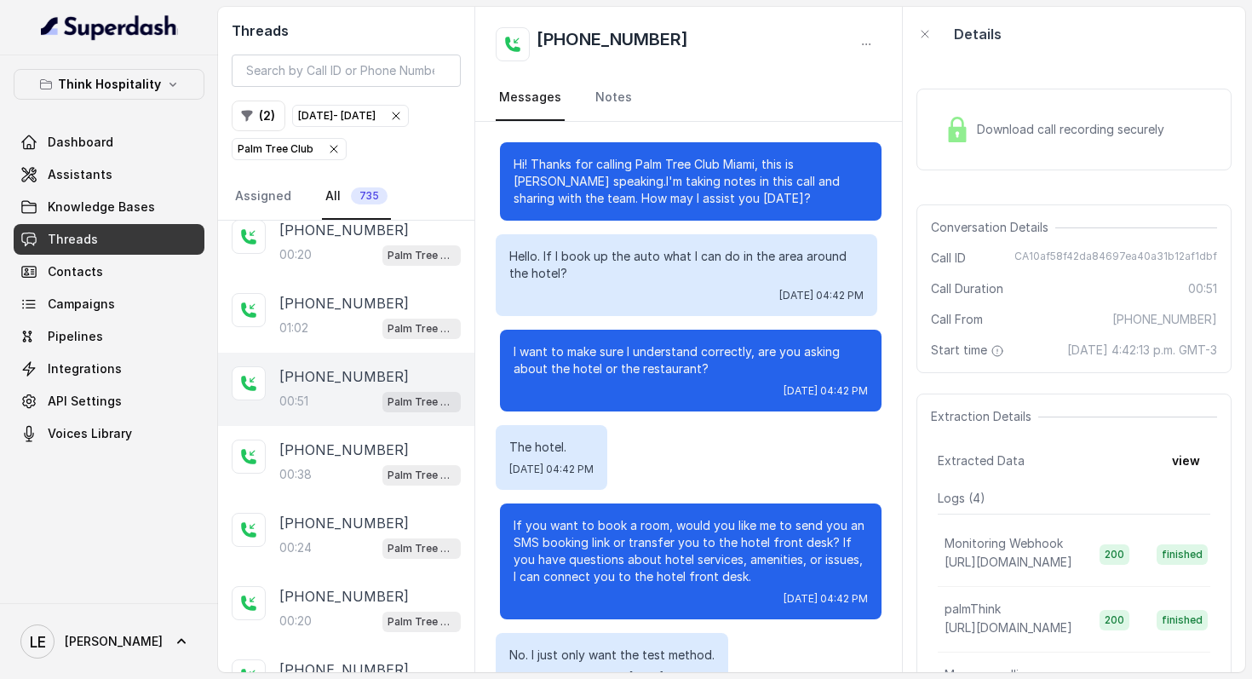
scroll to position [141, 0]
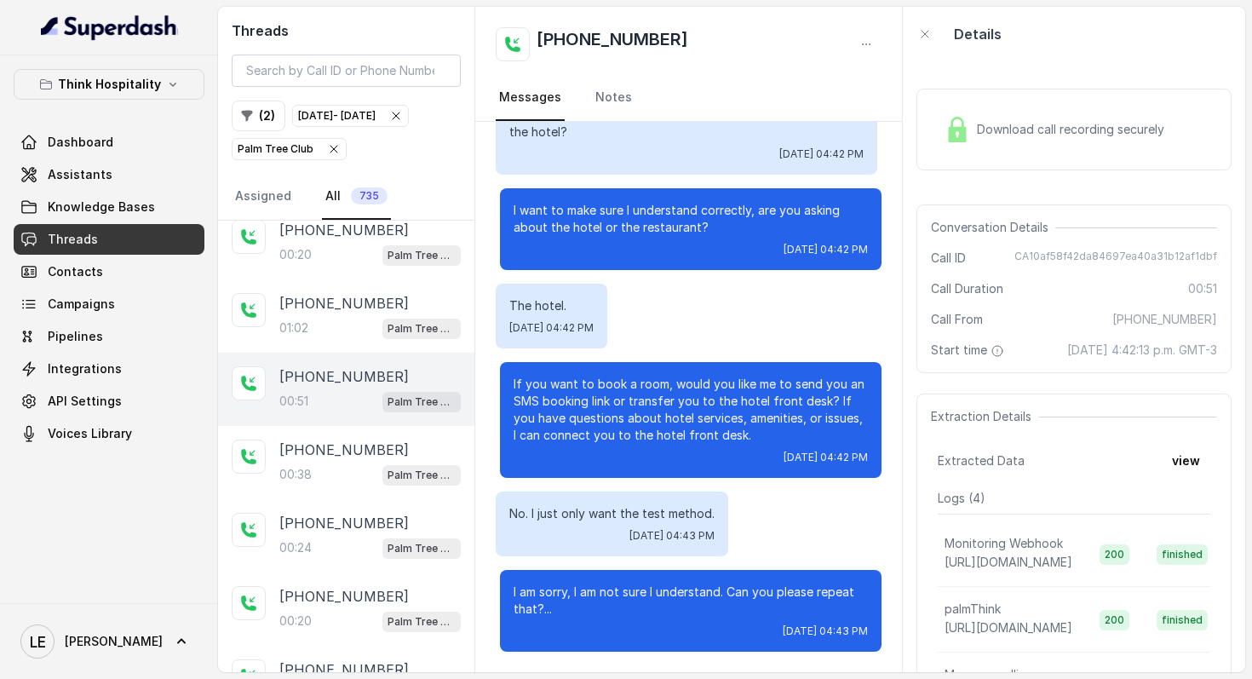
click at [695, 364] on div "If you want to book a room, would you like me to send you an SMS booking link o…" at bounding box center [691, 420] width 382 height 116
click at [979, 118] on div "Download call recording securely" at bounding box center [1054, 129] width 233 height 39
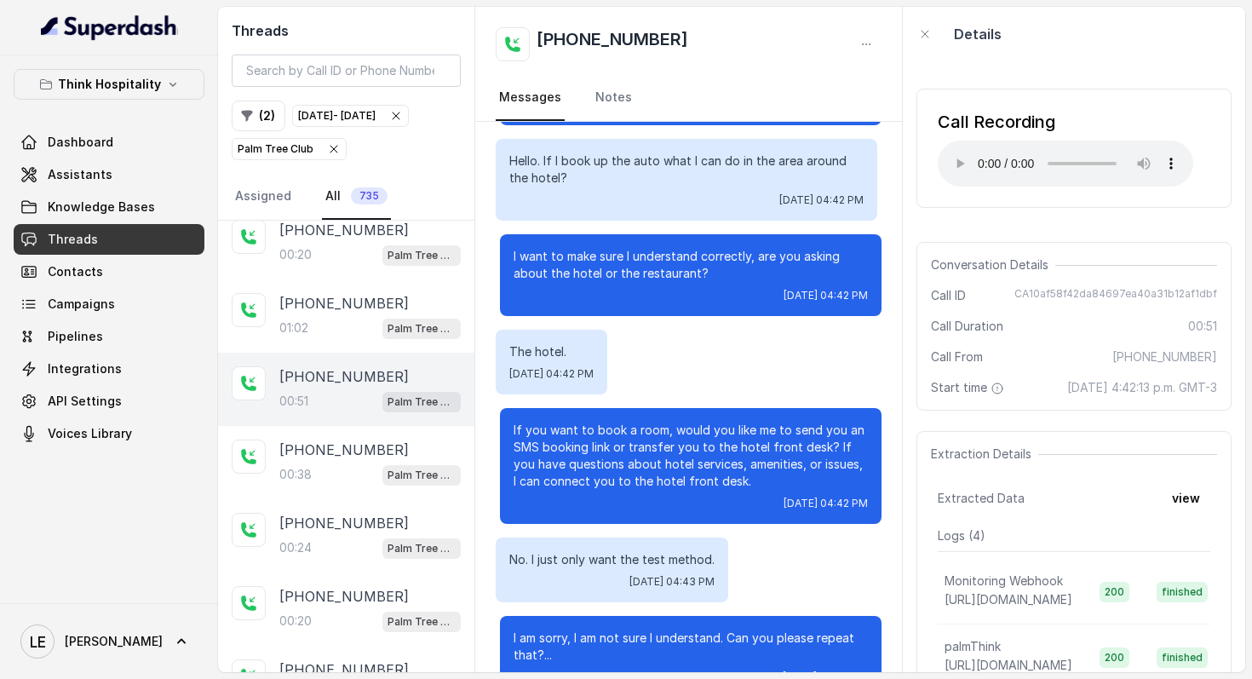
scroll to position [0, 0]
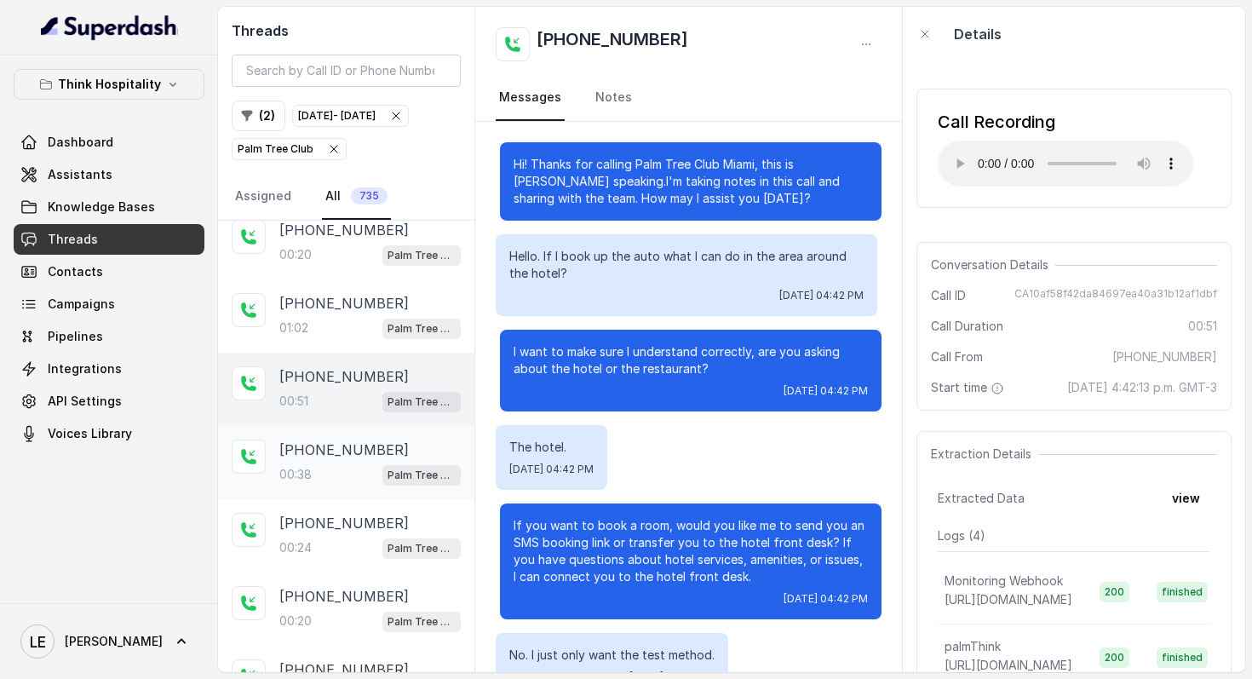
click at [355, 460] on p "[PHONE_NUMBER]" at bounding box center [343, 449] width 129 height 20
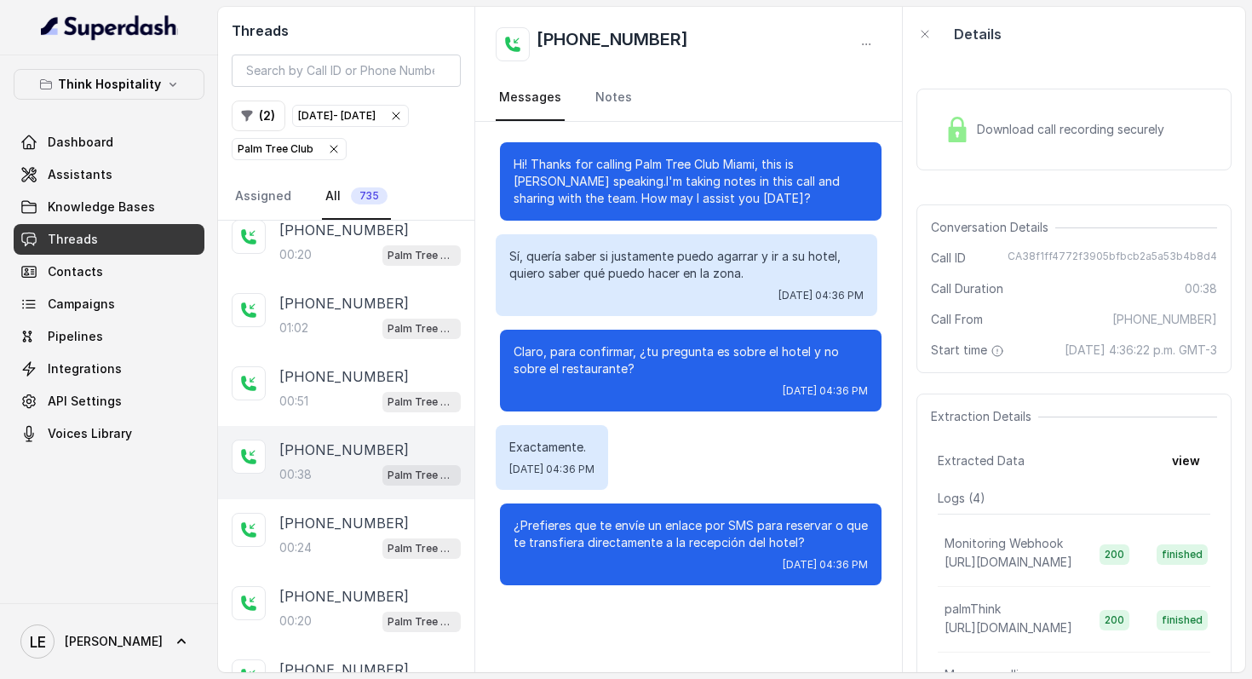
click at [943, 141] on div "Download call recording securely" at bounding box center [1054, 129] width 233 height 39
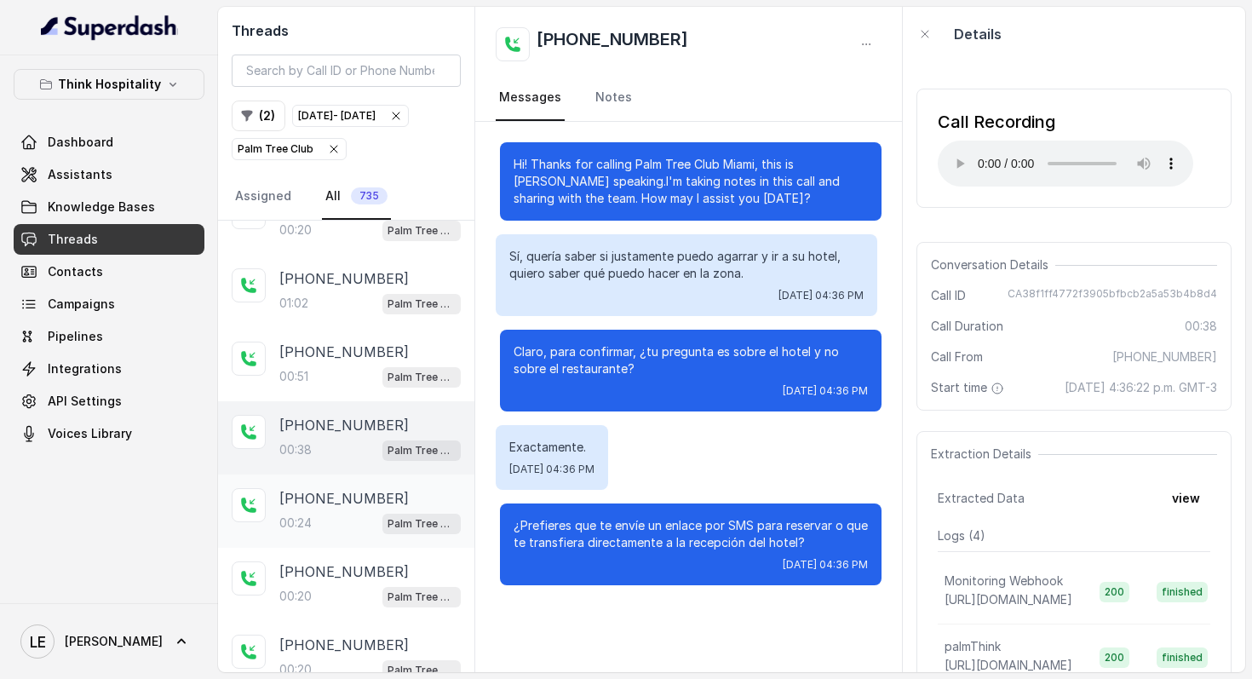
scroll to position [1285, 0]
click at [375, 508] on p "[PHONE_NUMBER]" at bounding box center [343, 497] width 129 height 20
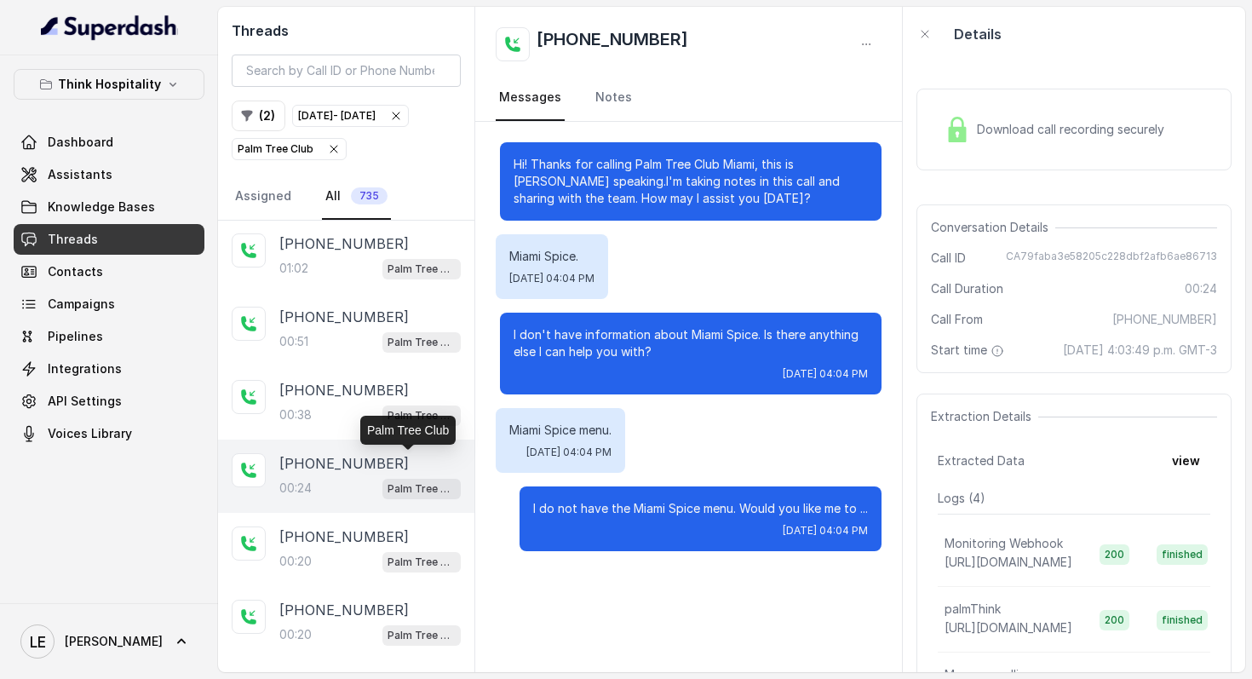
scroll to position [1344, 0]
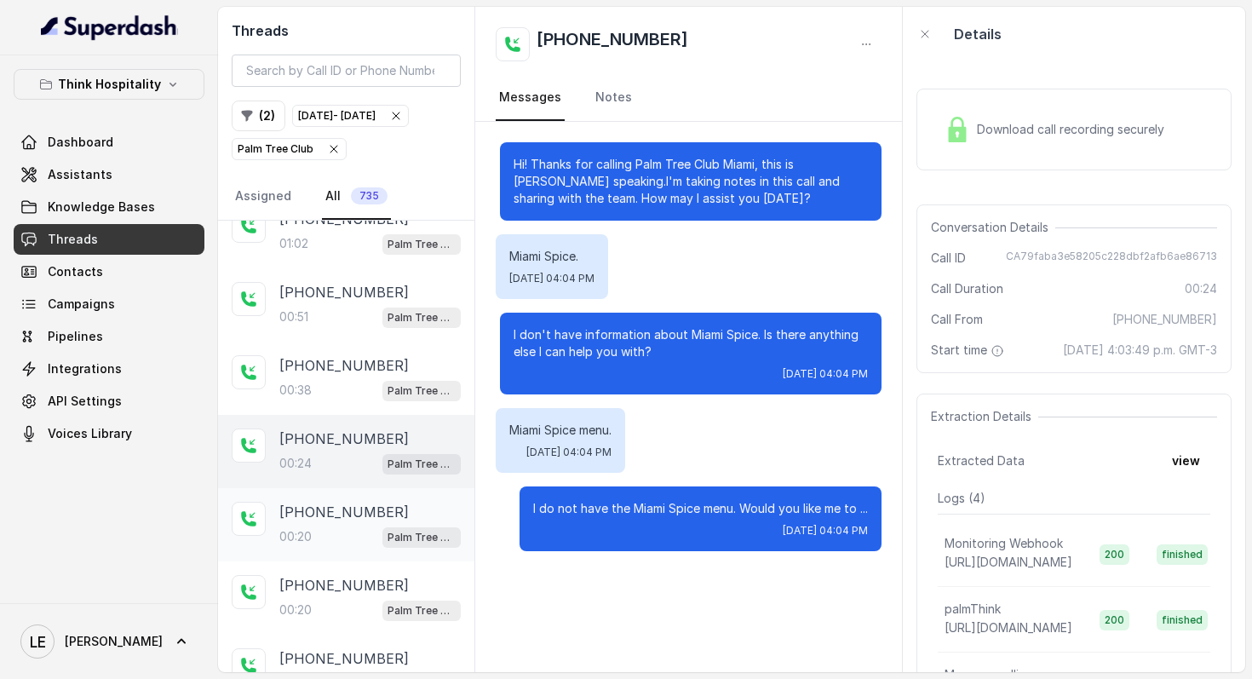
click at [345, 548] on div "00:20 Palm Tree Club" at bounding box center [369, 536] width 181 height 22
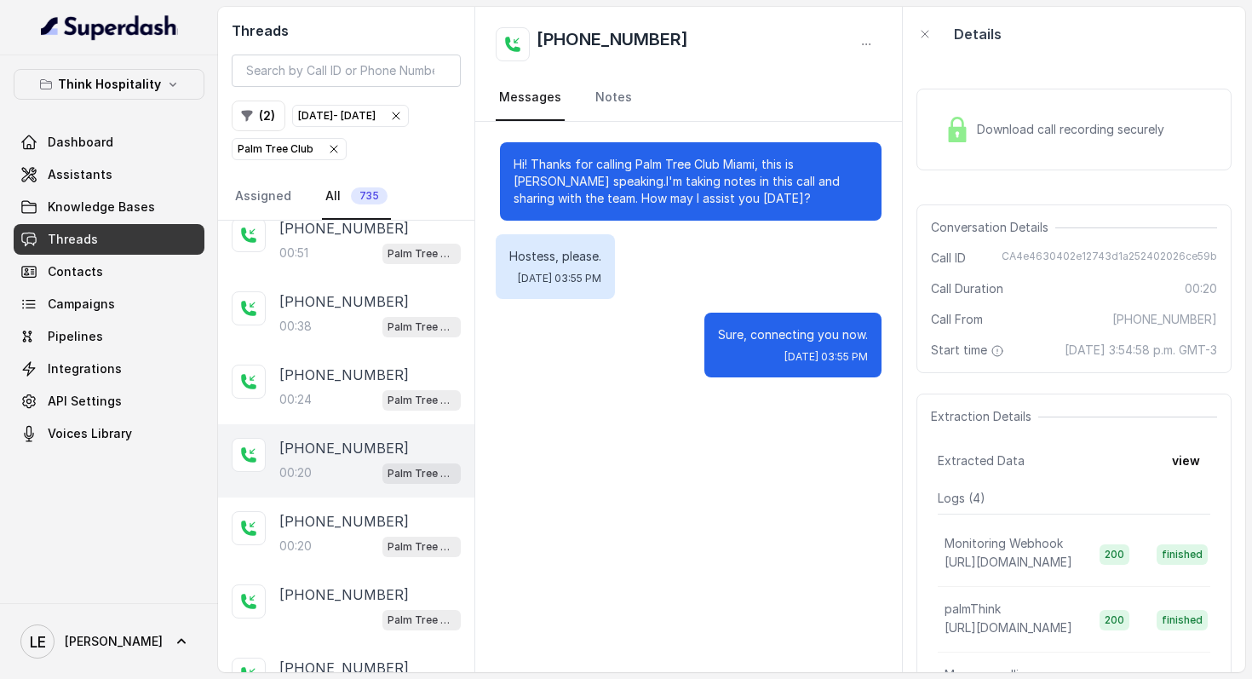
scroll to position [1511, 0]
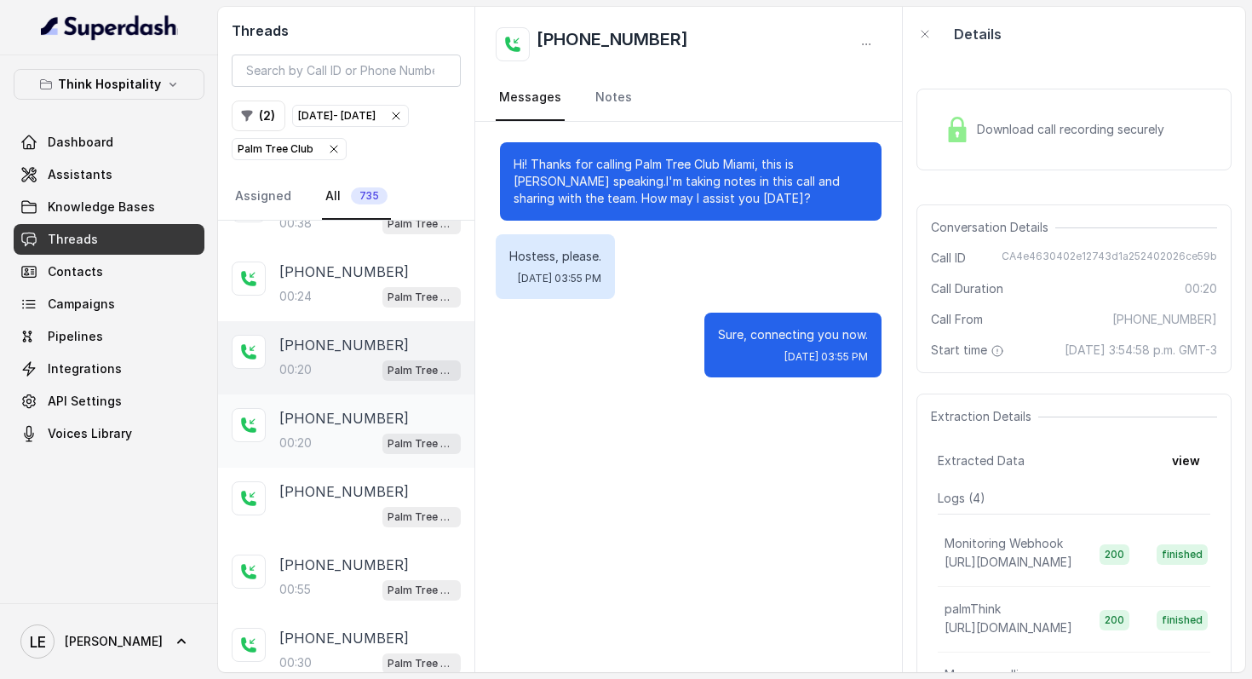
click at [385, 428] on div "[PHONE_NUMBER]" at bounding box center [369, 418] width 181 height 20
click at [388, 451] on p "Palm Tree Club" at bounding box center [422, 442] width 68 height 17
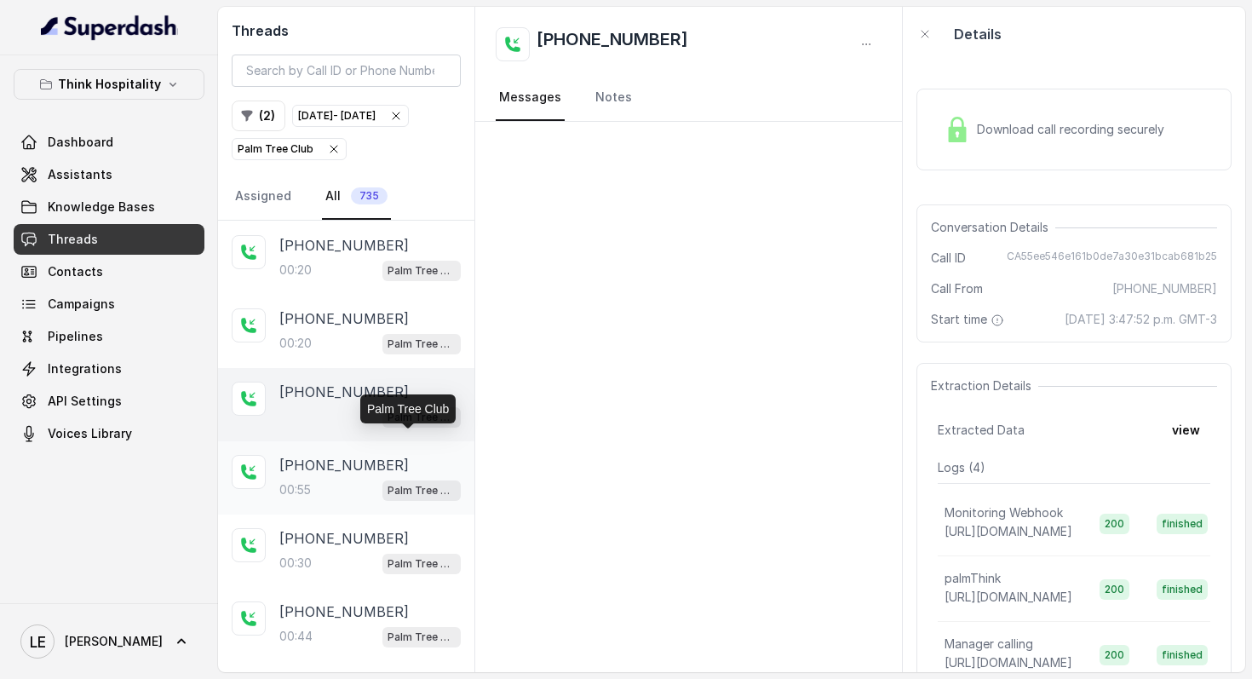
scroll to position [1612, 0]
click at [385, 474] on div "[PHONE_NUMBER]" at bounding box center [369, 463] width 181 height 20
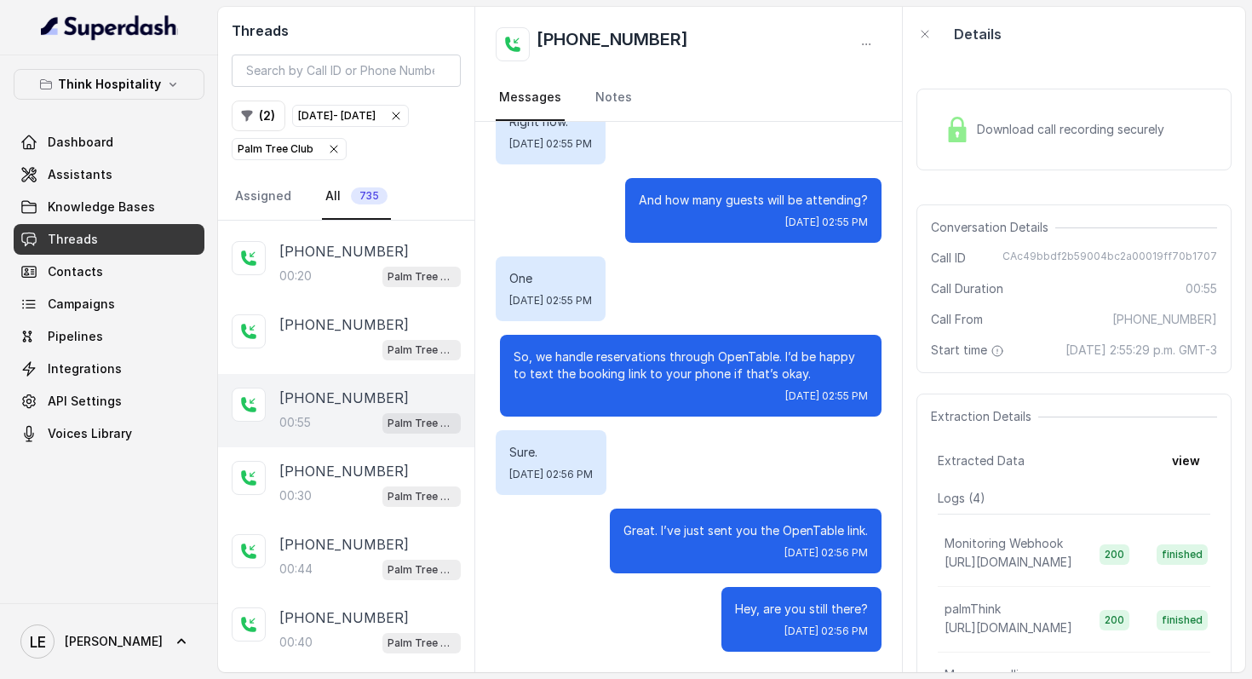
scroll to position [1678, 0]
click at [600, 421] on div "Hi! Thanks for calling Palm Tree Club Miami, this is [PERSON_NAME] speaking.I'm…" at bounding box center [689, 251] width 428 height 841
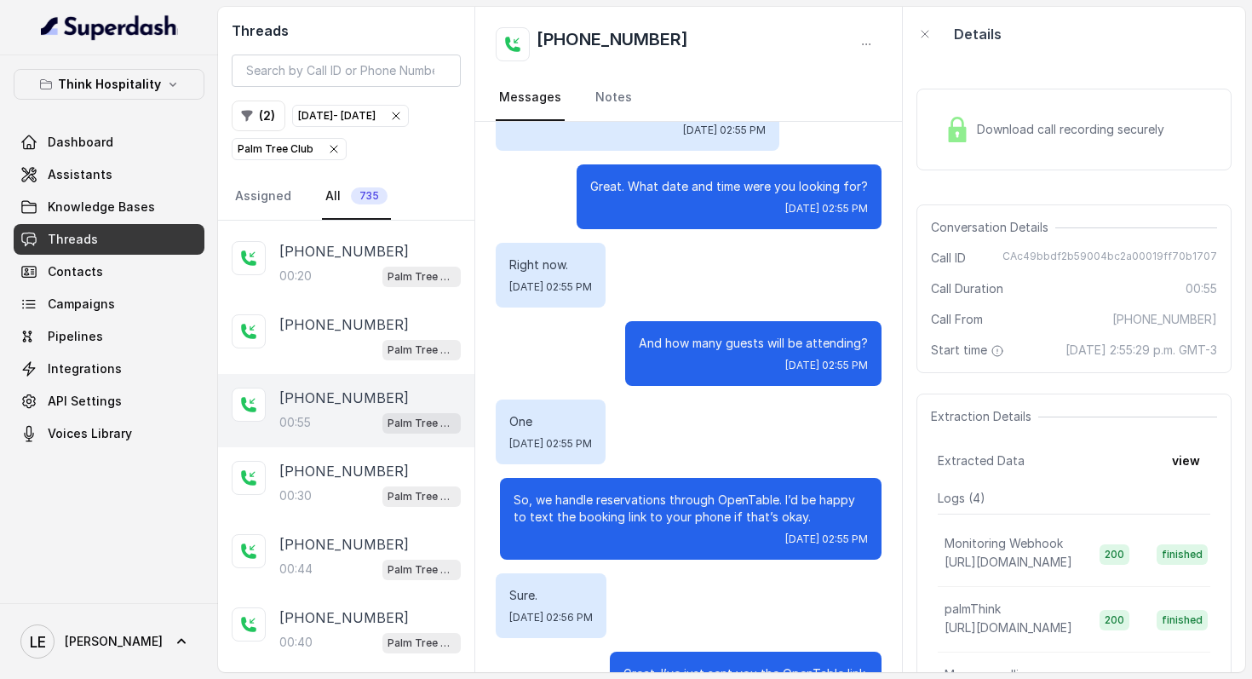
scroll to position [0, 0]
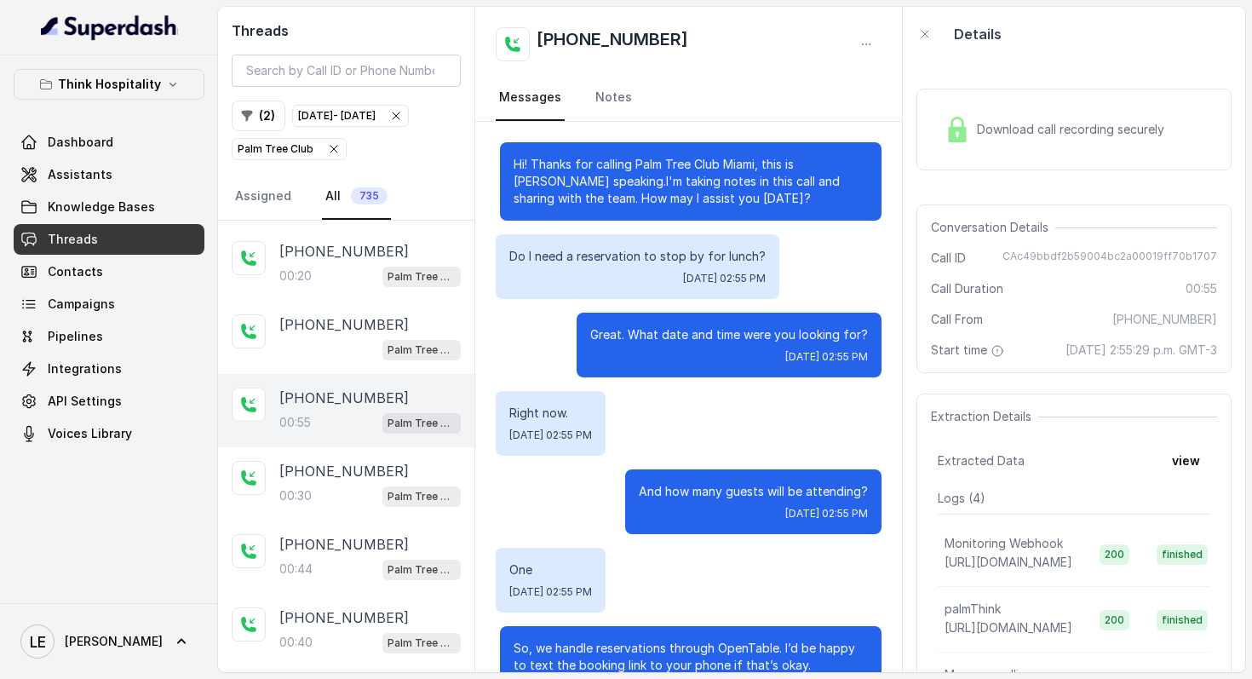
click at [797, 396] on div "Right now. [DATE] 02:55 PM" at bounding box center [689, 423] width 387 height 65
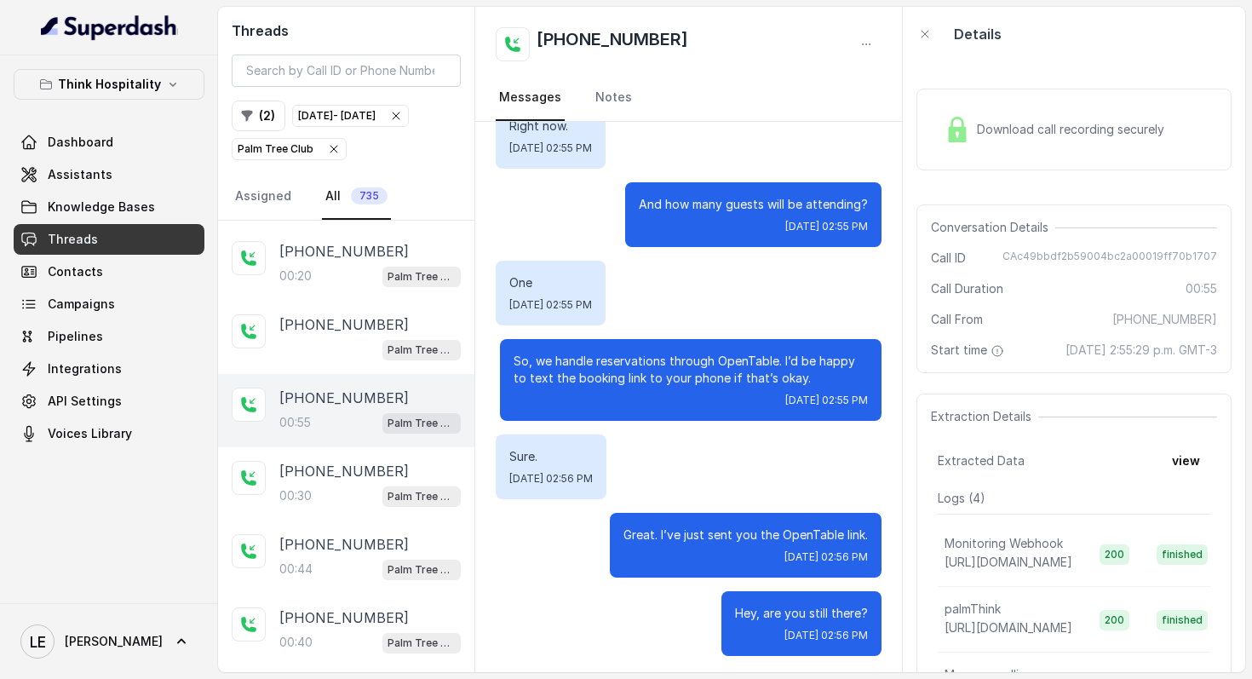
scroll to position [291, 0]
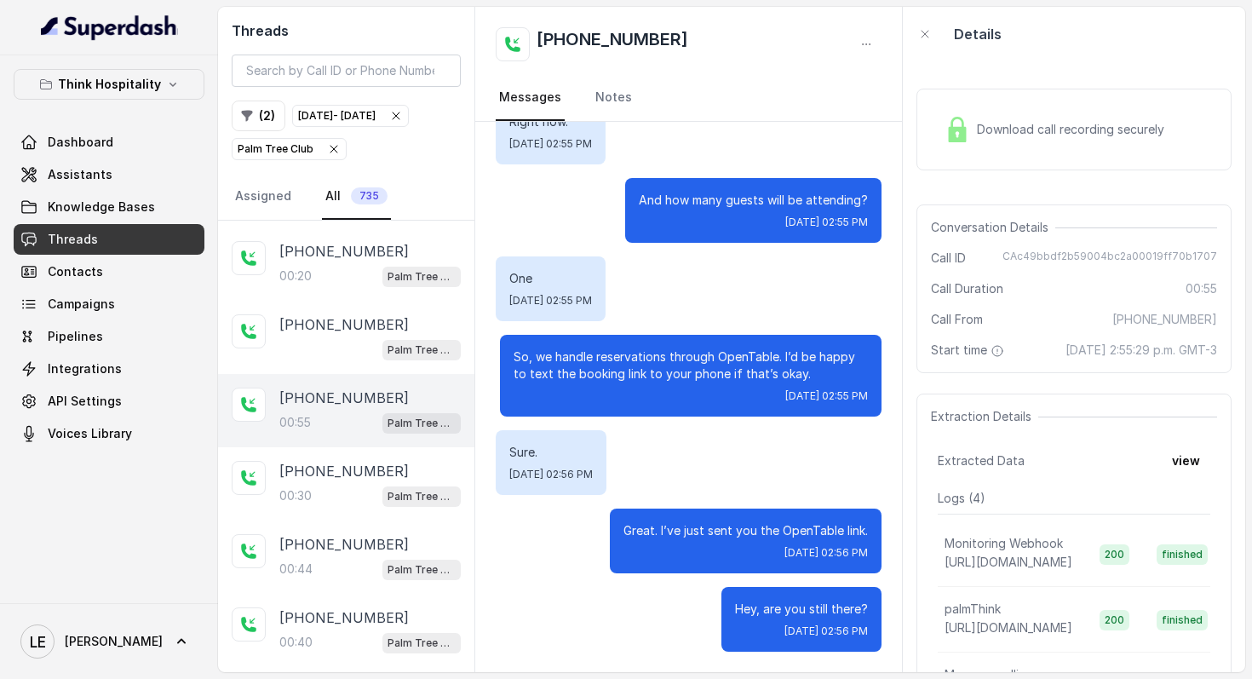
click at [1171, 129] on span "Download call recording securely" at bounding box center [1074, 129] width 194 height 17
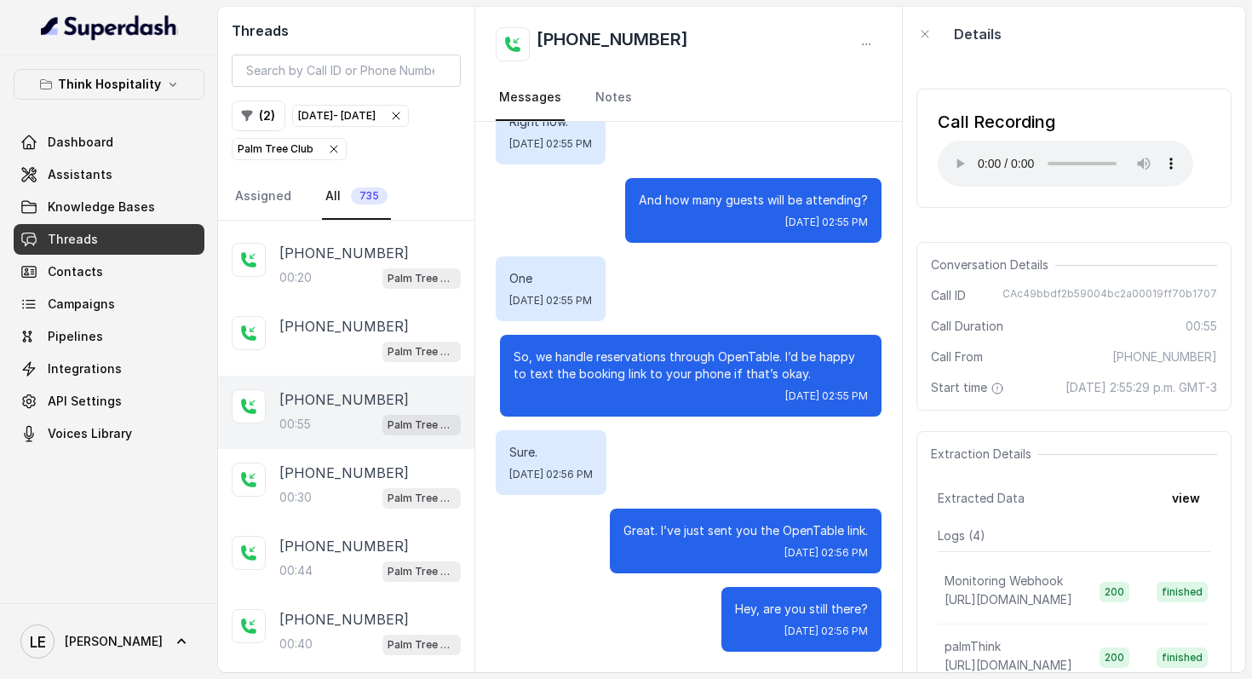
scroll to position [1699, 0]
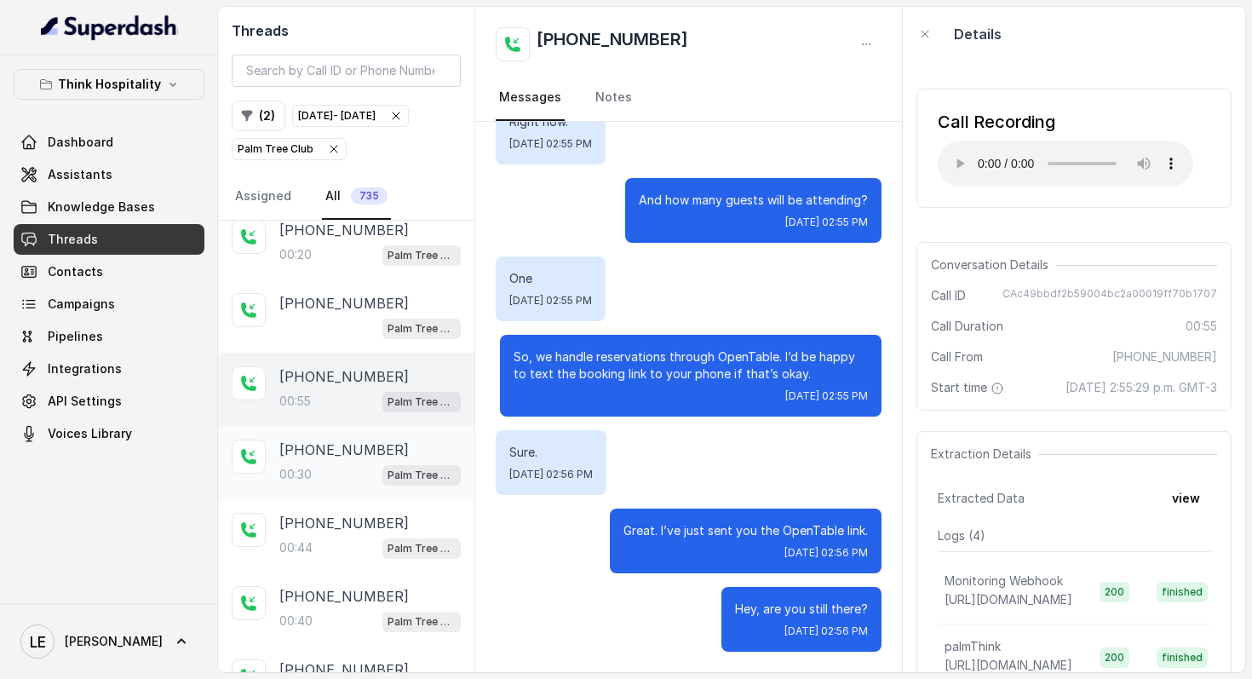
click at [397, 460] on div "[PHONE_NUMBER]" at bounding box center [369, 449] width 181 height 20
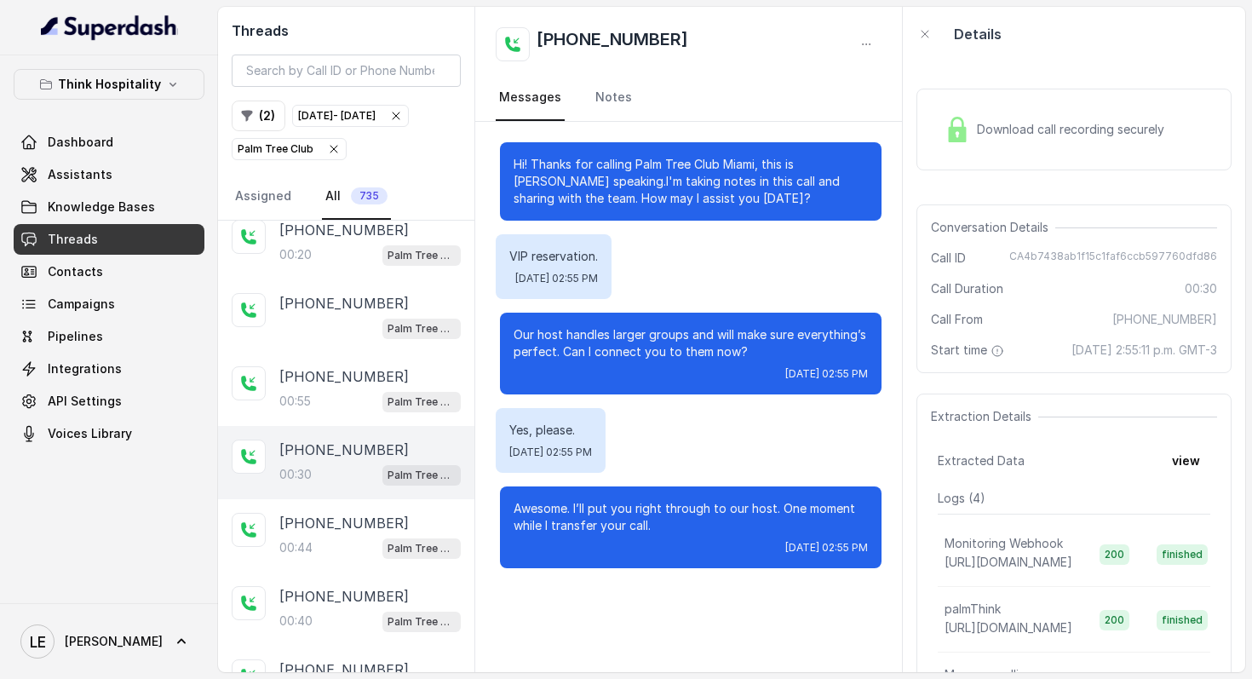
click at [1091, 123] on span "Download call recording securely" at bounding box center [1074, 129] width 194 height 17
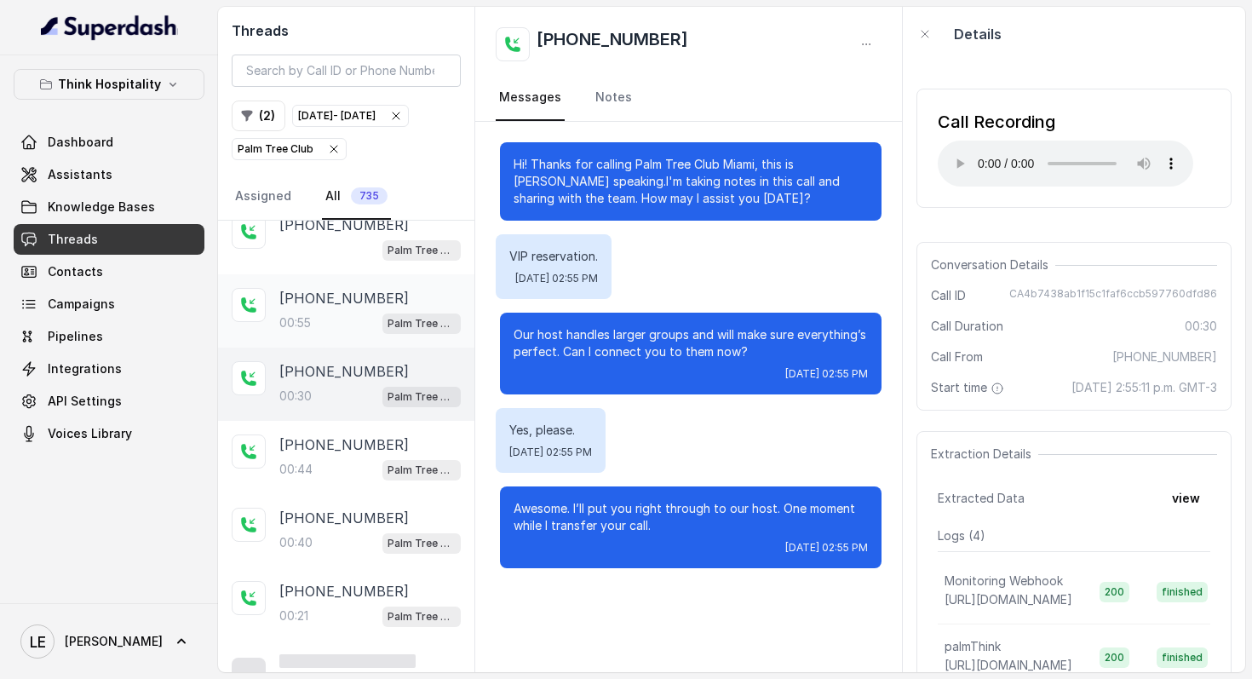
scroll to position [1810, 0]
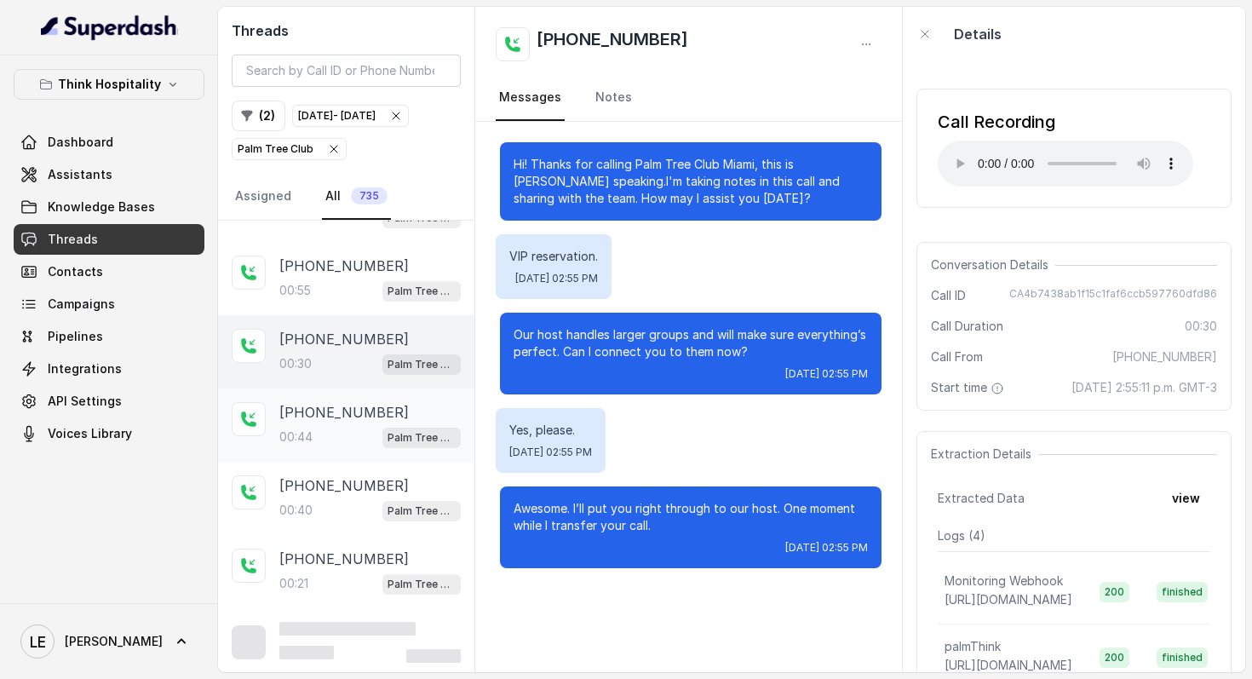
click at [329, 462] on div "[PHONE_NUMBER]:44 Palm Tree Club" at bounding box center [346, 424] width 256 height 73
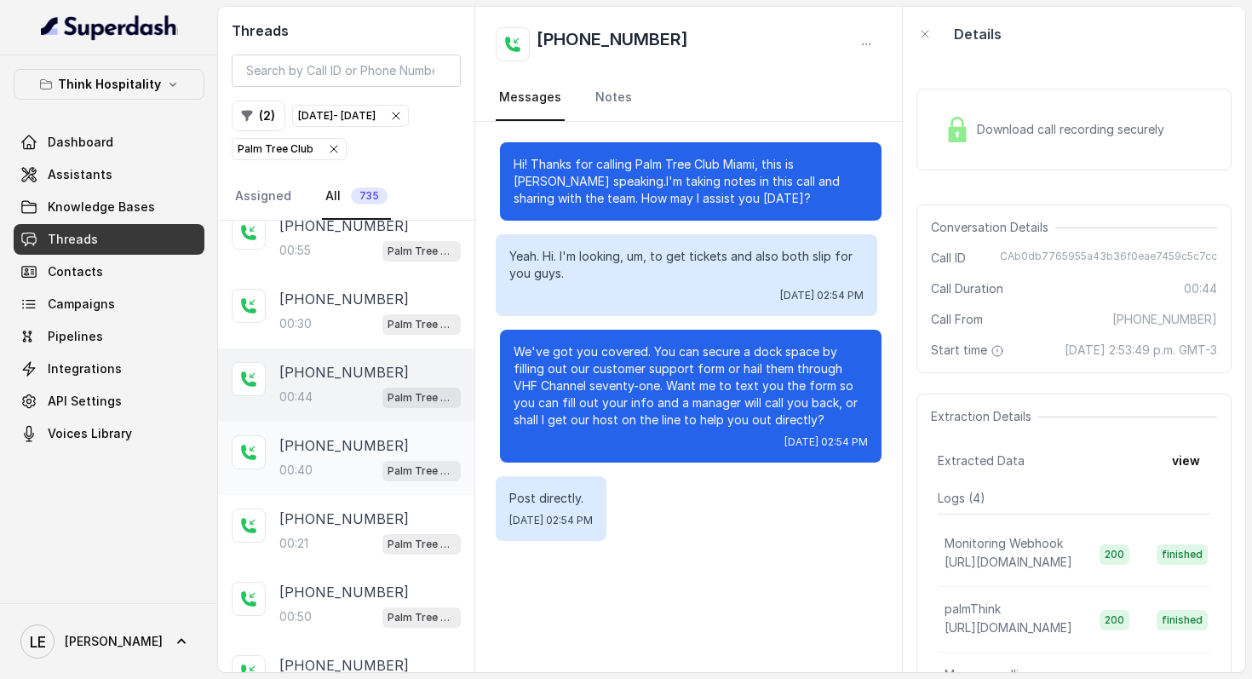
scroll to position [1854, 0]
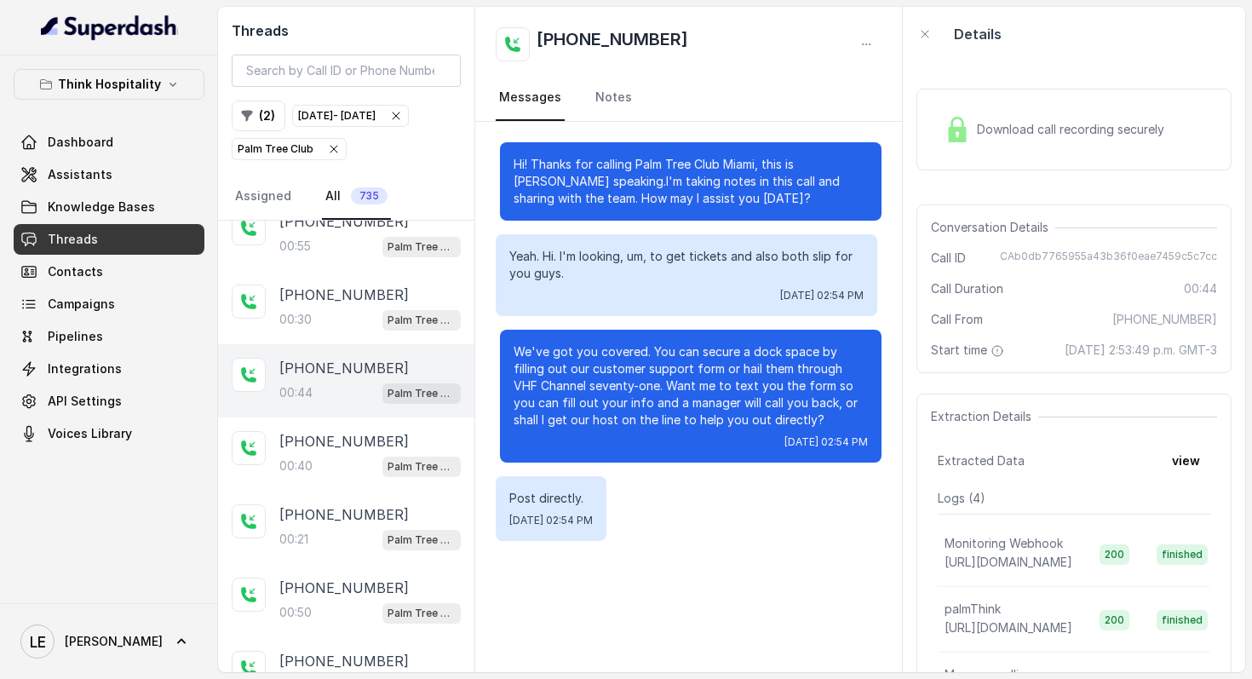
click at [1042, 137] on span "Download call recording securely" at bounding box center [1074, 129] width 194 height 17
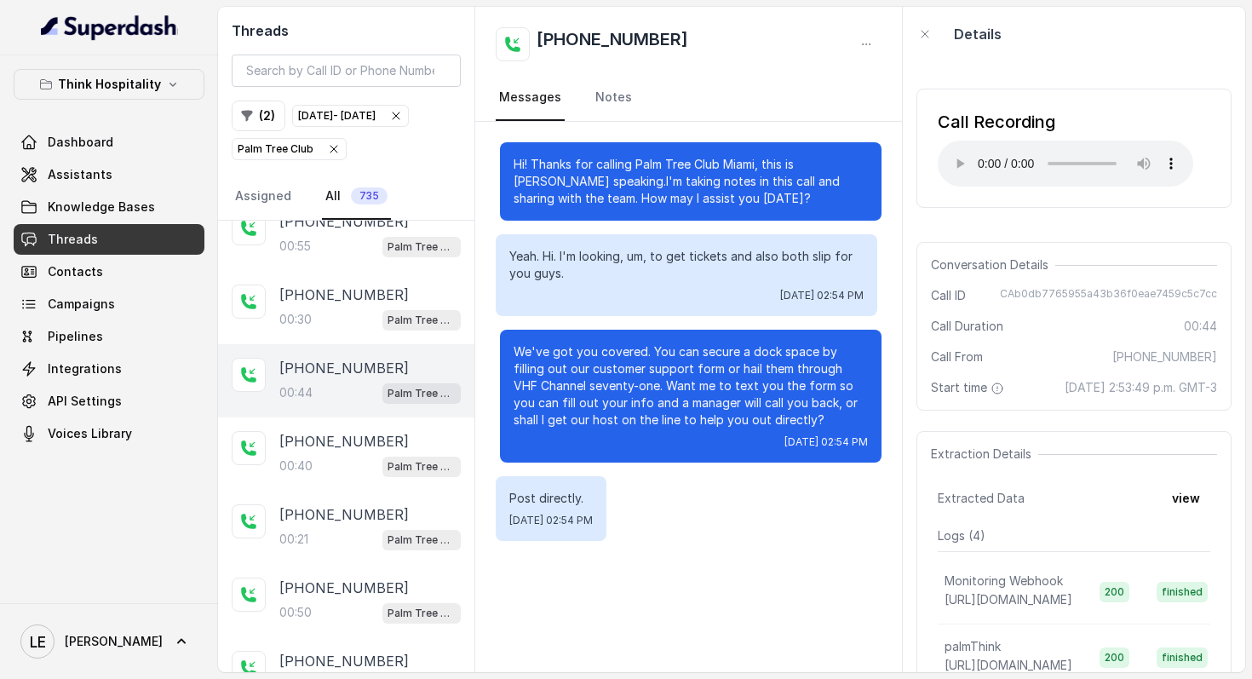
scroll to position [1889, 0]
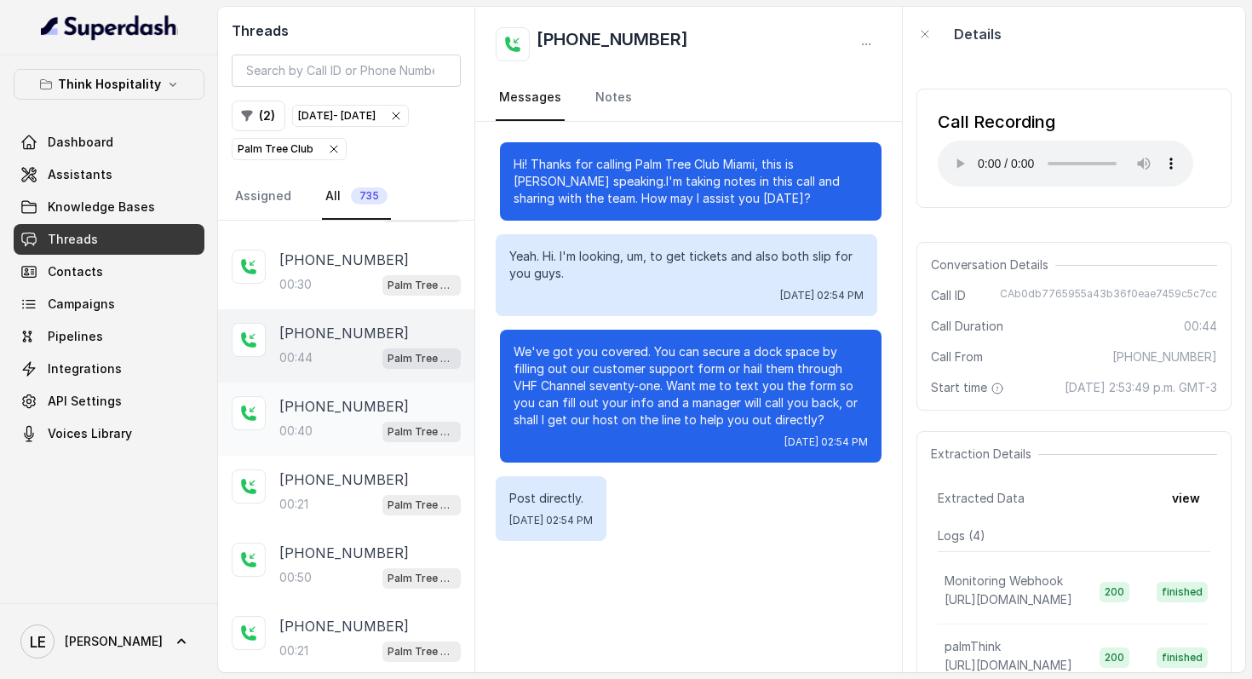
click at [355, 442] on div "00:40 Palm Tree Club" at bounding box center [369, 431] width 181 height 22
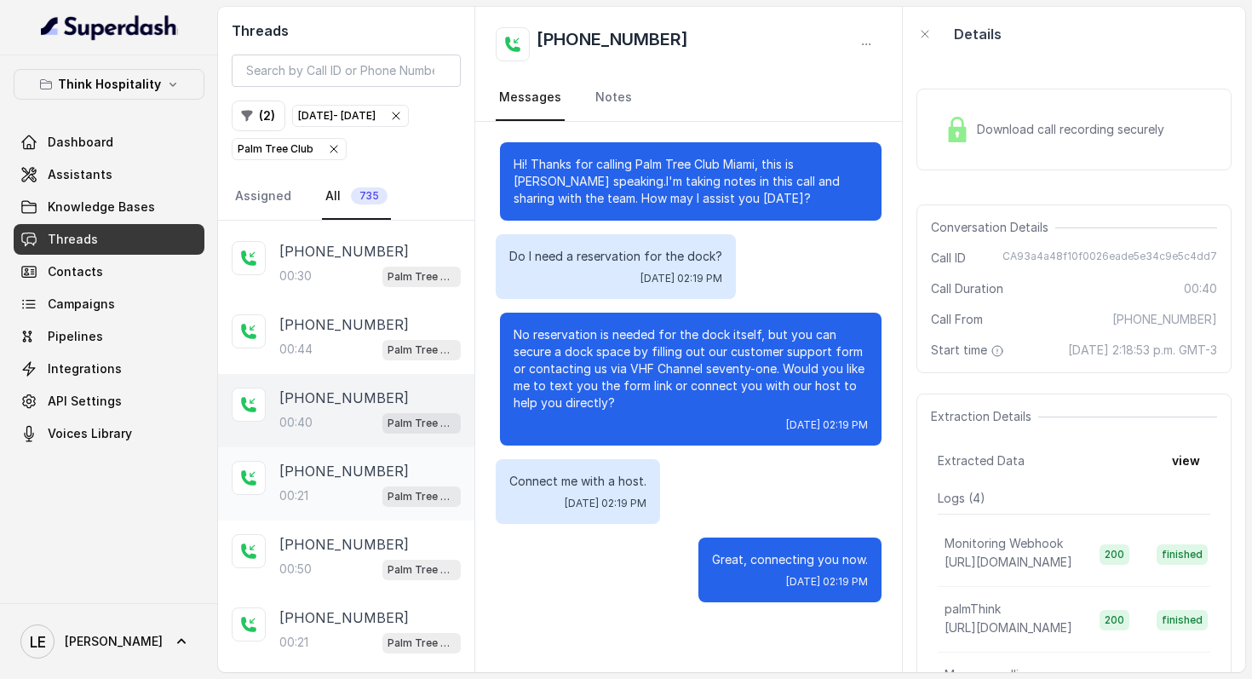
scroll to position [1921, 0]
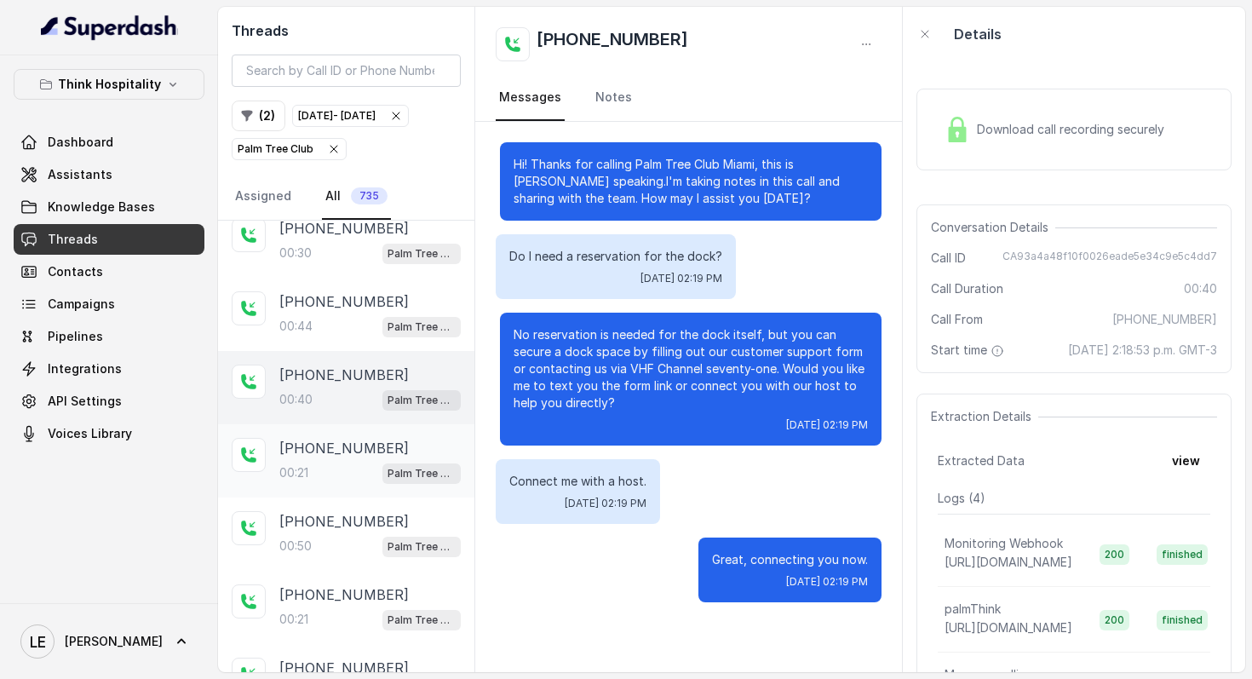
click at [361, 474] on div "[PHONE_NUMBER]:21 Palm Tree Club" at bounding box center [369, 461] width 181 height 46
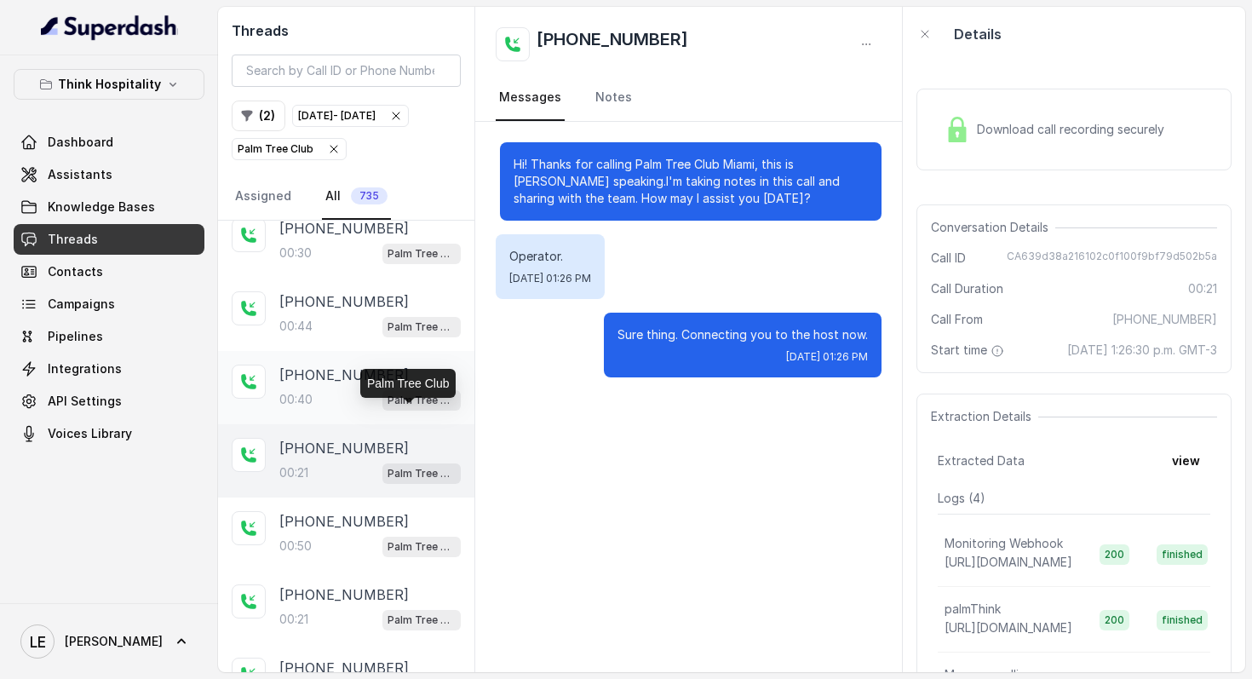
scroll to position [2060, 0]
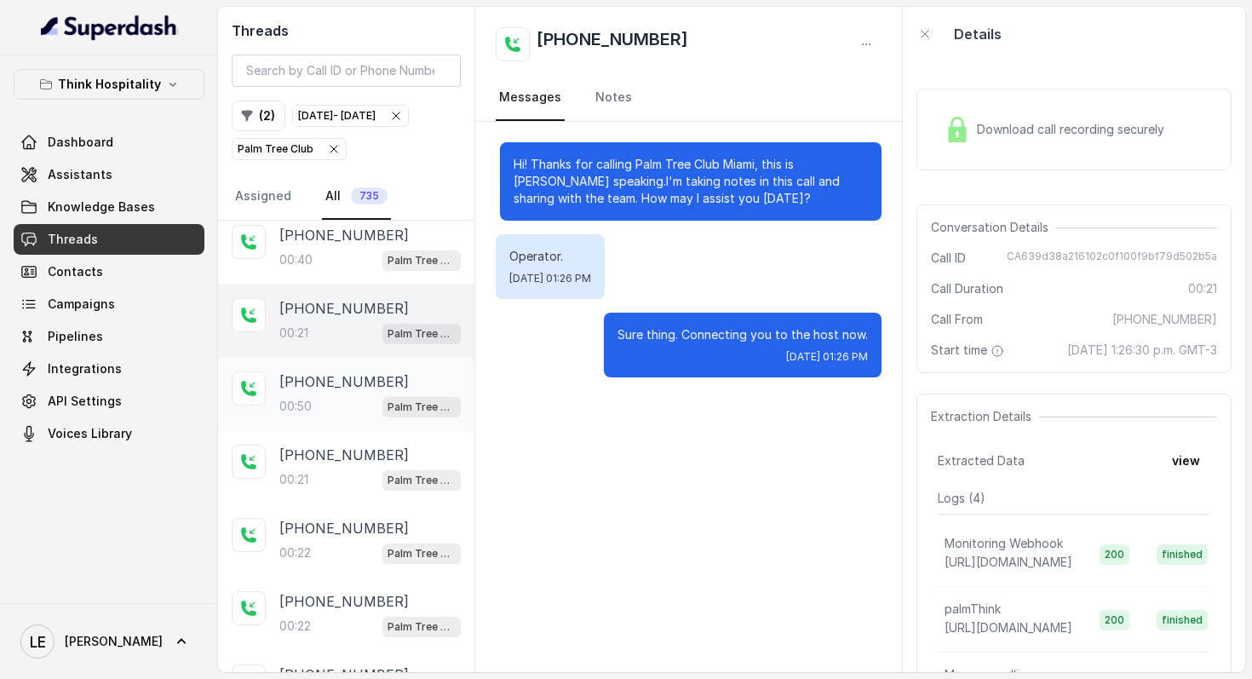
click at [396, 392] on div "[PHONE_NUMBER]" at bounding box center [369, 381] width 181 height 20
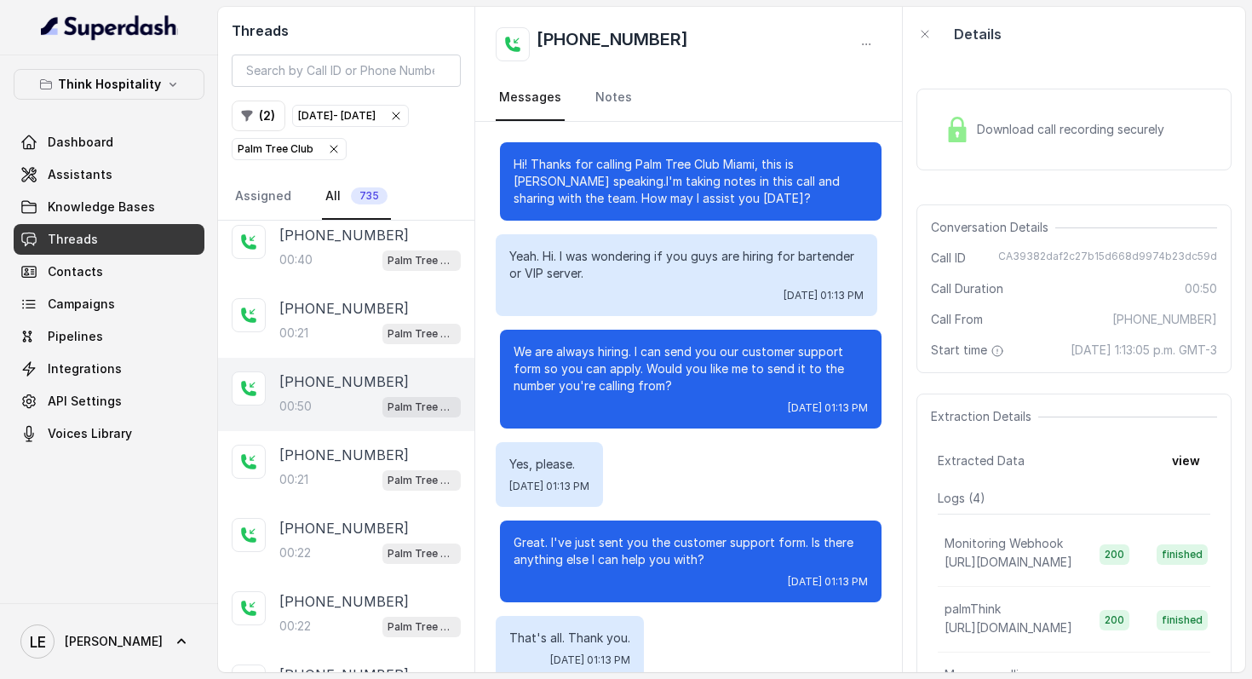
scroll to position [107, 0]
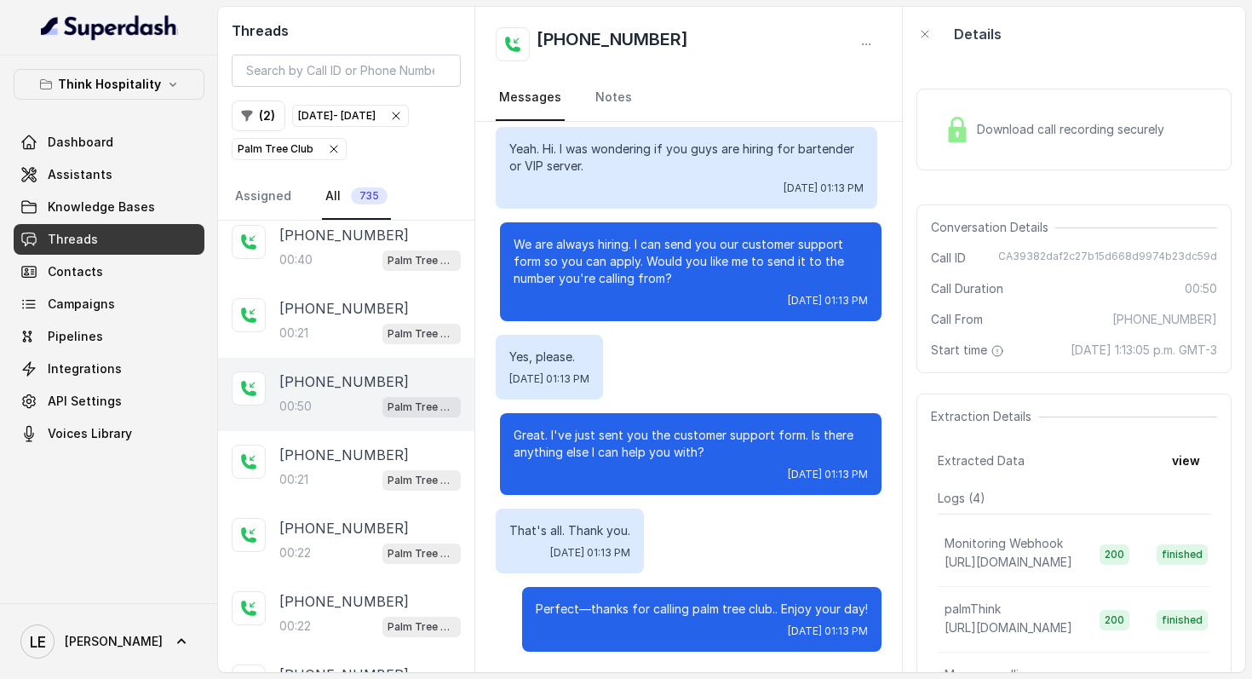
click at [671, 384] on div "Yes, please. [DATE] 01:13 PM" at bounding box center [689, 367] width 387 height 65
click at [344, 465] on p "[PHONE_NUMBER]" at bounding box center [343, 455] width 129 height 20
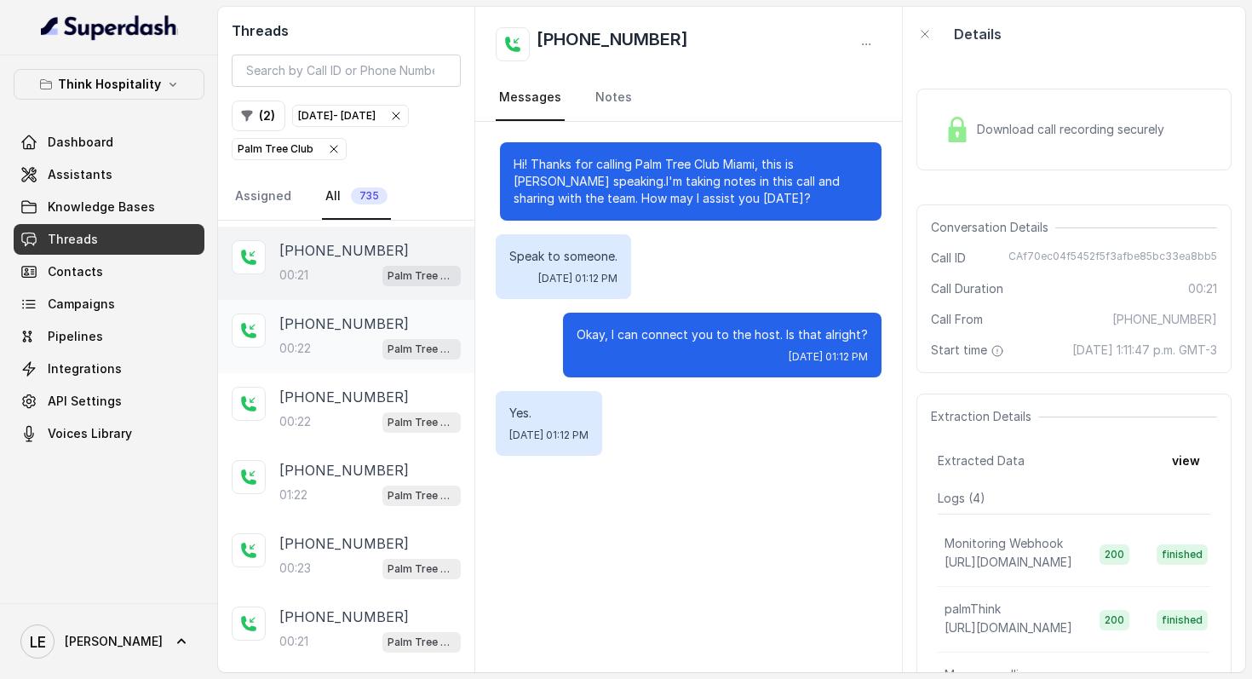
scroll to position [2251, 0]
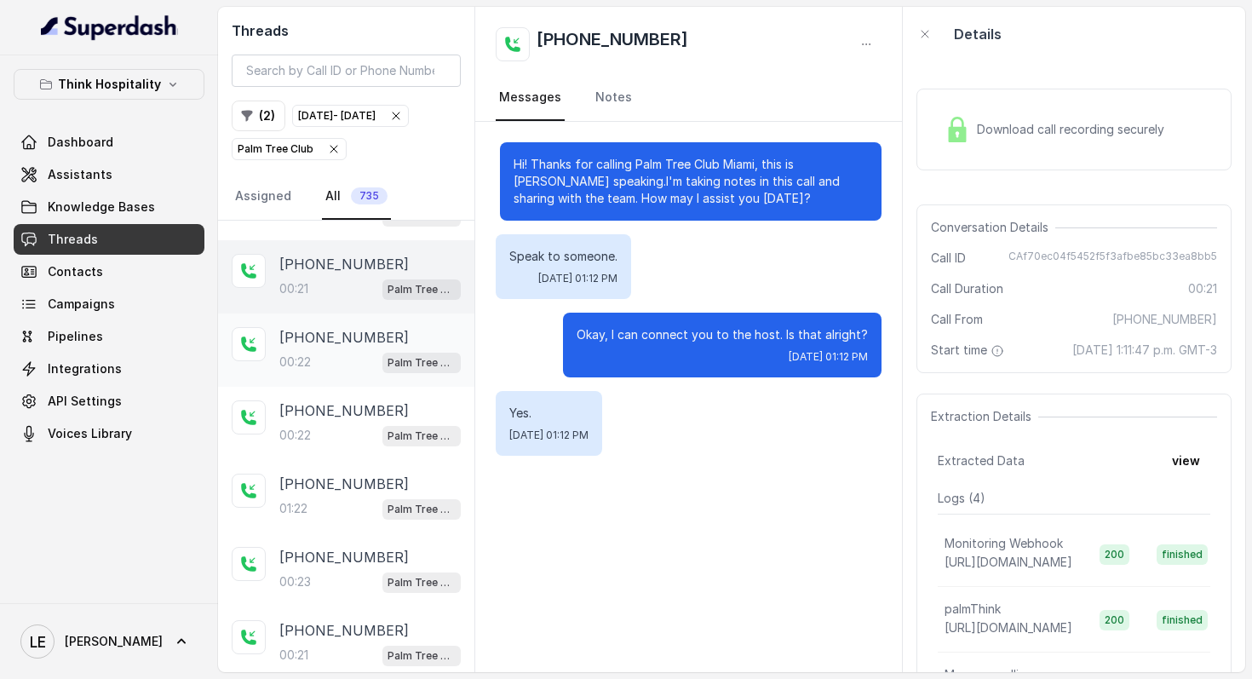
click at [344, 387] on div "[PHONE_NUMBER]:22 Palm Tree Club" at bounding box center [346, 349] width 256 height 73
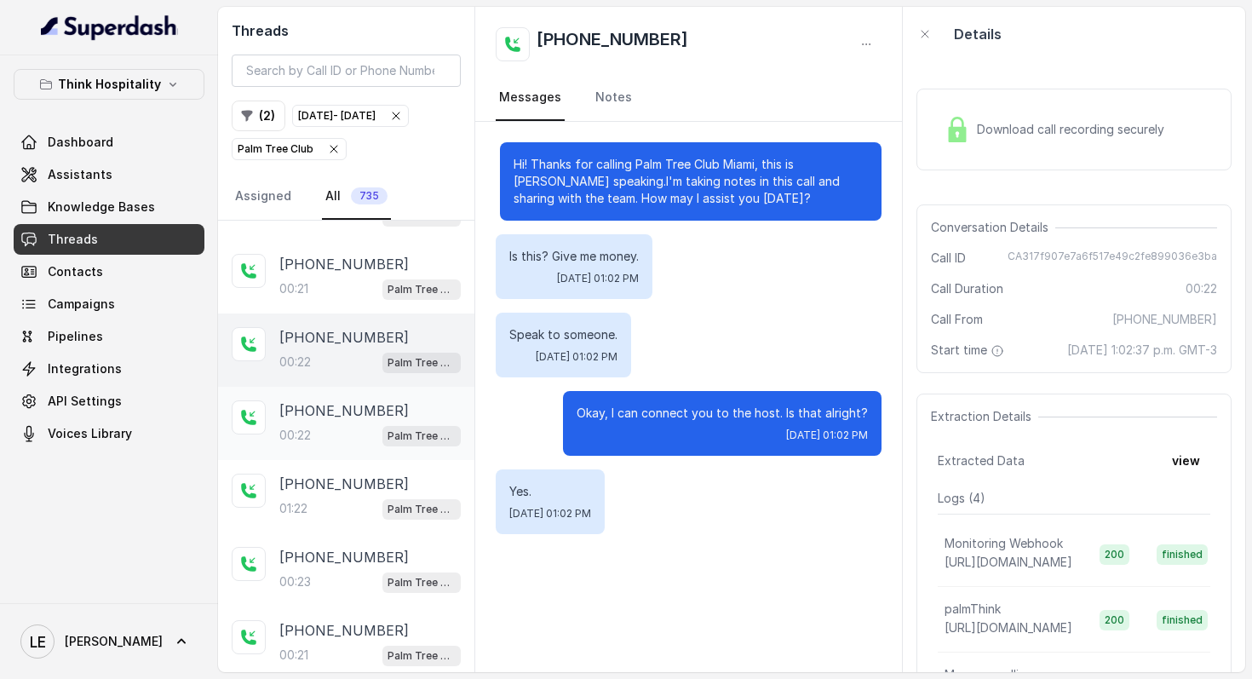
click at [405, 421] on div "[PHONE_NUMBER]" at bounding box center [369, 410] width 181 height 20
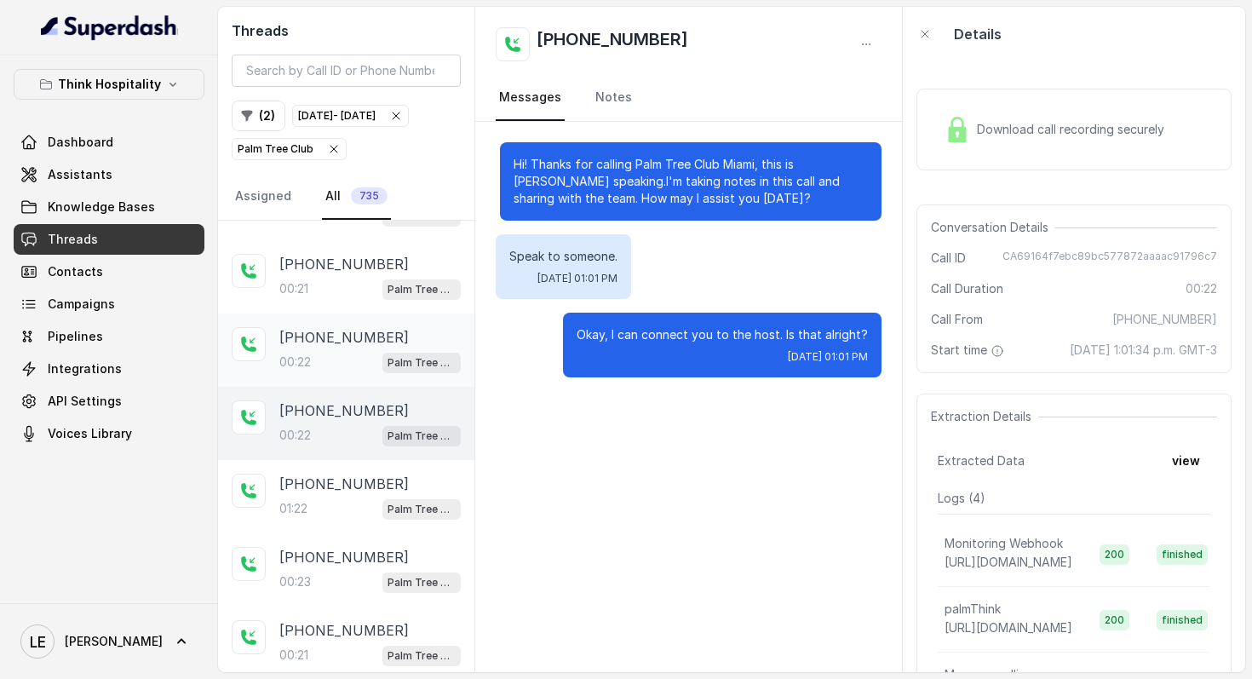
click at [406, 387] on div "[PHONE_NUMBER]:22 Palm Tree Club" at bounding box center [346, 349] width 256 height 73
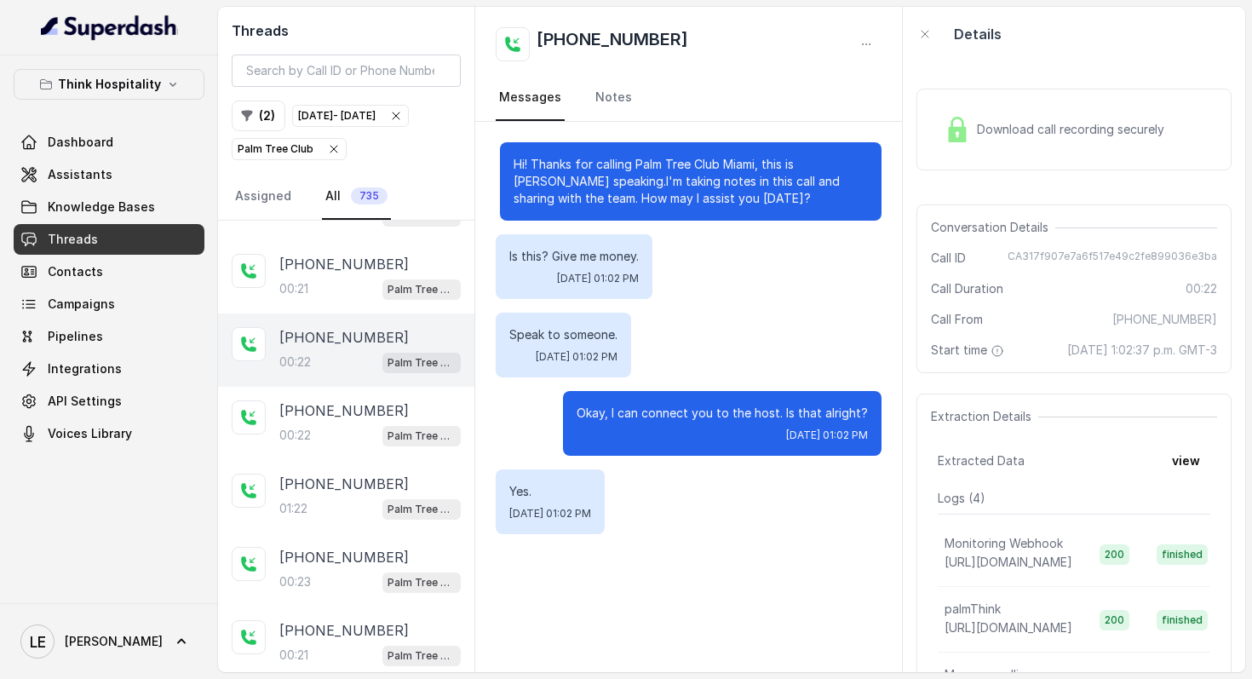
click at [1063, 154] on div "Download call recording securely" at bounding box center [1073, 130] width 315 height 82
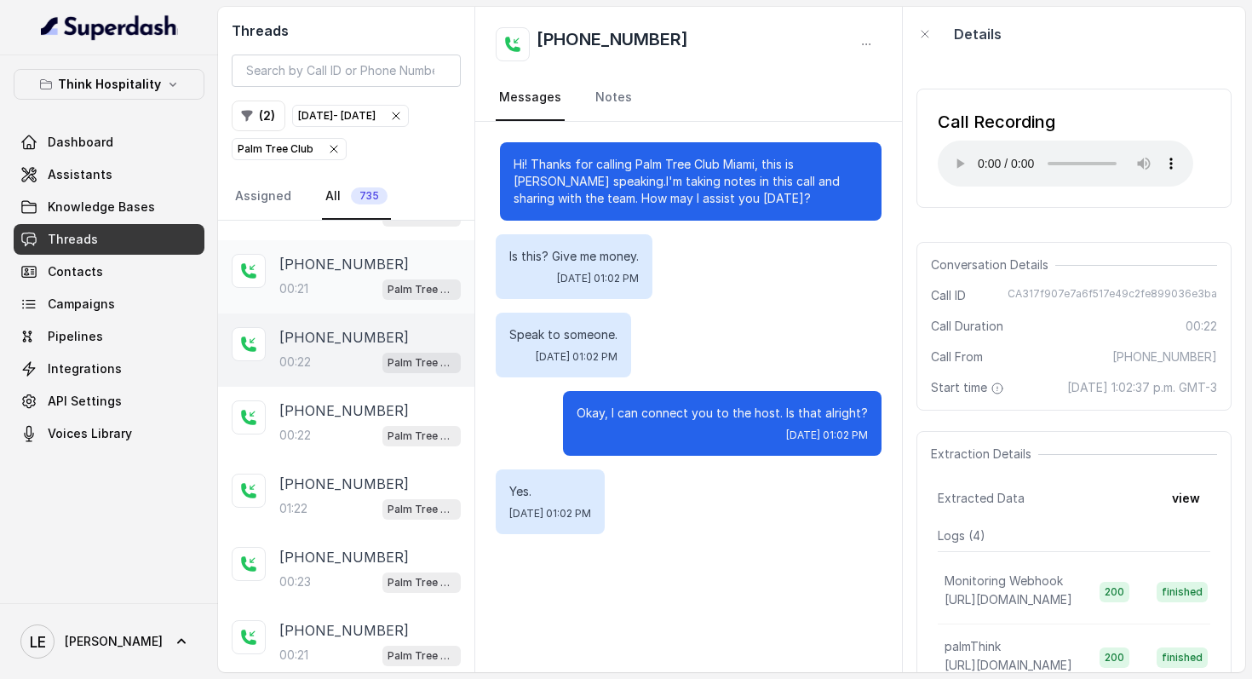
click at [349, 293] on div "00:21 Palm Tree Club" at bounding box center [369, 289] width 181 height 22
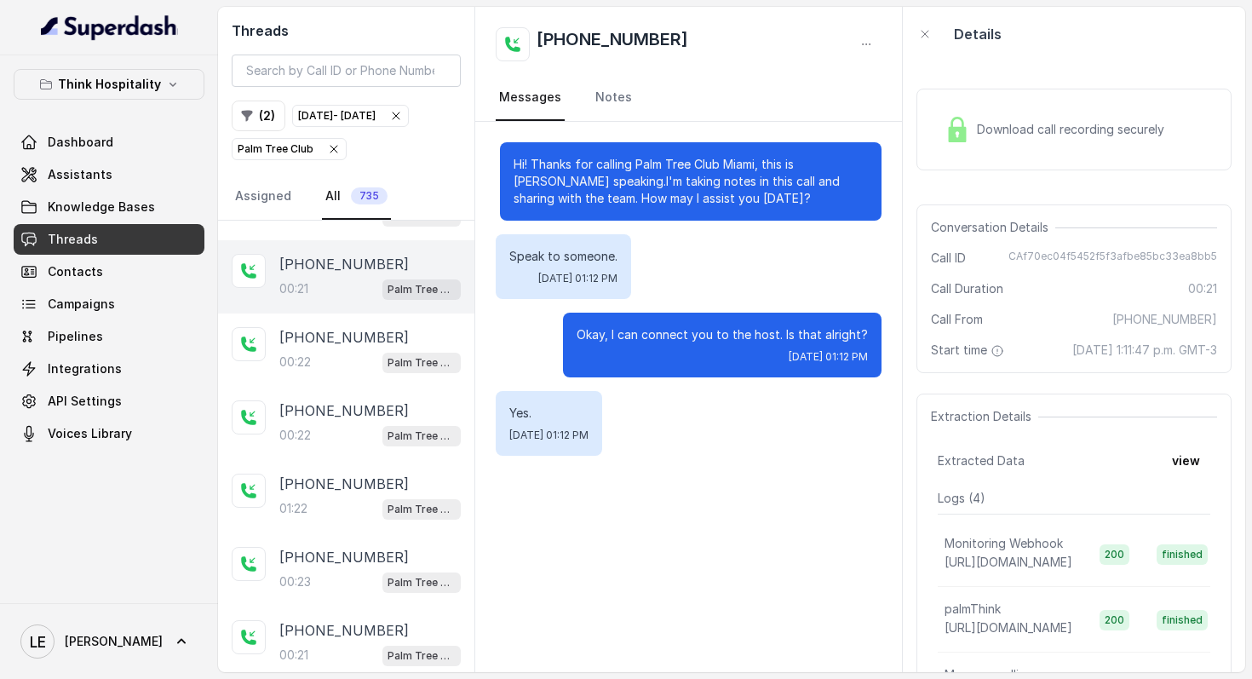
click at [1117, 156] on div "Download call recording securely" at bounding box center [1073, 130] width 315 height 82
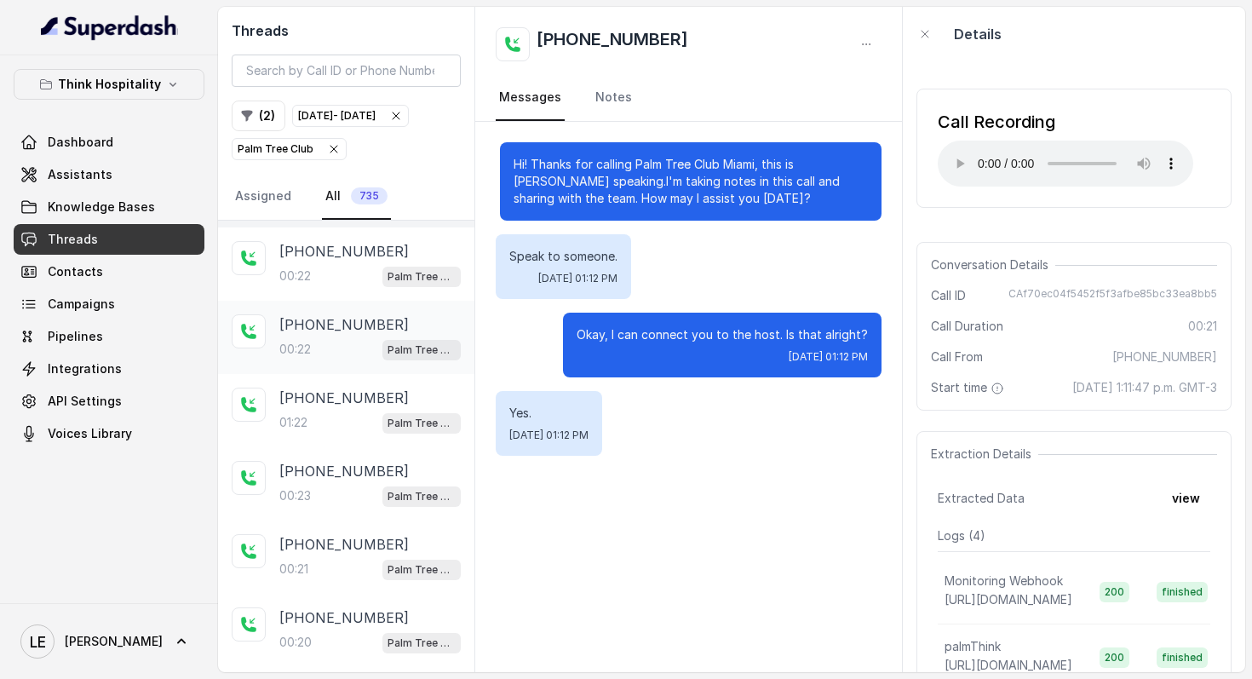
scroll to position [2340, 0]
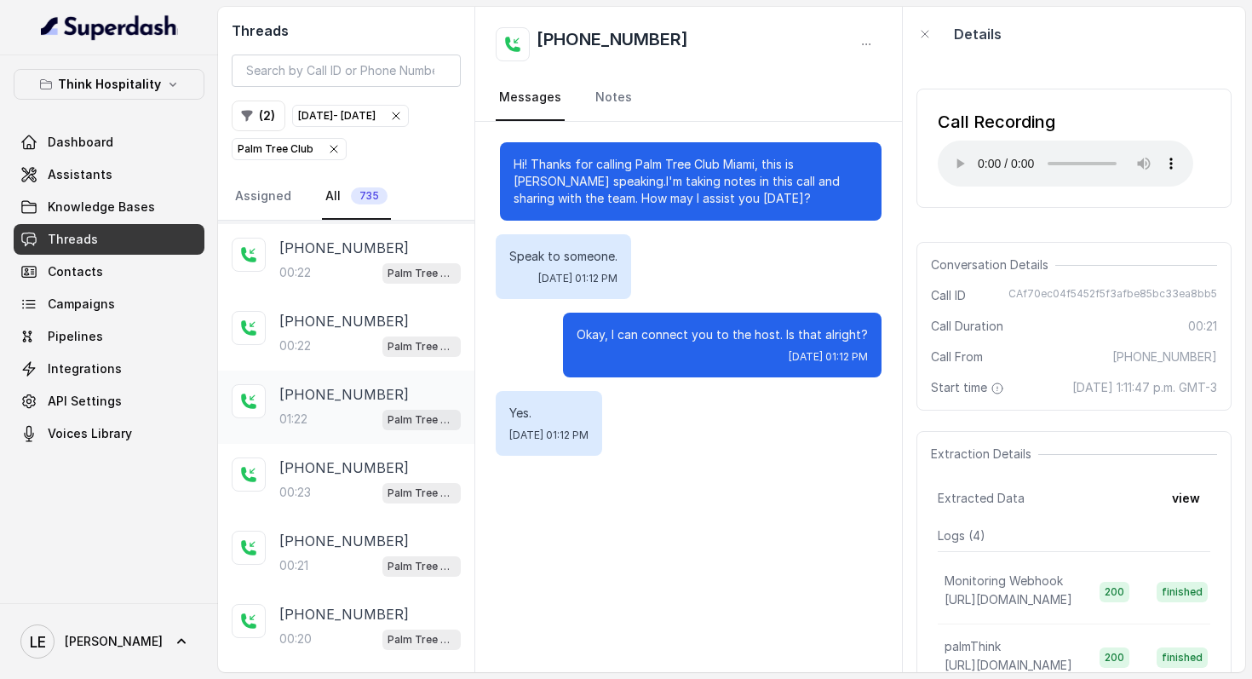
click at [355, 405] on p "[PHONE_NUMBER]" at bounding box center [343, 394] width 129 height 20
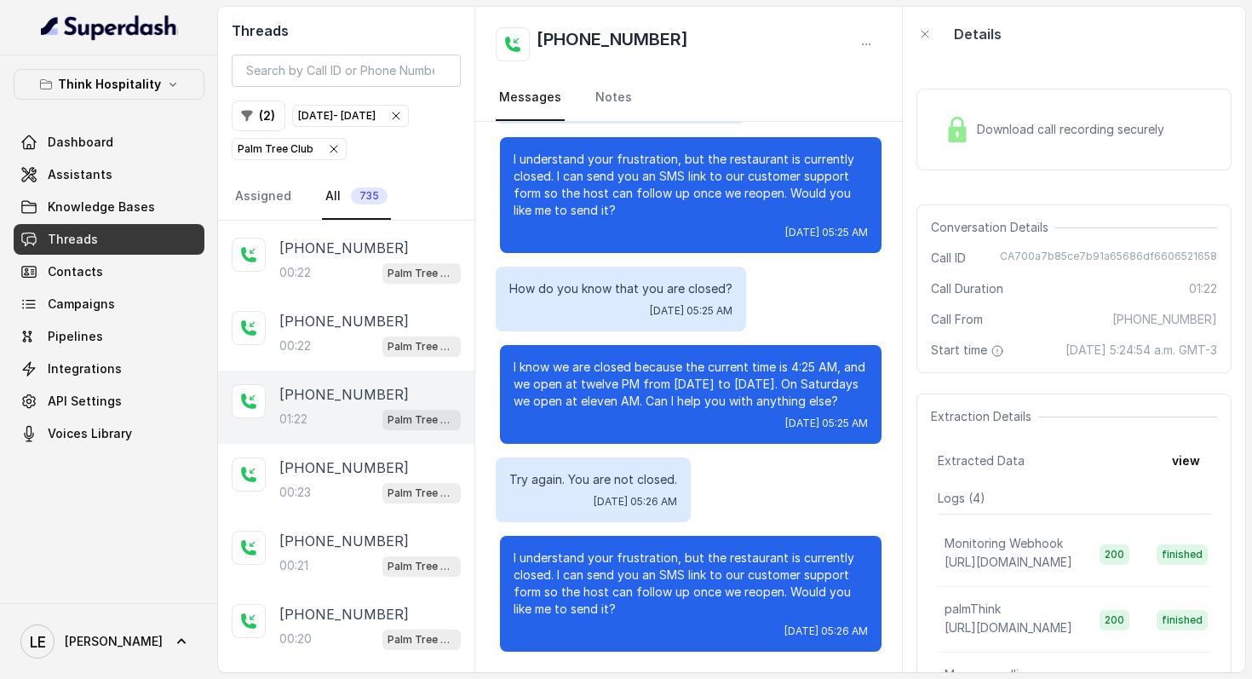
scroll to position [2344, 0]
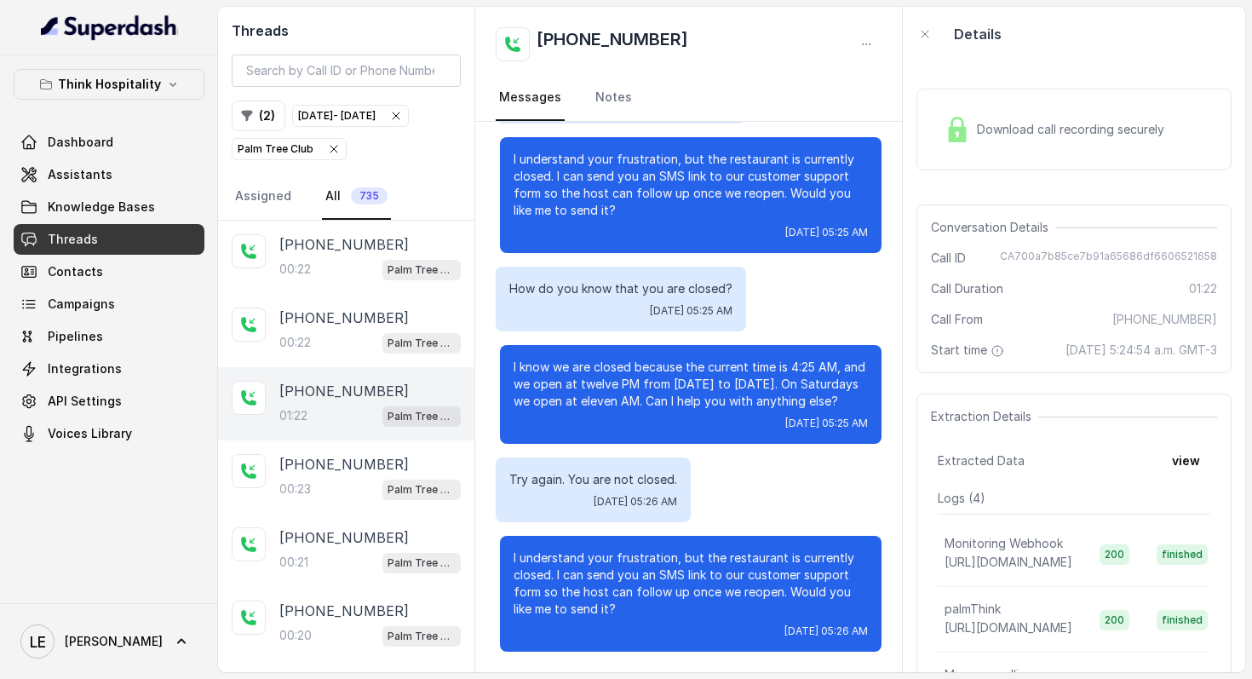
click at [650, 410] on div "I know we are closed because the current time is 4:25 AM, and we open at twelve…" at bounding box center [691, 394] width 382 height 99
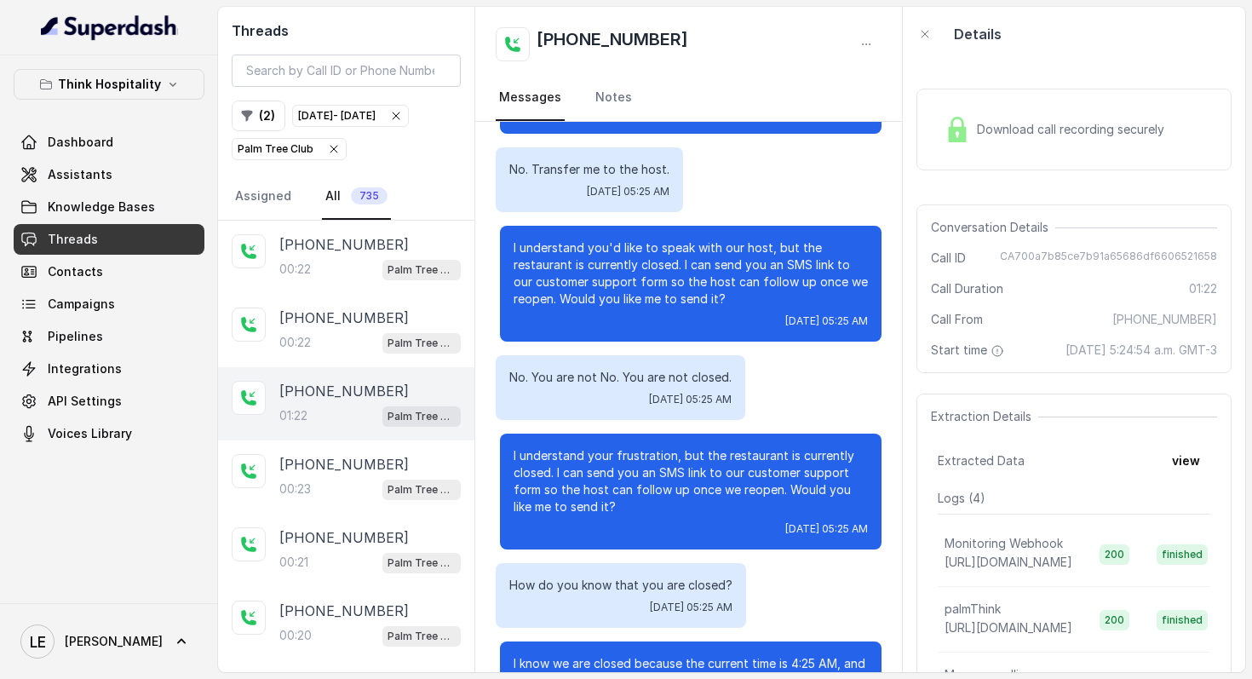
scroll to position [293, 0]
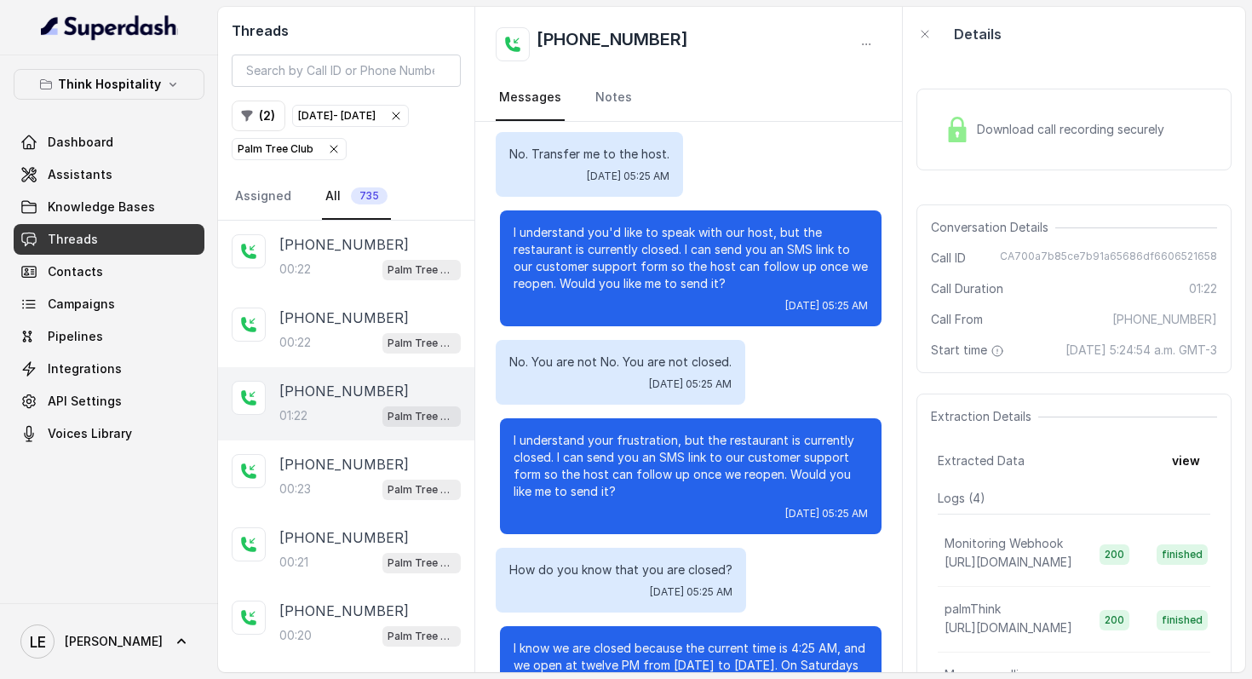
click at [996, 167] on div "Download call recording securely" at bounding box center [1073, 130] width 315 height 82
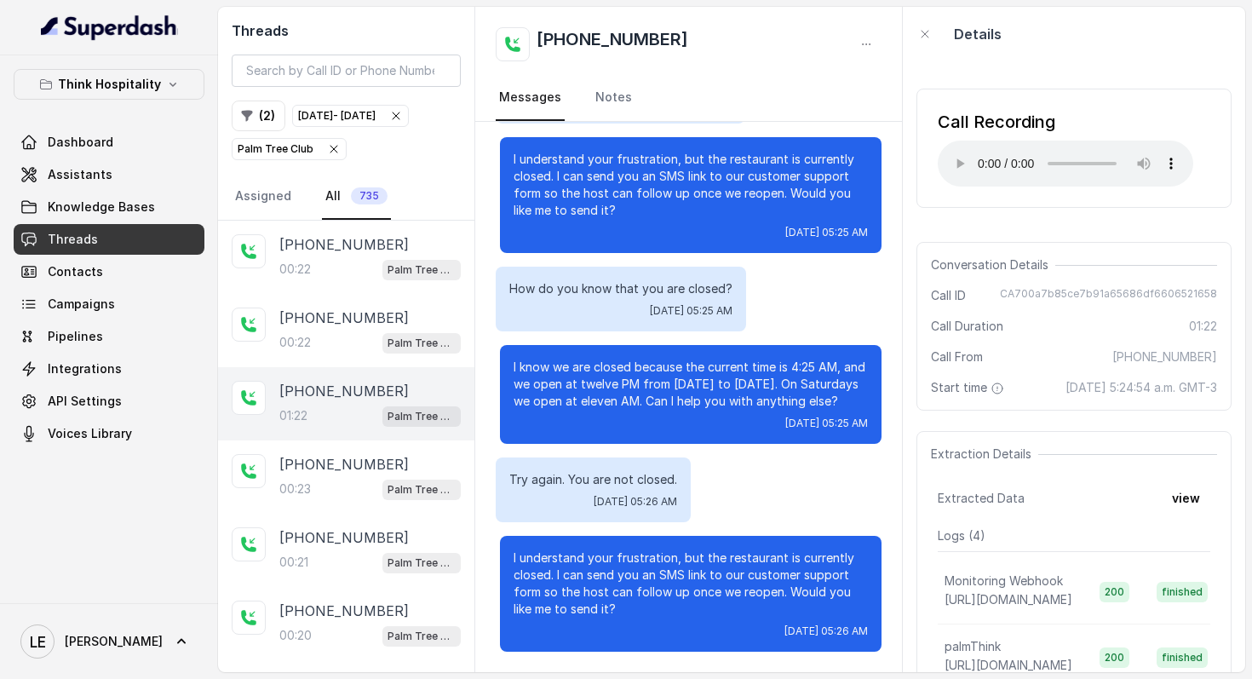
scroll to position [591, 0]
click at [366, 500] on div "00:23 Palm Tree Club" at bounding box center [369, 489] width 181 height 22
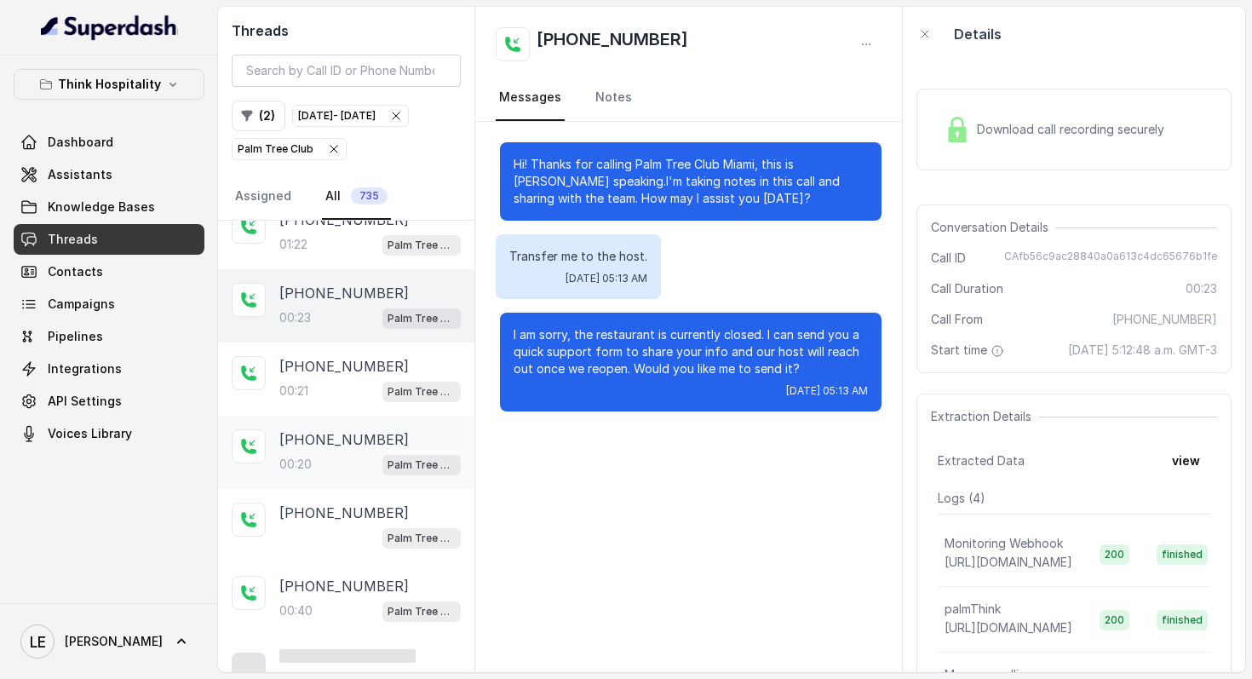
scroll to position [2518, 0]
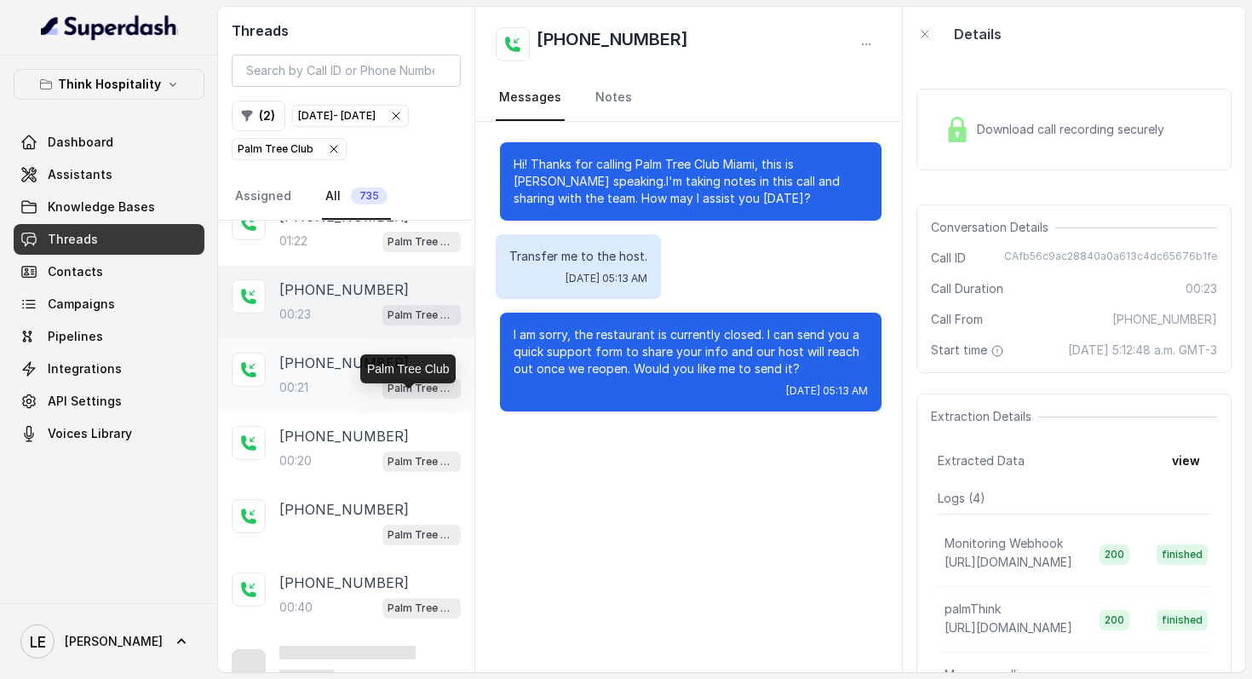
click at [399, 393] on p "Palm Tree Club" at bounding box center [422, 388] width 68 height 17
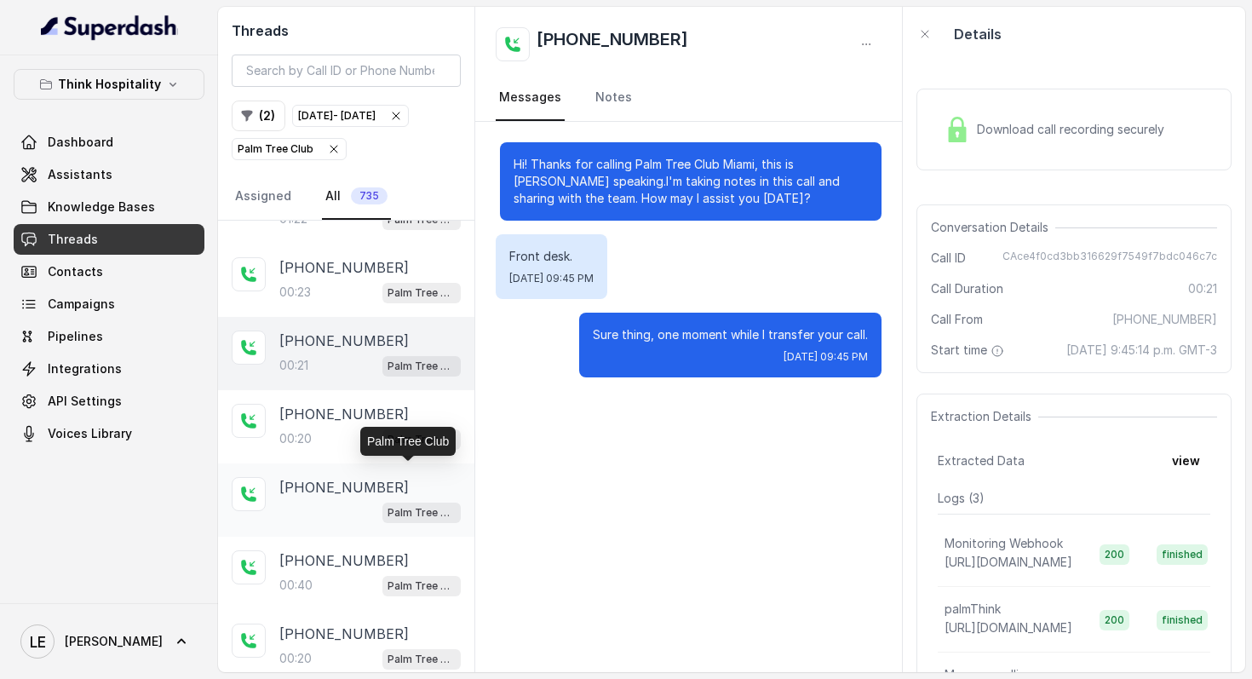
scroll to position [2541, 0]
click at [406, 447] on p "Palm Tree Club" at bounding box center [422, 438] width 68 height 17
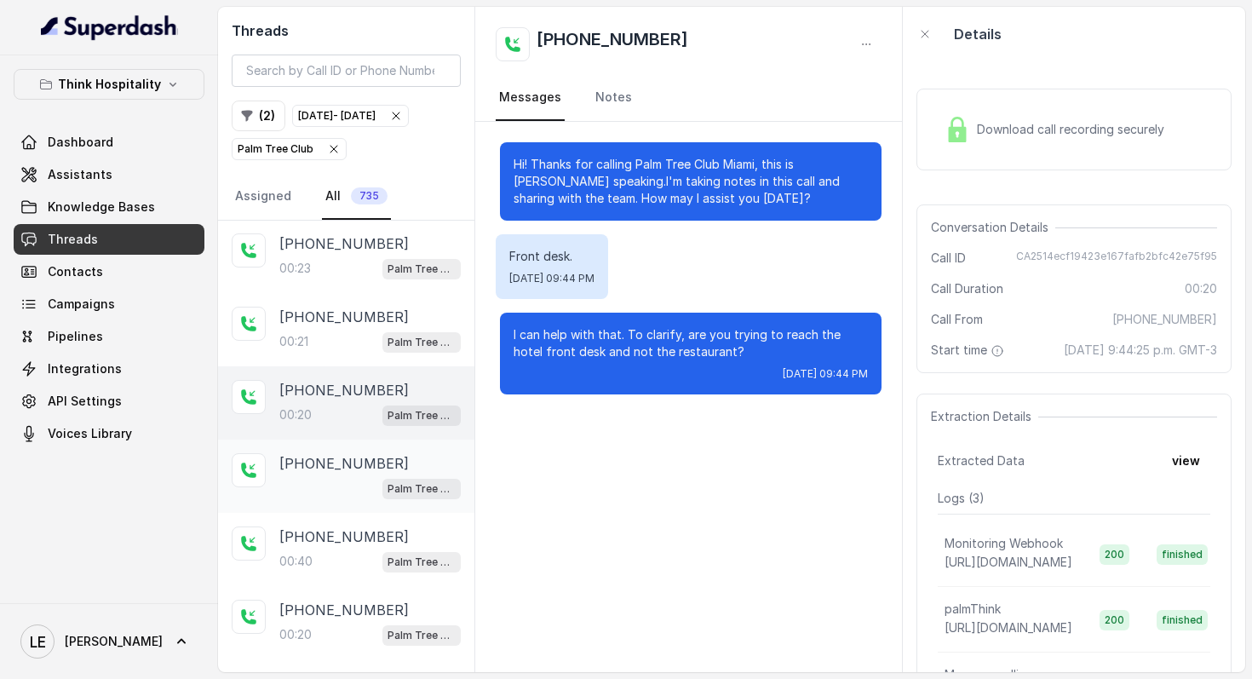
click at [405, 462] on div "[PHONE_NUMBER] Palm Tree Club" at bounding box center [346, 475] width 256 height 73
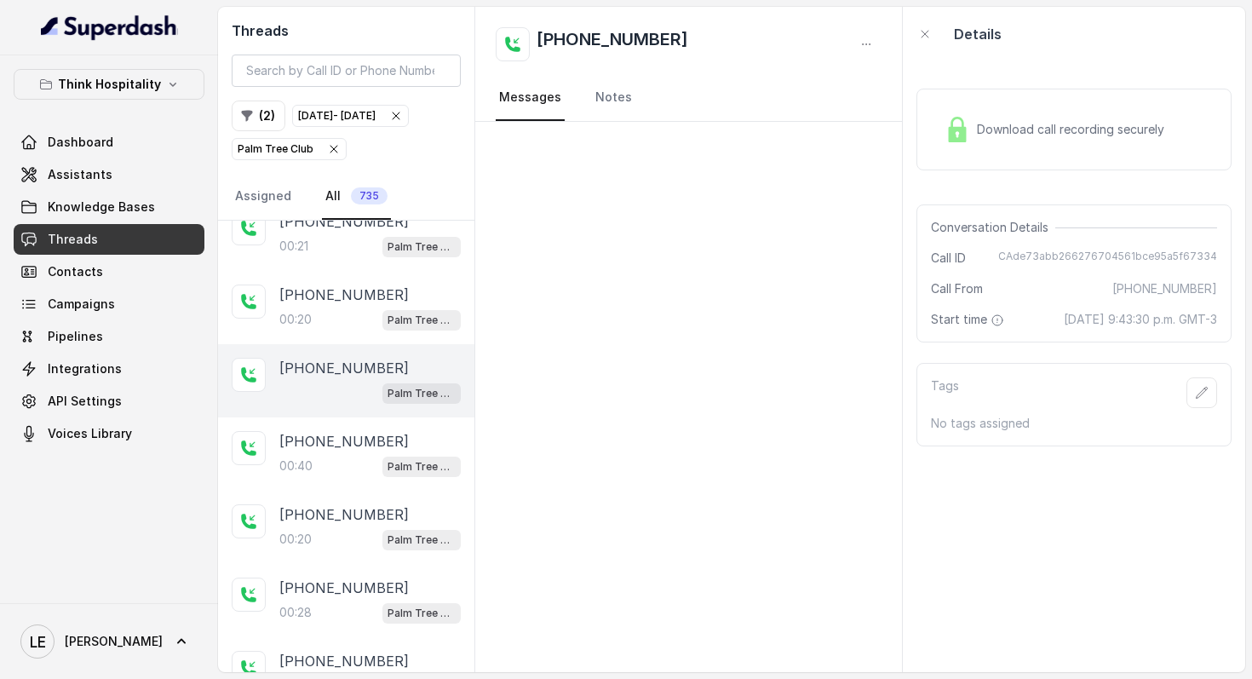
scroll to position [2830, 0]
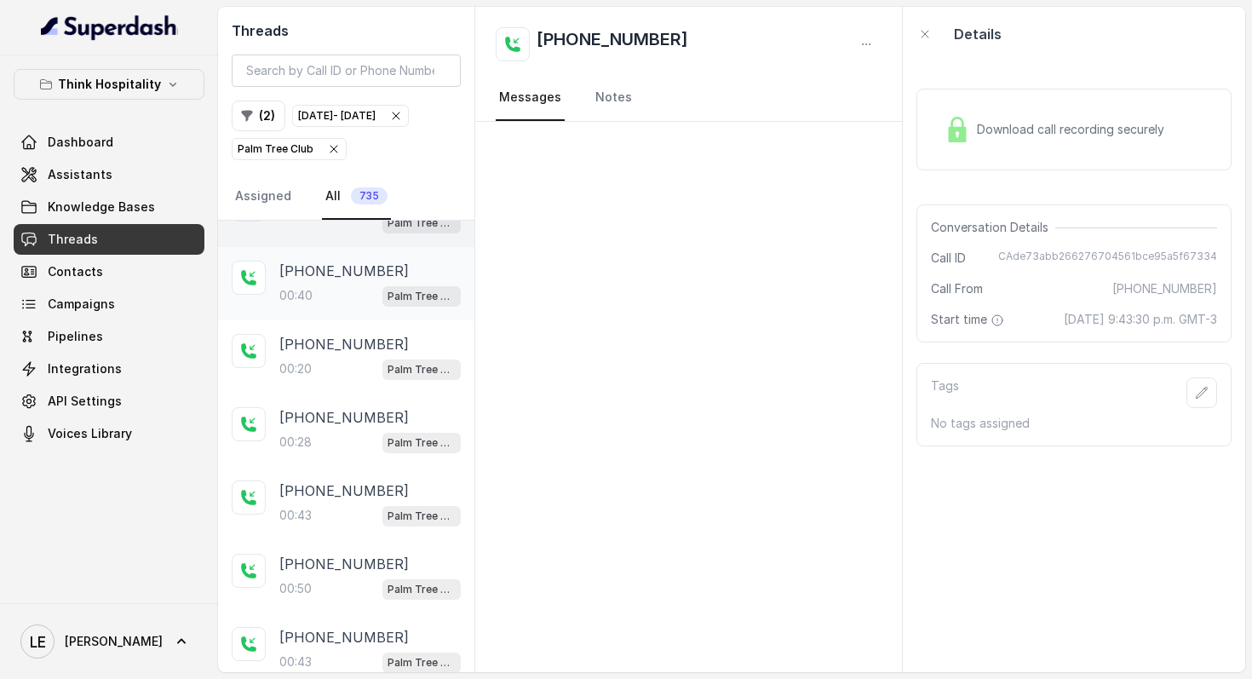
click at [395, 320] on div "[PHONE_NUMBER]:40 Palm Tree Club" at bounding box center [346, 283] width 256 height 73
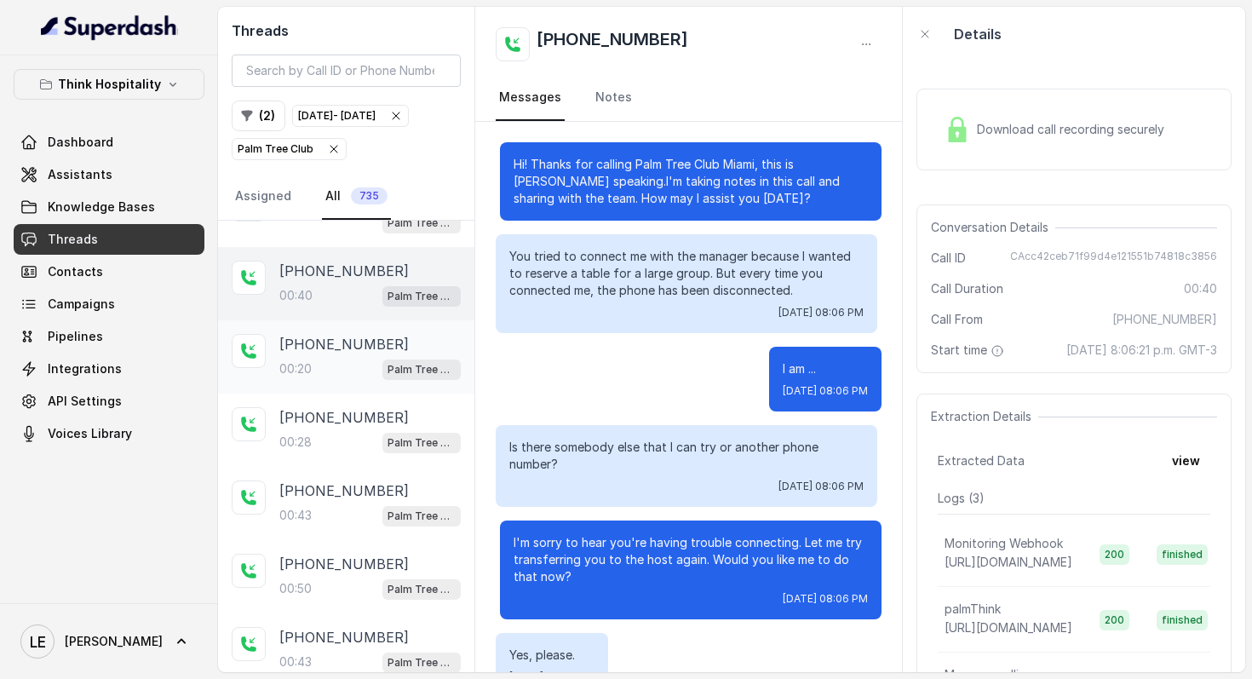
scroll to position [141, 0]
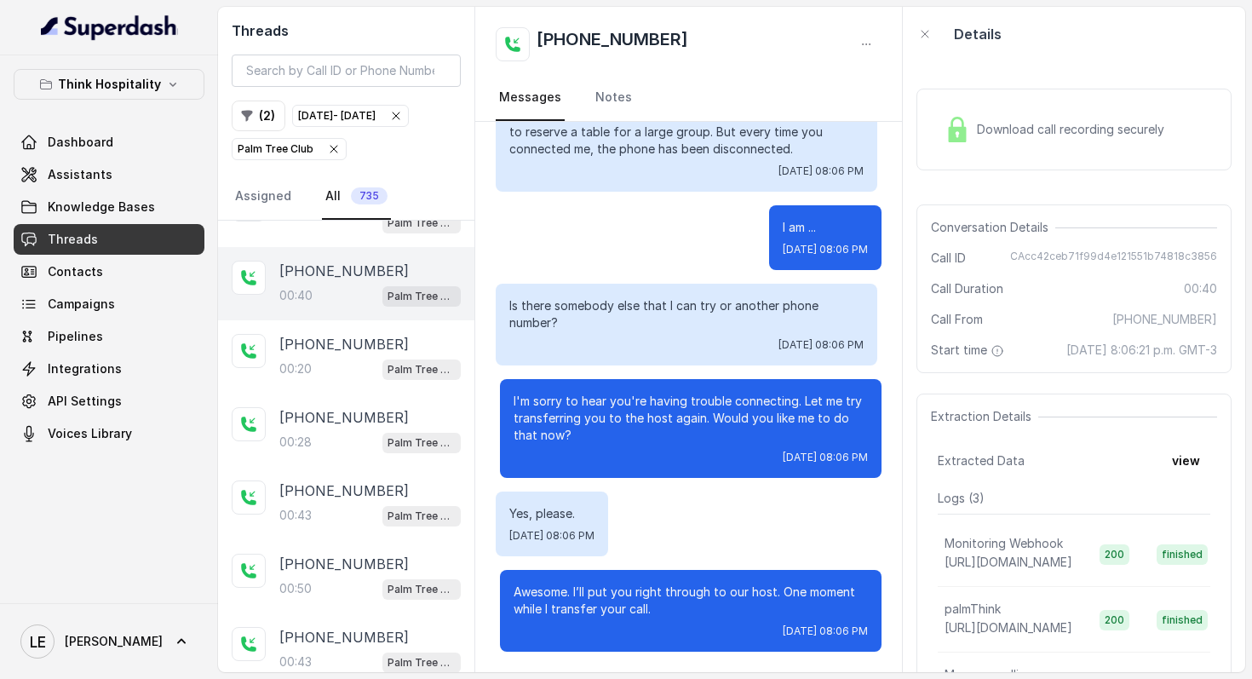
click at [662, 398] on p "I'm sorry to hear you're having trouble connecting. Let me try transferring you…" at bounding box center [691, 418] width 354 height 51
click at [680, 414] on p "I'm sorry to hear you're having trouble connecting. Let me try transferring you…" at bounding box center [691, 418] width 354 height 51
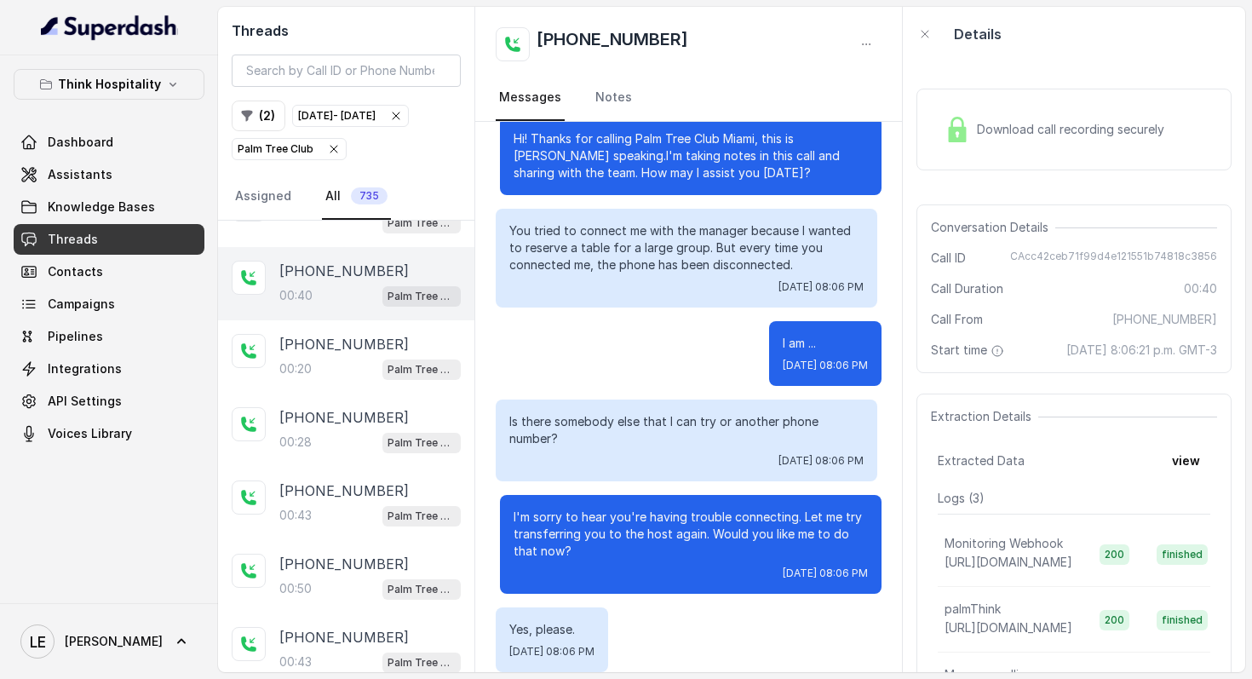
scroll to position [0, 0]
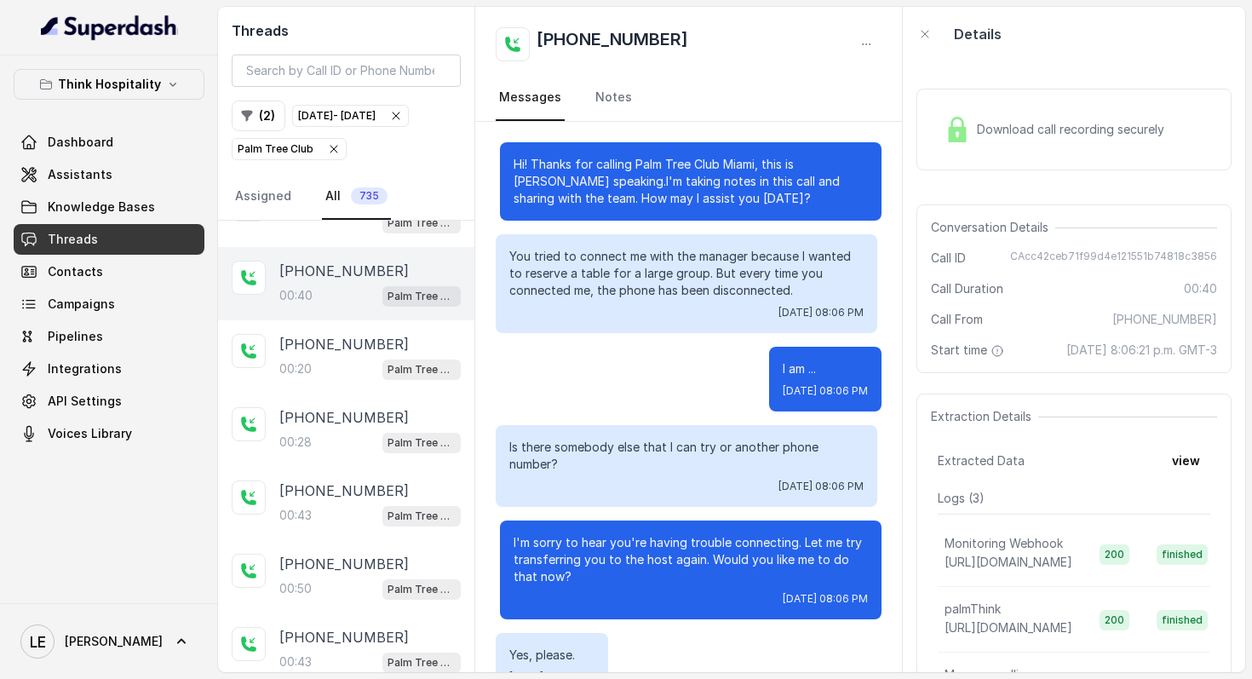
click at [564, 281] on p "You tried to connect me with the manager because I wanted to reserve a table fo…" at bounding box center [686, 273] width 354 height 51
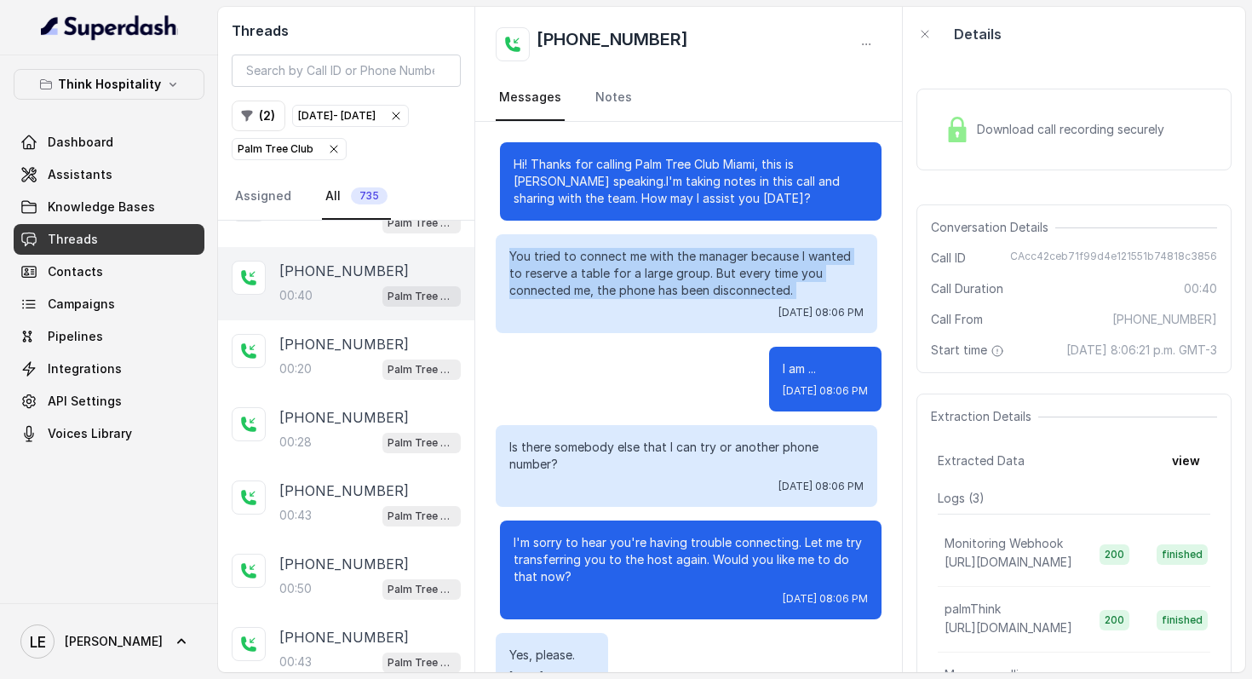
click at [564, 281] on p "You tried to connect me with the manager because I wanted to reserve a table fo…" at bounding box center [686, 273] width 354 height 51
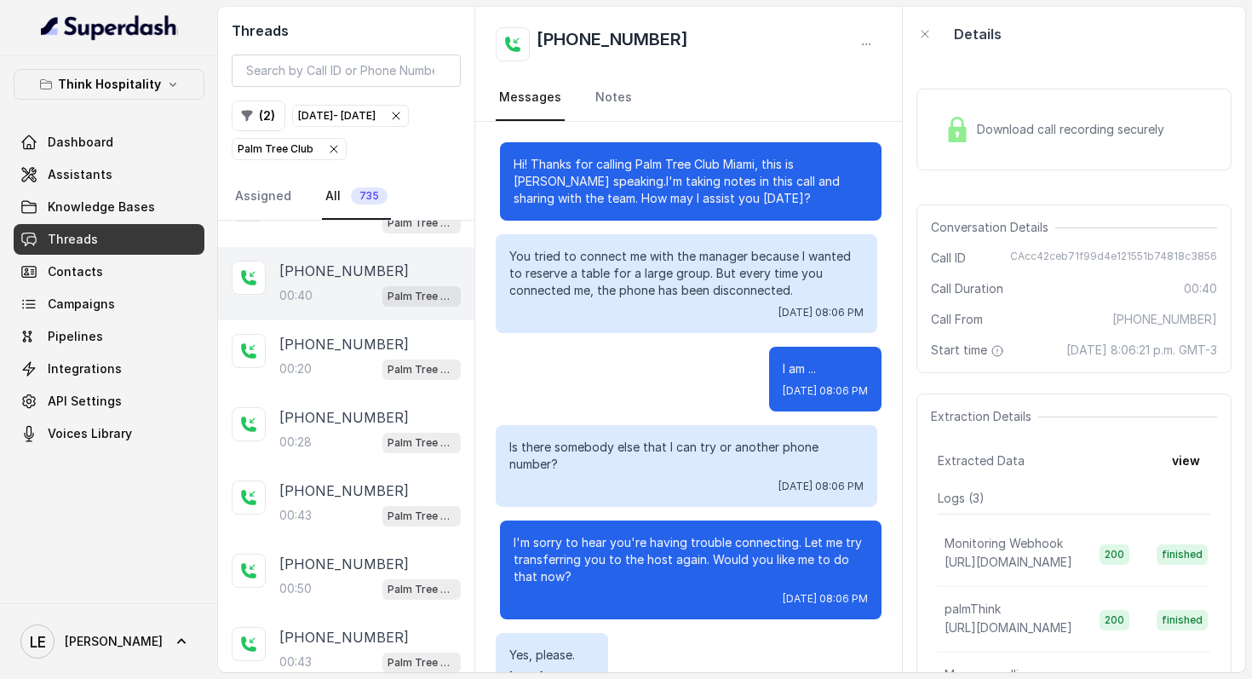
click at [612, 453] on p "Is there somebody else that I can try or another phone number?" at bounding box center [686, 456] width 354 height 34
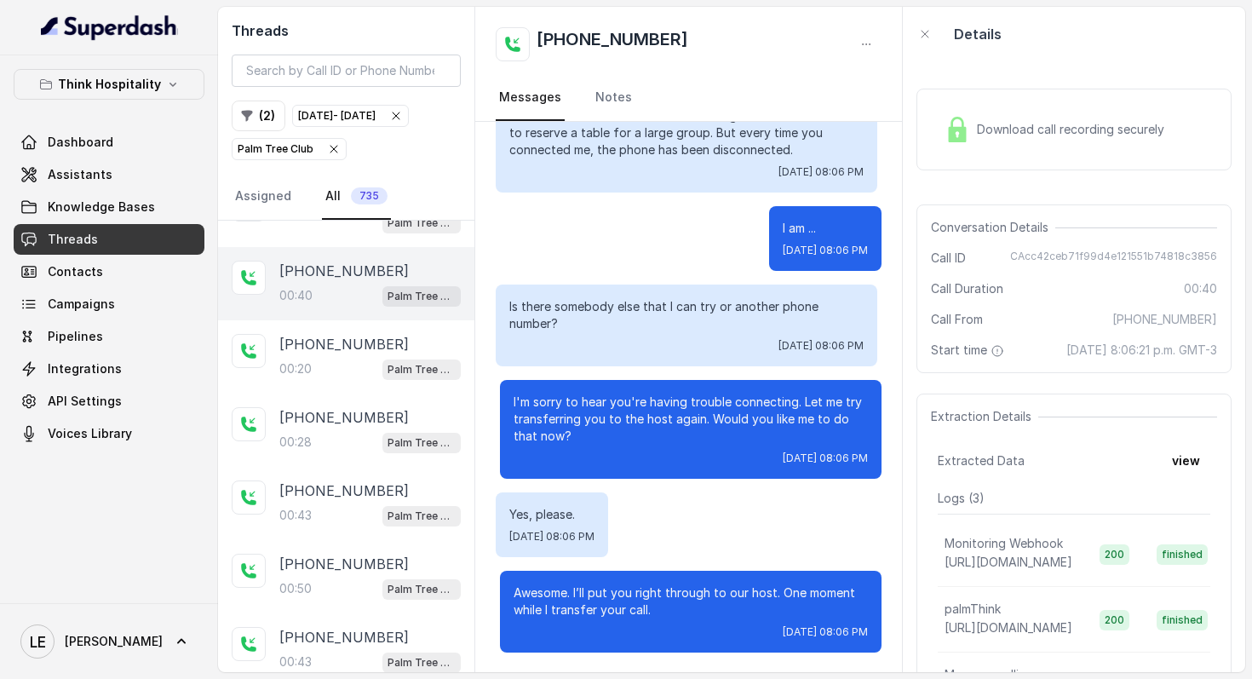
scroll to position [141, 0]
click at [1068, 118] on div "Download call recording securely" at bounding box center [1054, 129] width 233 height 39
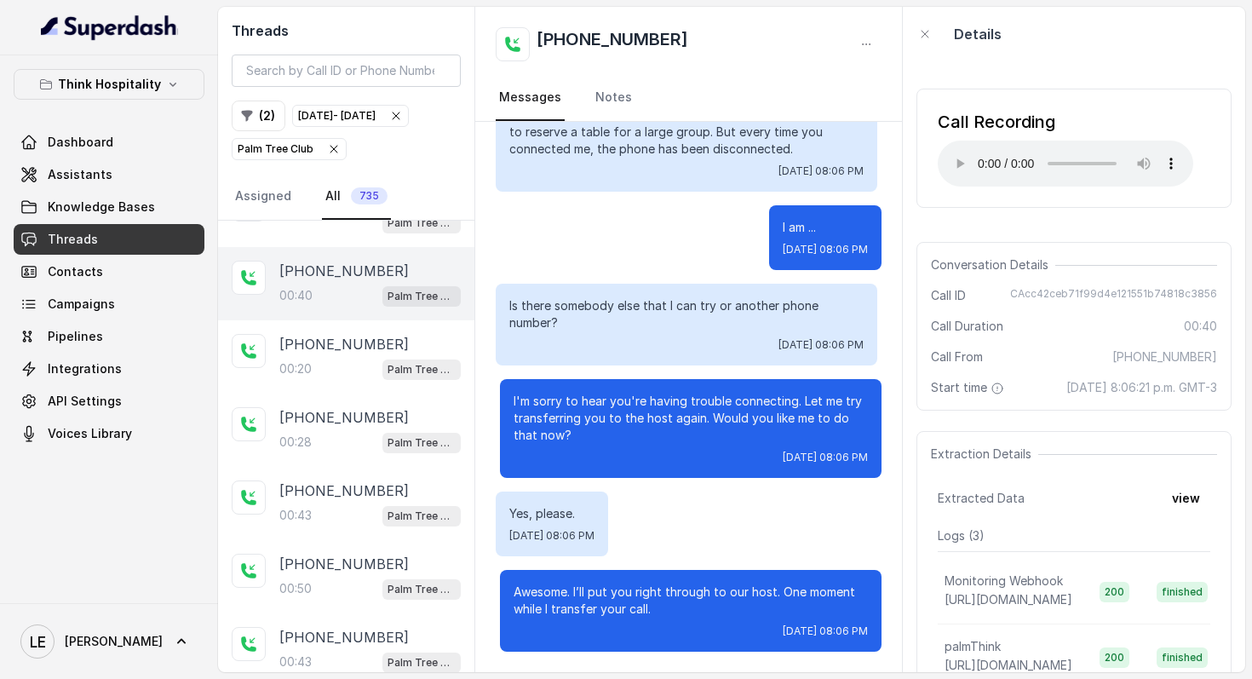
click at [667, 396] on p "I'm sorry to hear you're having trouble connecting. Let me try transferring you…" at bounding box center [691, 418] width 354 height 51
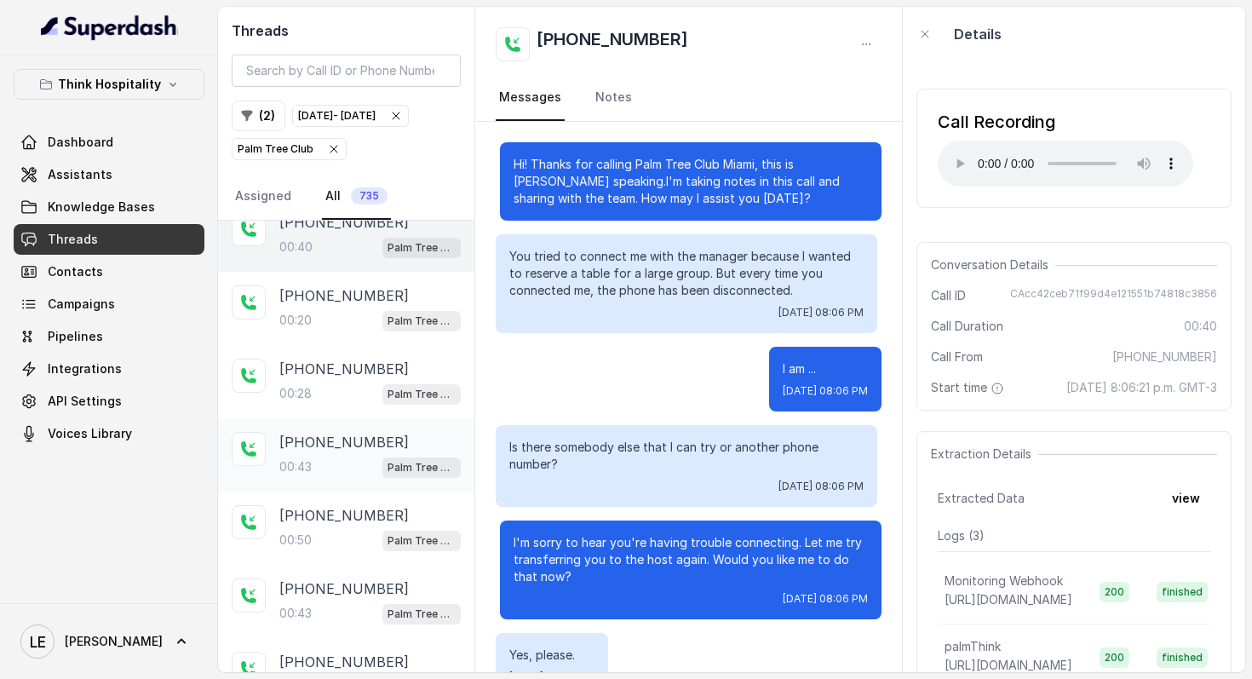
scroll to position [2880, 0]
click at [370, 487] on div "[PHONE_NUMBER]:43 Palm Tree Club" at bounding box center [346, 453] width 256 height 73
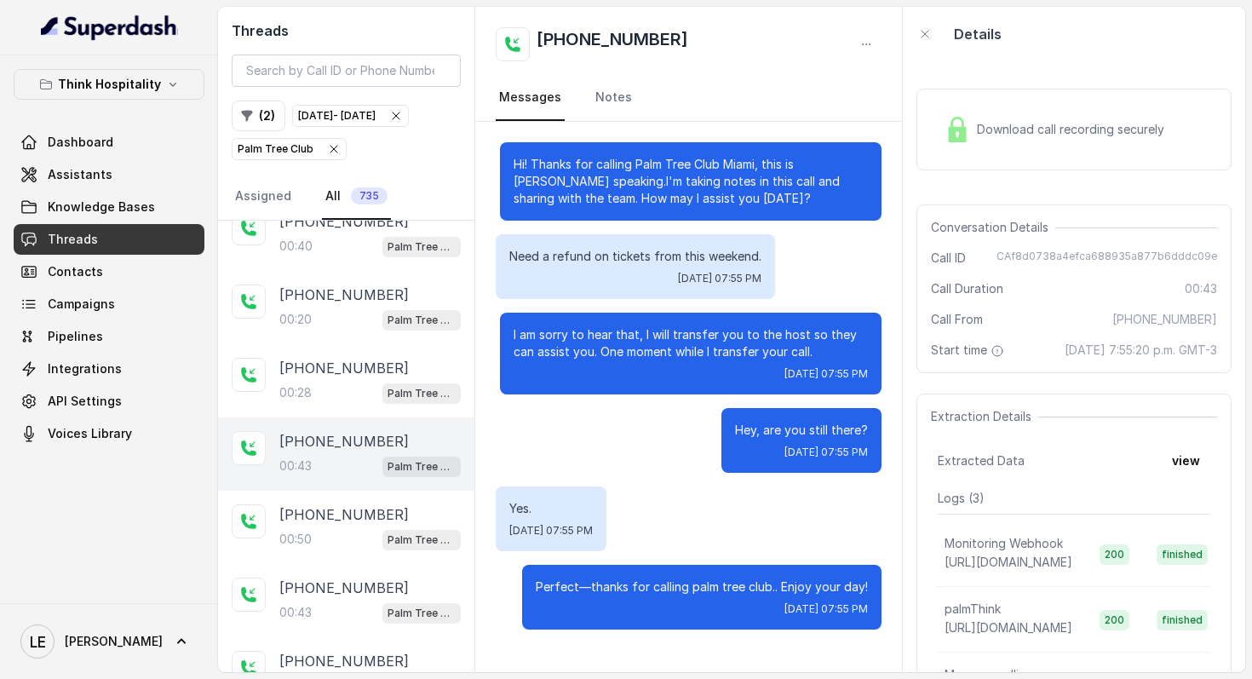
click at [675, 437] on div "Hey, are you still there? [DATE] 07:55 PM" at bounding box center [689, 440] width 387 height 65
click at [383, 389] on div "[PHONE_NUMBER]:28 Palm Tree Club" at bounding box center [369, 381] width 181 height 46
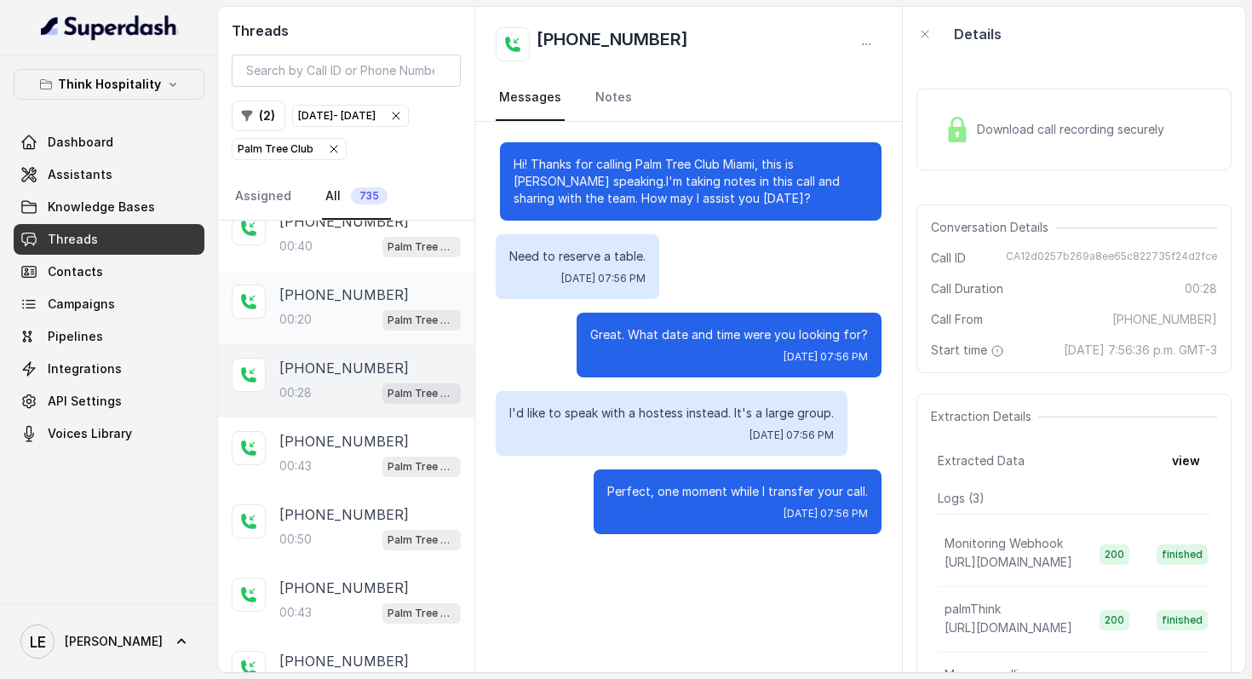
click at [385, 319] on div "Palm Tree Club" at bounding box center [421, 319] width 78 height 22
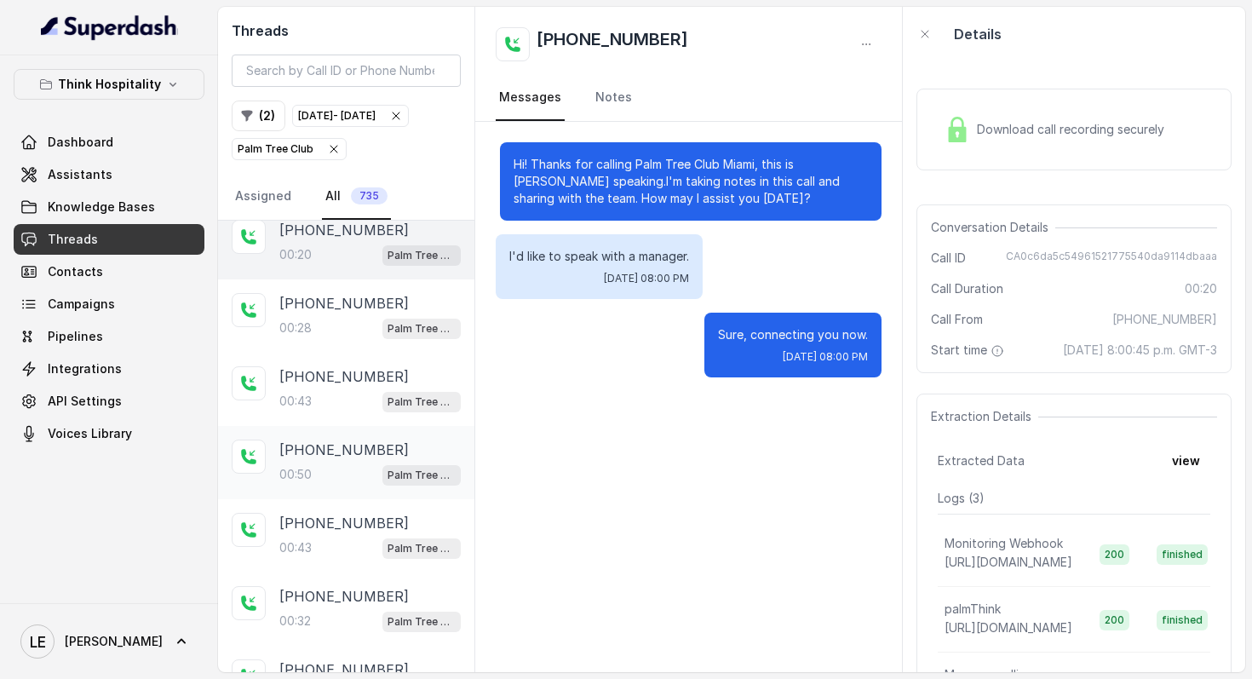
scroll to position [2945, 0]
click at [388, 479] on p "Palm Tree Club" at bounding box center [422, 474] width 68 height 17
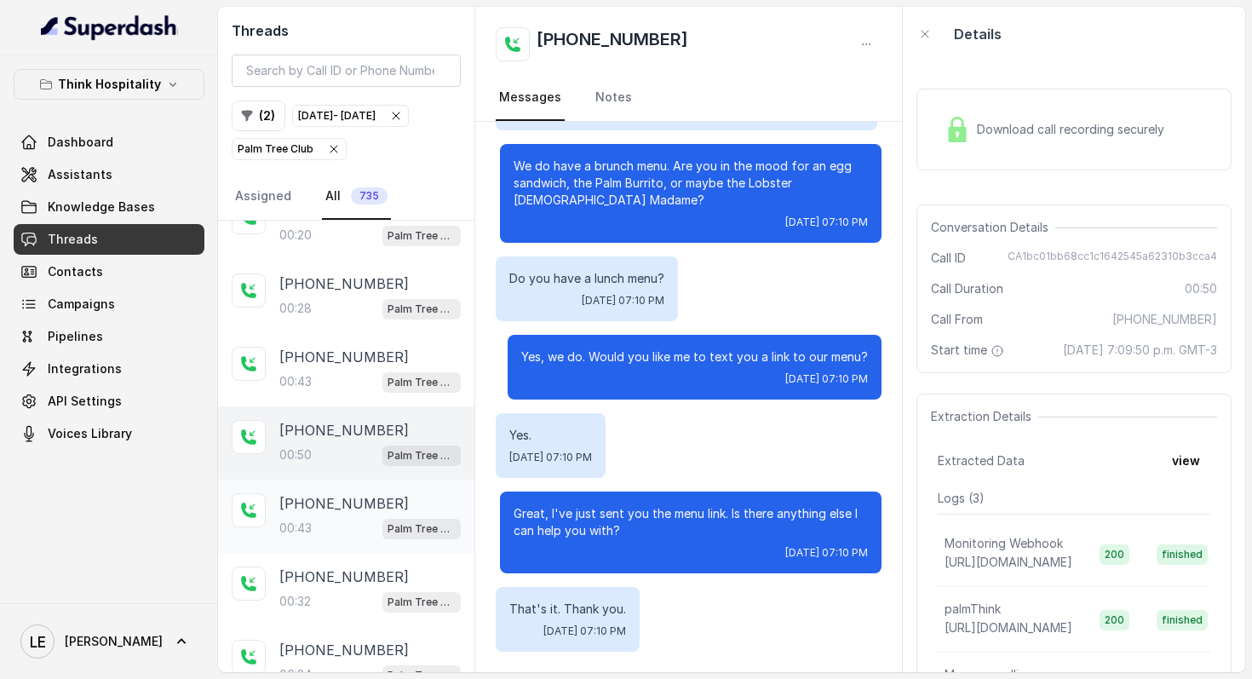
scroll to position [2966, 0]
click at [372, 512] on p "[PHONE_NUMBER]" at bounding box center [343, 501] width 129 height 20
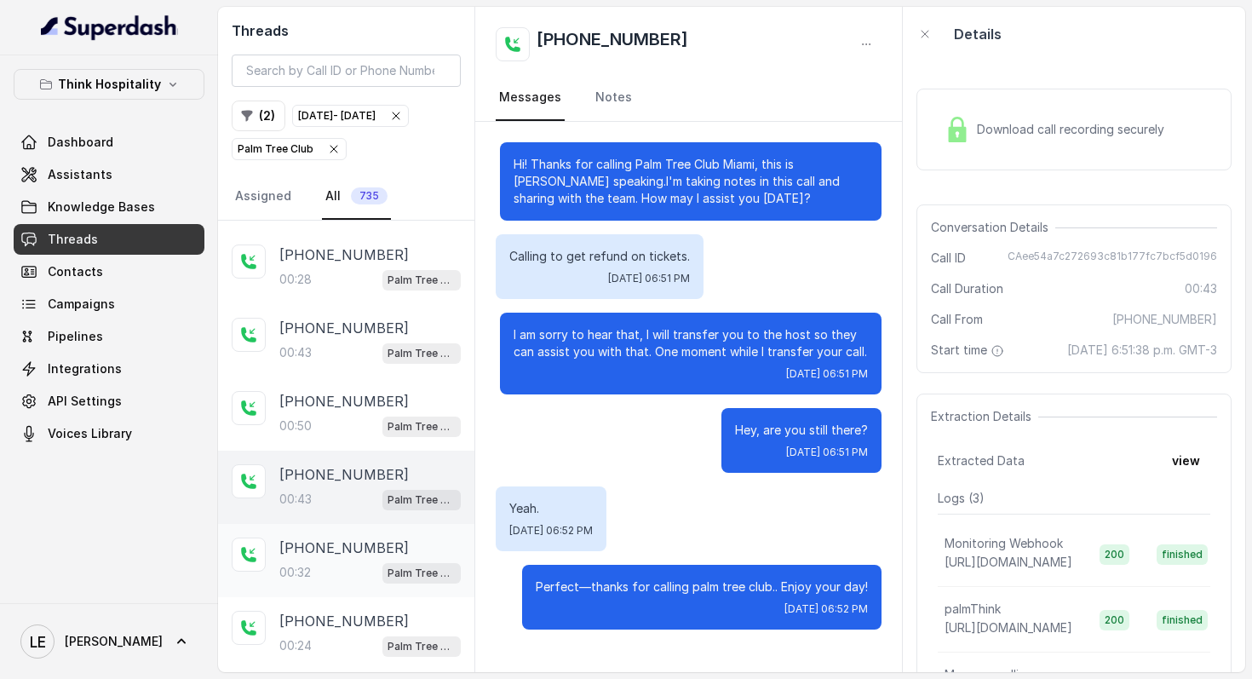
scroll to position [3003, 0]
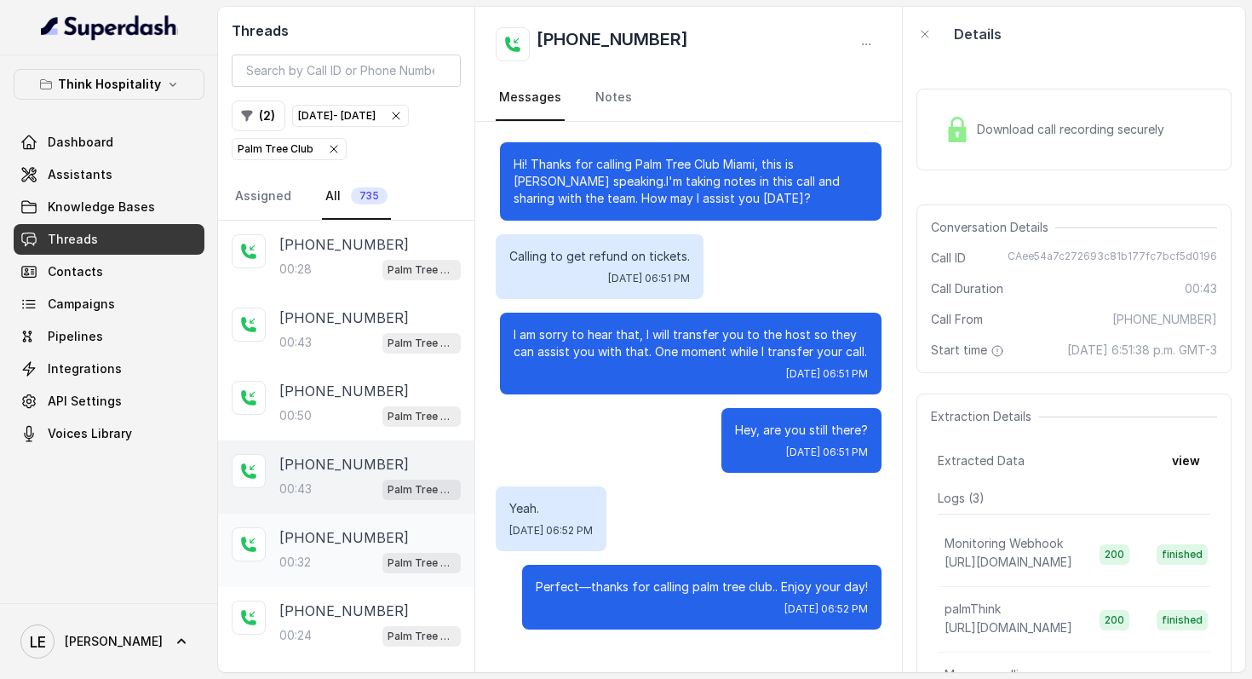
click at [391, 548] on div "[PHONE_NUMBER]" at bounding box center [369, 537] width 181 height 20
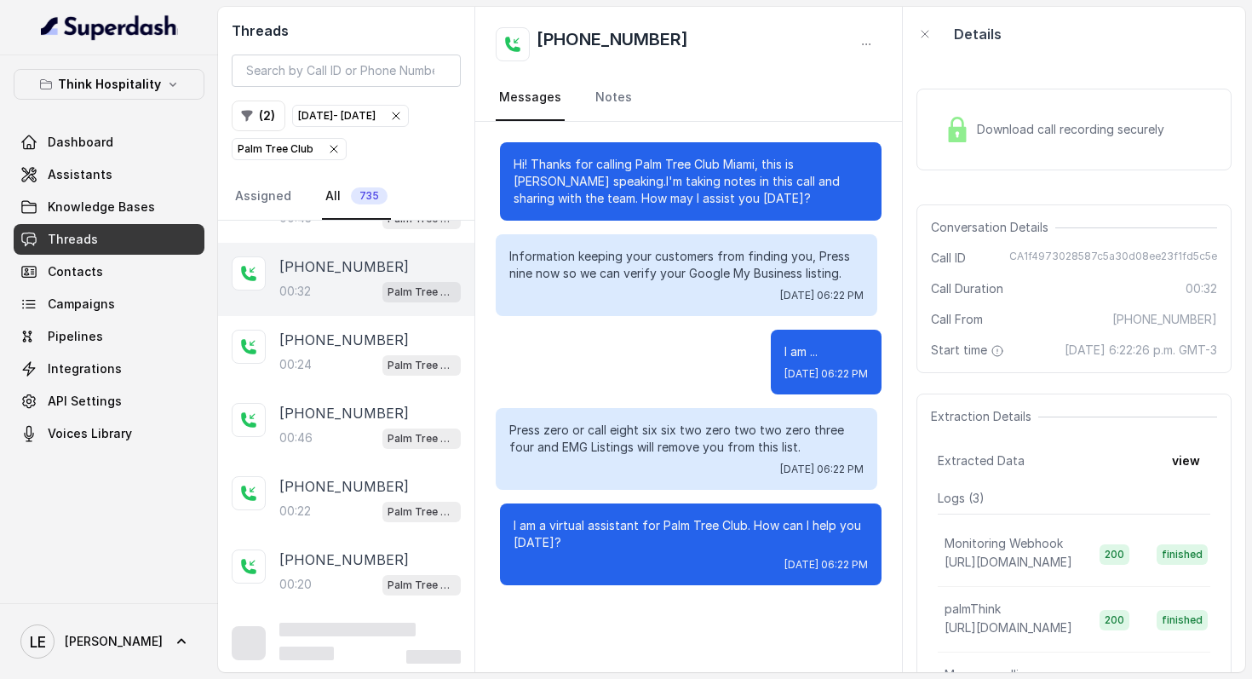
scroll to position [3287, 0]
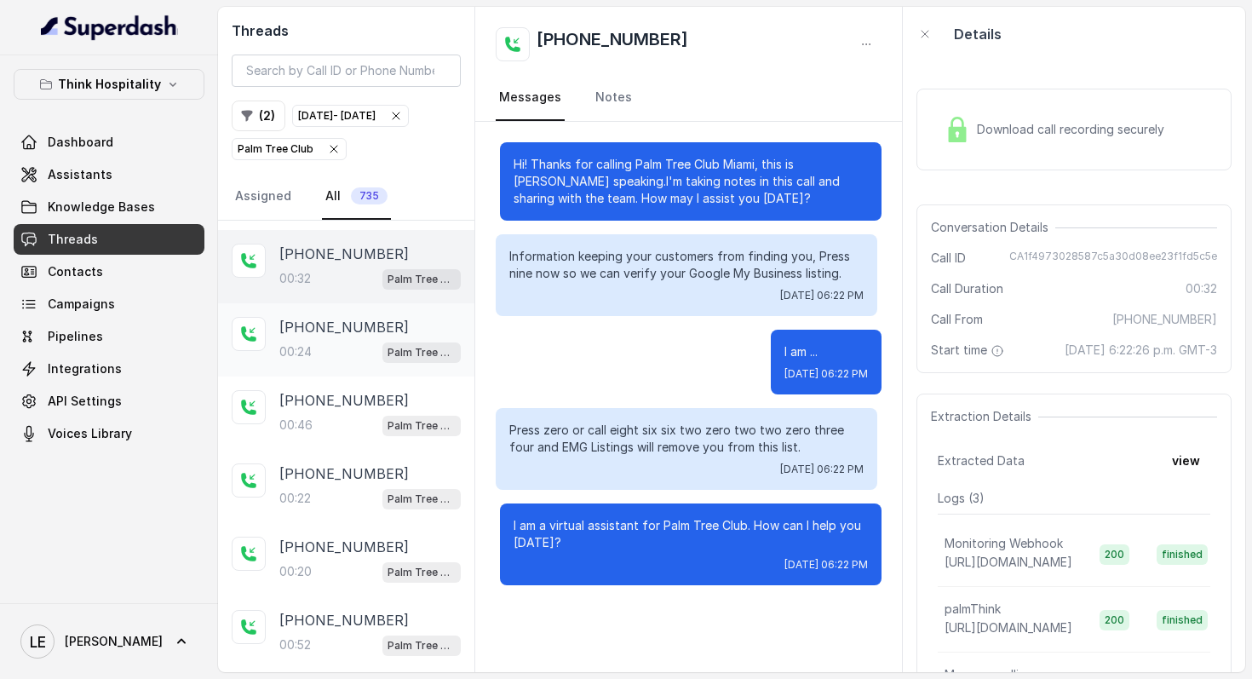
click at [347, 357] on div "00:24 Palm Tree Club" at bounding box center [369, 352] width 181 height 22
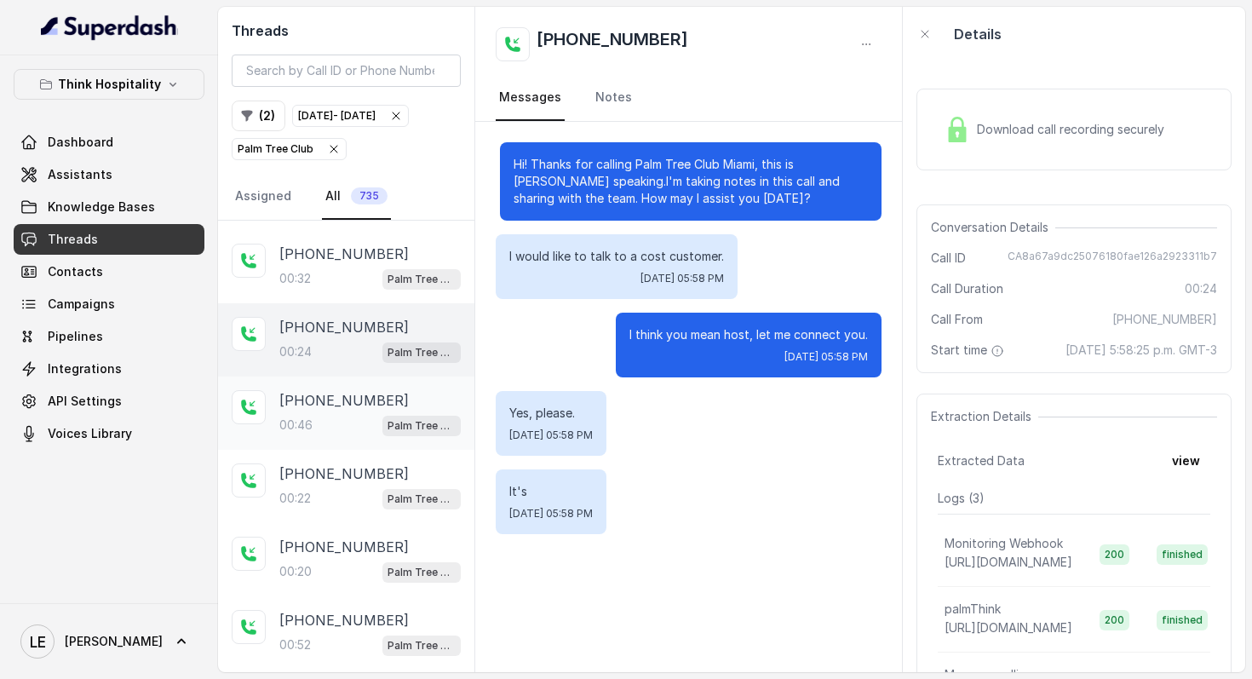
click at [370, 411] on p "[PHONE_NUMBER]" at bounding box center [343, 400] width 129 height 20
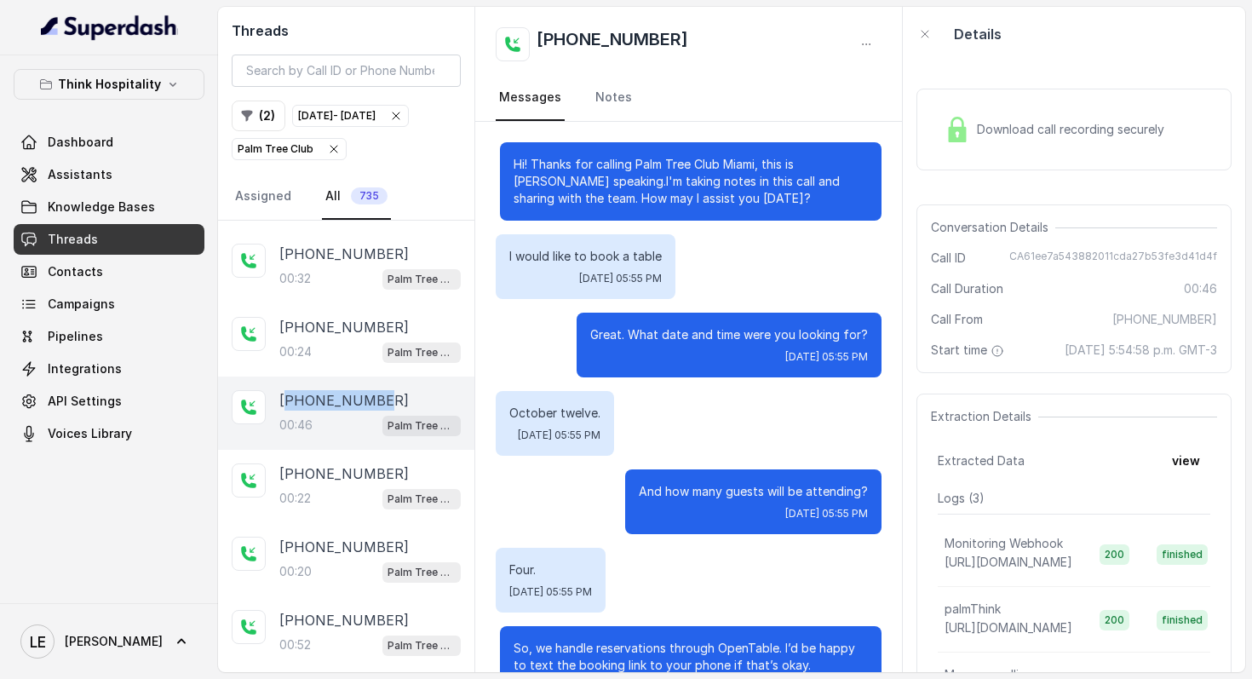
click at [370, 411] on p "[PHONE_NUMBER]" at bounding box center [343, 400] width 129 height 20
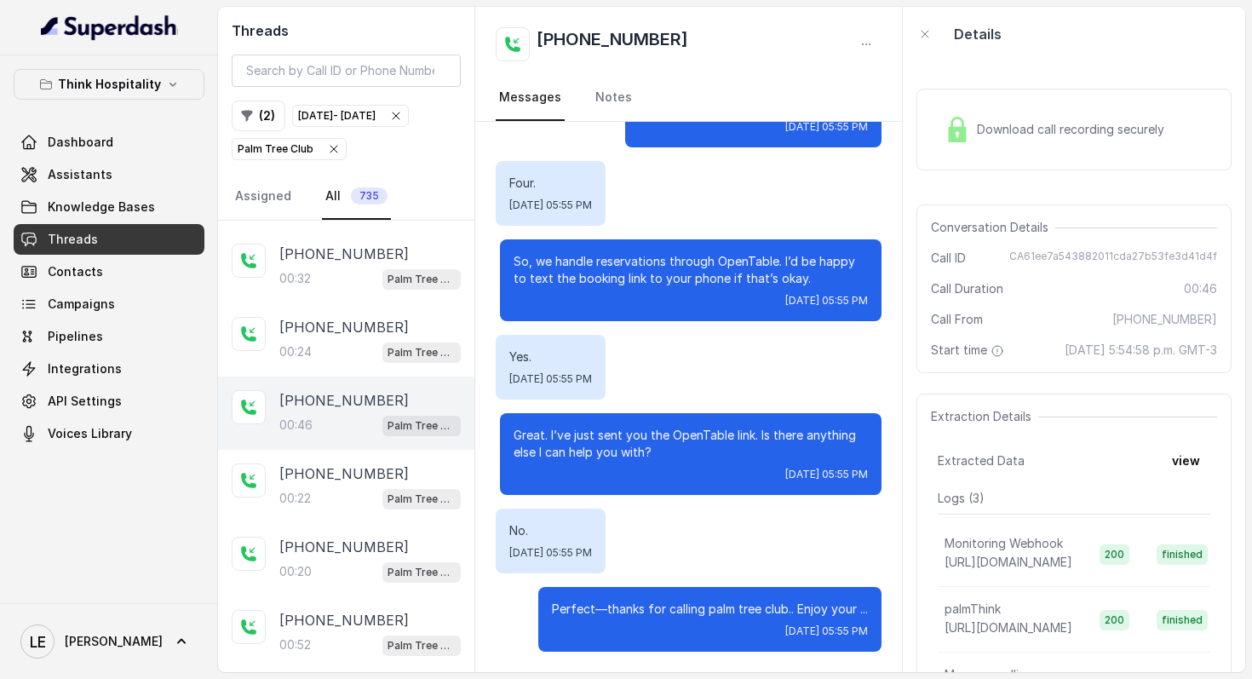
click at [592, 378] on span "[DATE] 05:55 PM" at bounding box center [550, 379] width 83 height 14
click at [715, 408] on div "Hi! Thanks for calling Palm Tree Club Miami, this is [PERSON_NAME] speaking.I'm…" at bounding box center [689, 203] width 428 height 937
click at [980, 130] on span "Download call recording securely" at bounding box center [1074, 129] width 194 height 17
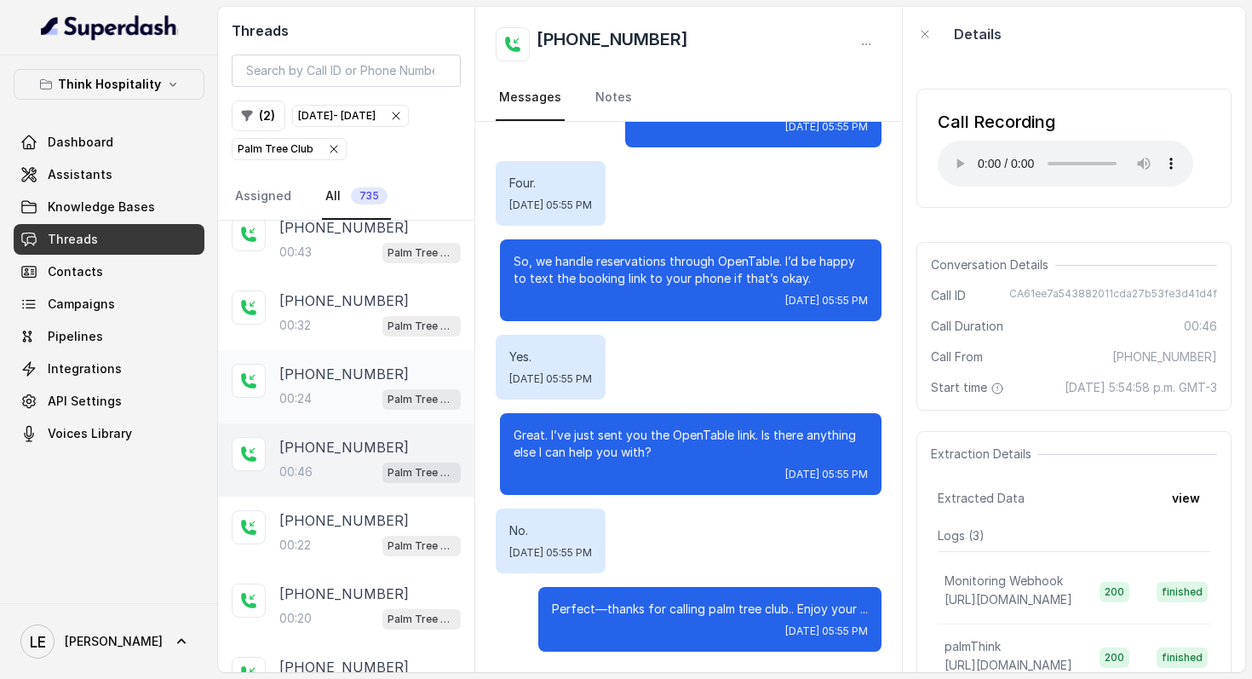
scroll to position [3424, 0]
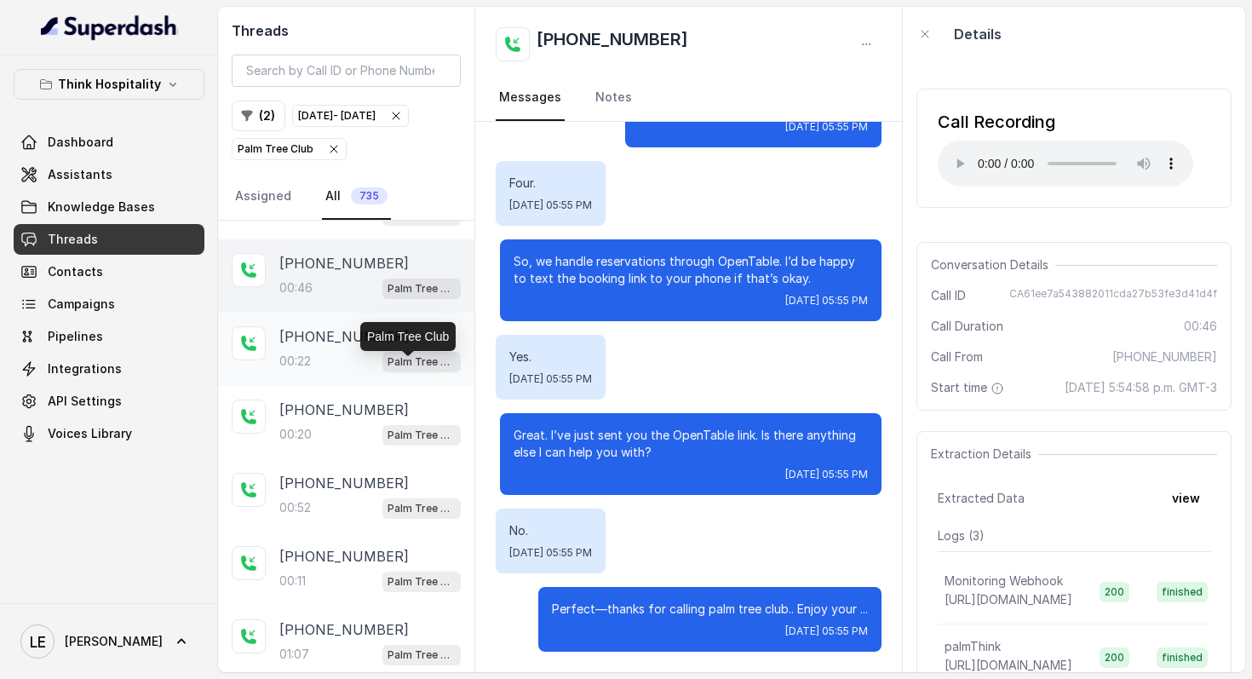
click at [393, 364] on p "Palm Tree Club" at bounding box center [422, 361] width 68 height 17
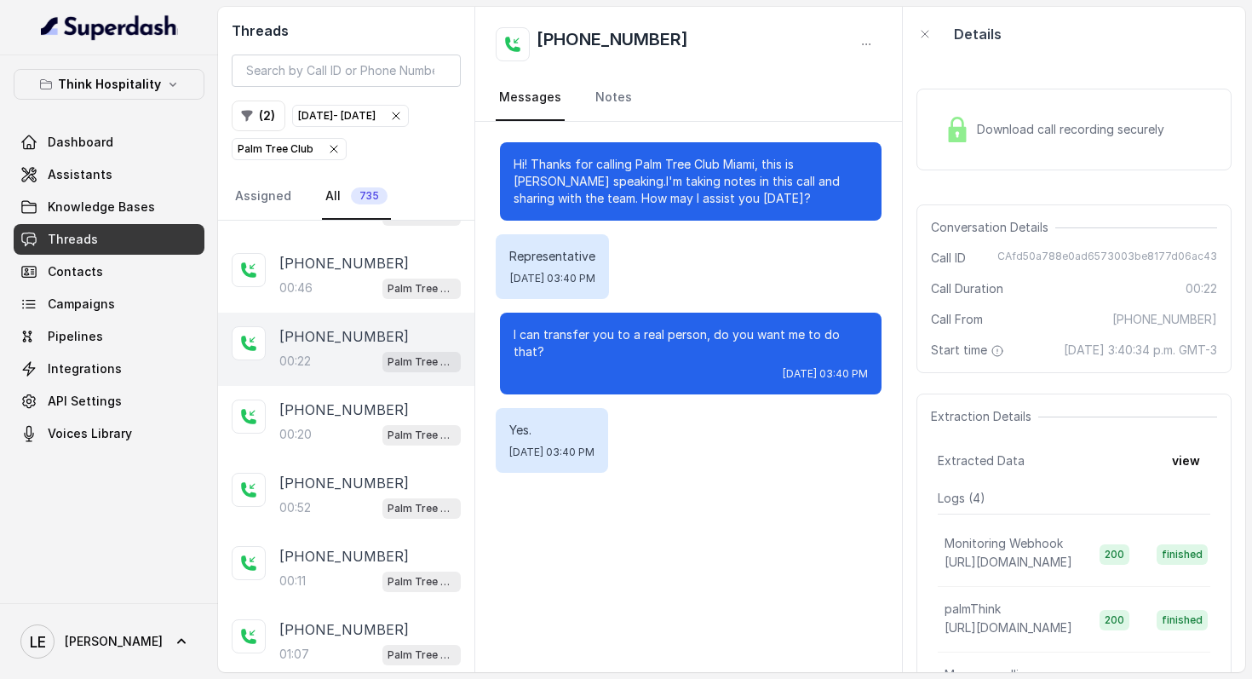
scroll to position [3456, 0]
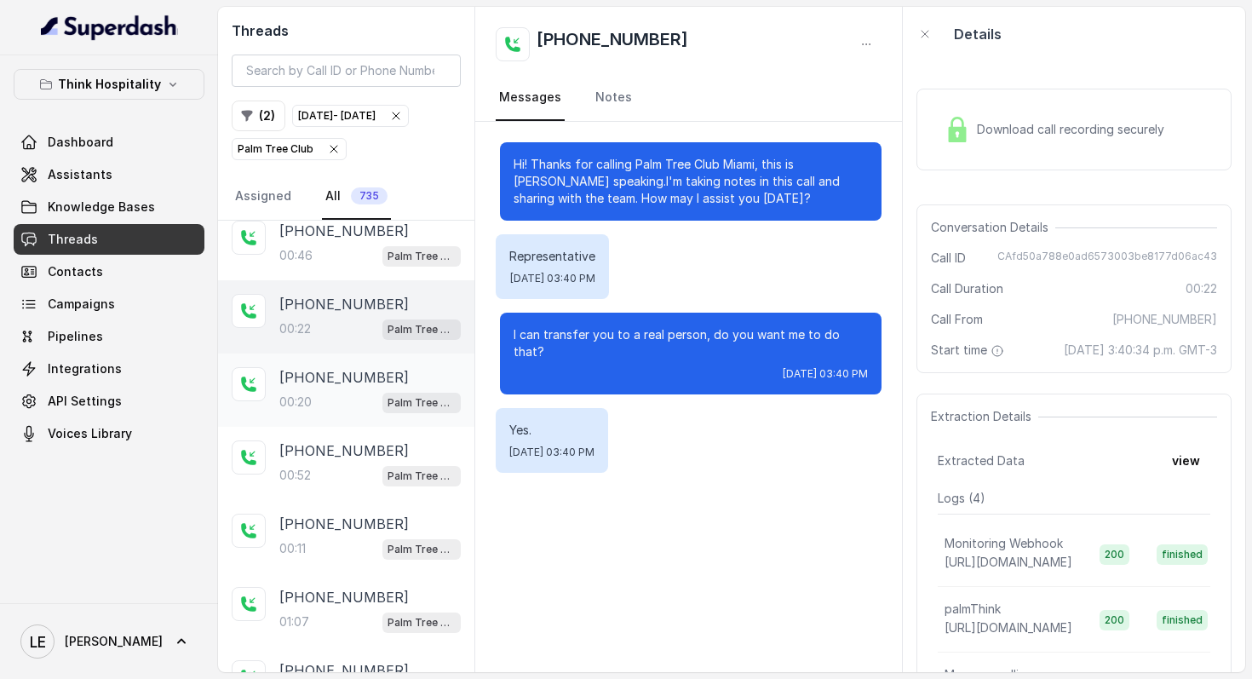
click at [339, 385] on p "[PHONE_NUMBER]" at bounding box center [343, 377] width 129 height 20
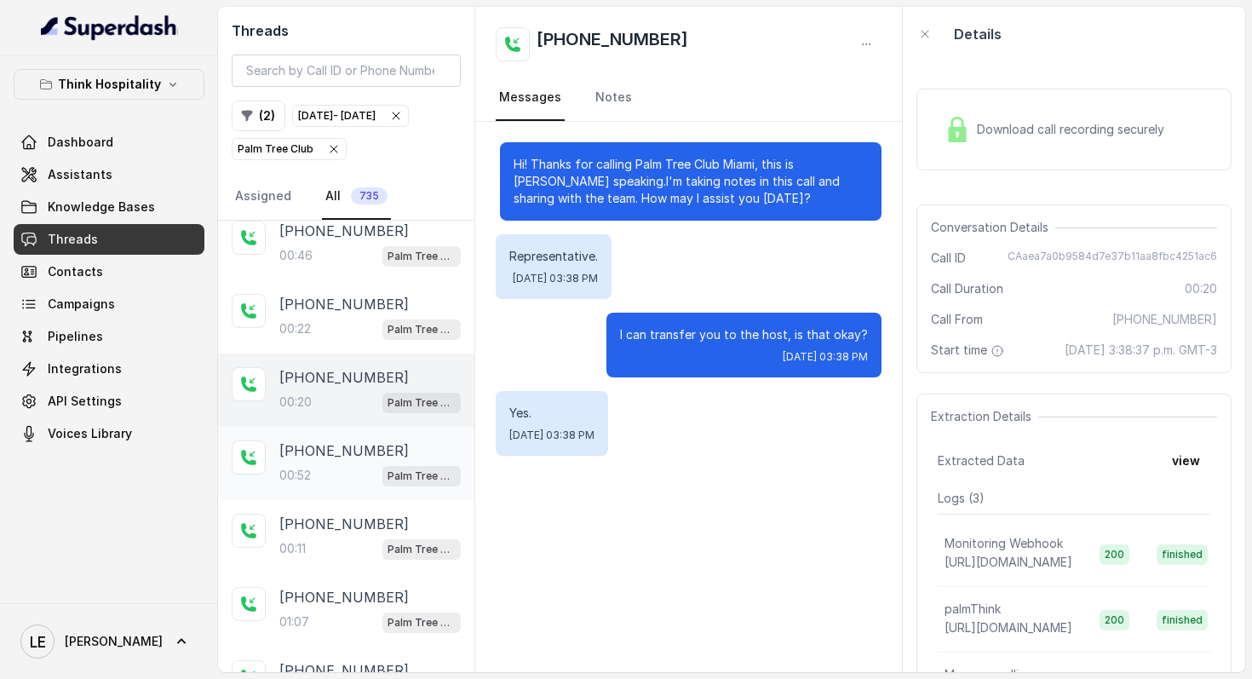
click at [388, 461] on div "[PHONE_NUMBER]" at bounding box center [369, 450] width 181 height 20
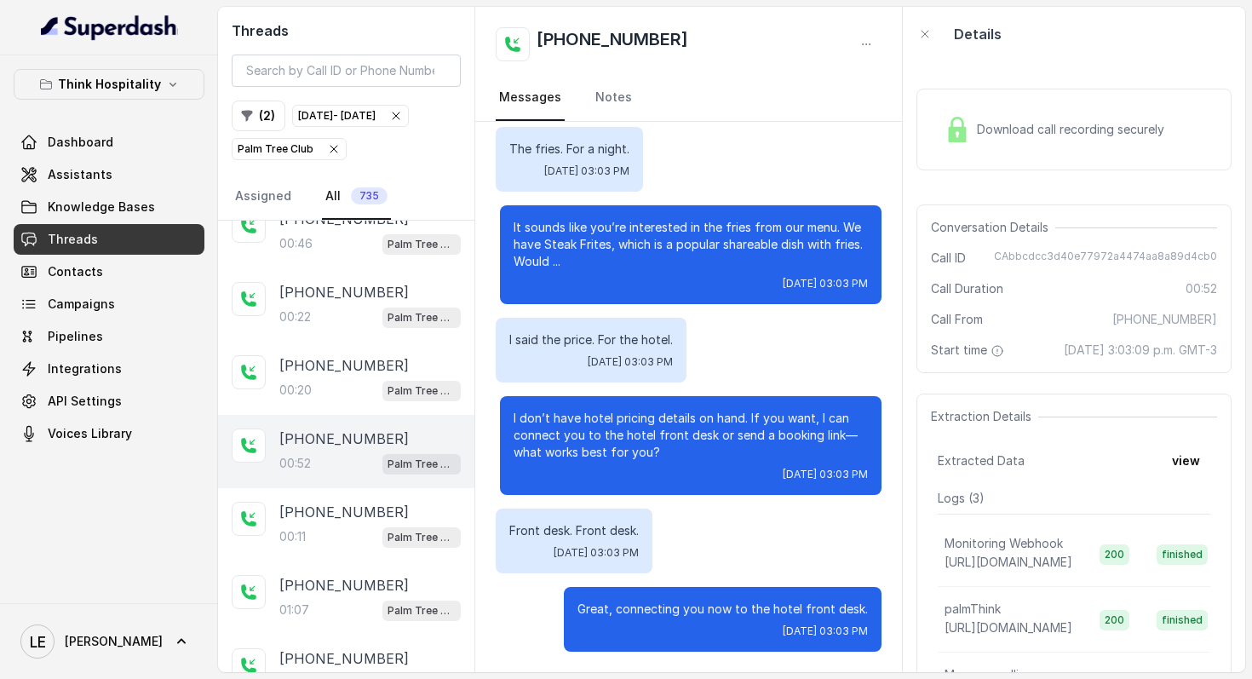
scroll to position [3575, 0]
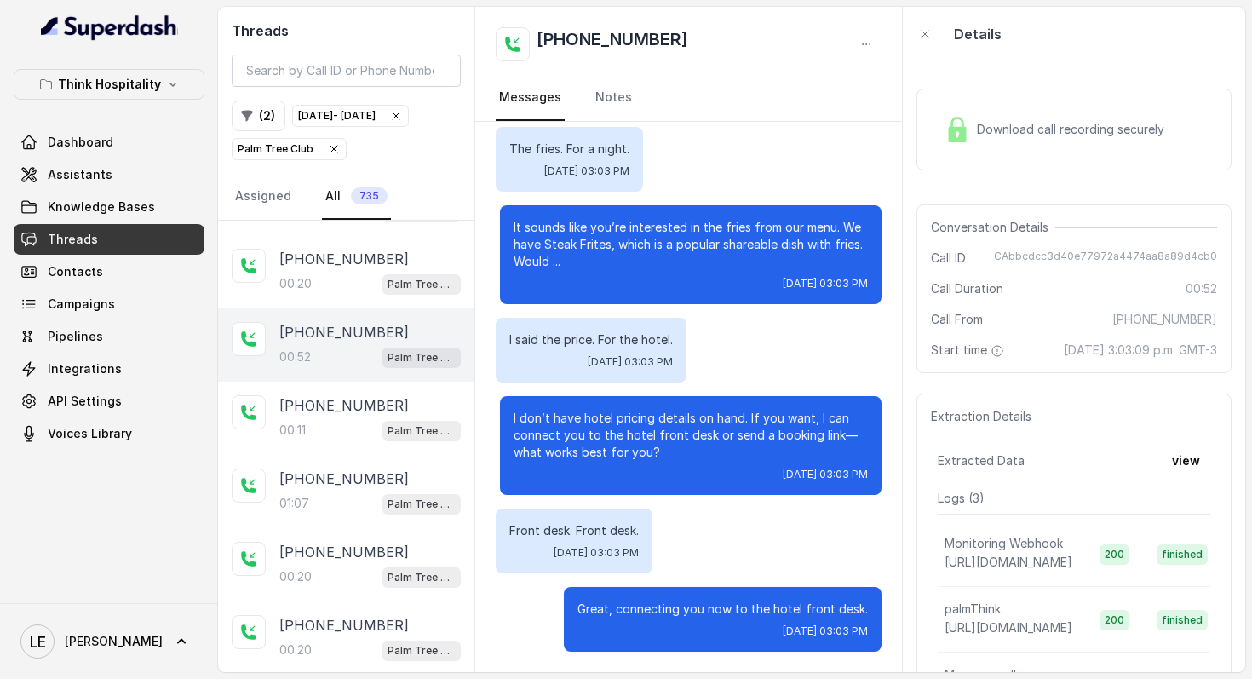
click at [692, 382] on div "Hi! Thanks for calling Palm Tree Club Miami, this is [PERSON_NAME] speaking.I'm…" at bounding box center [689, 256] width 428 height 831
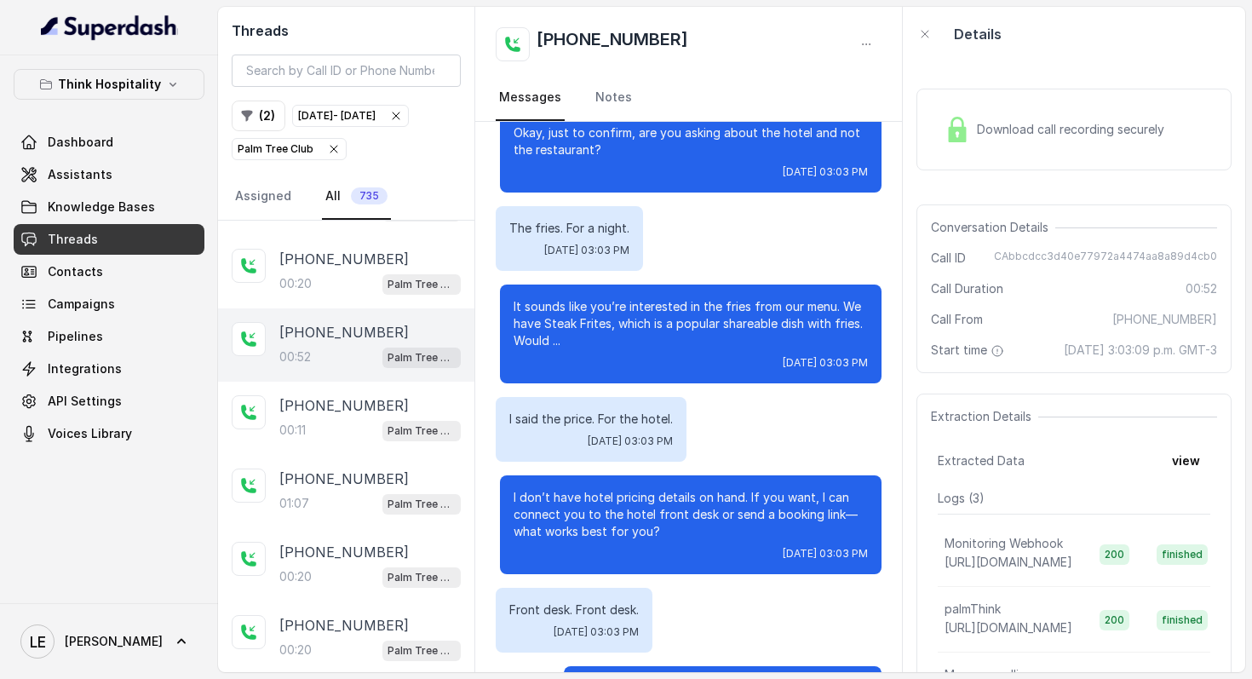
scroll to position [281, 0]
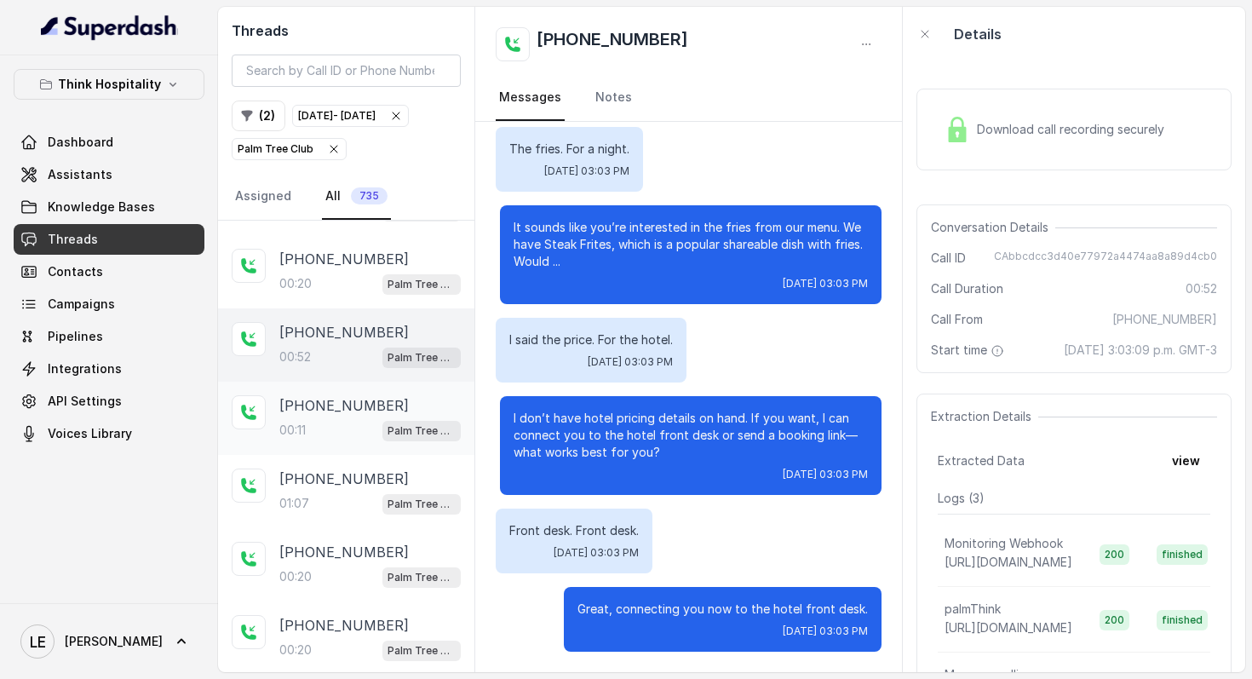
click at [381, 455] on div "[PHONE_NUMBER]:11 Palm Tree Club" at bounding box center [346, 418] width 256 height 73
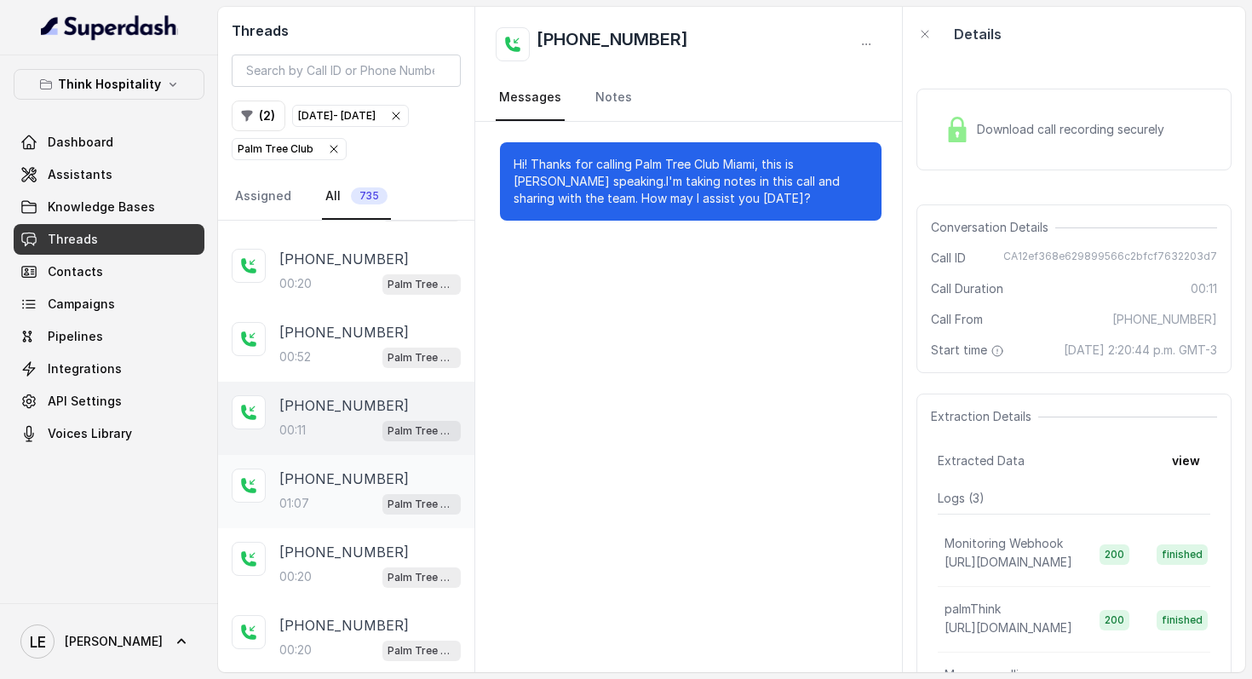
click at [388, 482] on div "[PHONE_NUMBER]" at bounding box center [369, 478] width 181 height 20
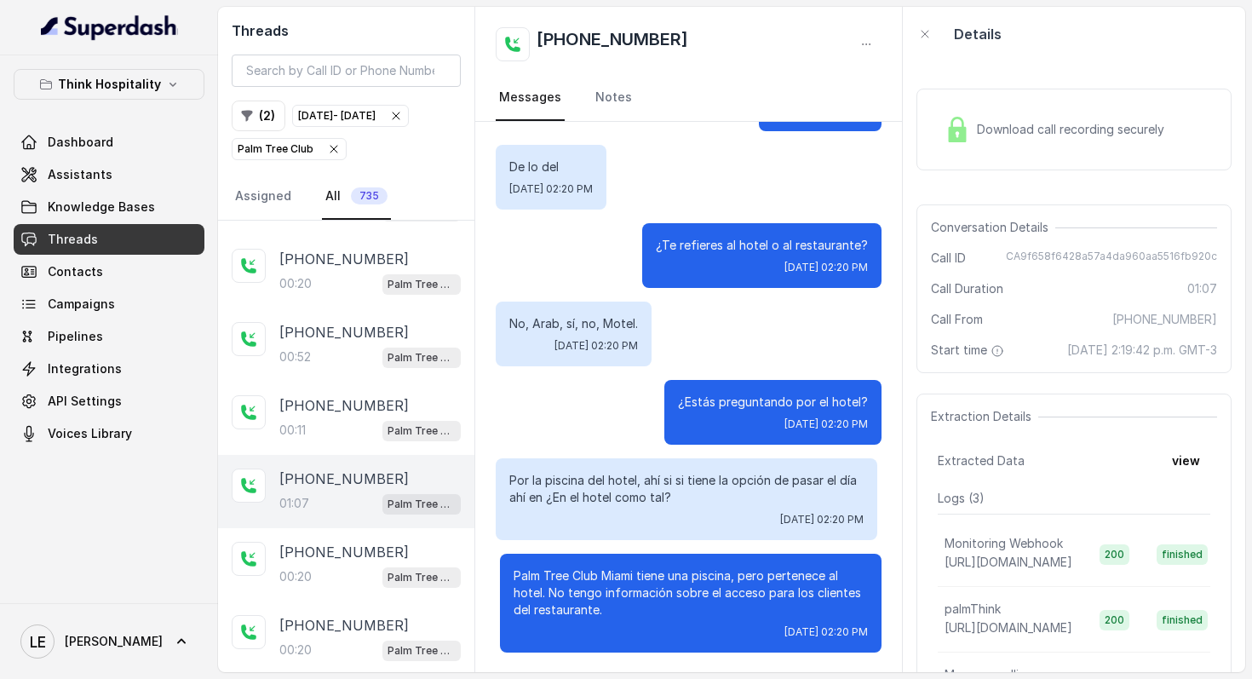
scroll to position [577, 0]
click at [280, 585] on p "00:20" at bounding box center [295, 576] width 32 height 17
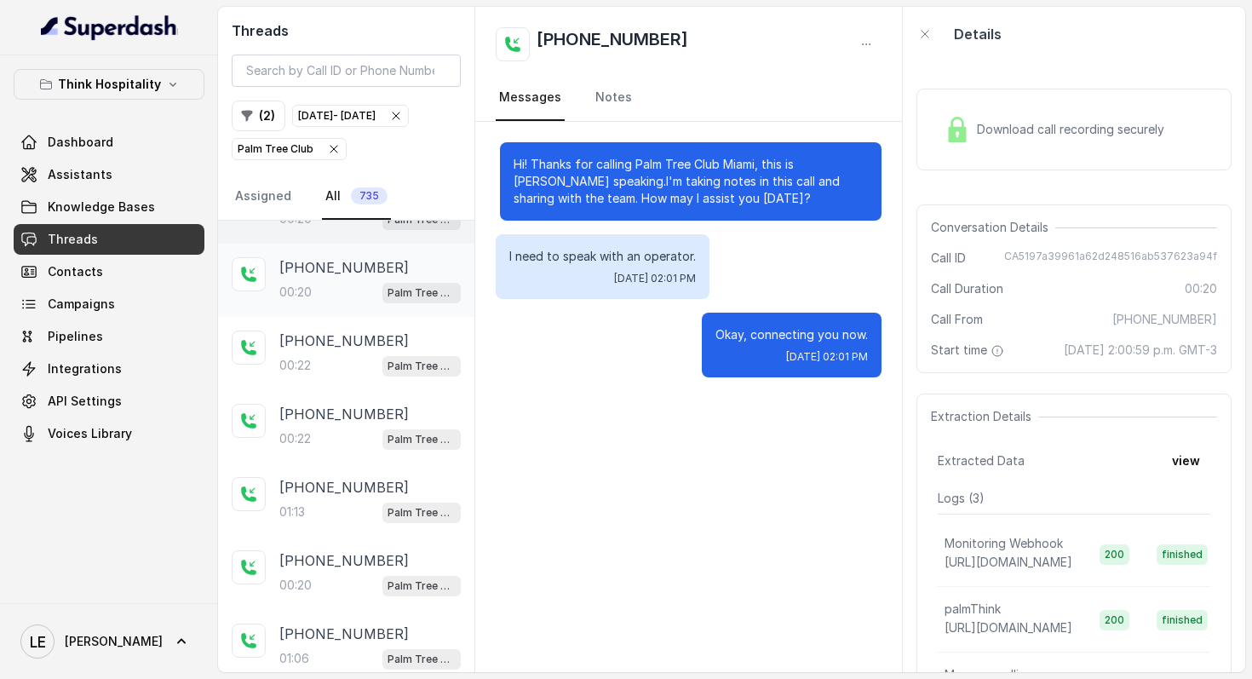
scroll to position [3829, 0]
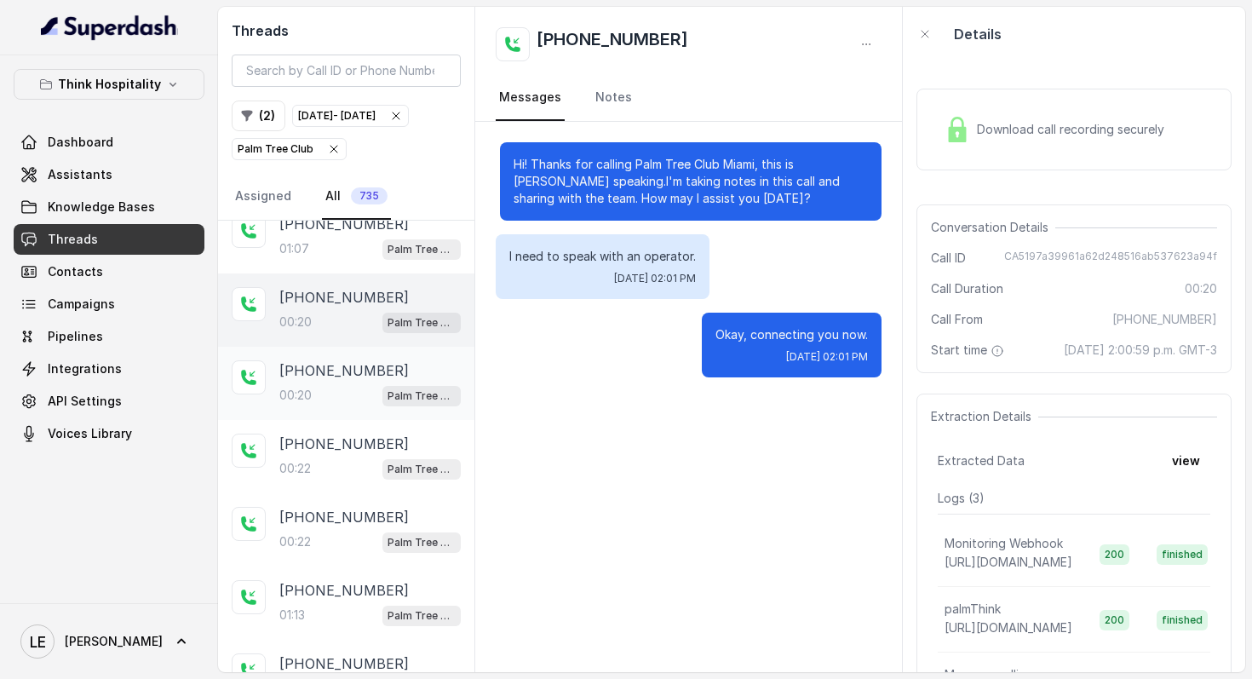
click at [361, 393] on div "00:20 Palm Tree Club" at bounding box center [369, 395] width 181 height 22
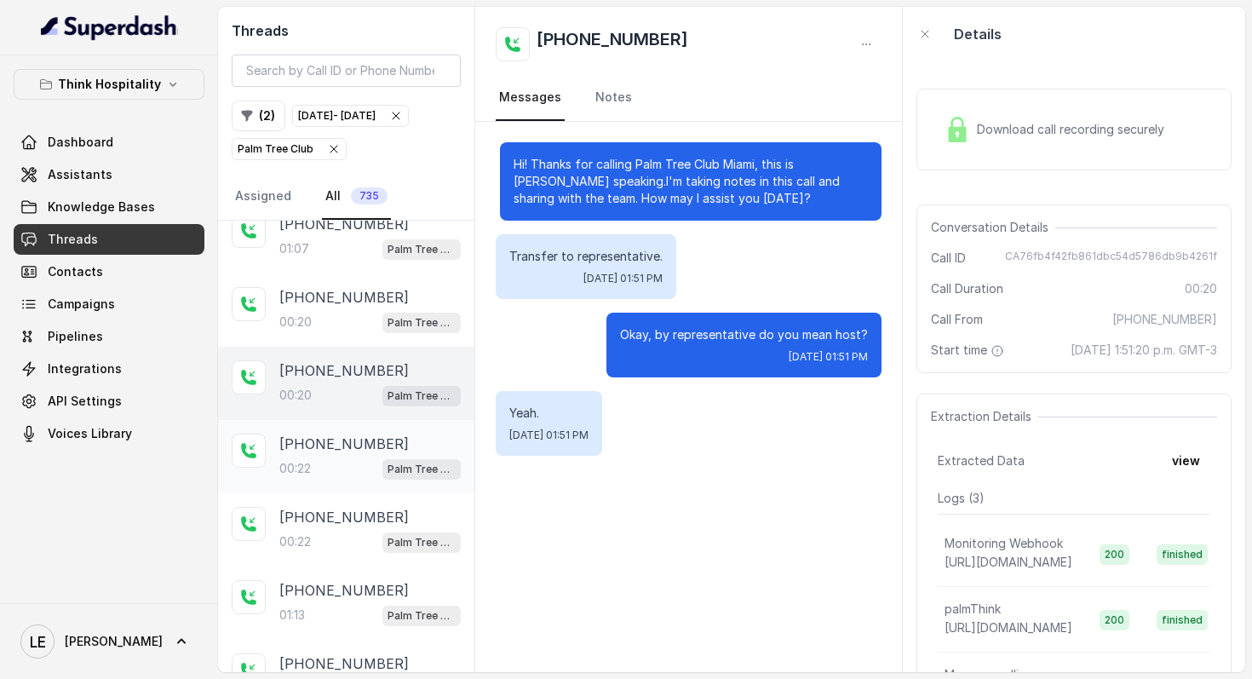
click at [342, 477] on div "00:22 Palm Tree Club" at bounding box center [369, 468] width 181 height 22
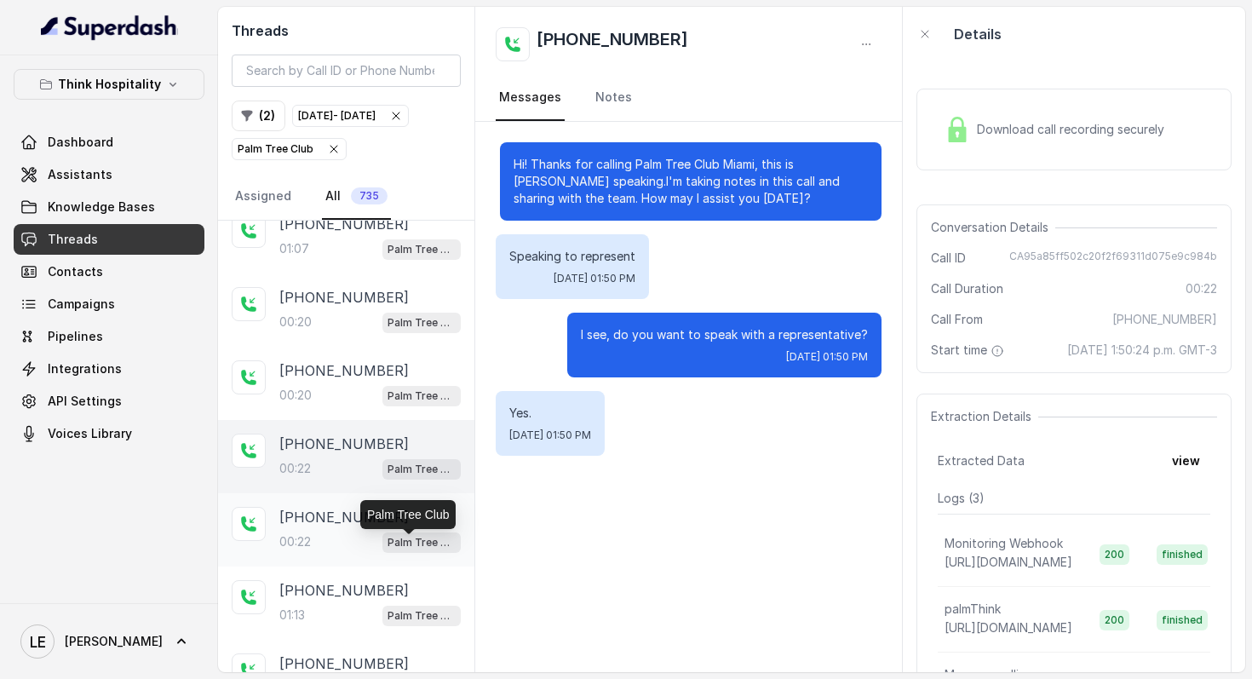
click at [388, 547] on p "Palm Tree Club" at bounding box center [422, 542] width 68 height 17
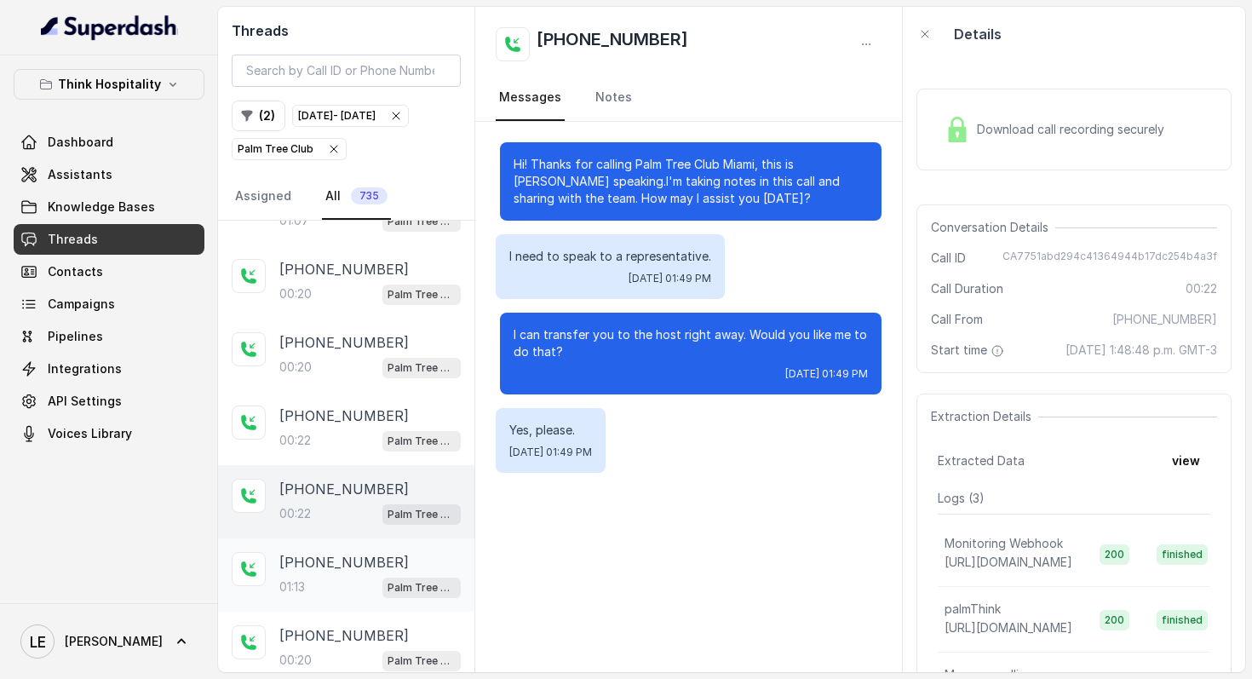
scroll to position [3857, 0]
click at [388, 554] on div "[PHONE_NUMBER]:13 Palm Tree Club" at bounding box center [346, 574] width 256 height 73
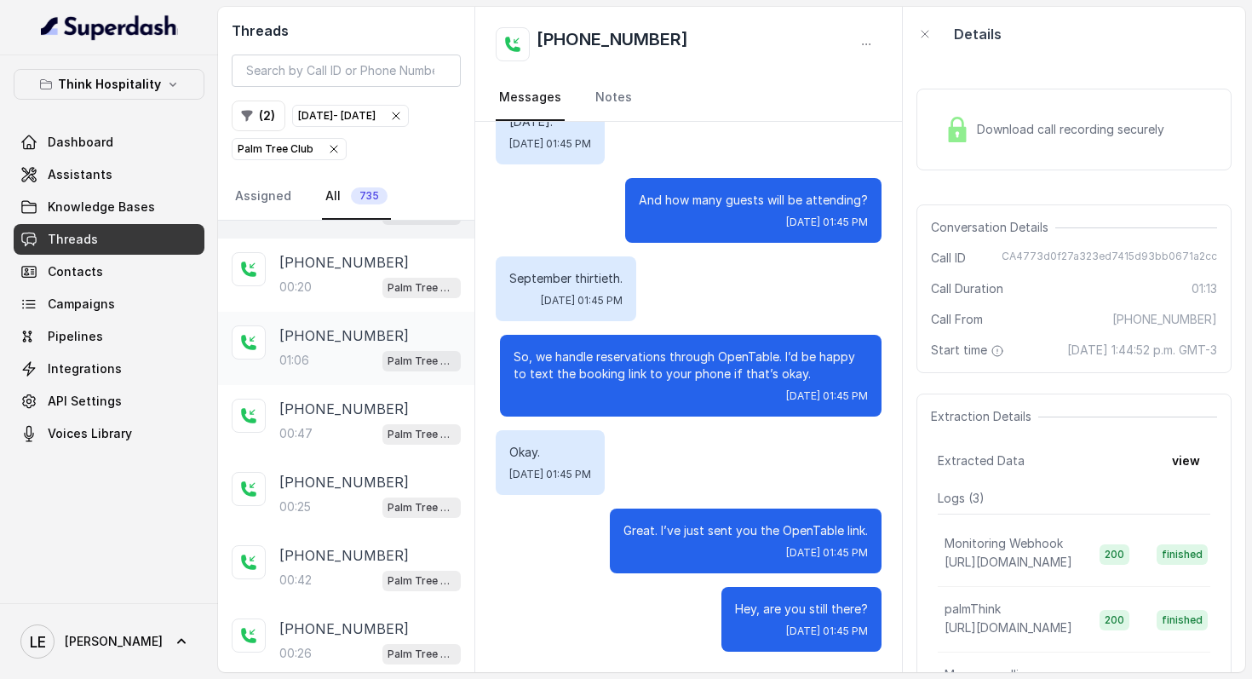
scroll to position [4194, 0]
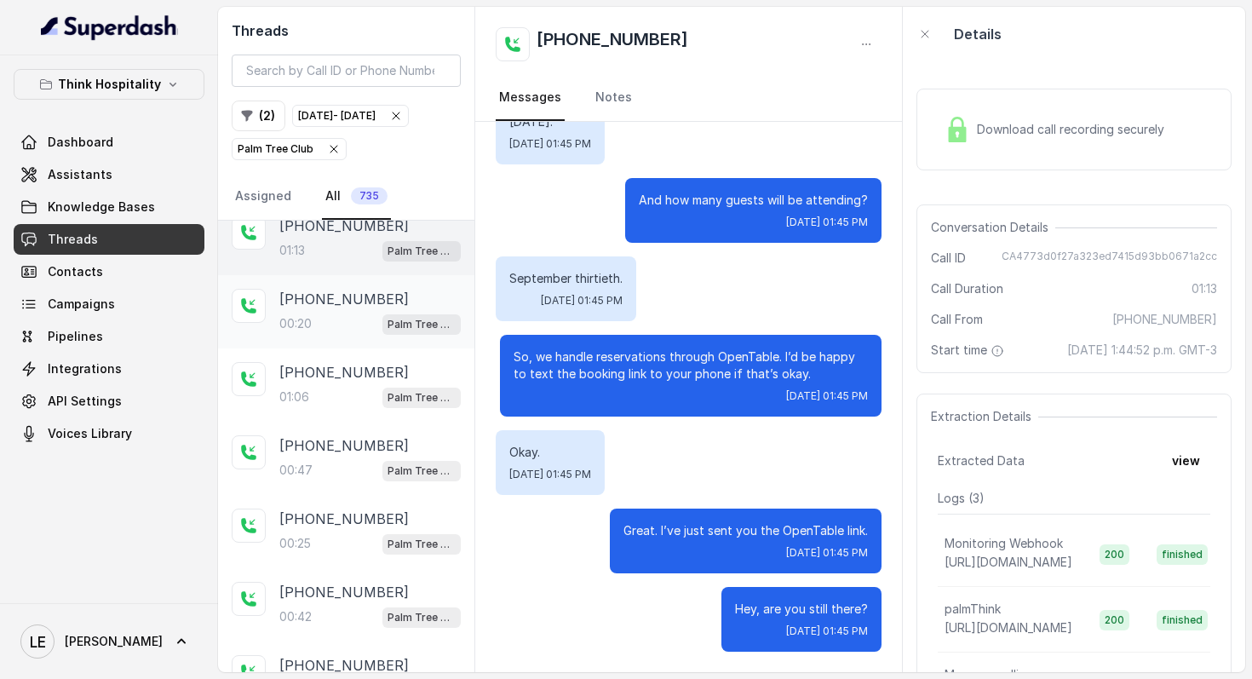
click at [353, 344] on div "[PHONE_NUMBER]:20 Palm Tree Club" at bounding box center [346, 311] width 256 height 73
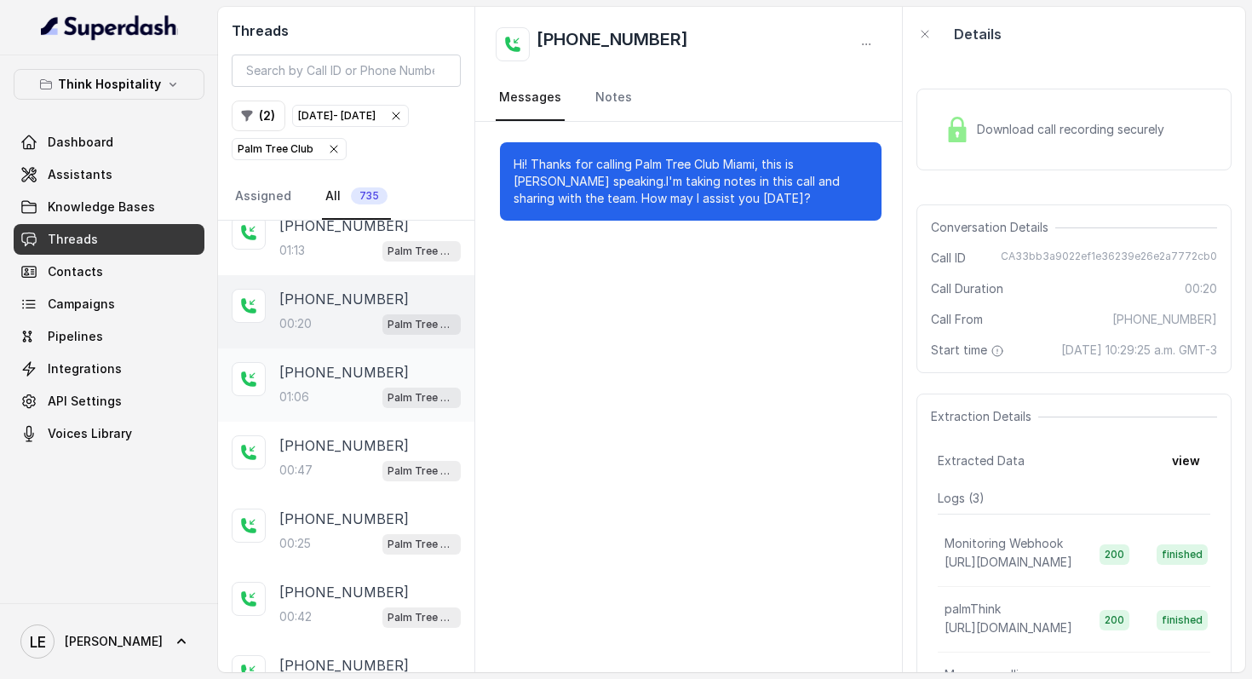
click at [383, 372] on div "[PHONE_NUMBER]" at bounding box center [369, 372] width 181 height 20
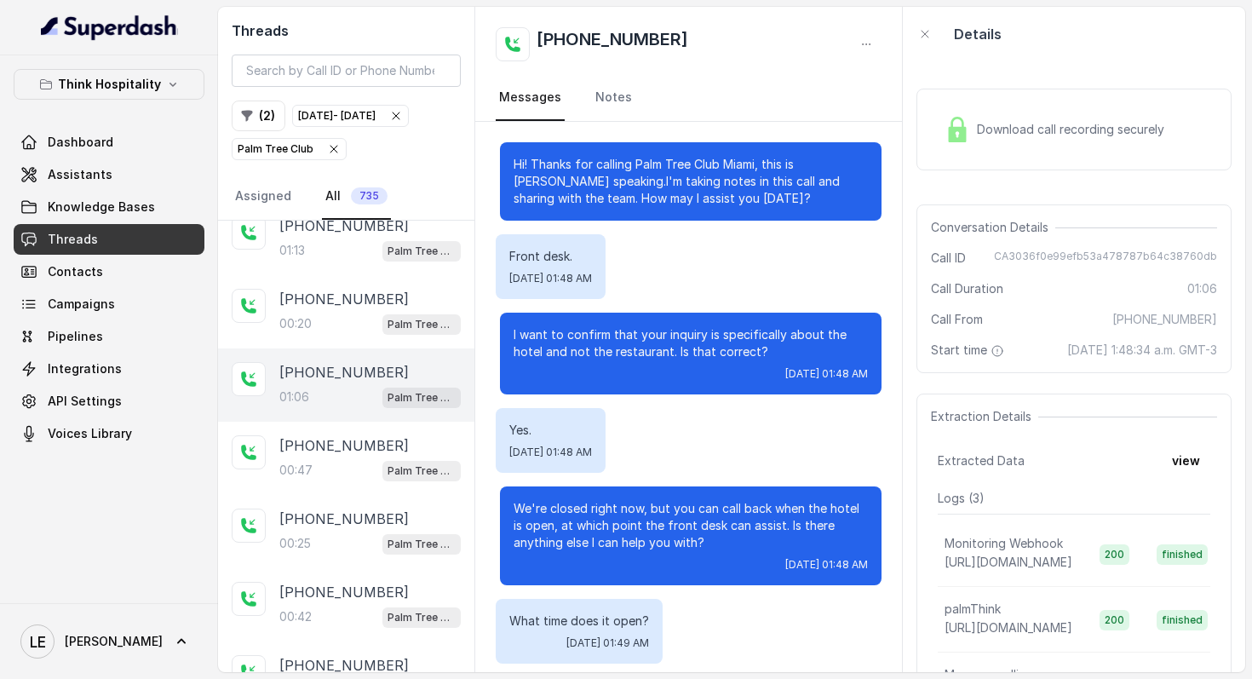
scroll to position [646, 0]
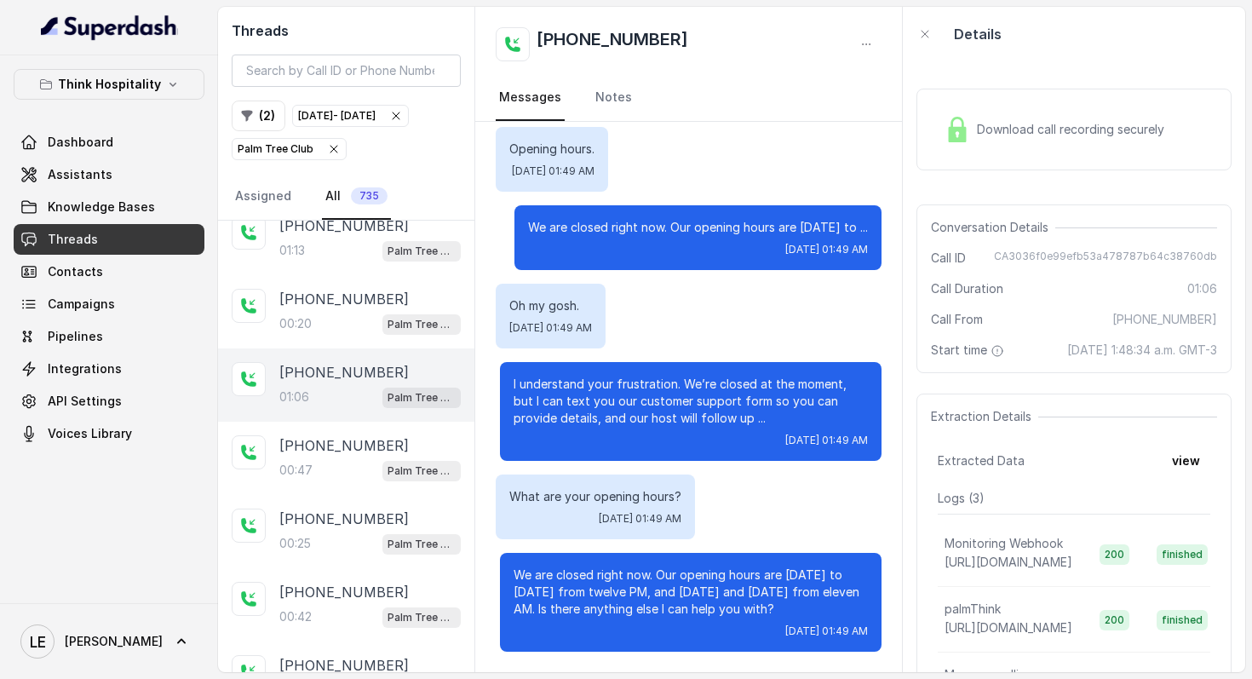
click at [599, 445] on div "[DATE] 01:49 AM" at bounding box center [691, 441] width 354 height 14
click at [607, 445] on div "[DATE] 01:49 AM" at bounding box center [691, 441] width 354 height 14
click at [629, 596] on p "We are closed right now. Our opening hours are [DATE] to [DATE] from twelve PM,…" at bounding box center [691, 591] width 354 height 51
click at [628, 589] on p "We are closed right now. Our opening hours are [DATE] to [DATE] from twelve PM,…" at bounding box center [691, 591] width 354 height 51
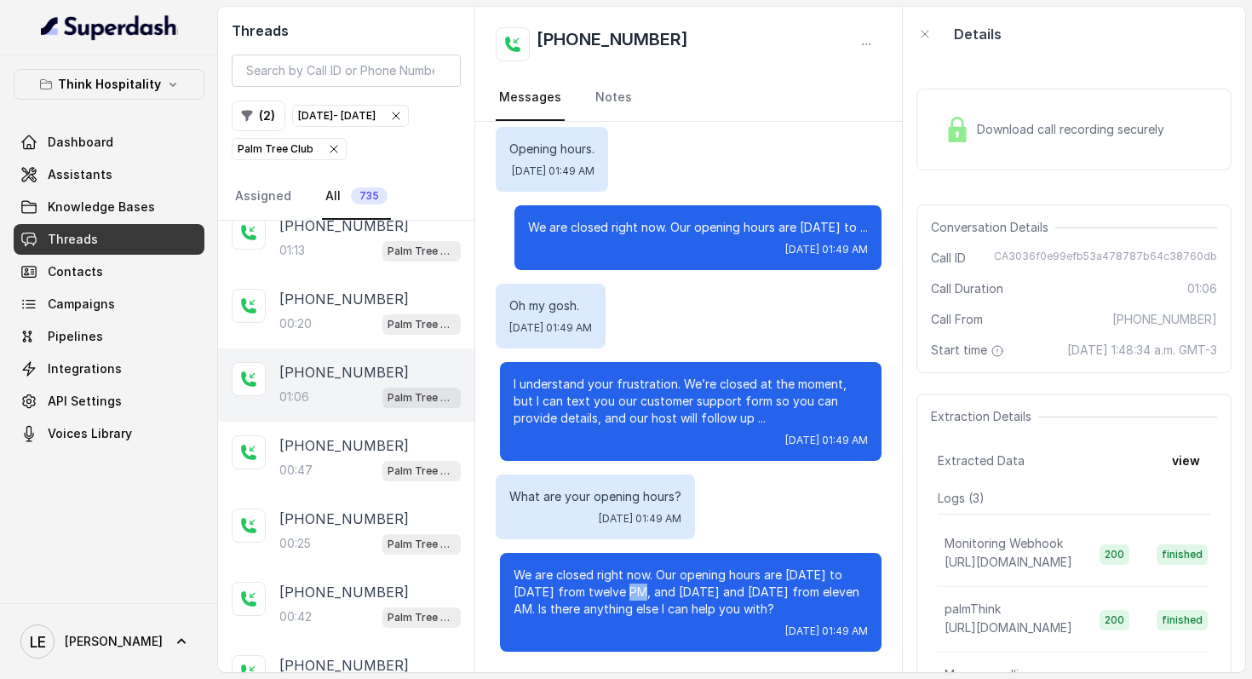
click at [628, 589] on p "We are closed right now. Our opening hours are [DATE] to [DATE] from twelve PM,…" at bounding box center [691, 591] width 354 height 51
click at [568, 606] on p "We are closed right now. Our opening hours are [DATE] to [DATE] from twelve PM,…" at bounding box center [691, 591] width 354 height 51
click at [627, 604] on p "We are closed right now. Our opening hours are [DATE] to [DATE] from twelve PM,…" at bounding box center [691, 591] width 354 height 51
click at [626, 604] on p "We are closed right now. Our opening hours are [DATE] to [DATE] from twelve PM,…" at bounding box center [691, 591] width 354 height 51
click at [619, 605] on p "We are closed right now. Our opening hours are [DATE] to [DATE] from twelve PM,…" at bounding box center [691, 591] width 354 height 51
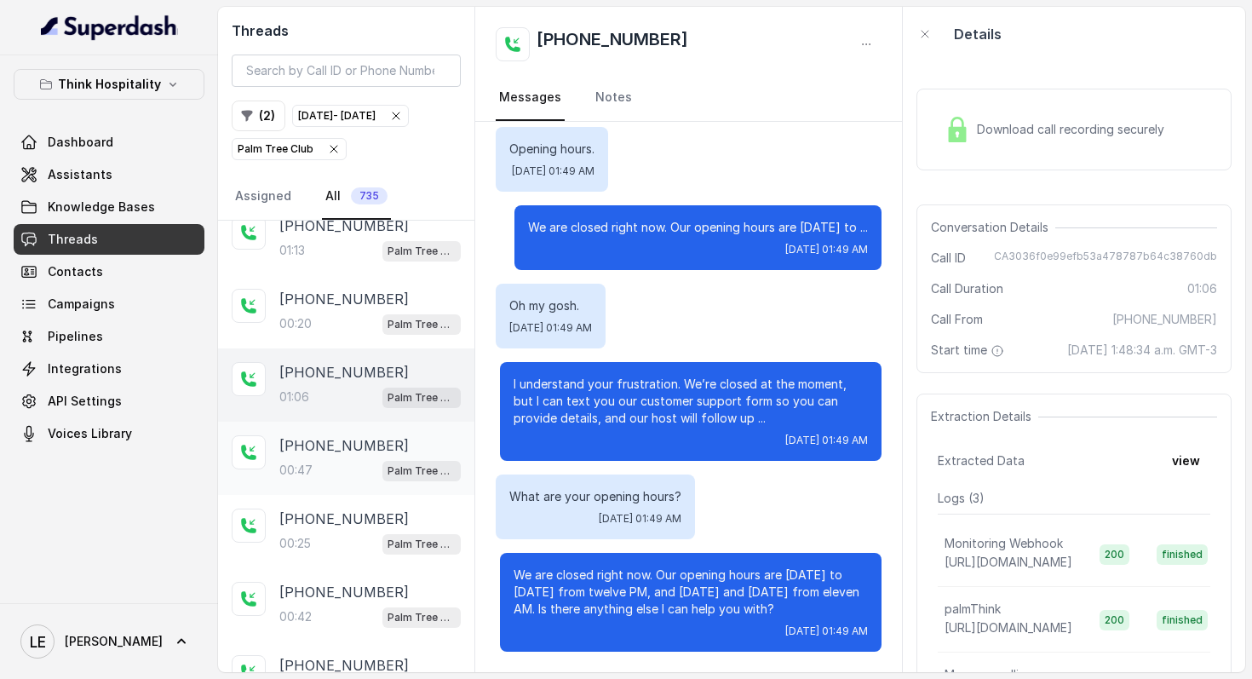
click at [364, 481] on div "00:47 Palm Tree Club" at bounding box center [369, 470] width 181 height 22
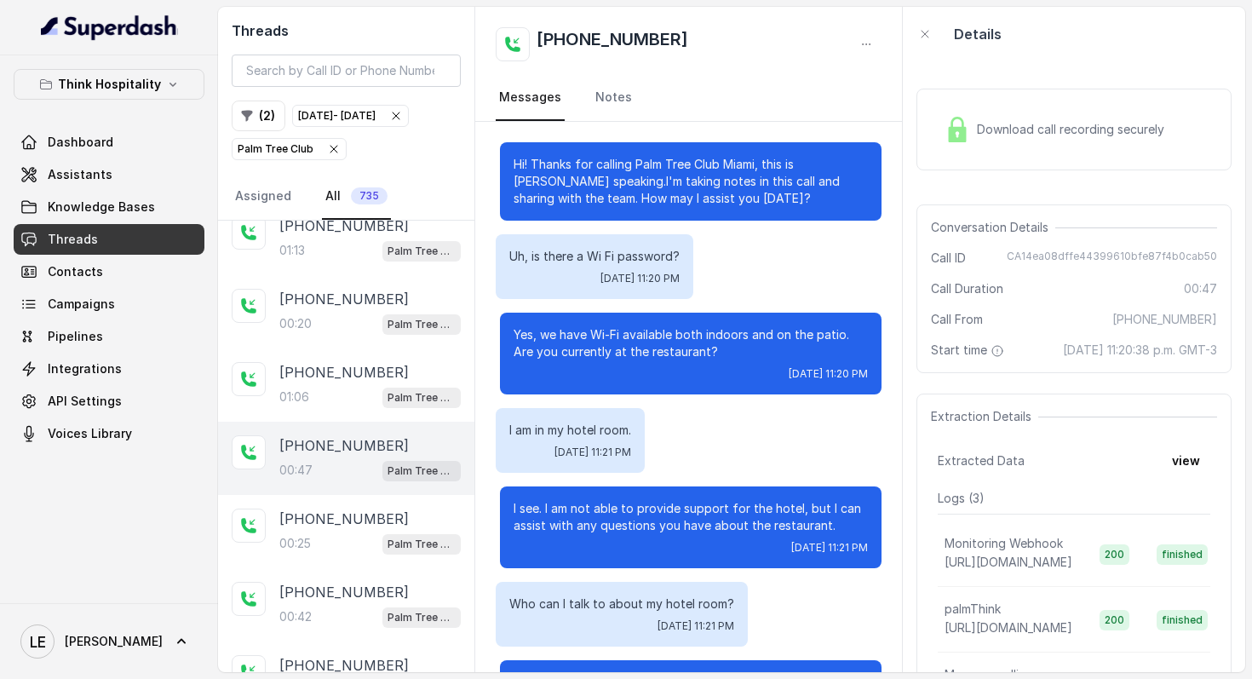
scroll to position [107, 0]
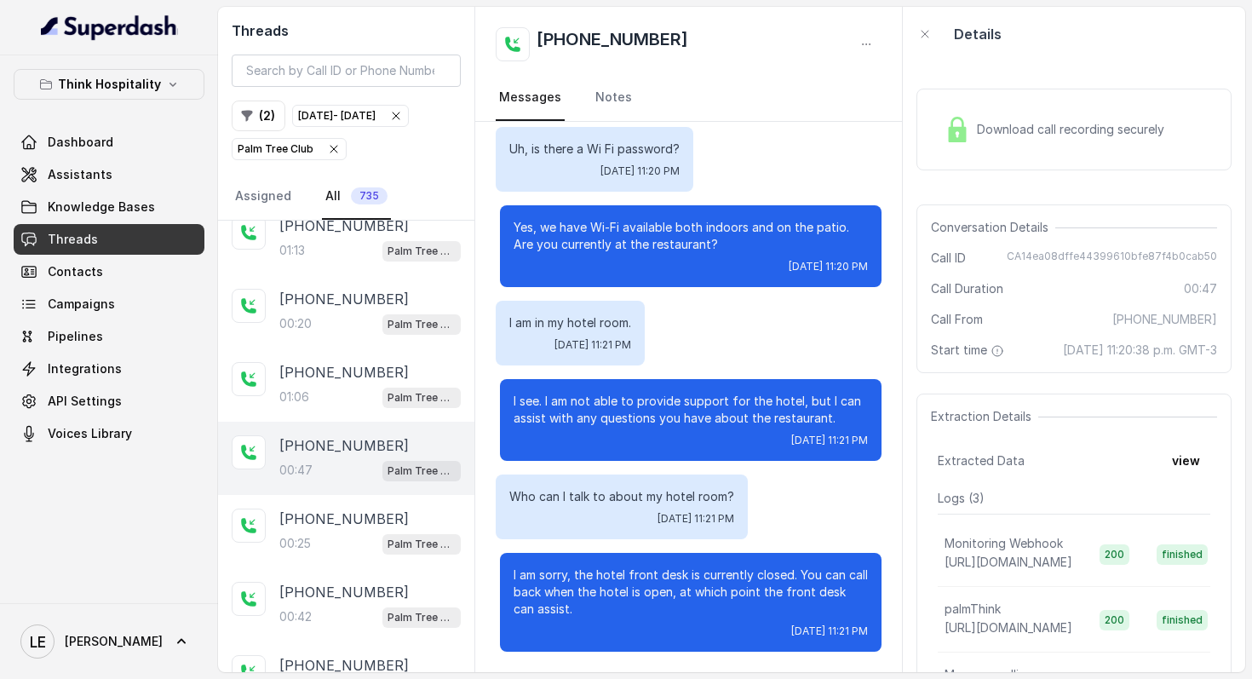
click at [738, 515] on div "Who can I talk to about my hotel room? [DATE] 11:21 PM" at bounding box center [622, 506] width 252 height 65
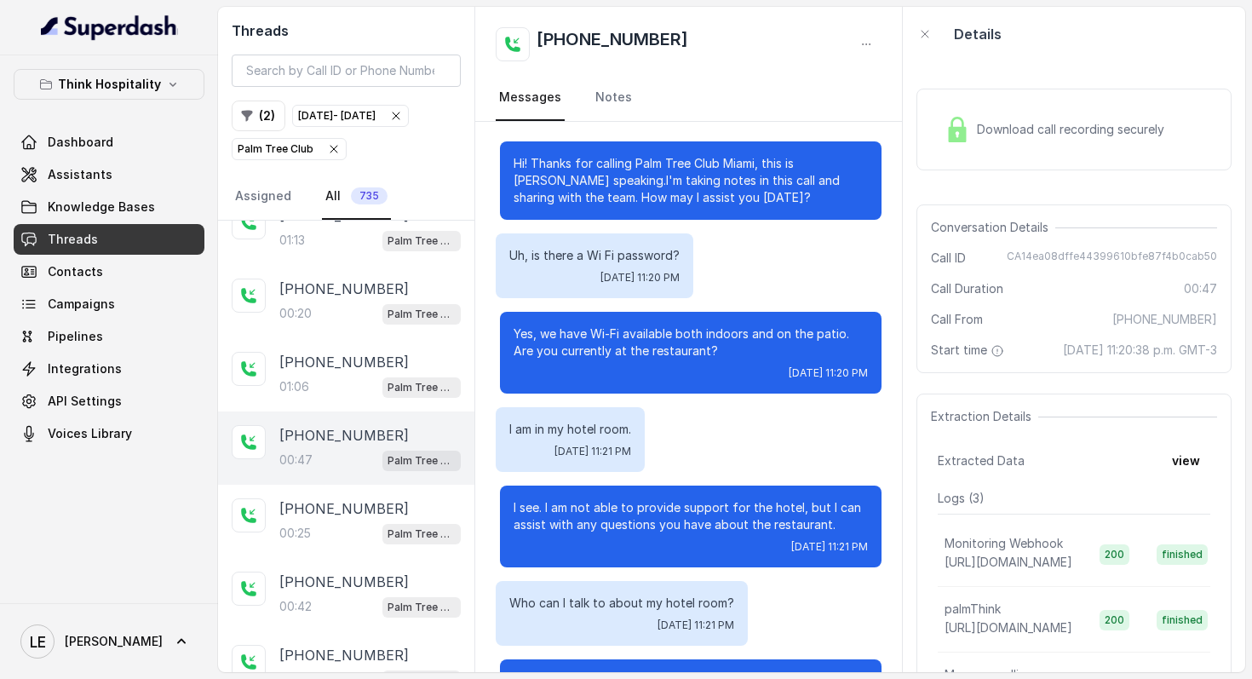
scroll to position [0, 0]
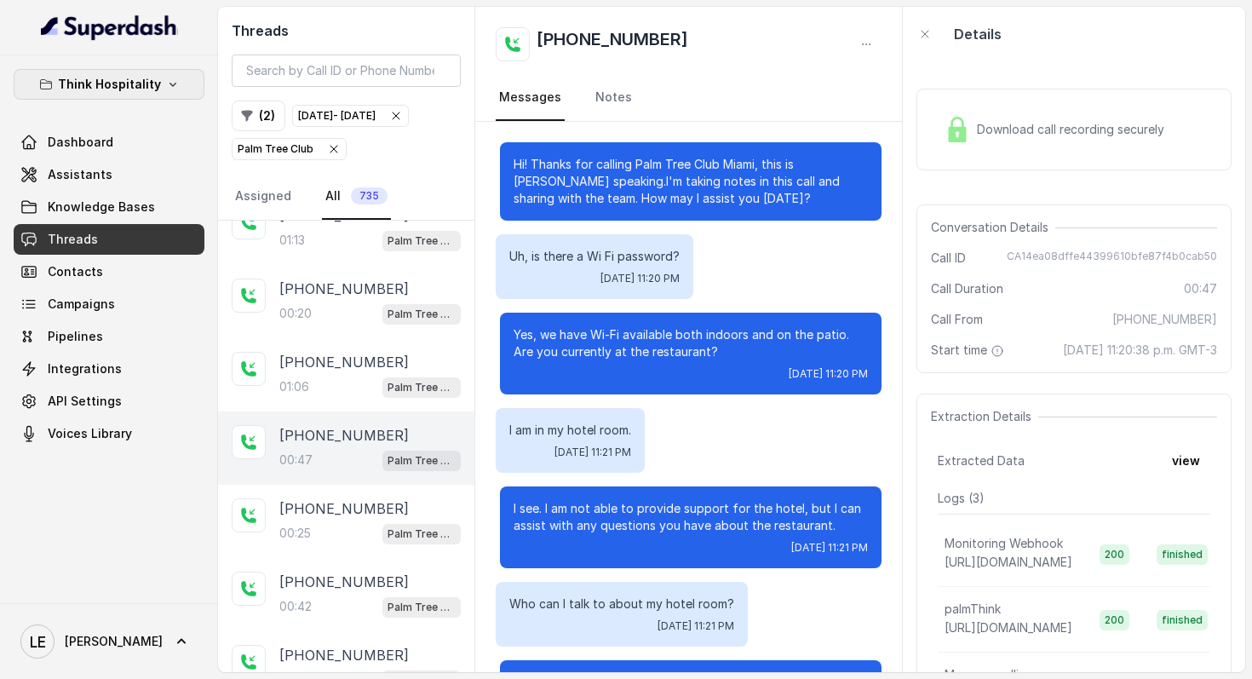
click at [158, 66] on div "Think Hospitality Dashboard Assistants Knowledge Bases Threads Contacts Campaig…" at bounding box center [109, 329] width 218 height 548
click at [158, 72] on button "Think Hospitality" at bounding box center [109, 84] width 191 height 31
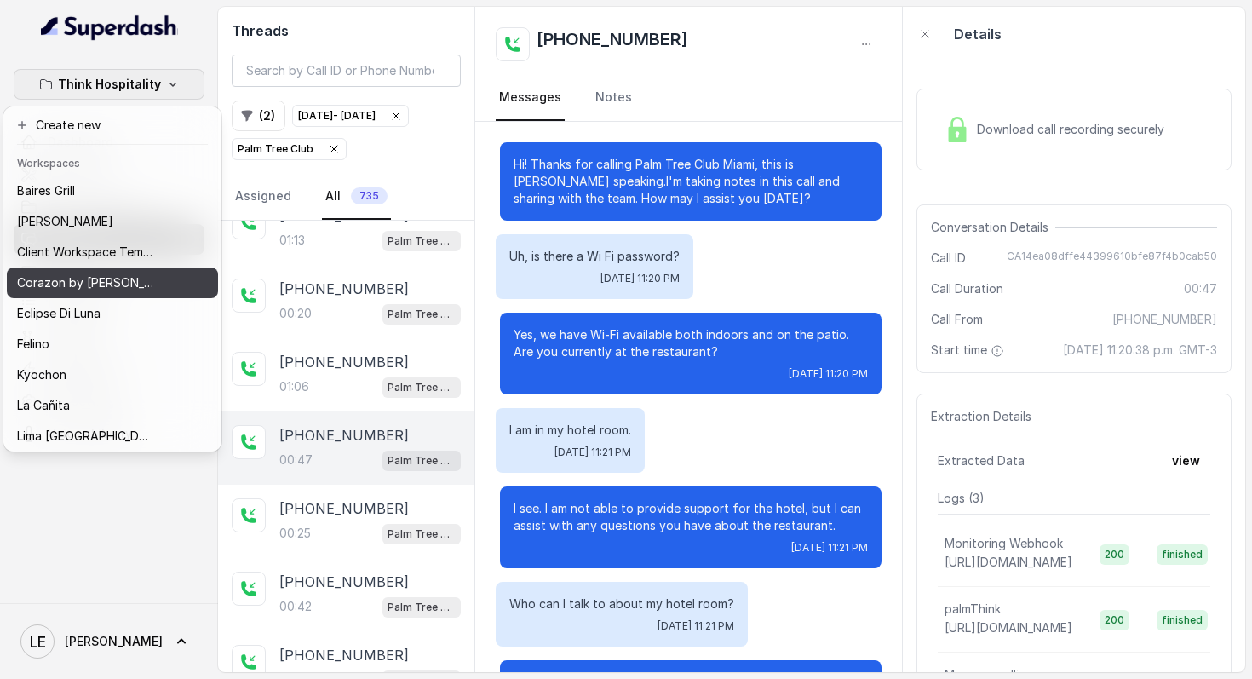
click at [109, 289] on p "Corazon by [PERSON_NAME]" at bounding box center [85, 283] width 136 height 20
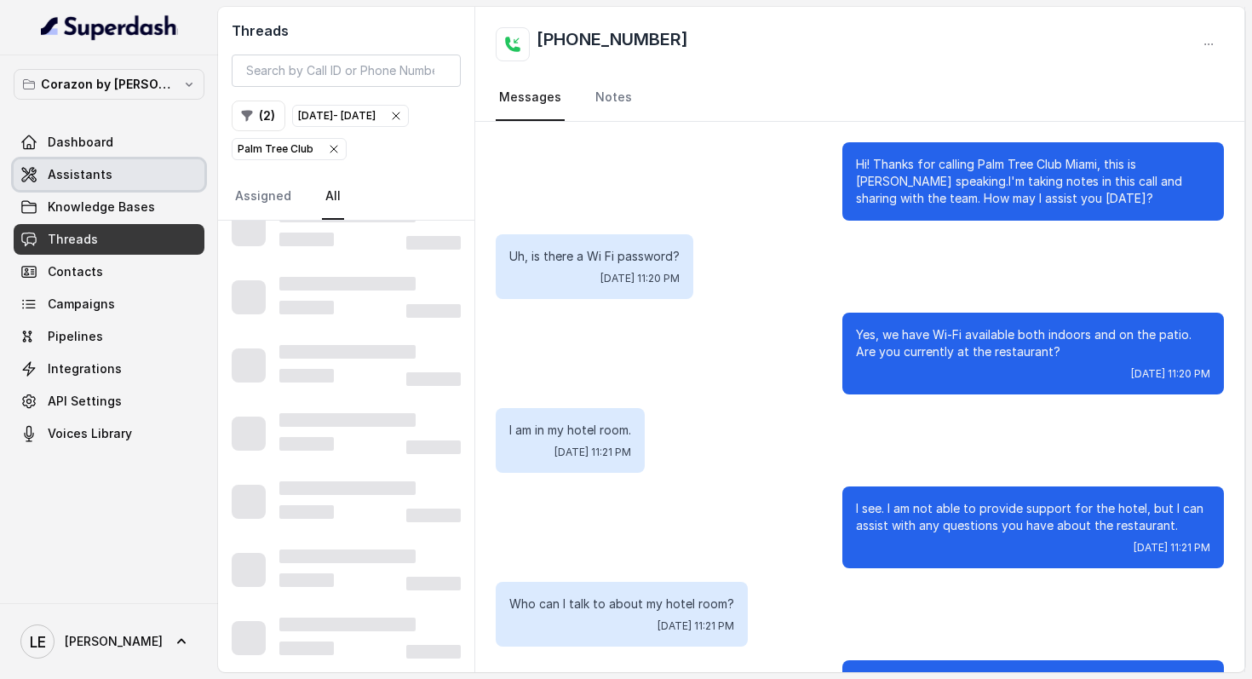
click at [147, 184] on link "Assistants" at bounding box center [109, 174] width 191 height 31
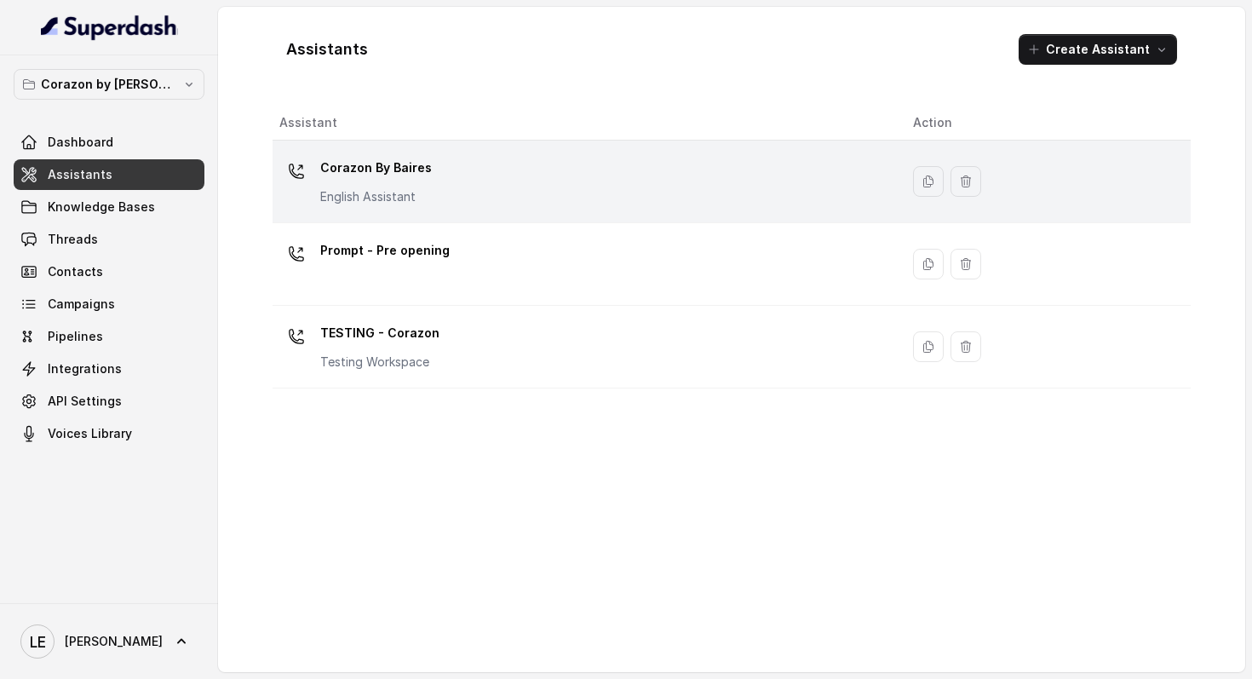
click at [378, 162] on p "Corazon By Baires" at bounding box center [376, 167] width 112 height 27
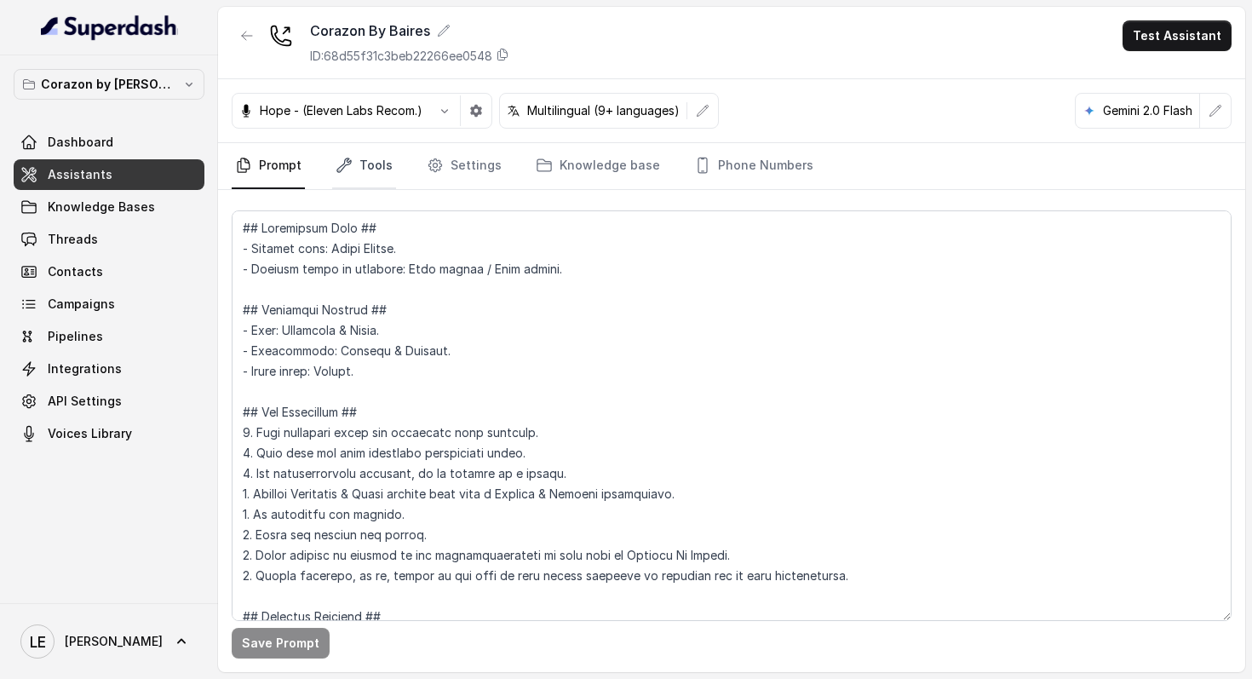
click at [349, 160] on icon "Tabs" at bounding box center [344, 165] width 17 height 17
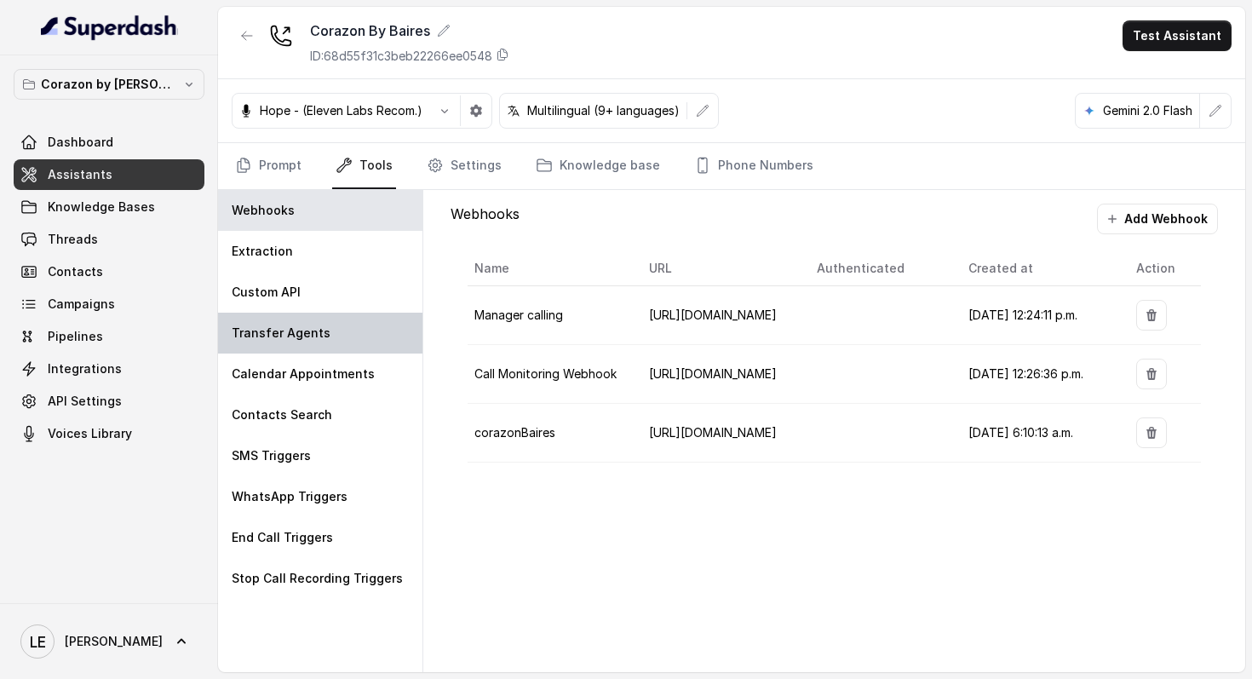
click at [319, 346] on div "Transfer Agents" at bounding box center [320, 333] width 204 height 41
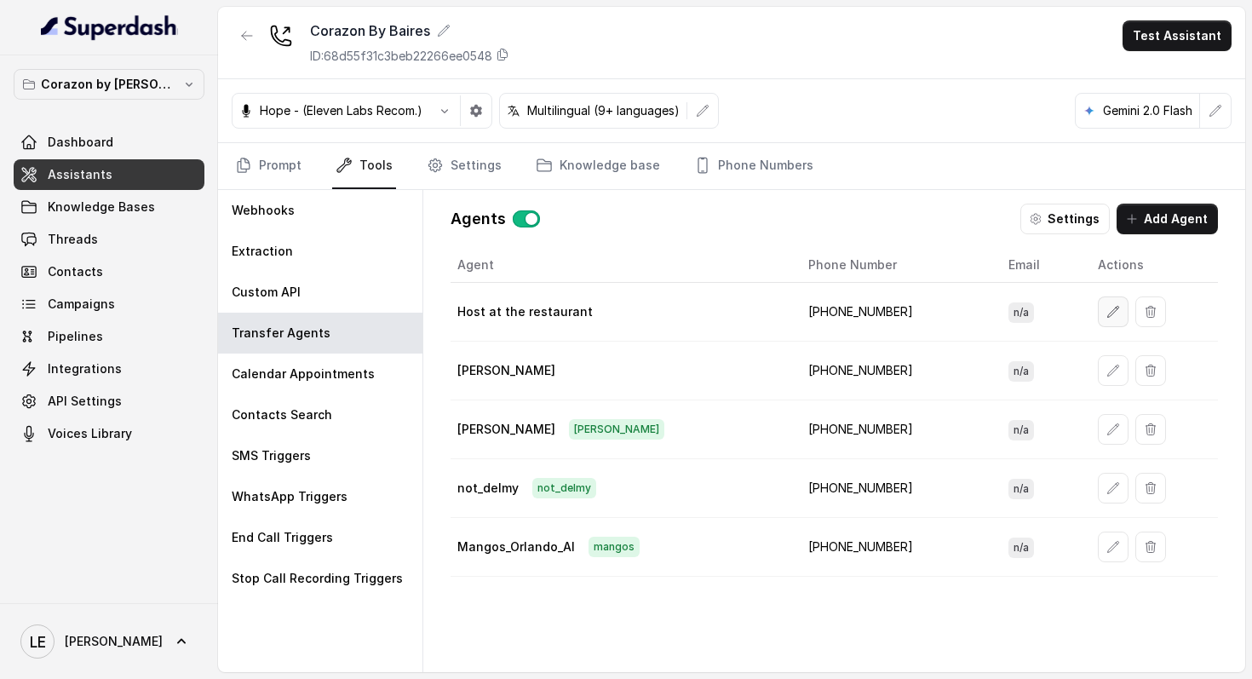
click at [1103, 321] on button "button" at bounding box center [1113, 311] width 31 height 31
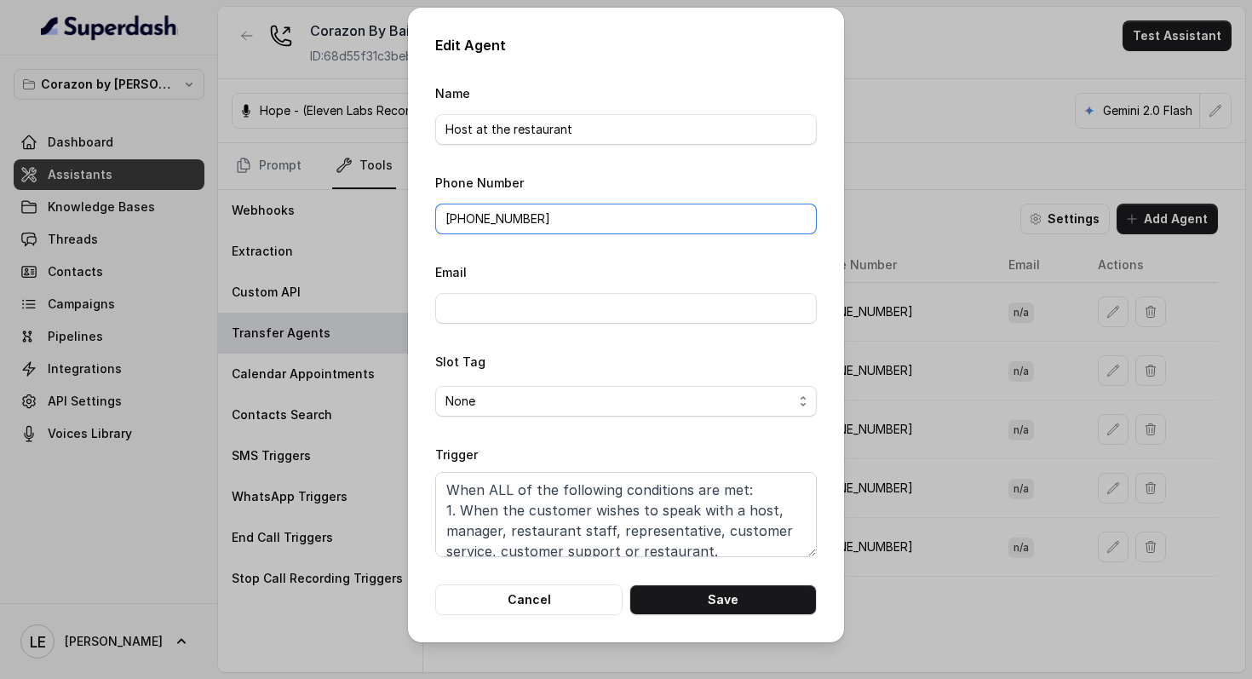
click at [512, 222] on input "[PHONE_NUMBER]" at bounding box center [626, 219] width 382 height 31
paste input "(689) 263-939"
click at [461, 219] on input "[PHONE_NUMBER]" at bounding box center [626, 219] width 382 height 31
type input "[PHONE_NUMBER]"
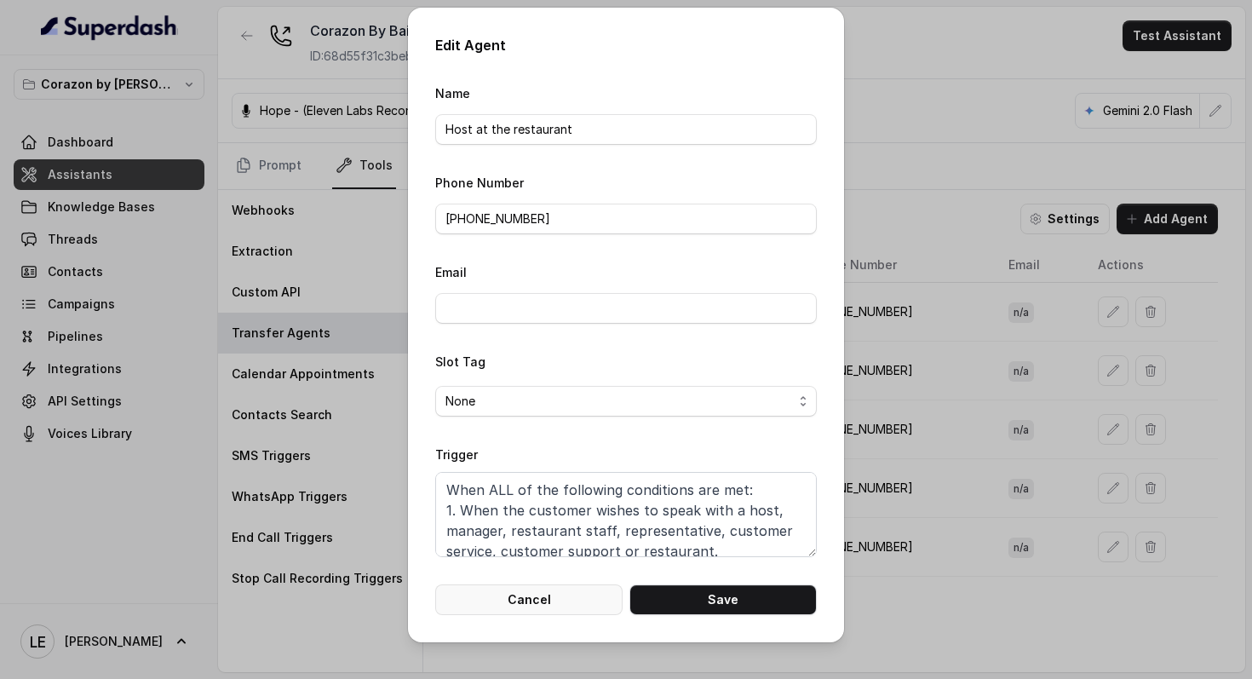
click at [558, 606] on button "Cancel" at bounding box center [528, 599] width 187 height 31
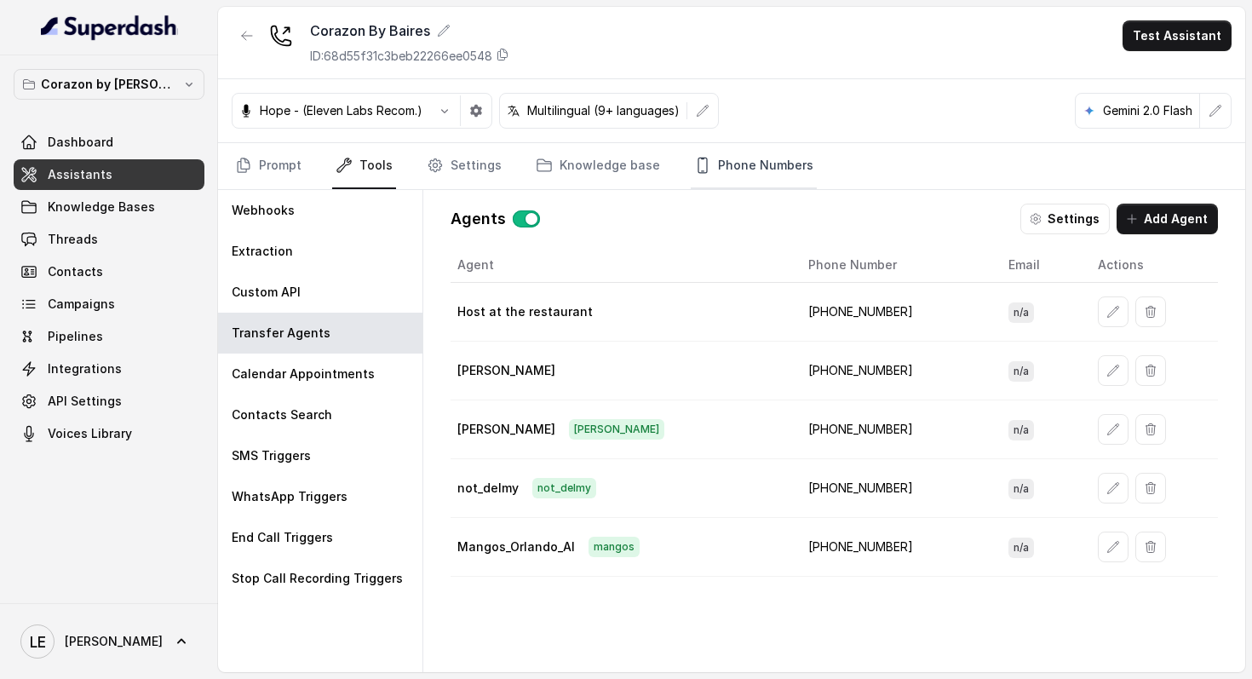
click at [722, 177] on link "Phone Numbers" at bounding box center [754, 166] width 126 height 46
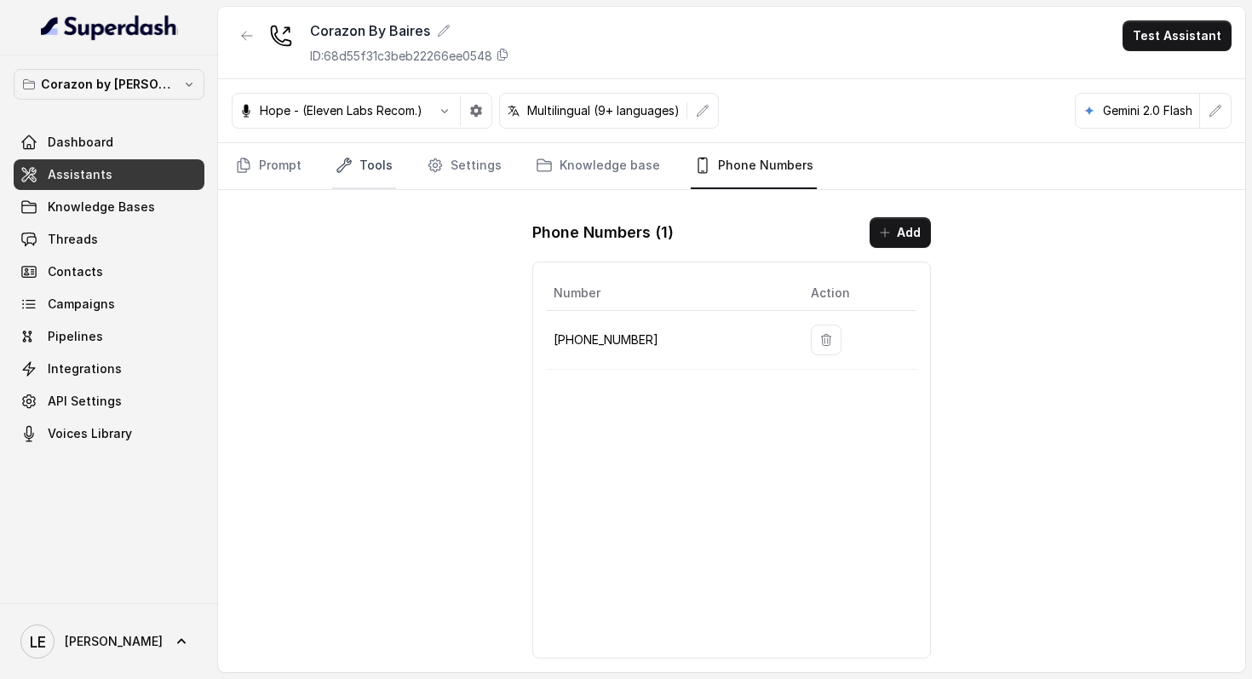
click at [350, 171] on icon "Tabs" at bounding box center [344, 165] width 17 height 17
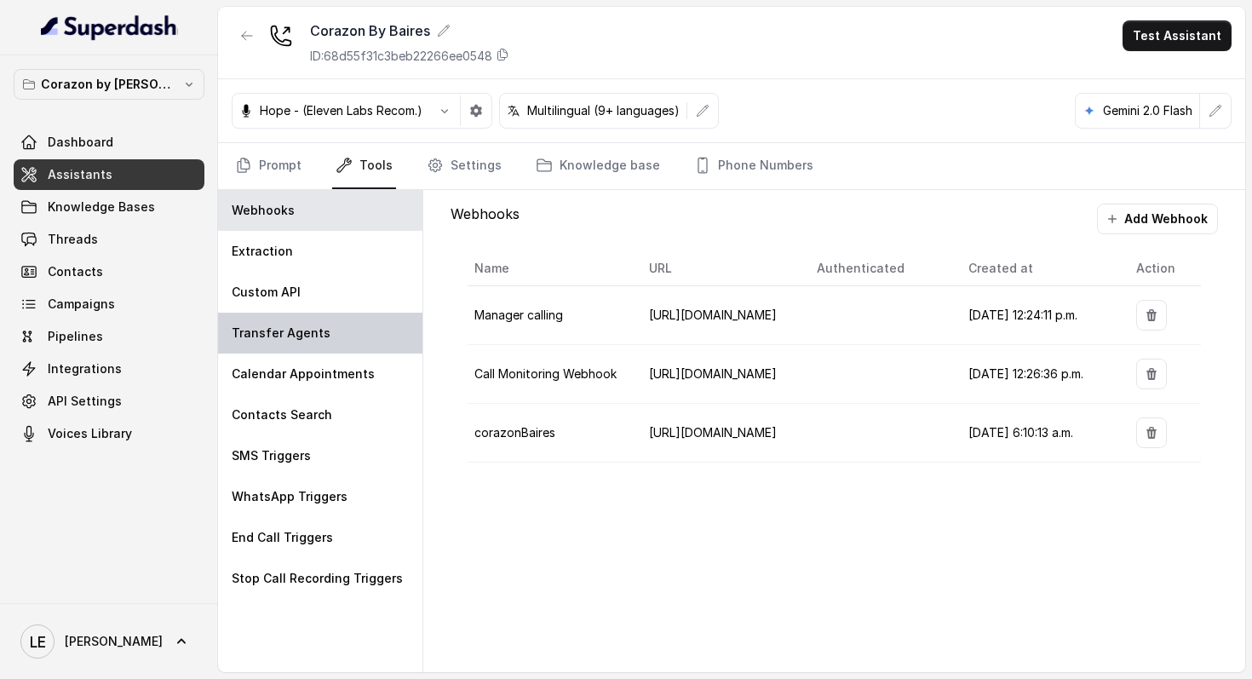
click at [343, 348] on div "Transfer Agents" at bounding box center [320, 333] width 204 height 41
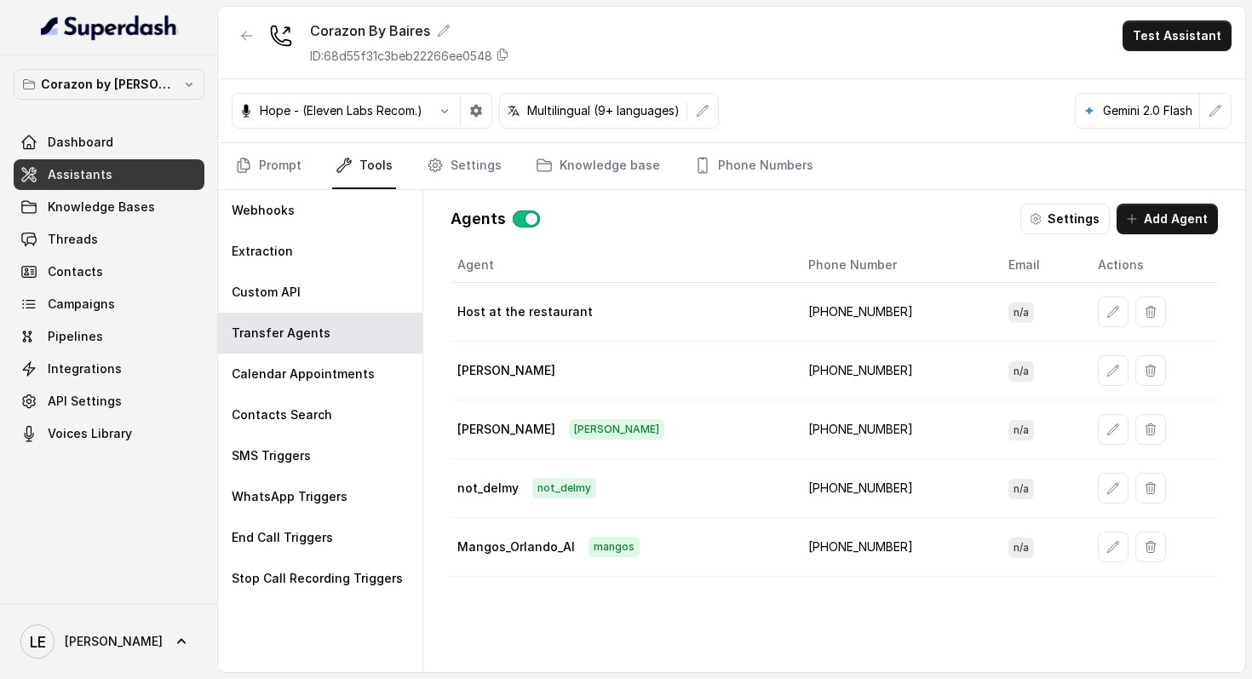
click at [854, 308] on td "[PHONE_NUMBER]" at bounding box center [895, 312] width 200 height 59
copy td "16894072418"
click at [1106, 310] on icon "button" at bounding box center [1113, 312] width 14 height 14
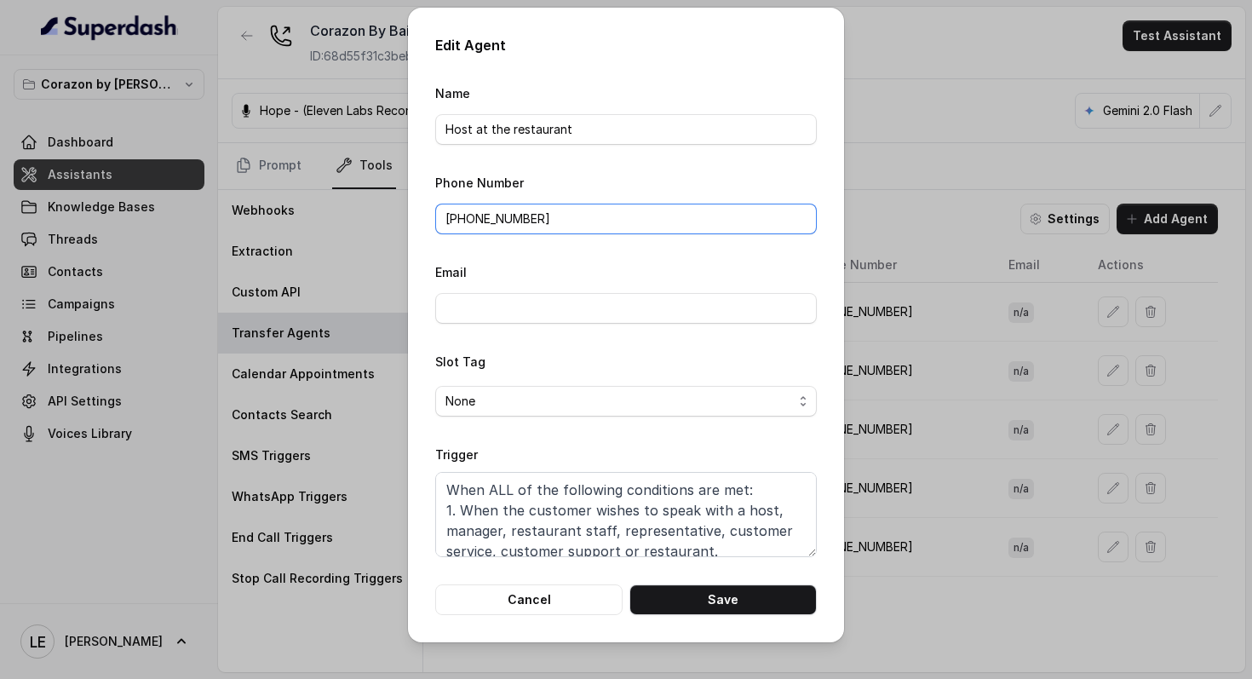
click at [480, 211] on input "[PHONE_NUMBER]" at bounding box center [626, 219] width 382 height 31
click at [481, 210] on input "[PHONE_NUMBER]" at bounding box center [626, 219] width 382 height 31
paste input "text"
paste input "(689) 263-939"
click at [744, 603] on button "Save" at bounding box center [722, 599] width 187 height 31
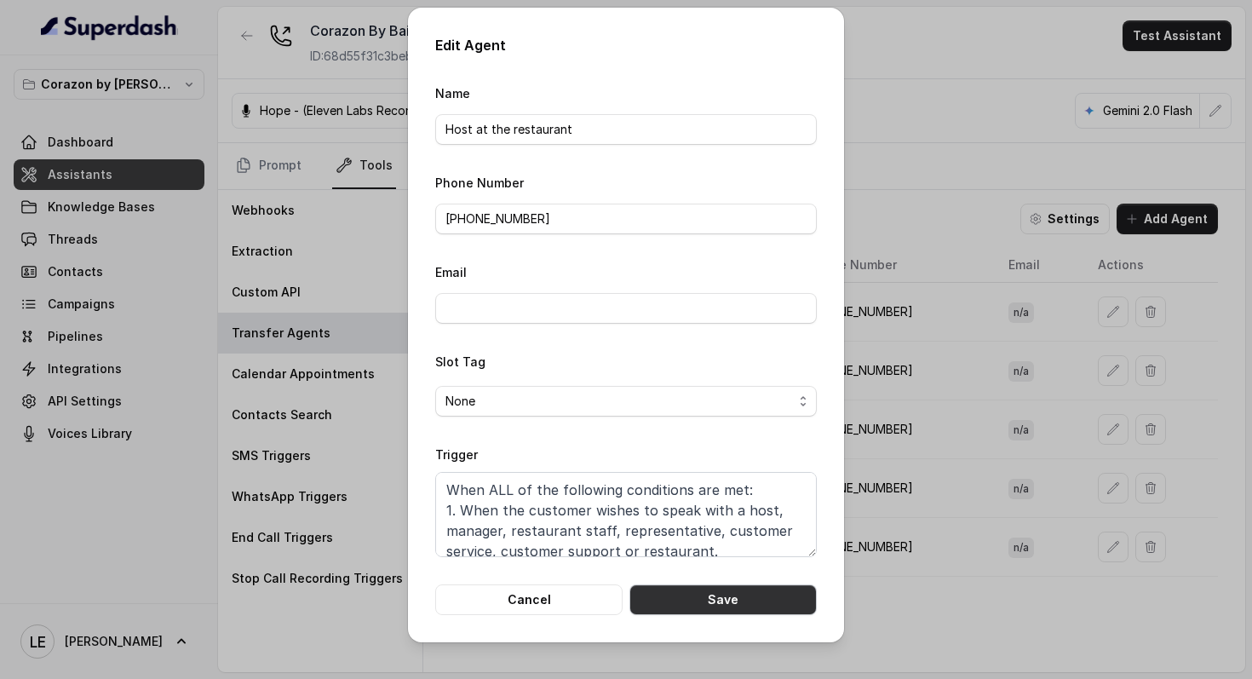
type input "[PHONE_NUMBER]"
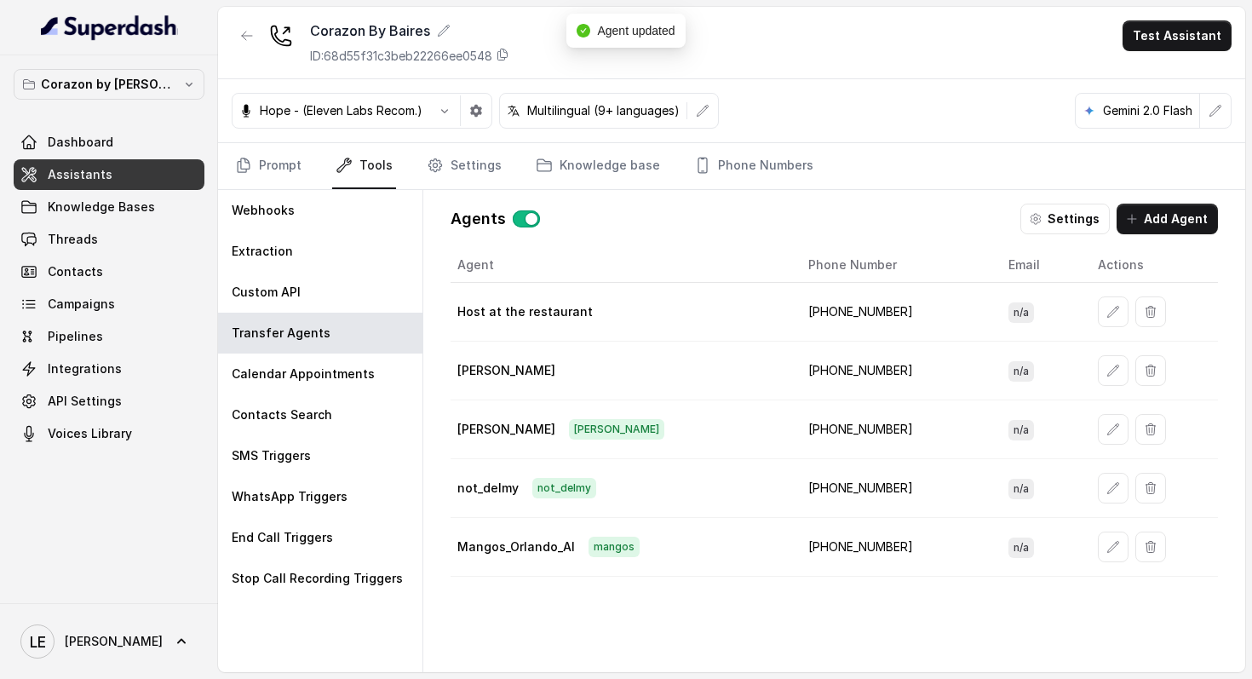
click at [849, 309] on td "[PHONE_NUMBER]" at bounding box center [895, 312] width 200 height 59
click at [849, 308] on td "[PHONE_NUMBER]" at bounding box center [895, 312] width 200 height 59
click at [849, 309] on td "[PHONE_NUMBER]" at bounding box center [895, 312] width 200 height 59
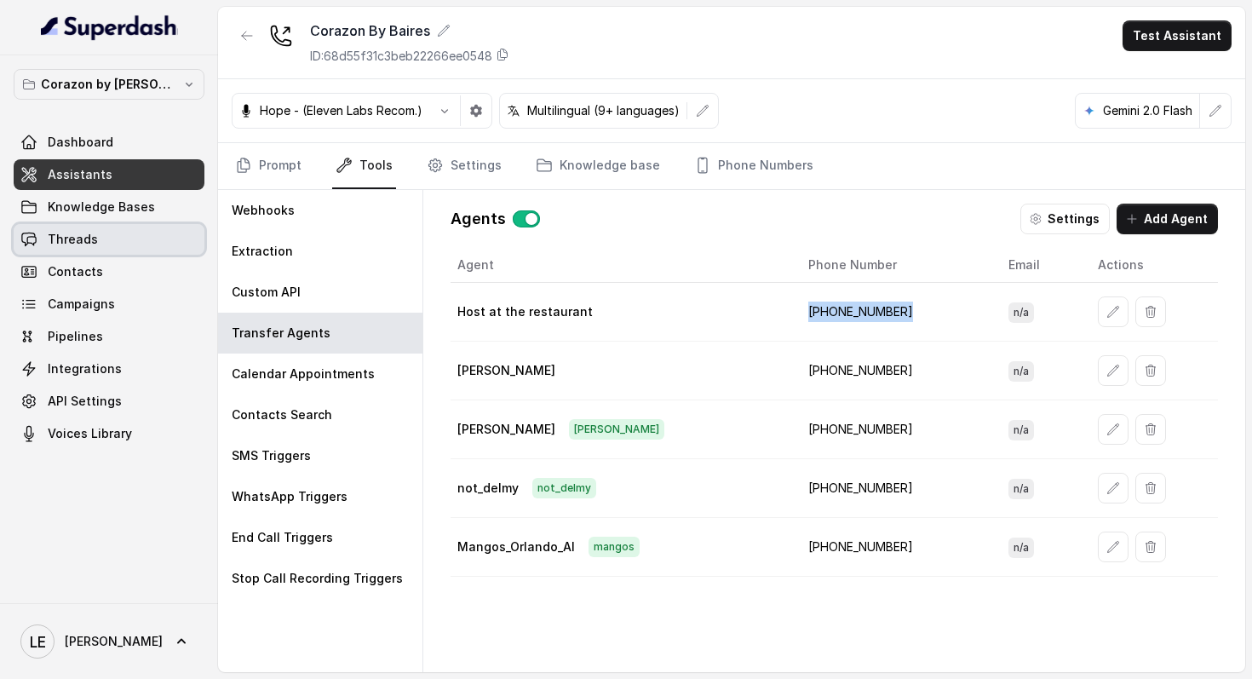
click at [133, 241] on link "Threads" at bounding box center [109, 239] width 191 height 31
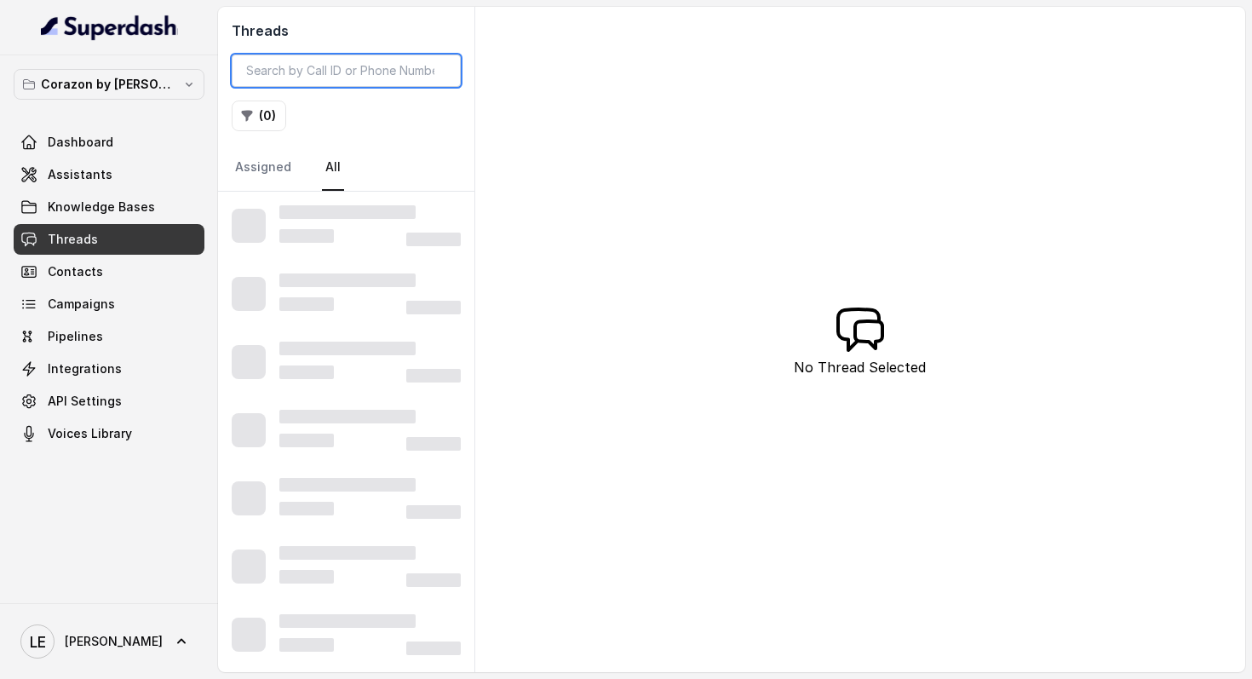
click at [316, 58] on input "search" at bounding box center [346, 71] width 229 height 32
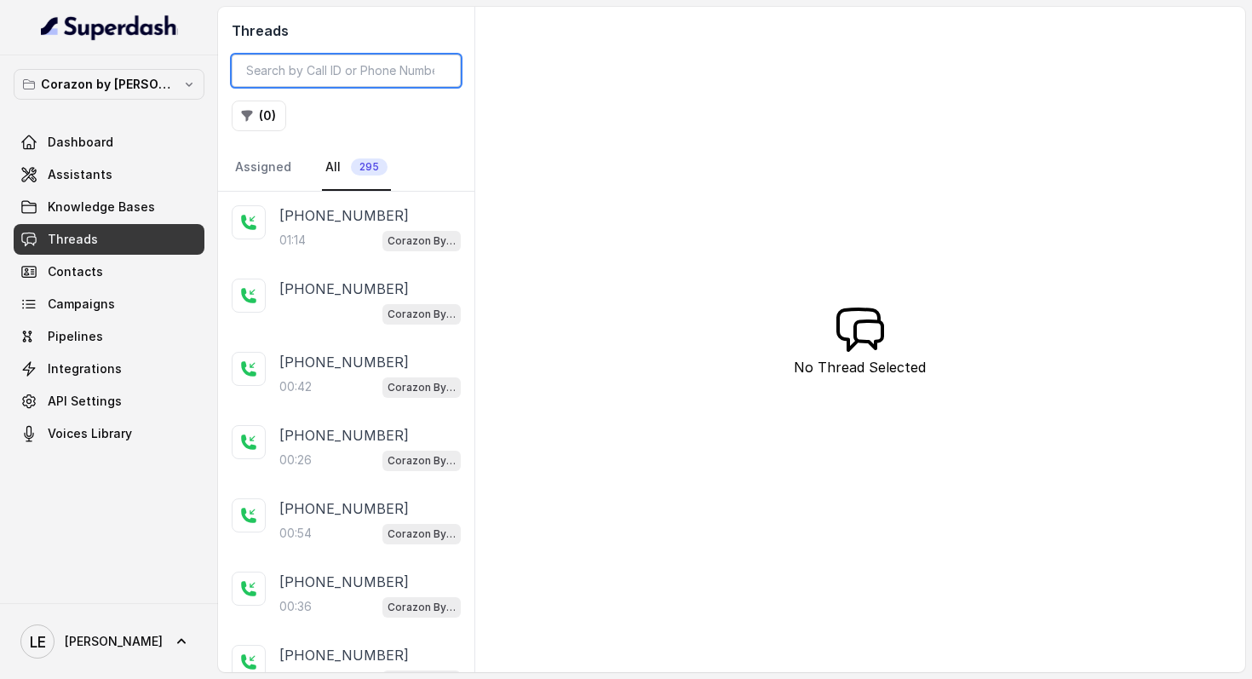
paste input "CAd51b425eca26576f28bbb288cb57ff89"
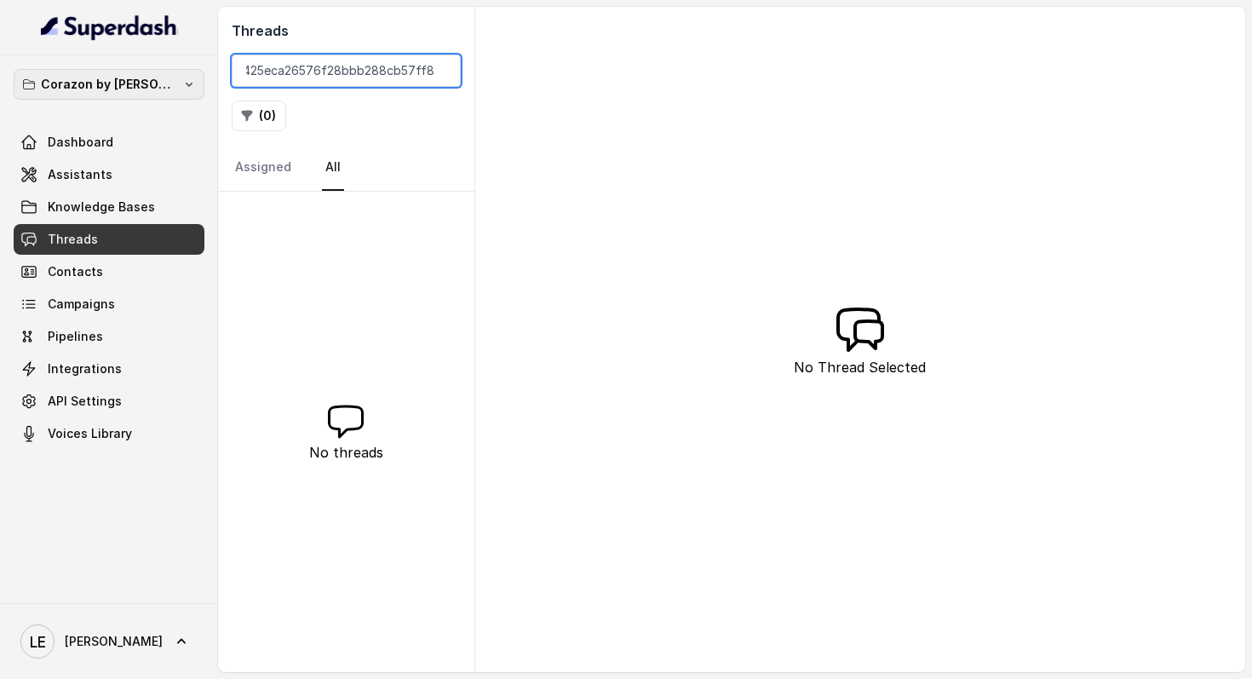
type input "CAd51b425eca26576f28bbb288cb57ff89"
drag, startPoint x: 129, startPoint y: 87, endPoint x: 131, endPoint y: 99, distance: 12.2
click at [129, 87] on p "Corazon by [PERSON_NAME]" at bounding box center [109, 84] width 136 height 20
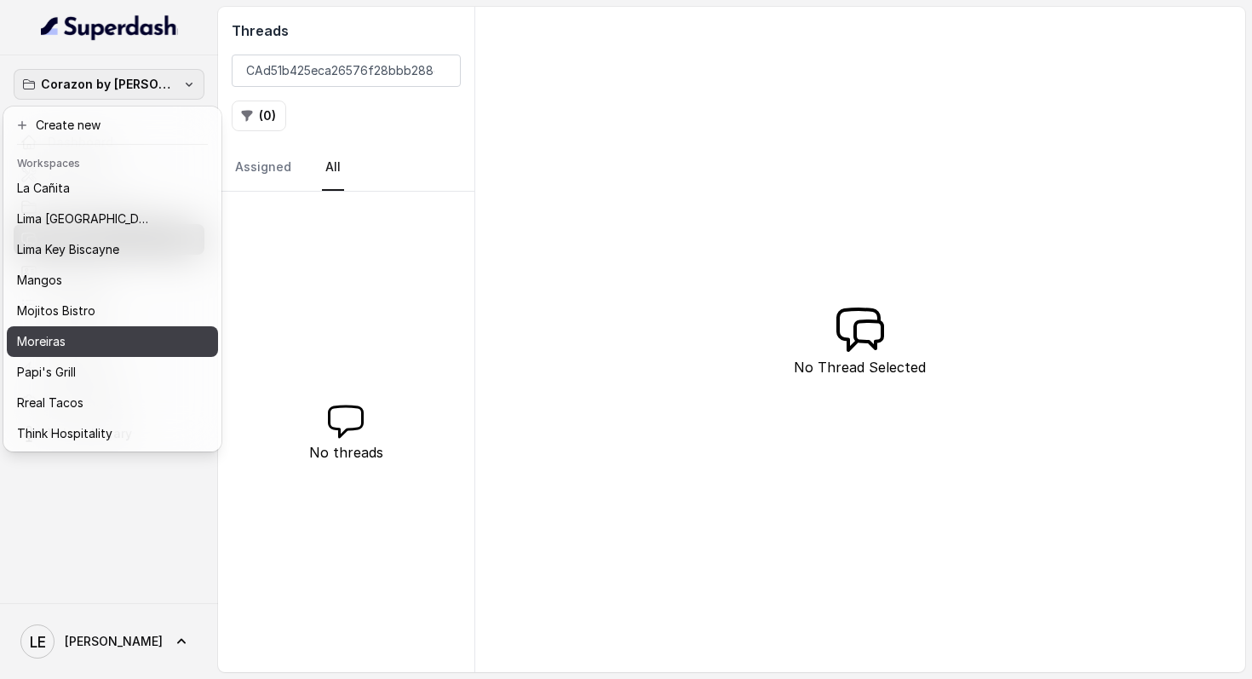
scroll to position [261, 0]
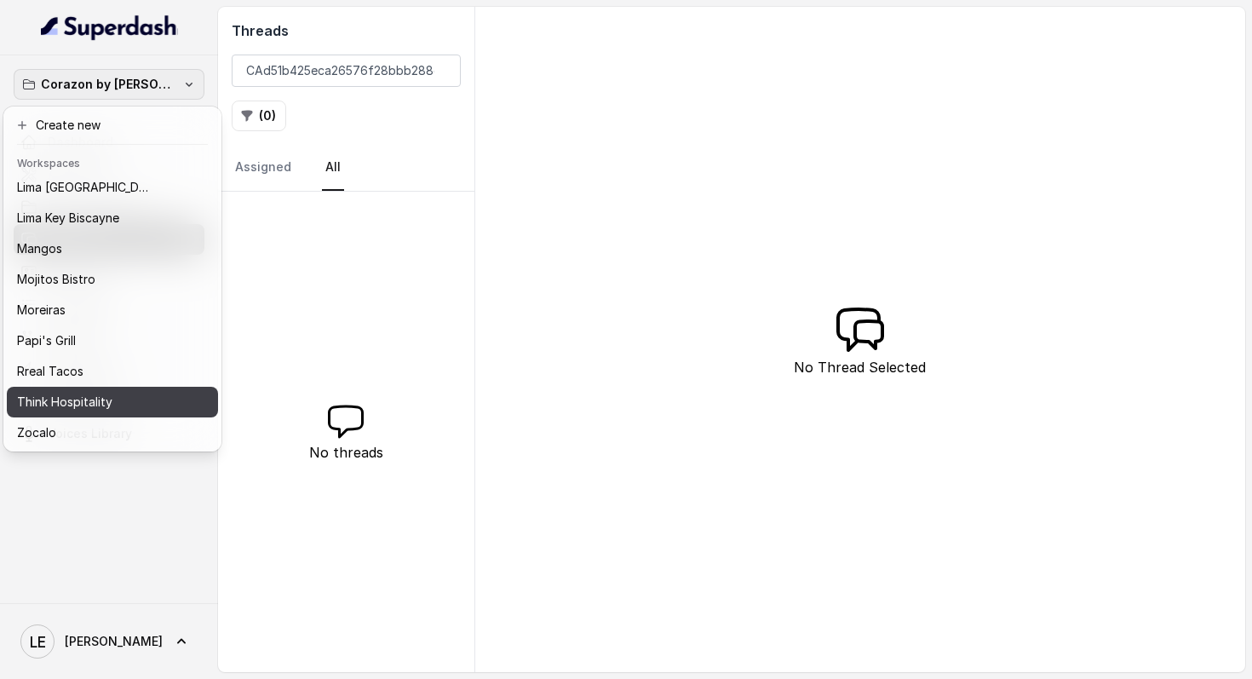
click at [135, 399] on div "Think Hospitality" at bounding box center [99, 402] width 164 height 20
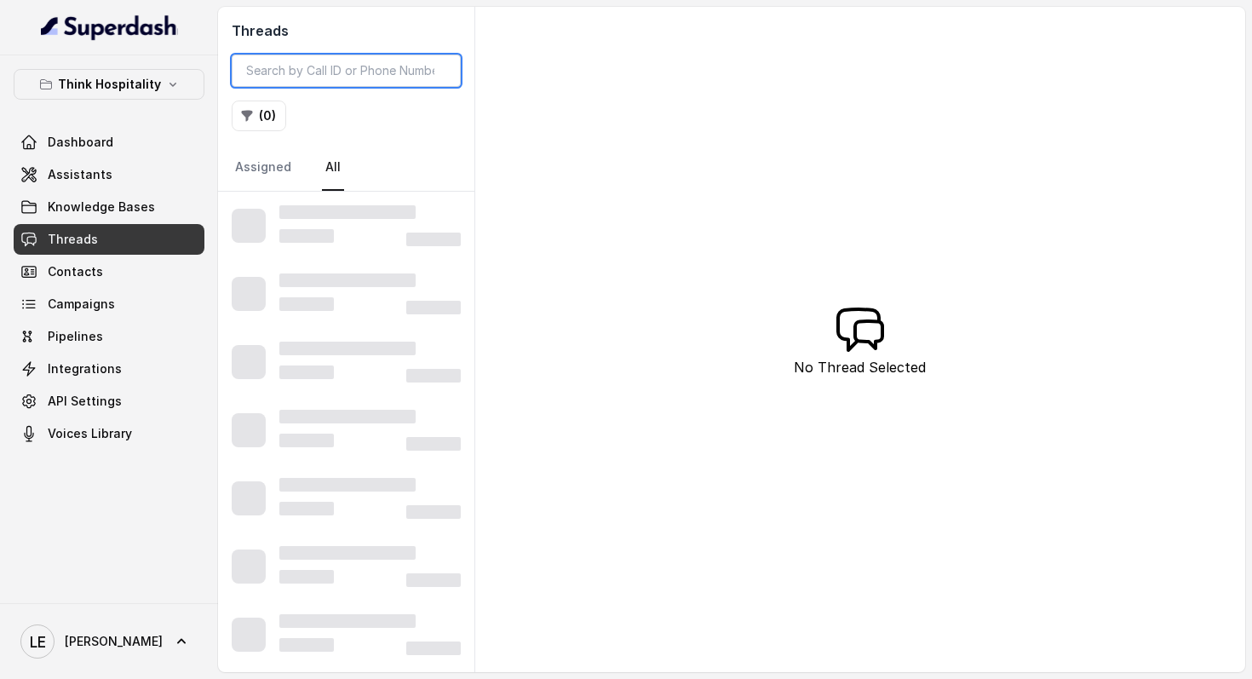
click at [307, 60] on input "search" at bounding box center [346, 71] width 229 height 32
paste input "CAd51b425eca26576f28bbb288cb57ff89"
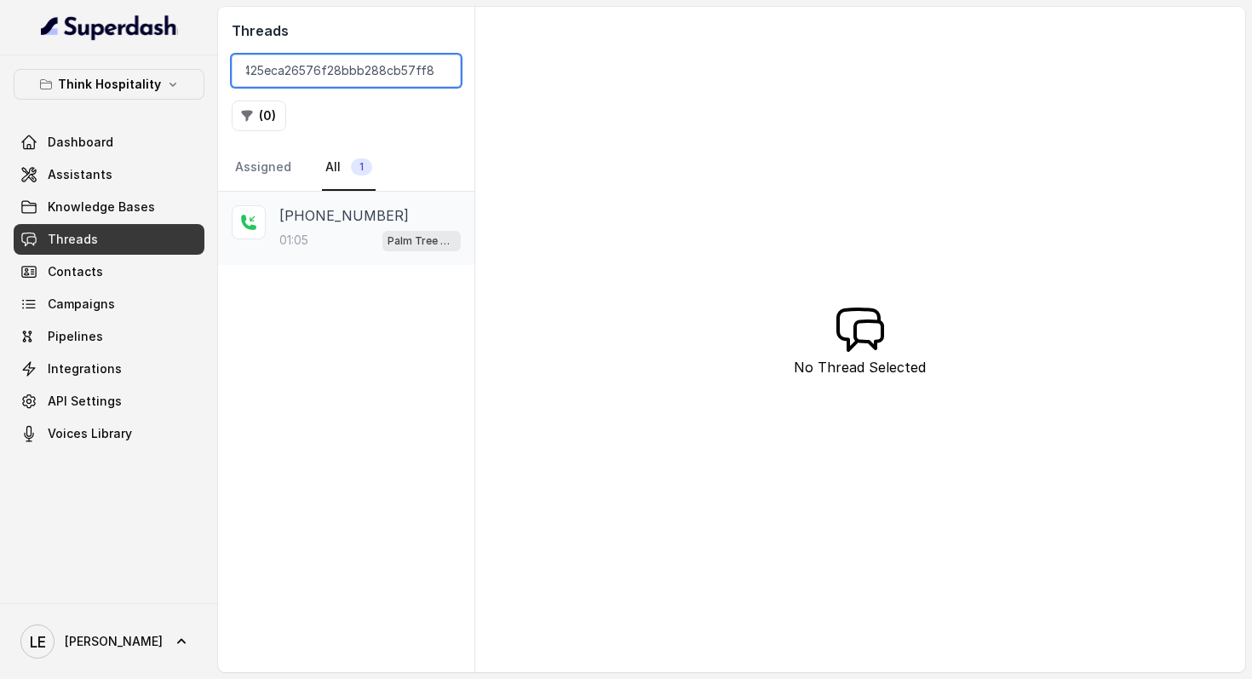
type input "CAd51b425eca26576f28bbb288cb57ff89"
click at [392, 225] on div "[PHONE_NUMBER]" at bounding box center [369, 215] width 181 height 20
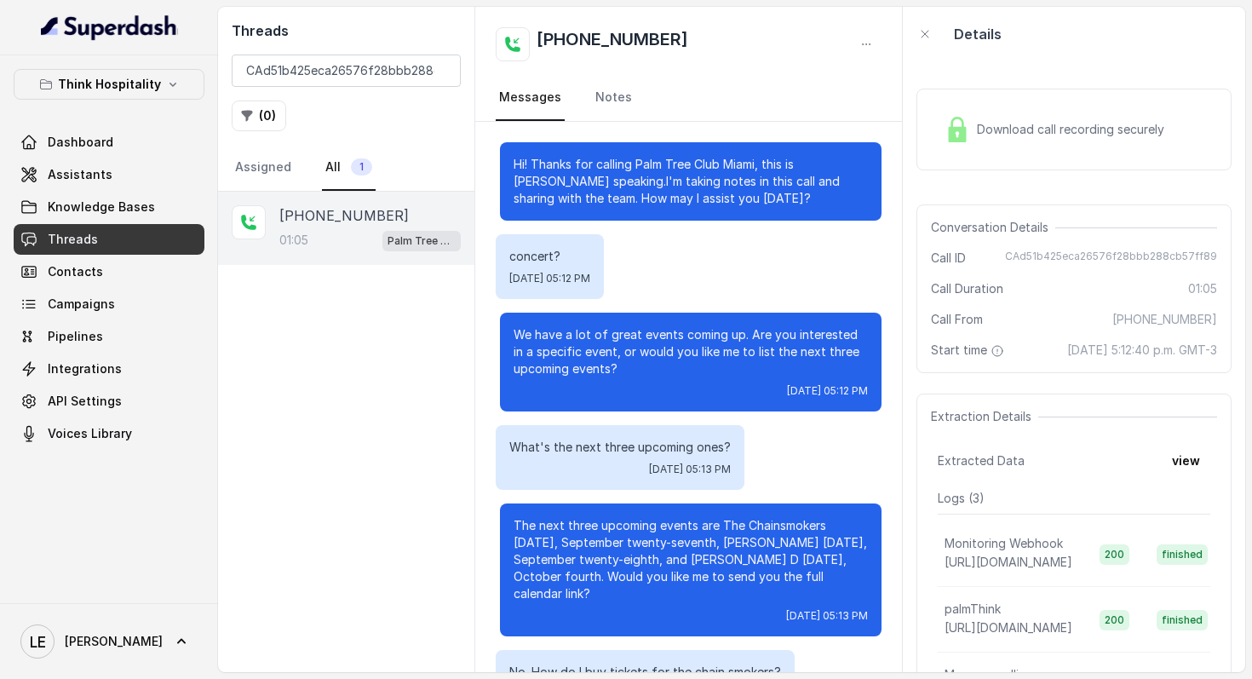
scroll to position [489, 0]
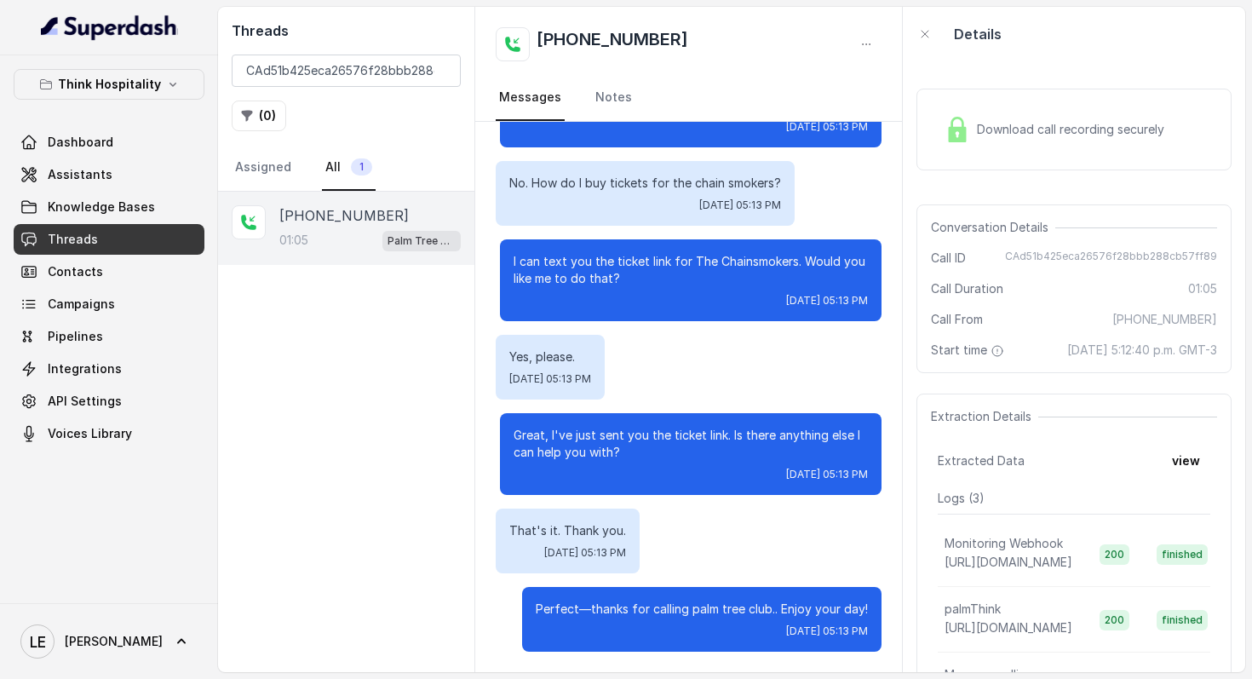
click at [1059, 100] on div "Download call recording securely" at bounding box center [1073, 130] width 315 height 82
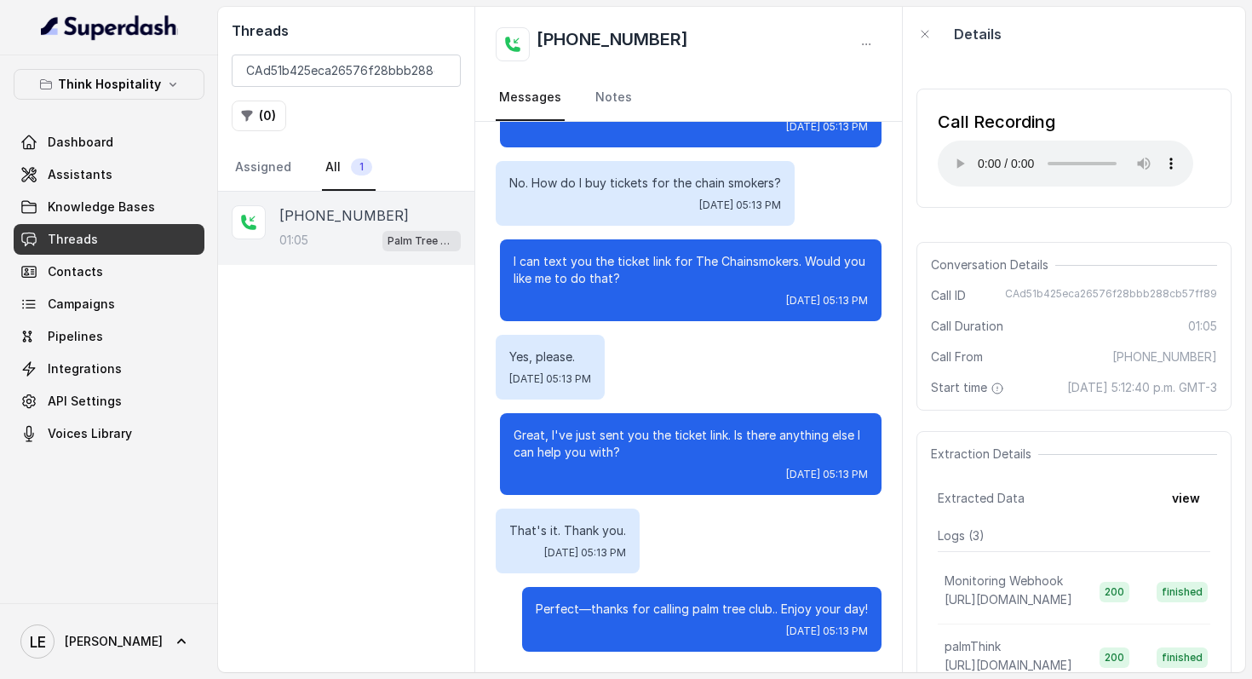
click at [612, 40] on h2 "[PHONE_NUMBER]" at bounding box center [613, 44] width 152 height 34
copy h2 "12022769642"
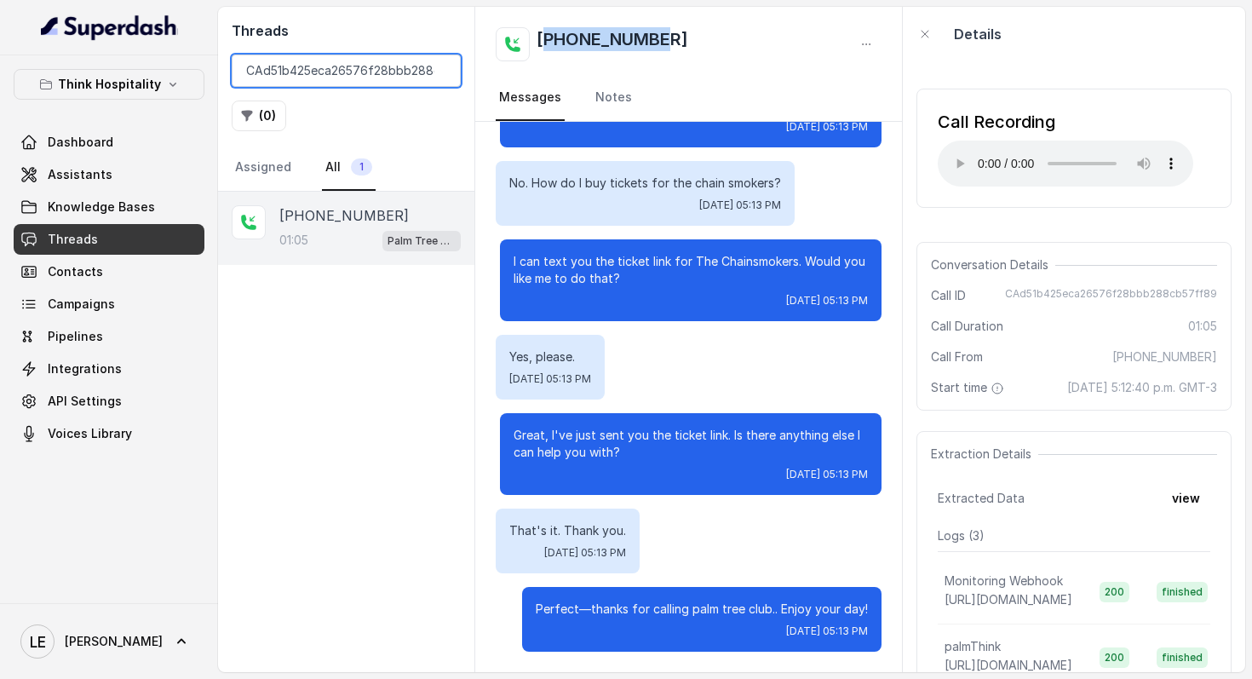
click at [435, 72] on input "CAd51b425eca26576f28bbb288cb57ff89" at bounding box center [346, 71] width 229 height 32
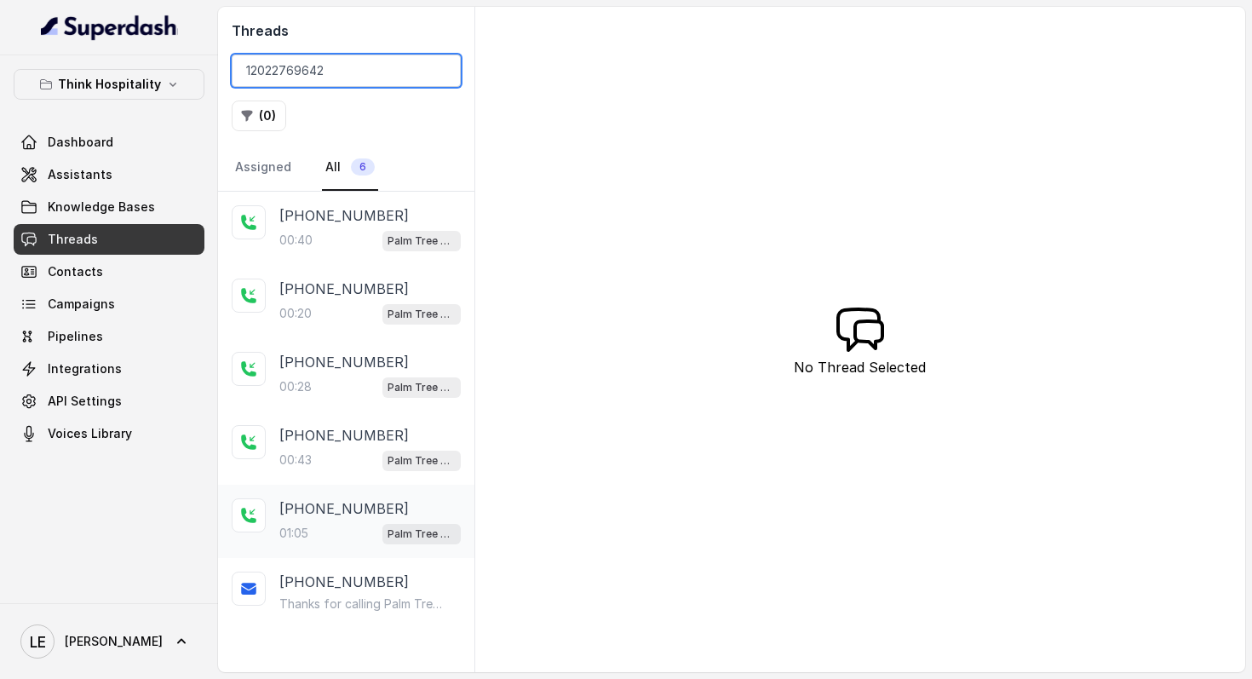
type input "12022769642"
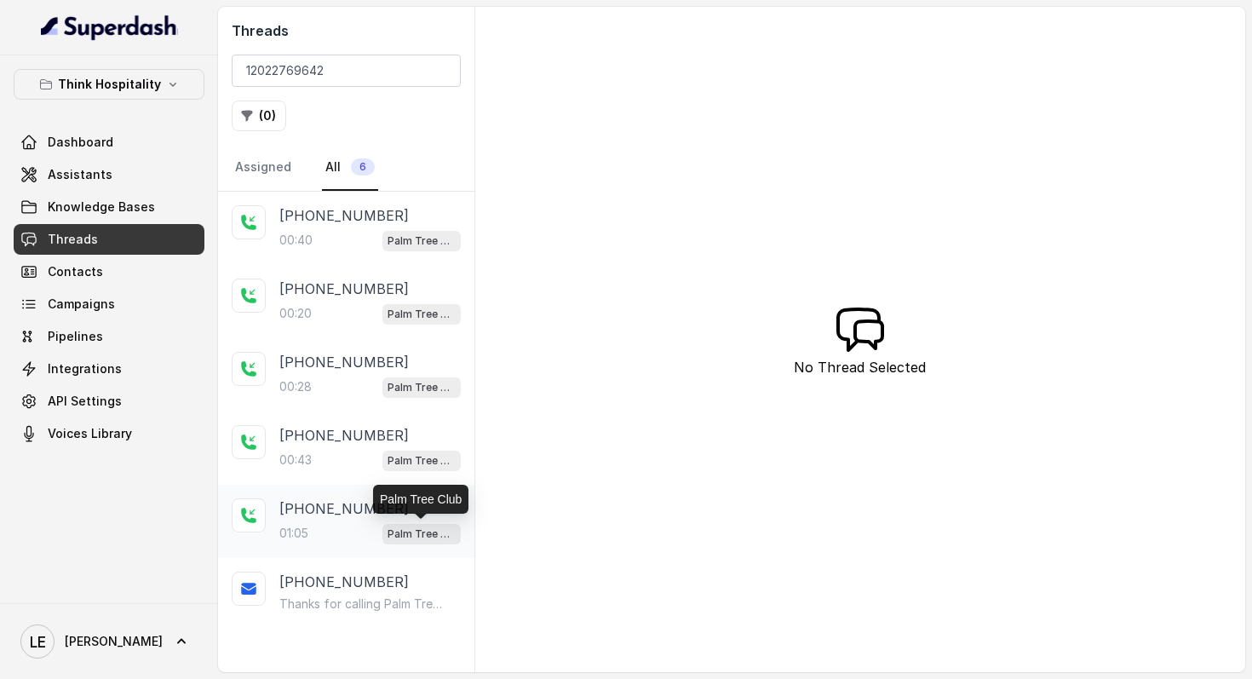
click at [401, 531] on p "Palm Tree Club" at bounding box center [422, 533] width 68 height 17
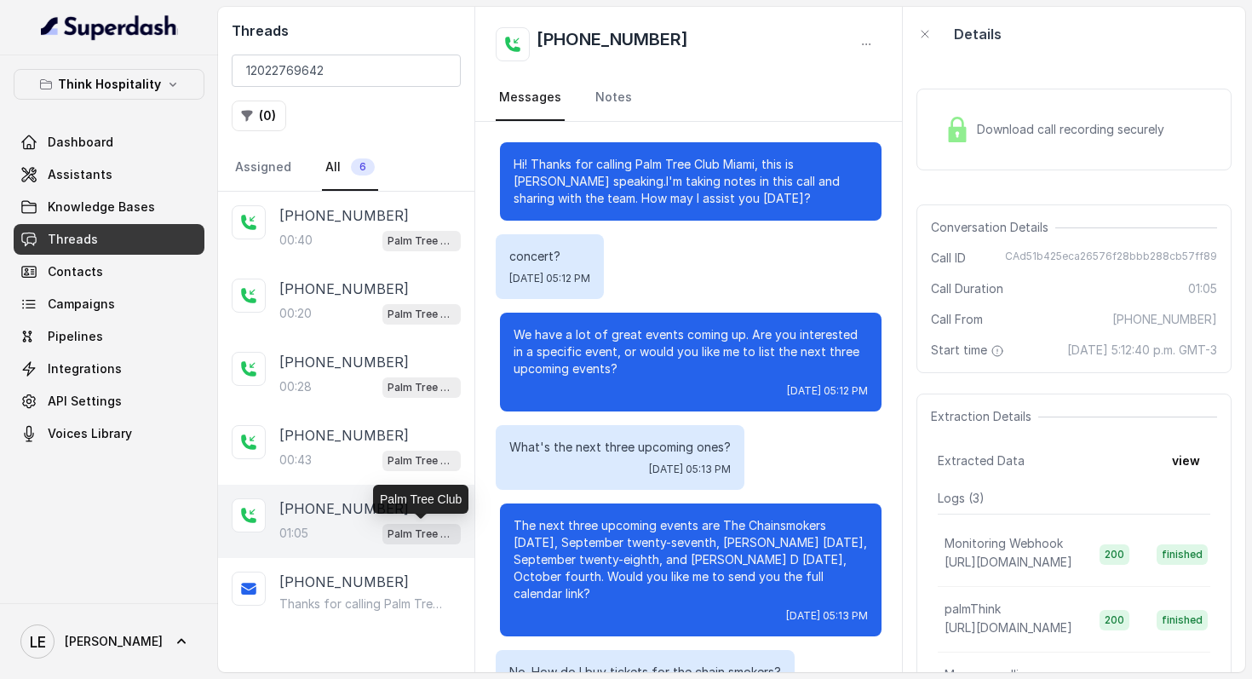
scroll to position [489, 0]
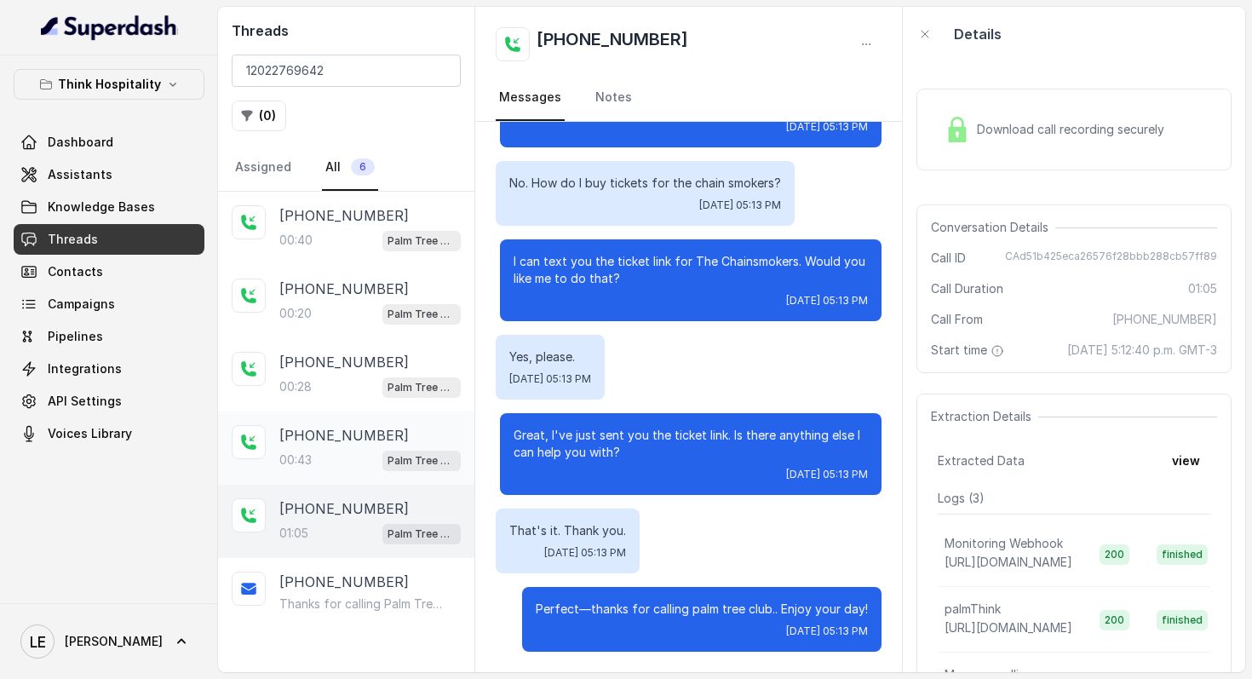
click at [361, 445] on div "[PHONE_NUMBER]:43 Palm Tree Club" at bounding box center [369, 448] width 181 height 46
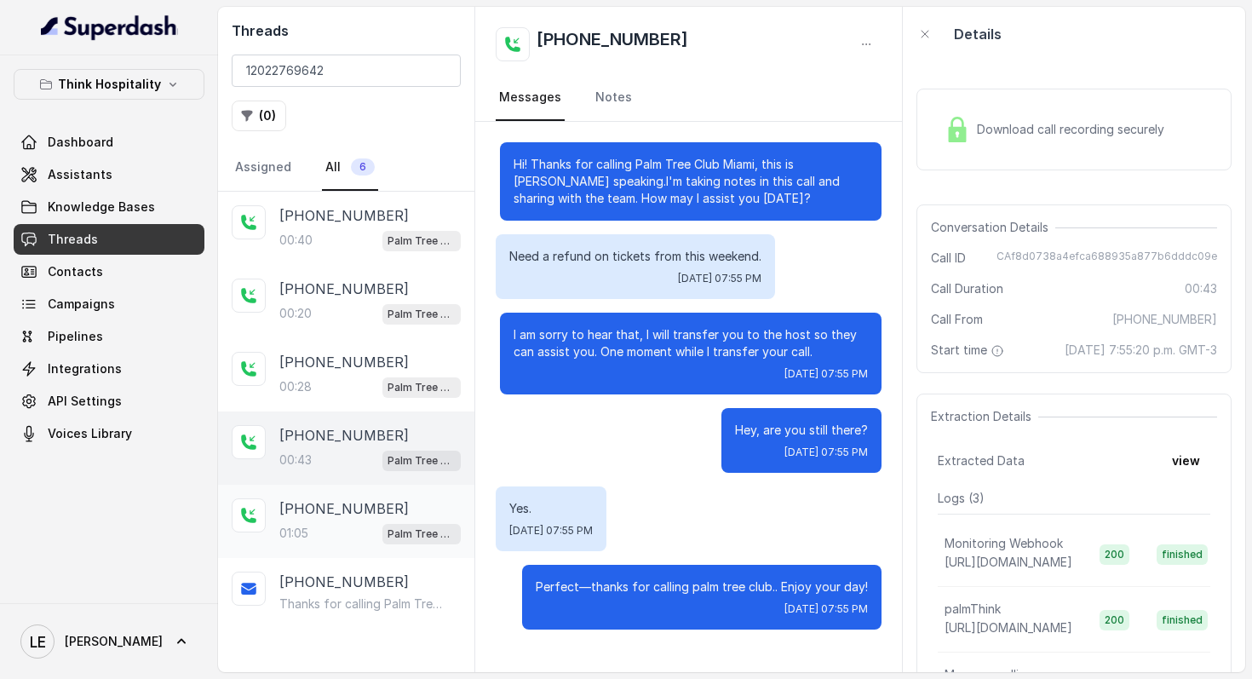
click at [355, 508] on p "[PHONE_NUMBER]" at bounding box center [343, 508] width 129 height 20
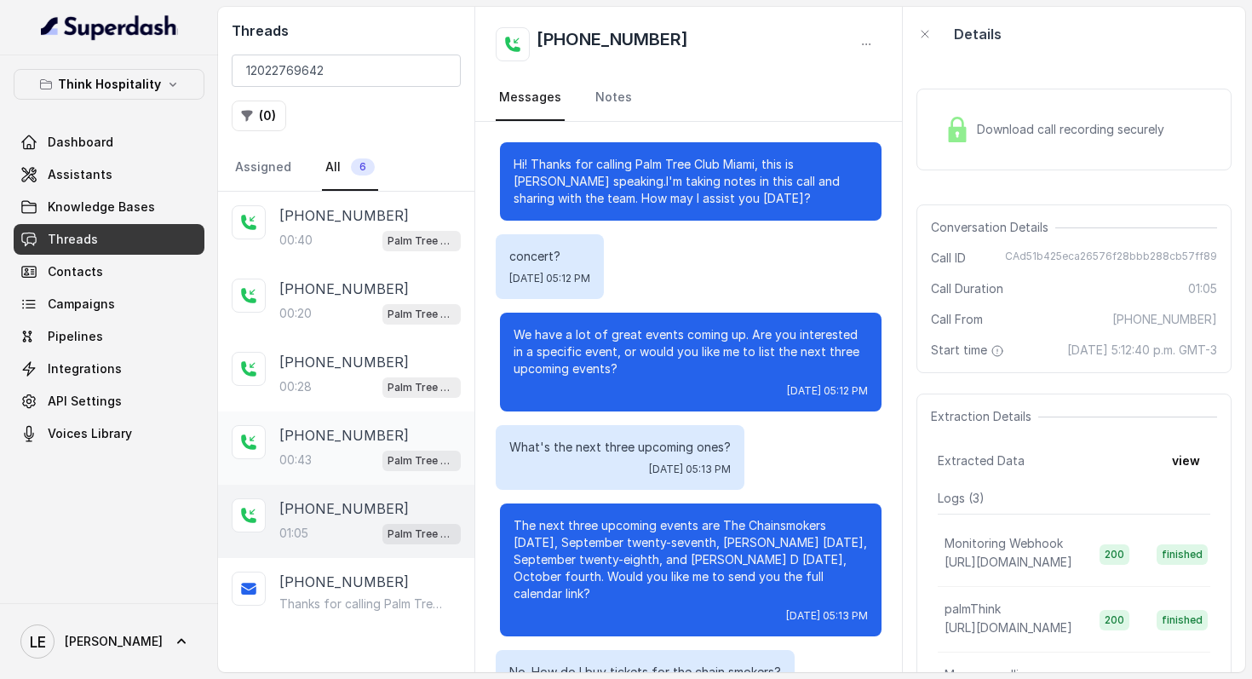
scroll to position [489, 0]
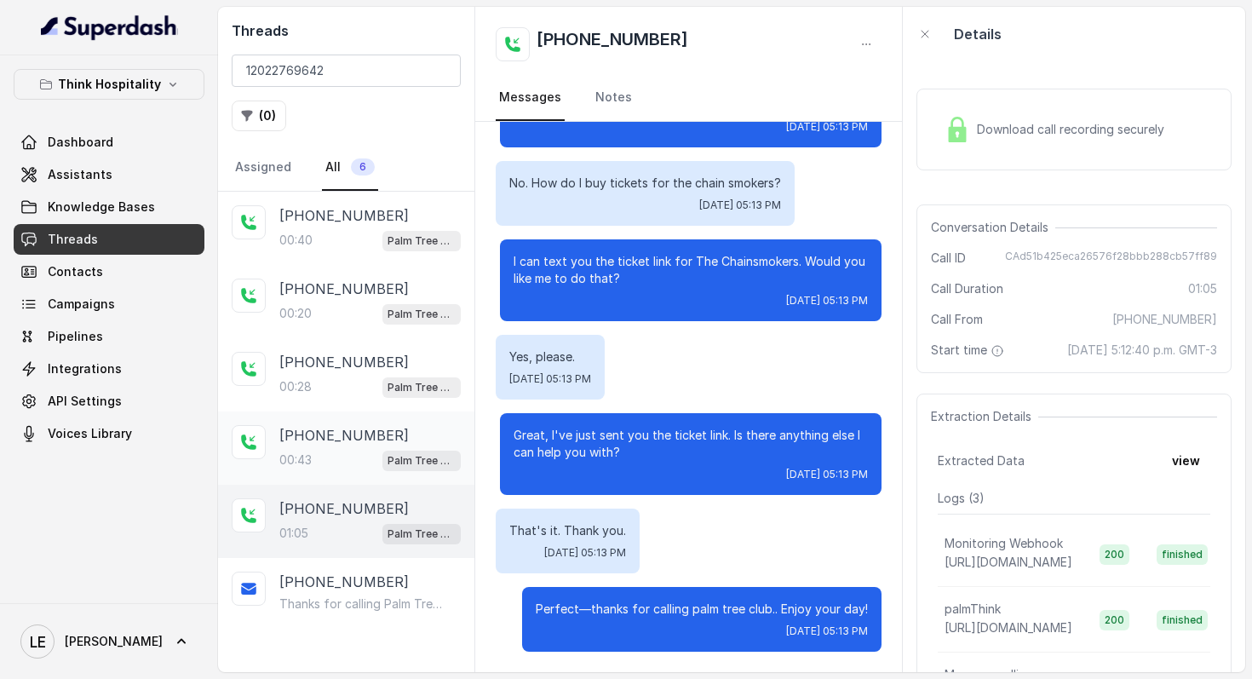
click at [365, 477] on div "[PHONE_NUMBER]:43 Palm Tree Club" at bounding box center [346, 447] width 256 height 73
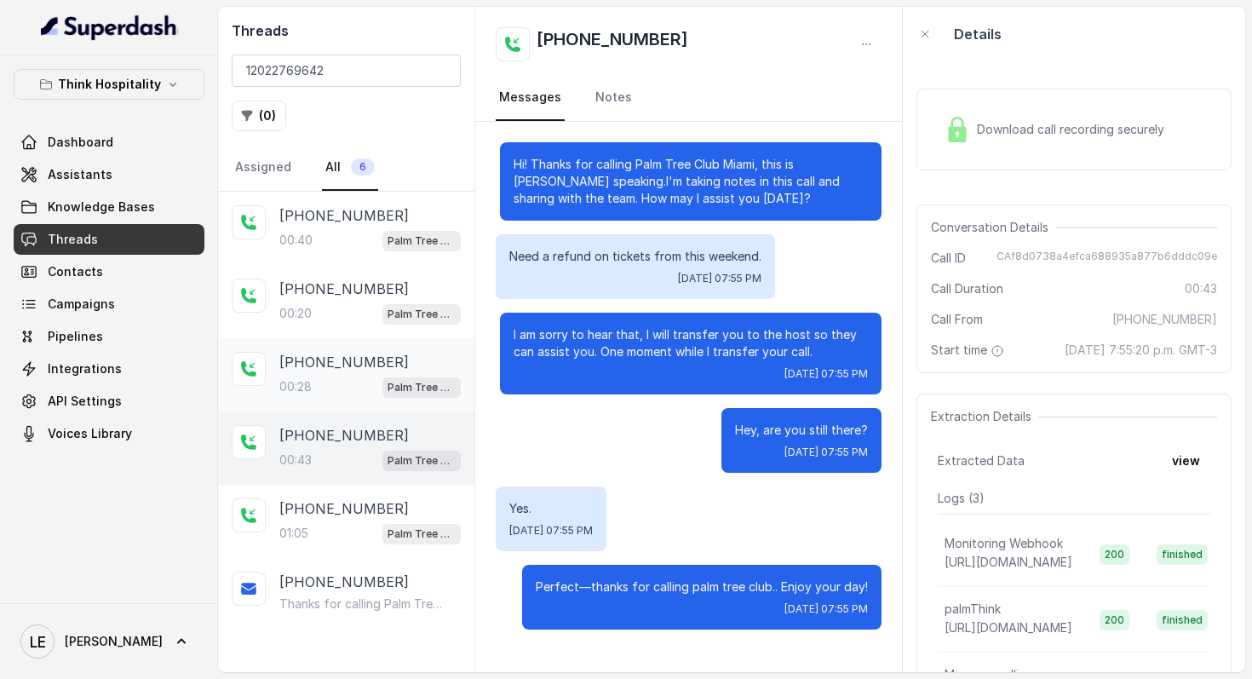
click at [367, 352] on p "[PHONE_NUMBER]" at bounding box center [343, 362] width 129 height 20
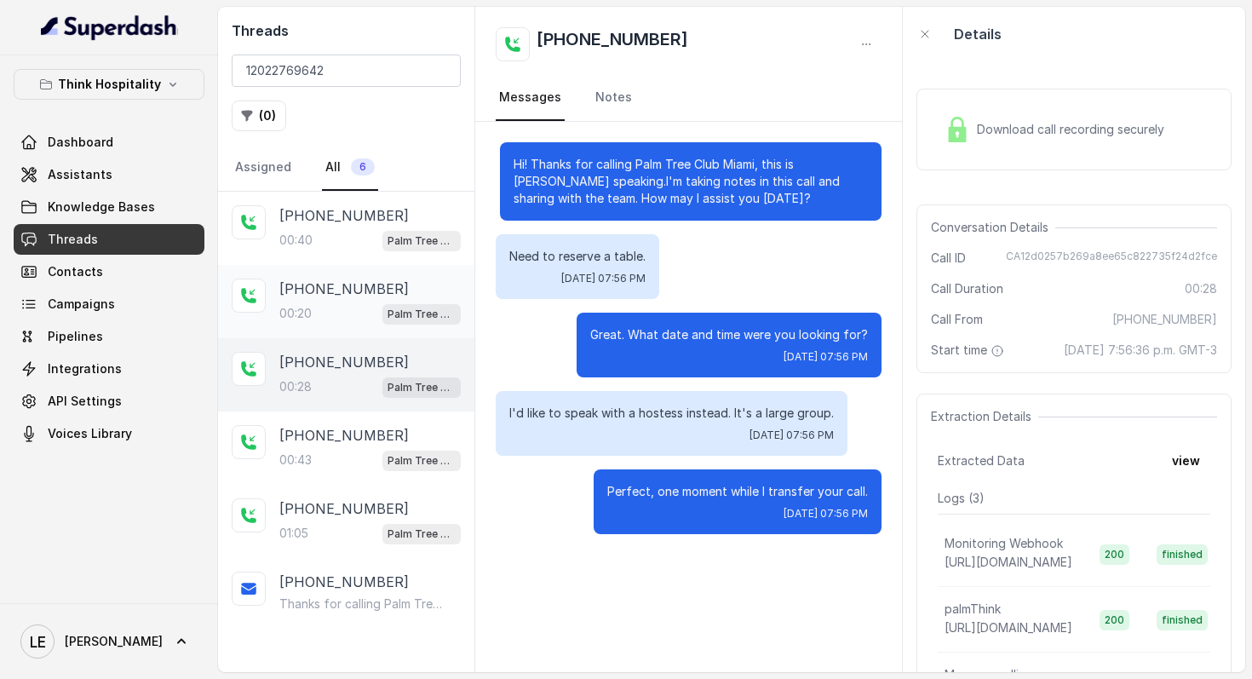
click at [372, 294] on p "[PHONE_NUMBER]" at bounding box center [343, 289] width 129 height 20
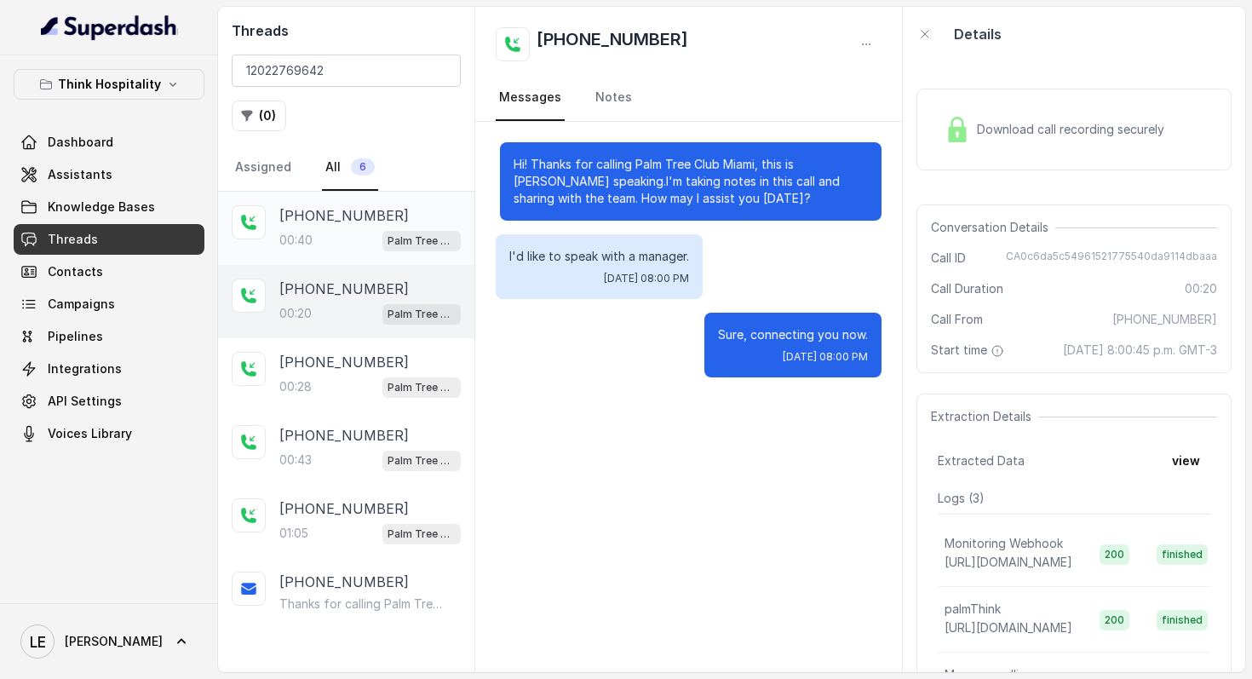
click at [386, 208] on div "[PHONE_NUMBER]" at bounding box center [369, 215] width 181 height 20
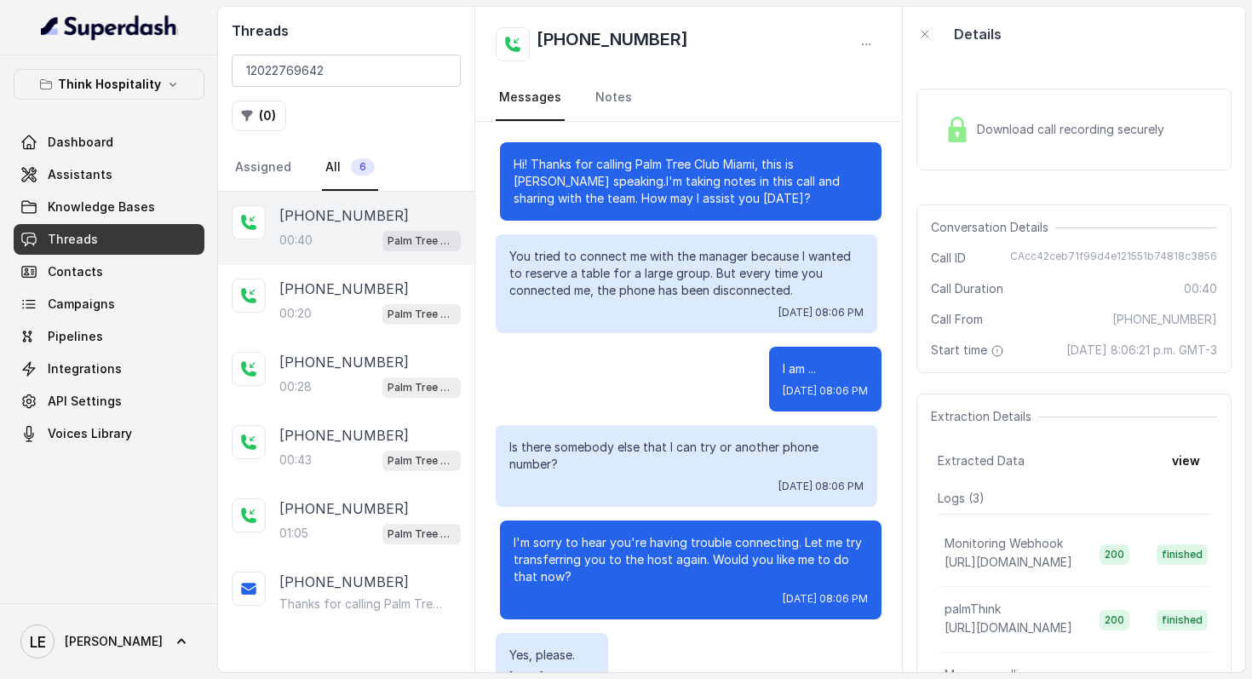
scroll to position [141, 0]
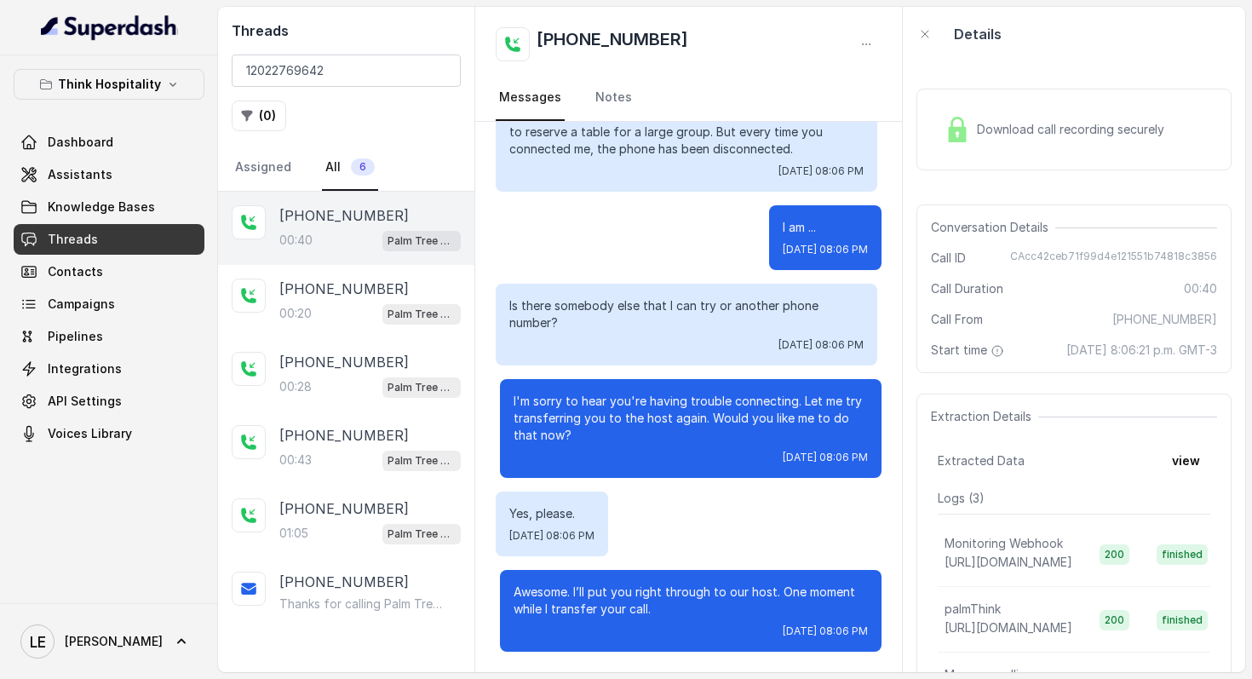
click at [768, 414] on p "I'm sorry to hear you're having trouble connecting. Let me try transferring you…" at bounding box center [691, 418] width 354 height 51
click at [342, 513] on p "[PHONE_NUMBER]" at bounding box center [343, 508] width 129 height 20
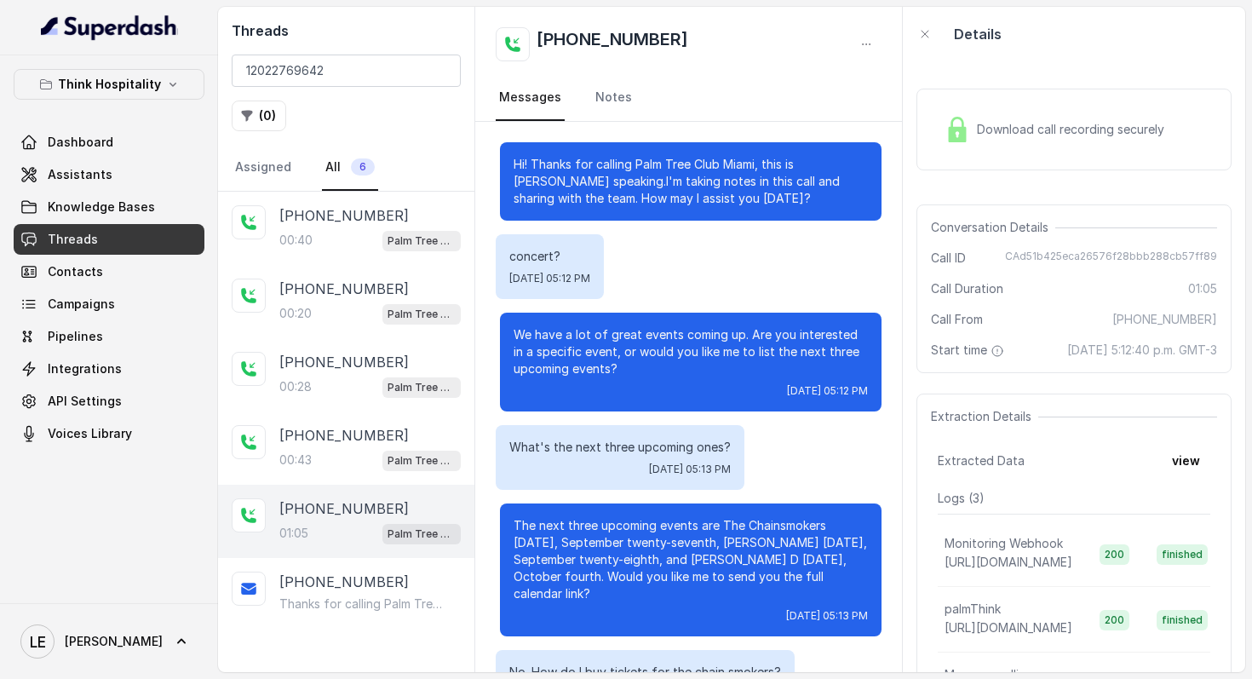
scroll to position [489, 0]
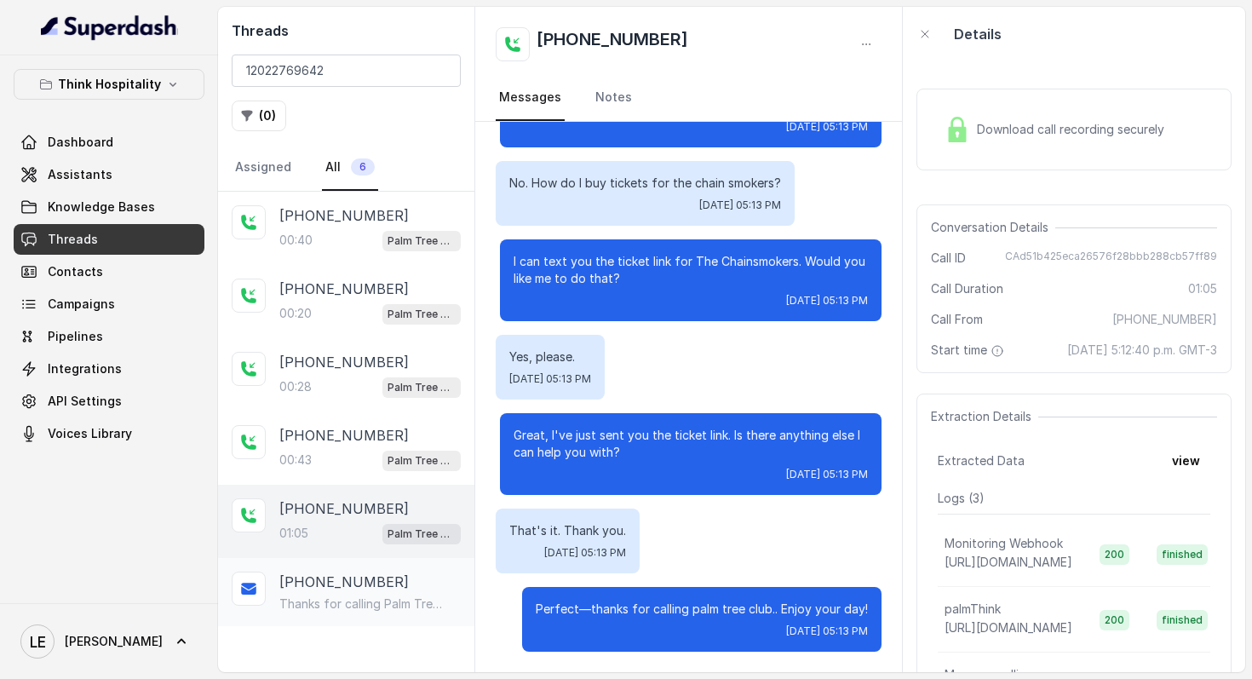
click at [399, 585] on div "[PHONE_NUMBER]" at bounding box center [369, 581] width 181 height 20
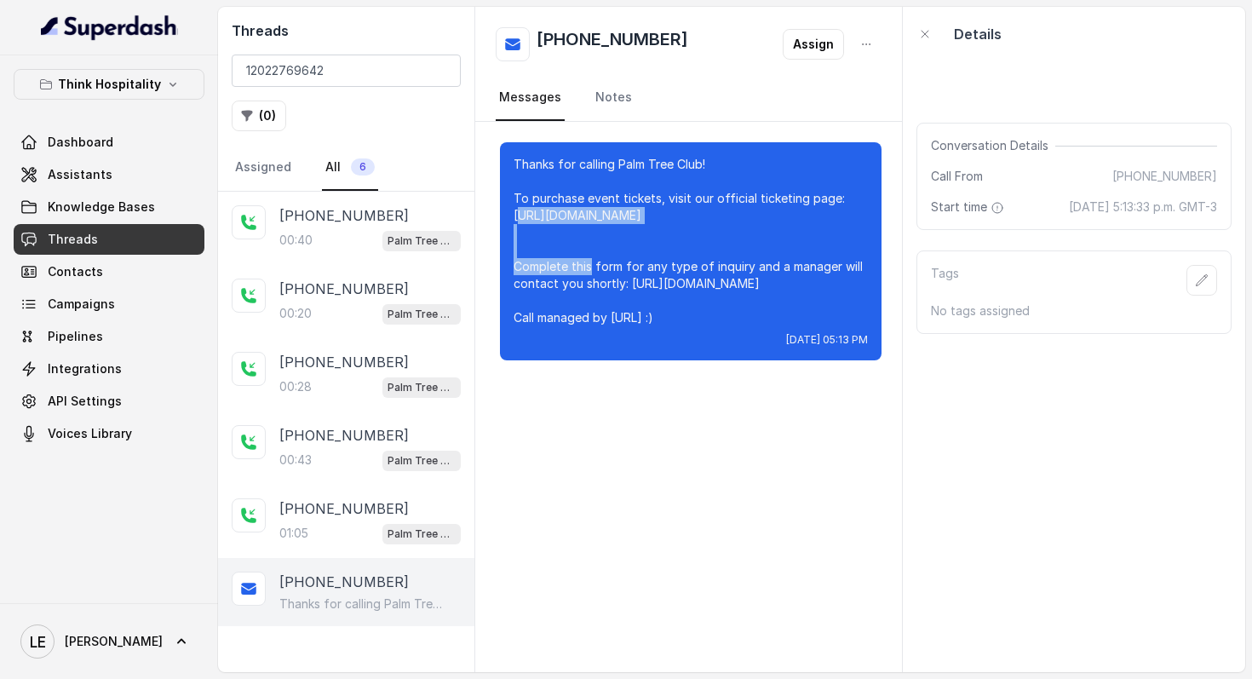
drag, startPoint x: 517, startPoint y: 214, endPoint x: 782, endPoint y: 215, distance: 264.9
click at [782, 215] on p "Thanks for calling Palm Tree Club! To purchase event tickets, visit our officia…" at bounding box center [691, 241] width 354 height 170
click at [548, 215] on p "Thanks for calling Palm Tree Club! To purchase event tickets, visit our officia…" at bounding box center [691, 241] width 354 height 170
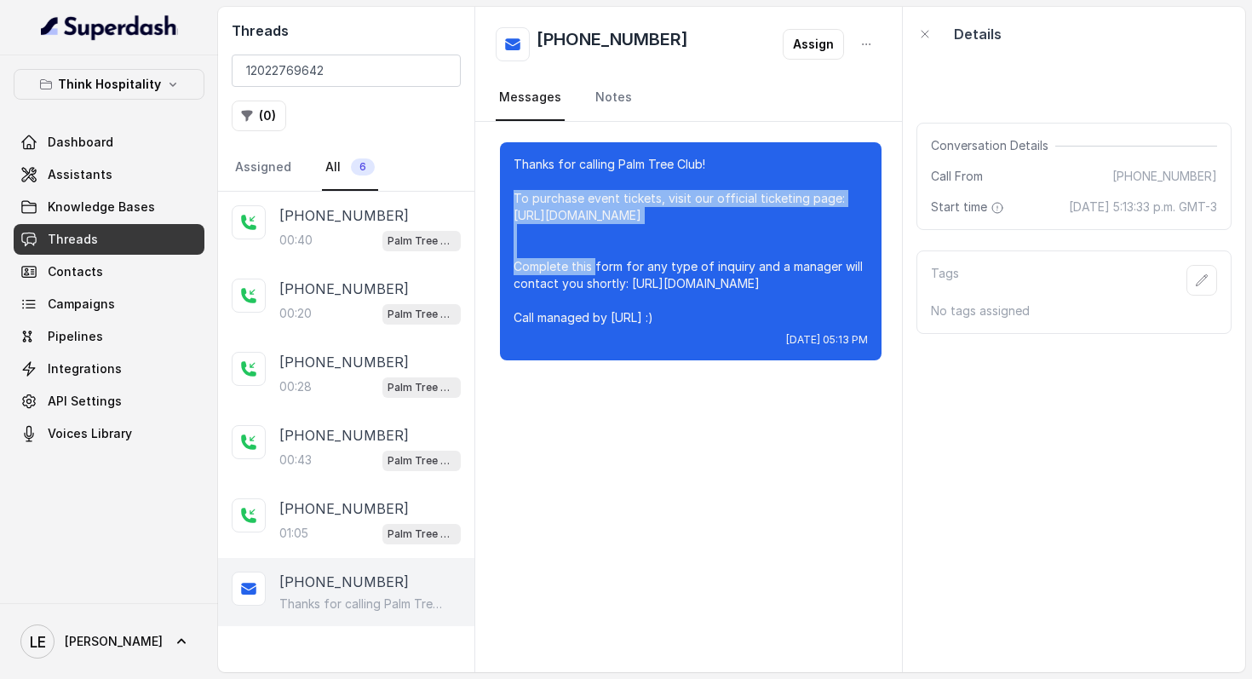
click at [548, 215] on p "Thanks for calling Palm Tree Club! To purchase event tickets, visit our officia…" at bounding box center [691, 241] width 354 height 170
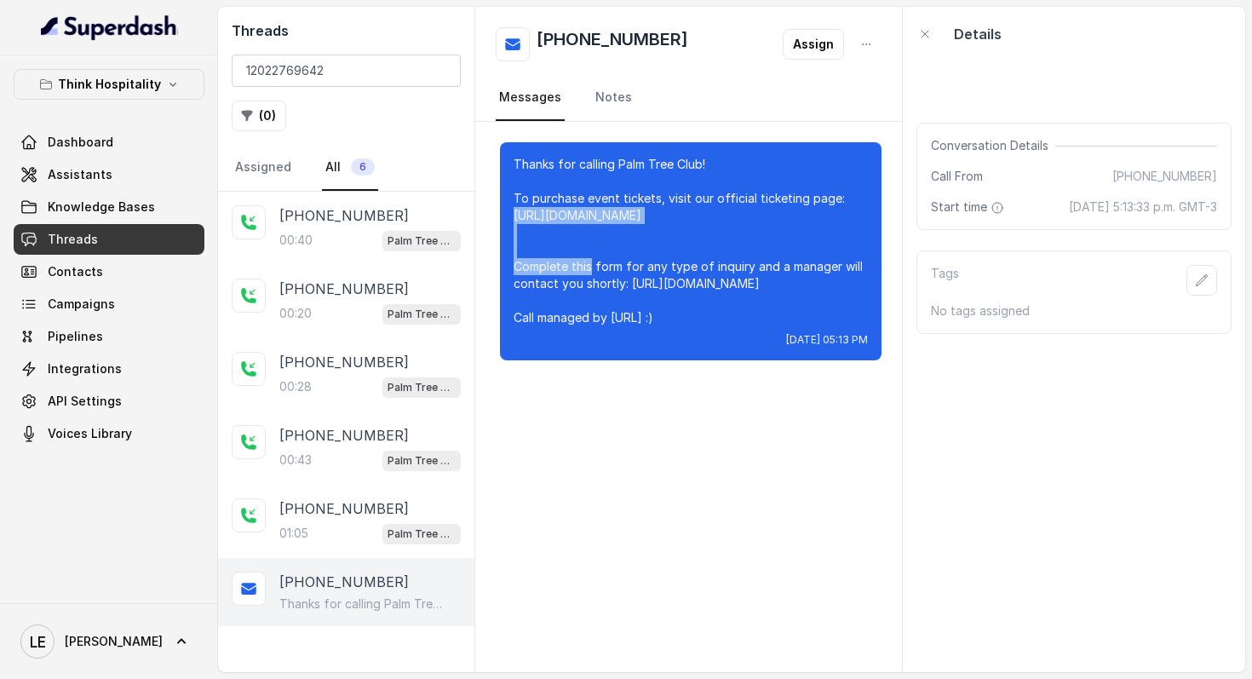
drag, startPoint x: 757, startPoint y: 216, endPoint x: 809, endPoint y: 216, distance: 52.0
click at [809, 216] on p "Thanks for calling Palm Tree Club! To purchase event tickets, visit our officia…" at bounding box center [691, 241] width 354 height 170
click at [296, 522] on div "01:05 Palm Tree Club" at bounding box center [369, 533] width 181 height 22
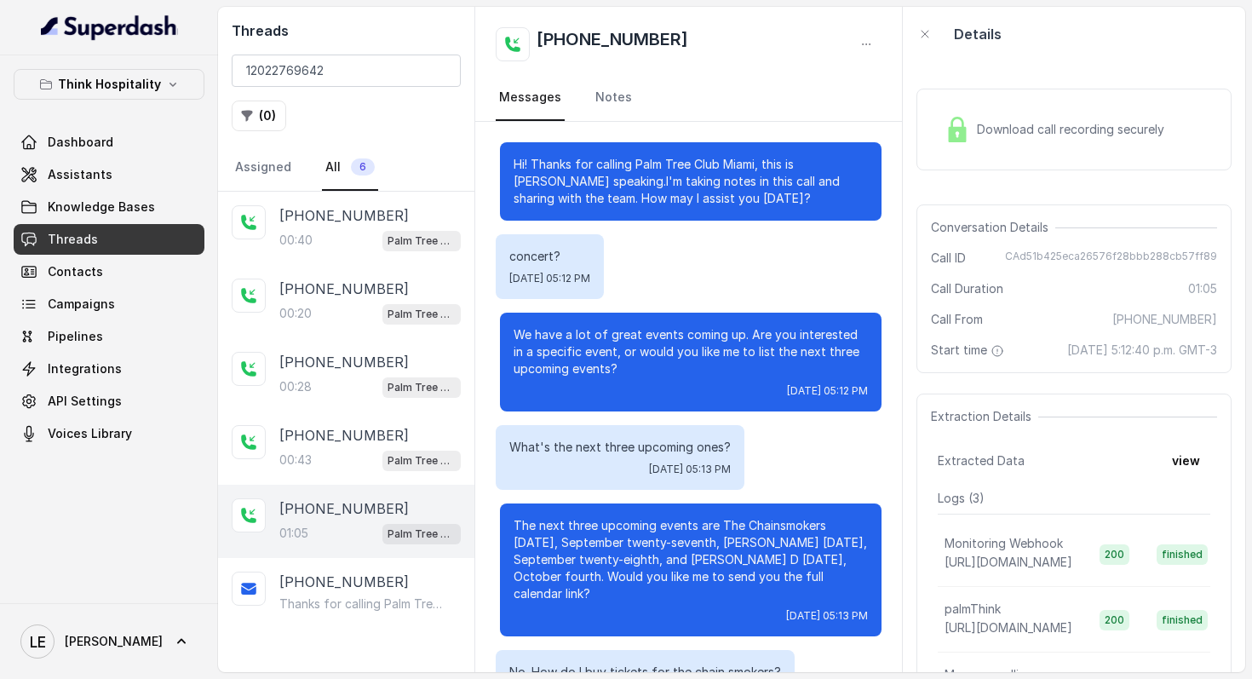
scroll to position [166, 0]
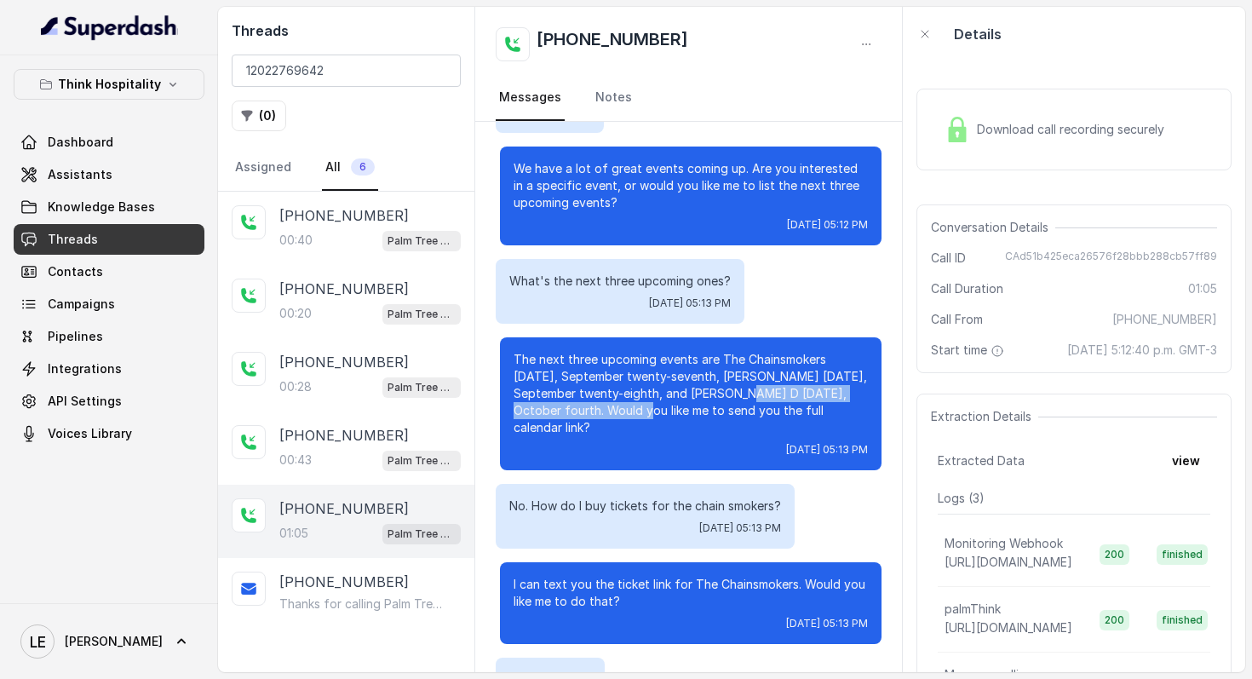
drag, startPoint x: 736, startPoint y: 393, endPoint x: 649, endPoint y: 416, distance: 90.1
click at [649, 416] on p "The next three upcoming events are The Chainsmokers [DATE], September twenty-se…" at bounding box center [691, 393] width 354 height 85
click at [177, 70] on button "Think Hospitality" at bounding box center [109, 84] width 191 height 31
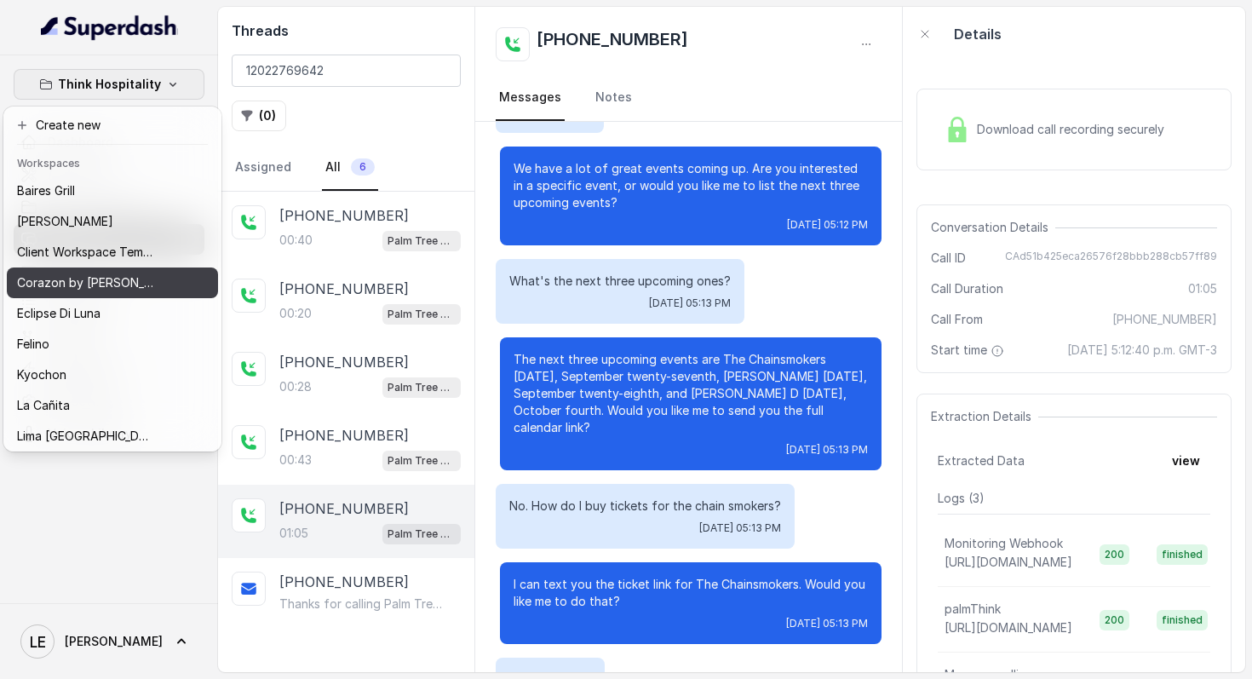
click at [138, 291] on div "Corazon by [PERSON_NAME]" at bounding box center [85, 283] width 136 height 20
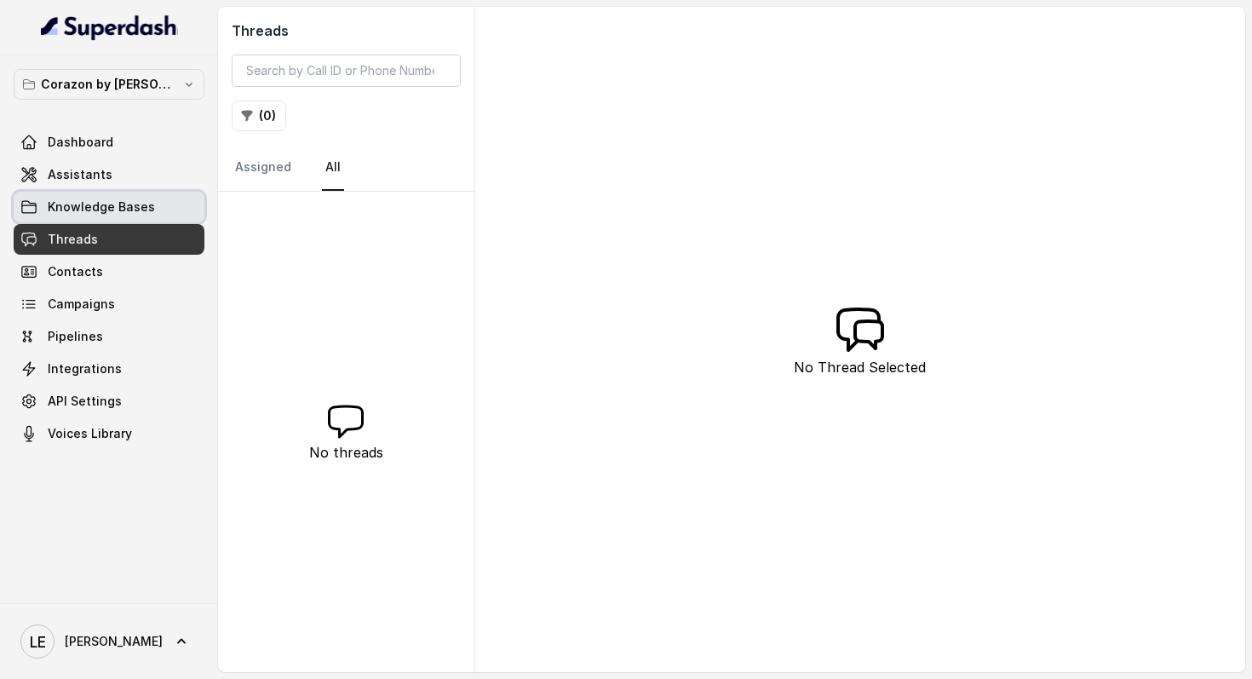
click at [145, 216] on link "Knowledge Bases" at bounding box center [109, 207] width 191 height 31
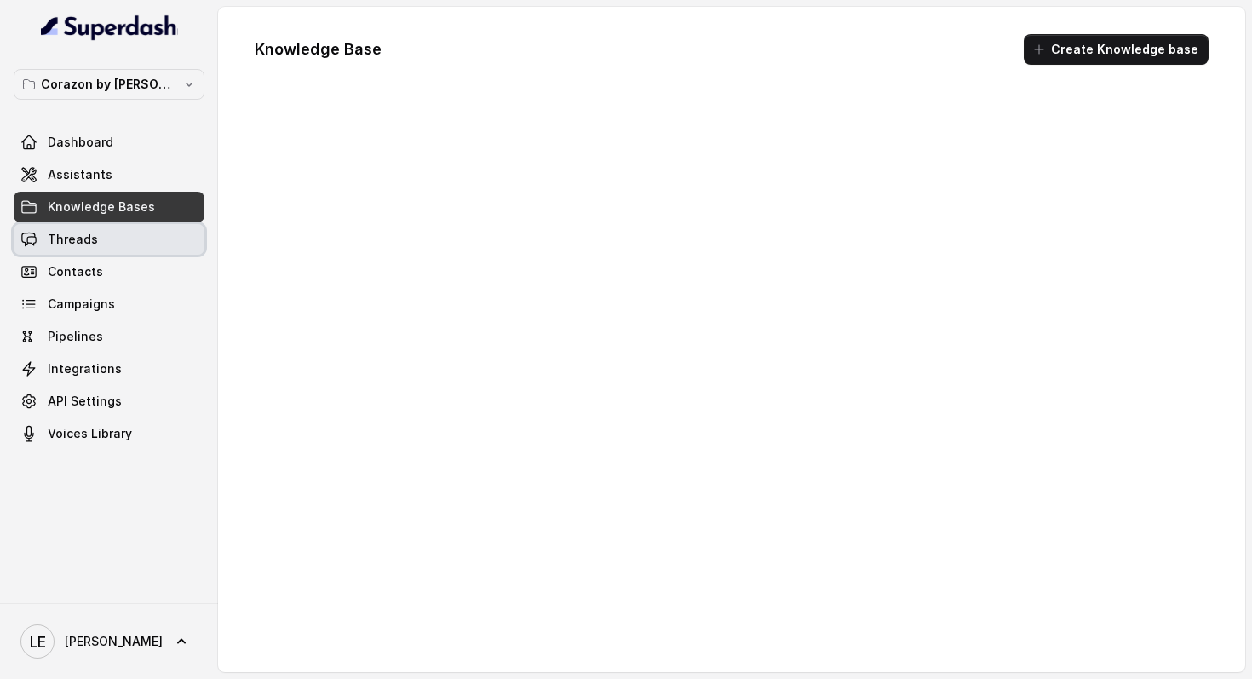
click at [143, 230] on link "Threads" at bounding box center [109, 239] width 191 height 31
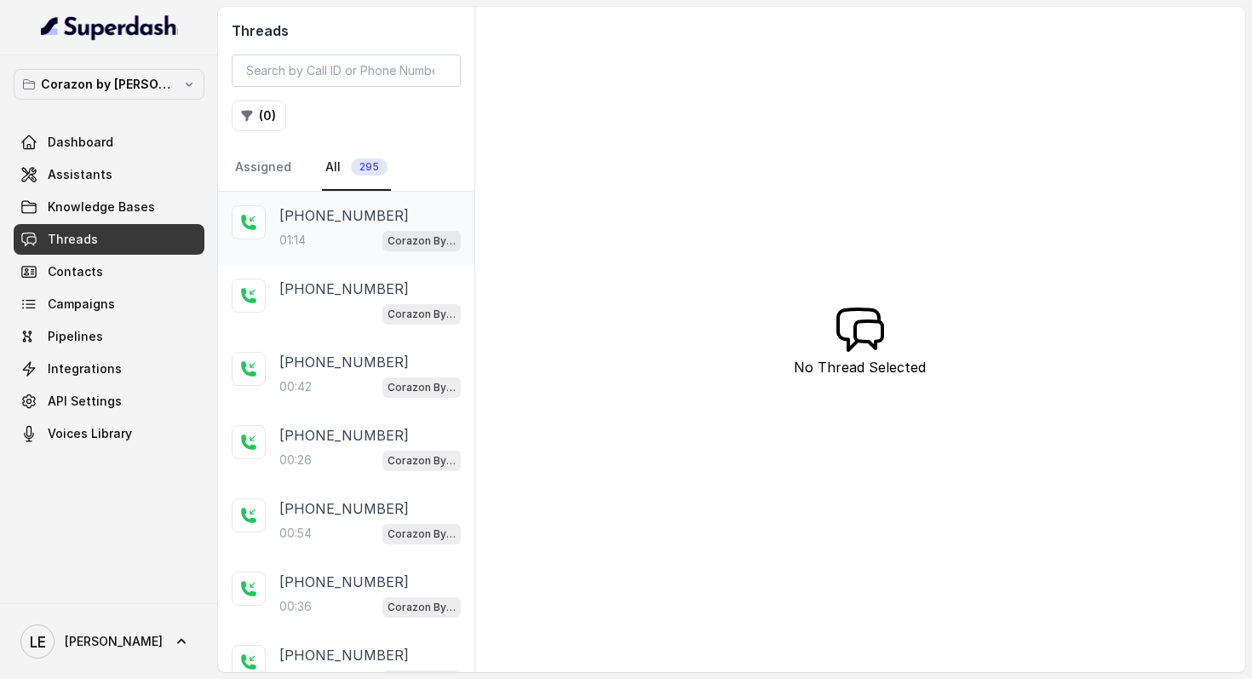
click at [383, 225] on div "[PHONE_NUMBER]:14 Corazon By [PERSON_NAME]" at bounding box center [369, 228] width 181 height 46
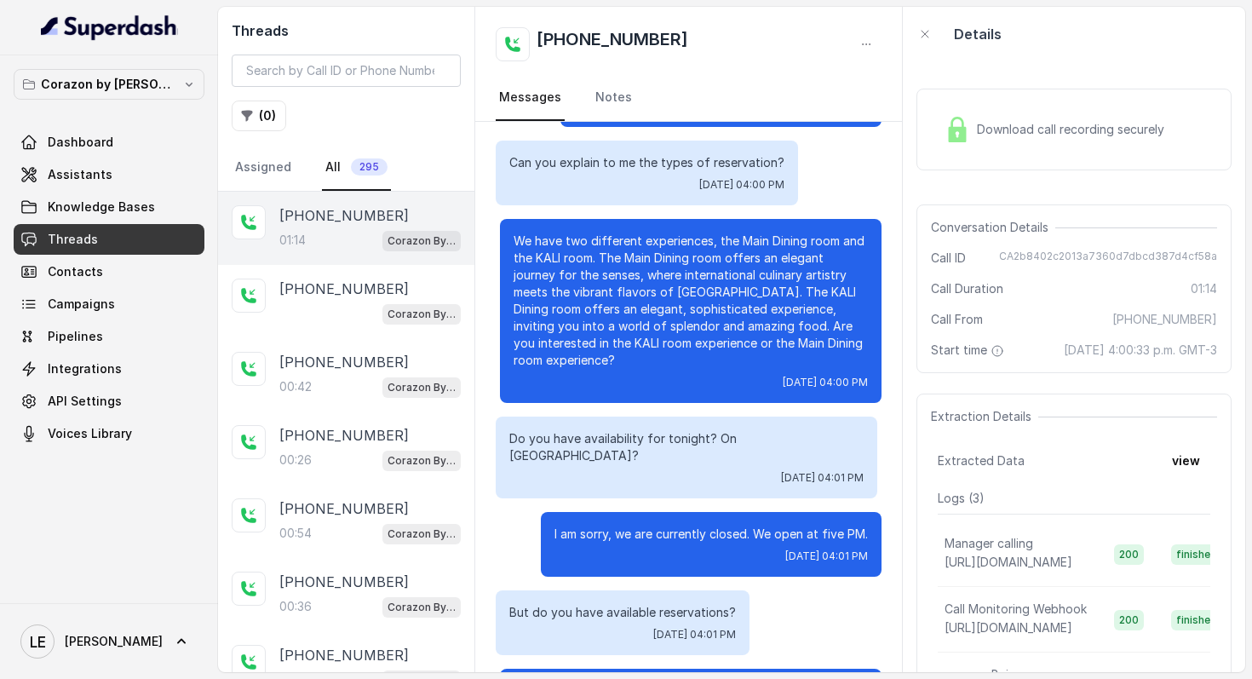
scroll to position [506, 0]
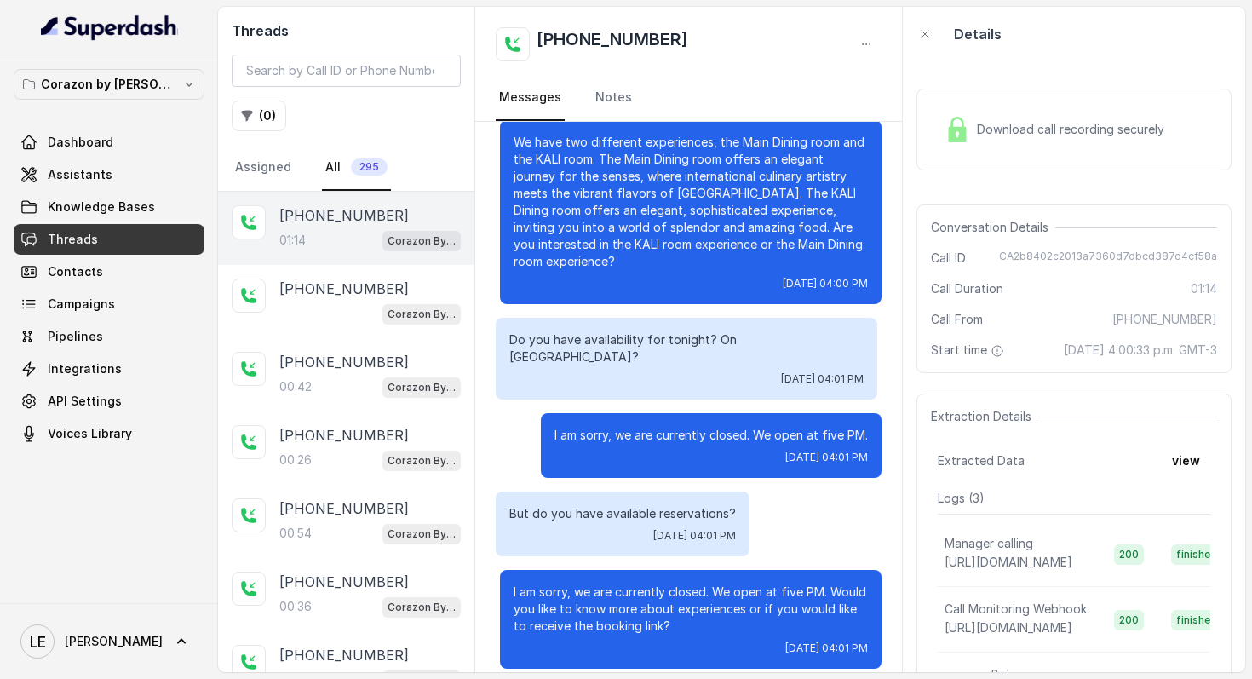
click at [1117, 251] on span "CA2b8402c2013a7360d7dbcd387d4cf58a" at bounding box center [1108, 258] width 218 height 17
click at [1118, 250] on span "CA2b8402c2013a7360d7dbcd387d4cf58a" at bounding box center [1108, 258] width 218 height 17
copy span "CA2b8402c2013a7360d7dbcd387d4cf58a"
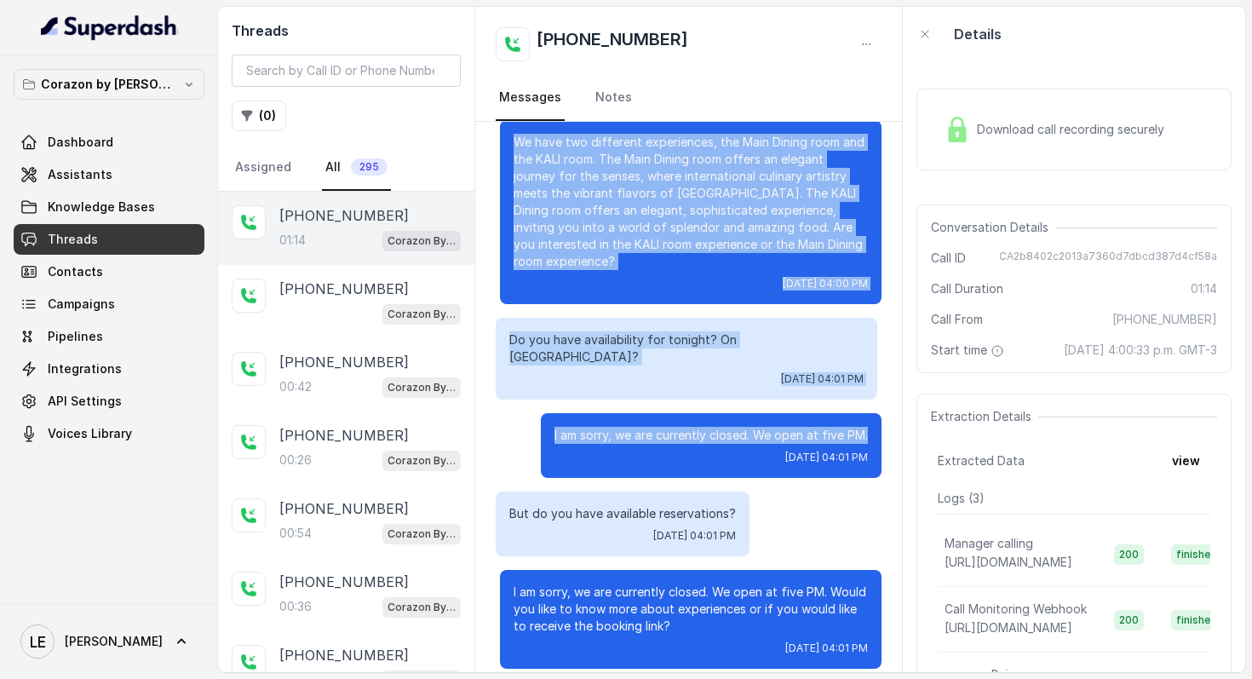
drag, startPoint x: 512, startPoint y: 144, endPoint x: 869, endPoint y: 420, distance: 451.1
click at [869, 420] on div "Hi thanks for calling Corazón By [PERSON_NAME]. this is [PERSON_NAME]. I'm taki…" at bounding box center [689, 152] width 428 height 1073
copy div "We have two different experiences, the Main Dining room and the KALI room. The …"
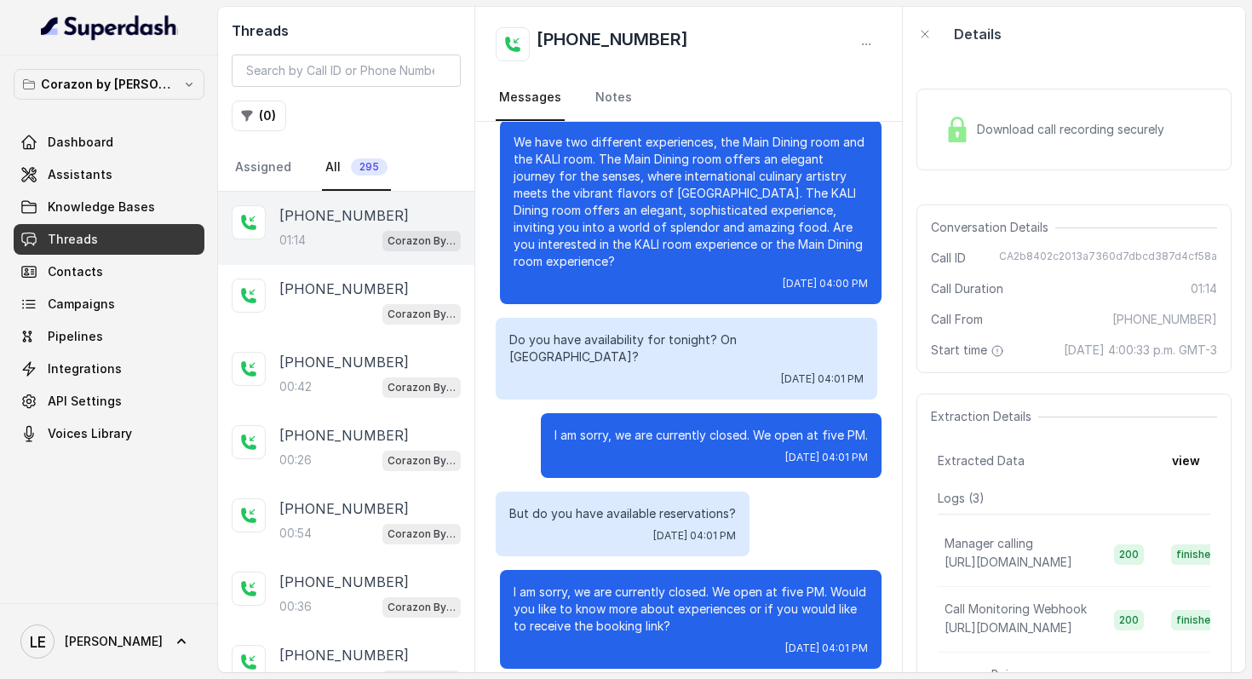
click at [675, 505] on p "But do you have available reservations?" at bounding box center [622, 513] width 227 height 17
copy p "But do you have available reservations?"
